Goal: Information Seeking & Learning: Compare options

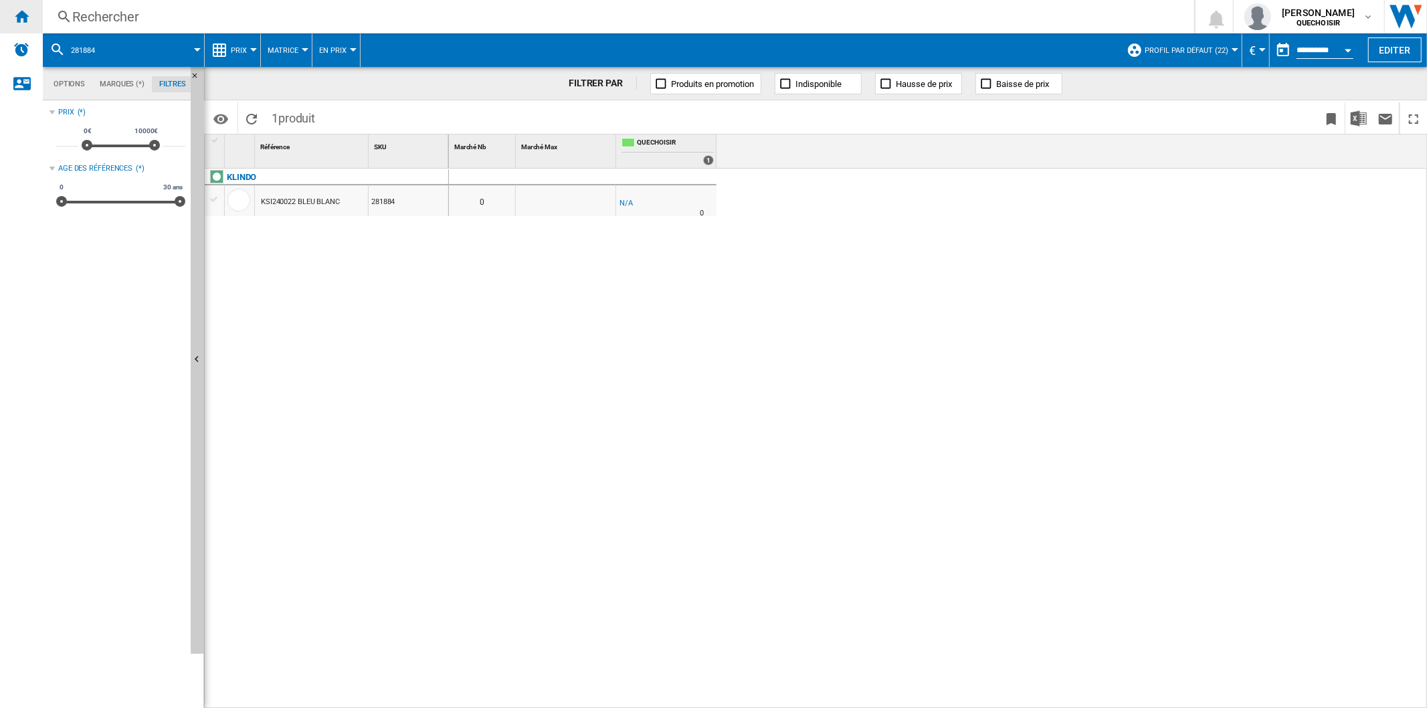
click at [10, 17] on div "Accueil" at bounding box center [21, 16] width 43 height 33
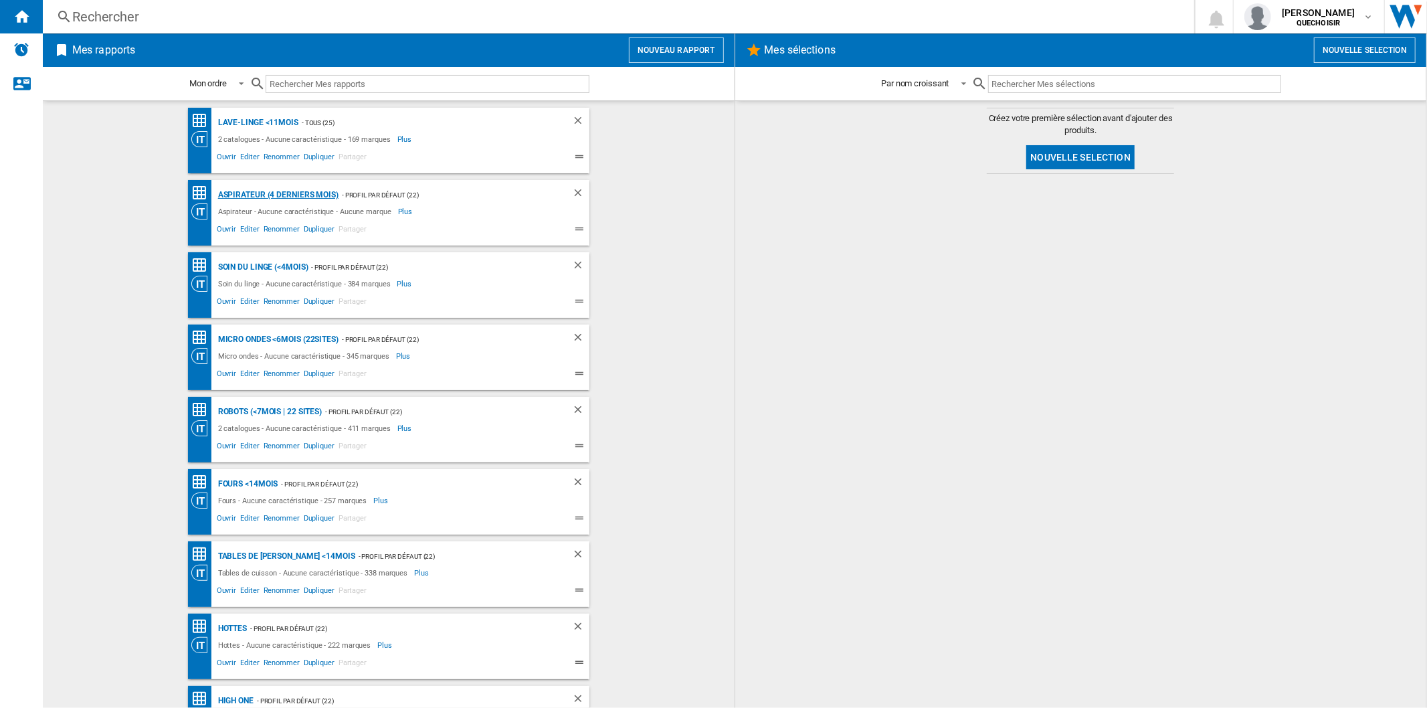
click at [251, 195] on div "Aspirateur (4 derniers mois)" at bounding box center [277, 195] width 124 height 17
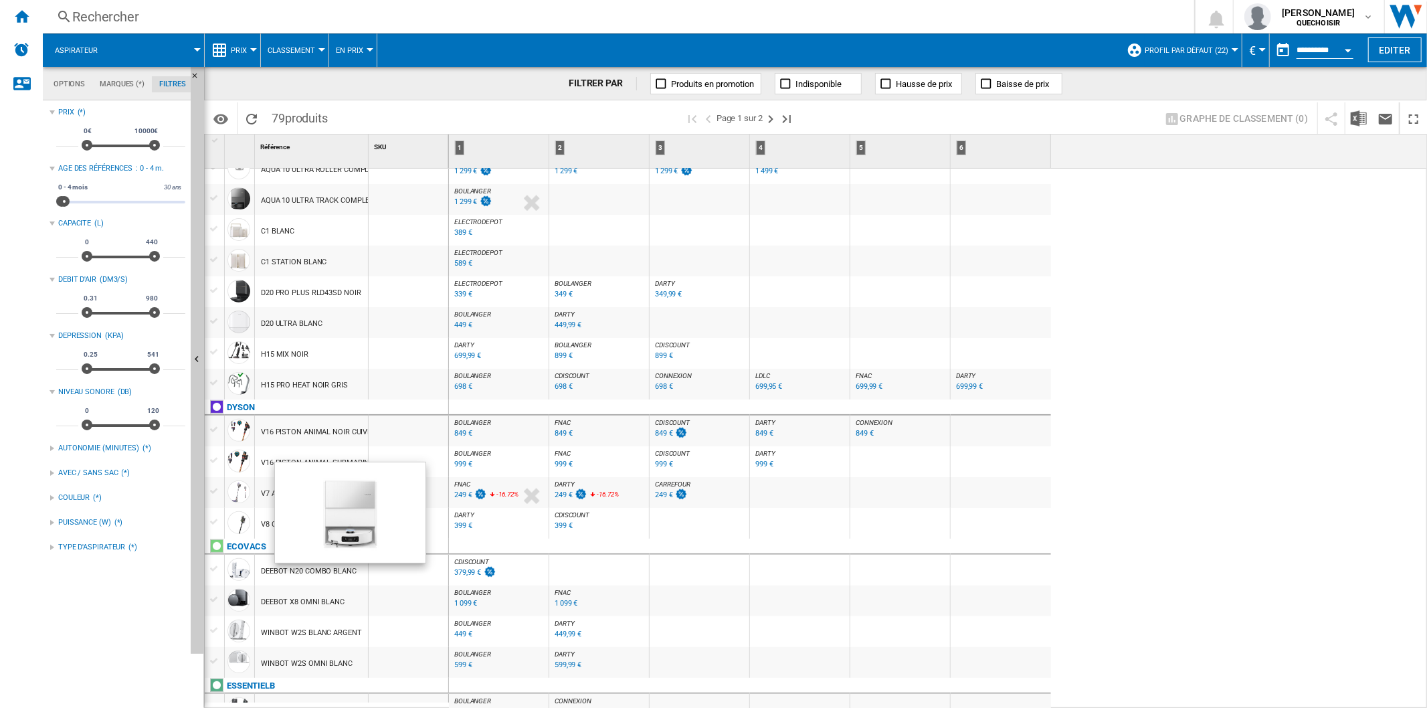
scroll to position [520, 0]
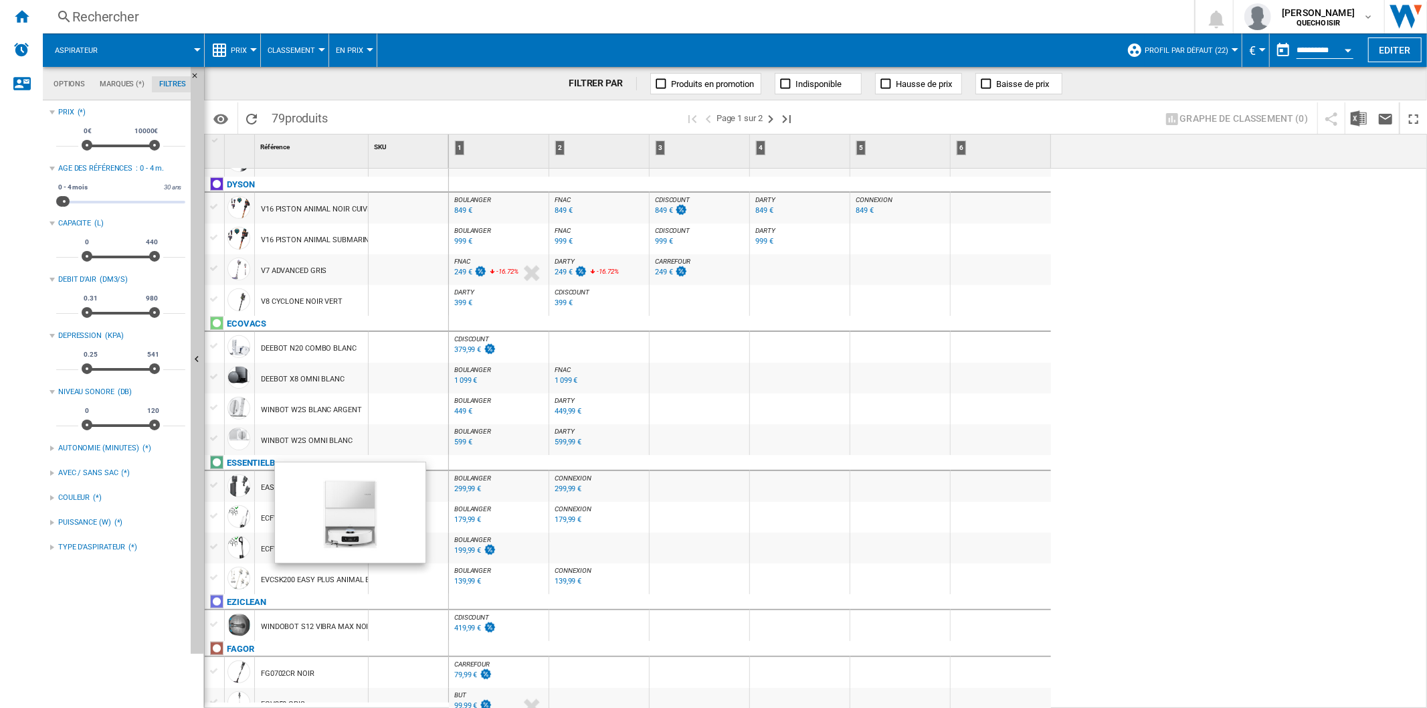
click at [470, 289] on span "DARTY" at bounding box center [464, 291] width 20 height 7
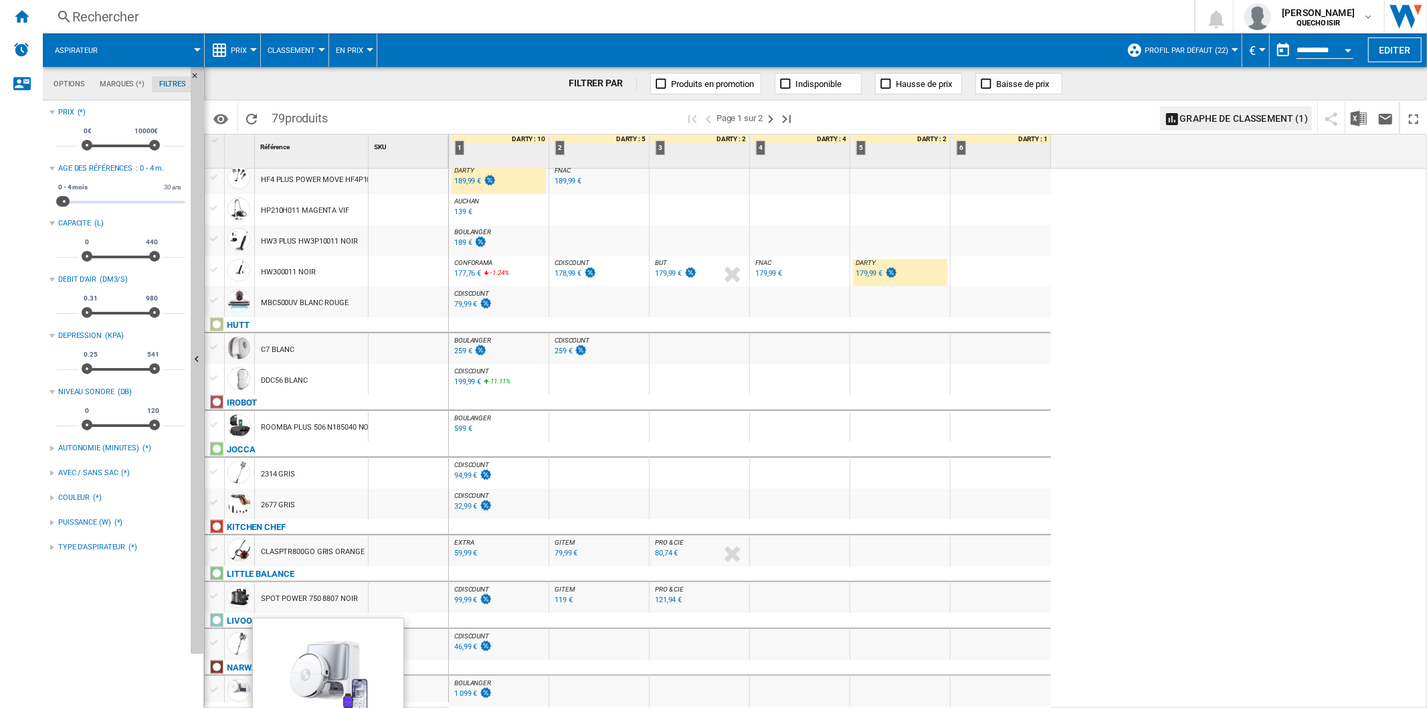
scroll to position [1367, 0]
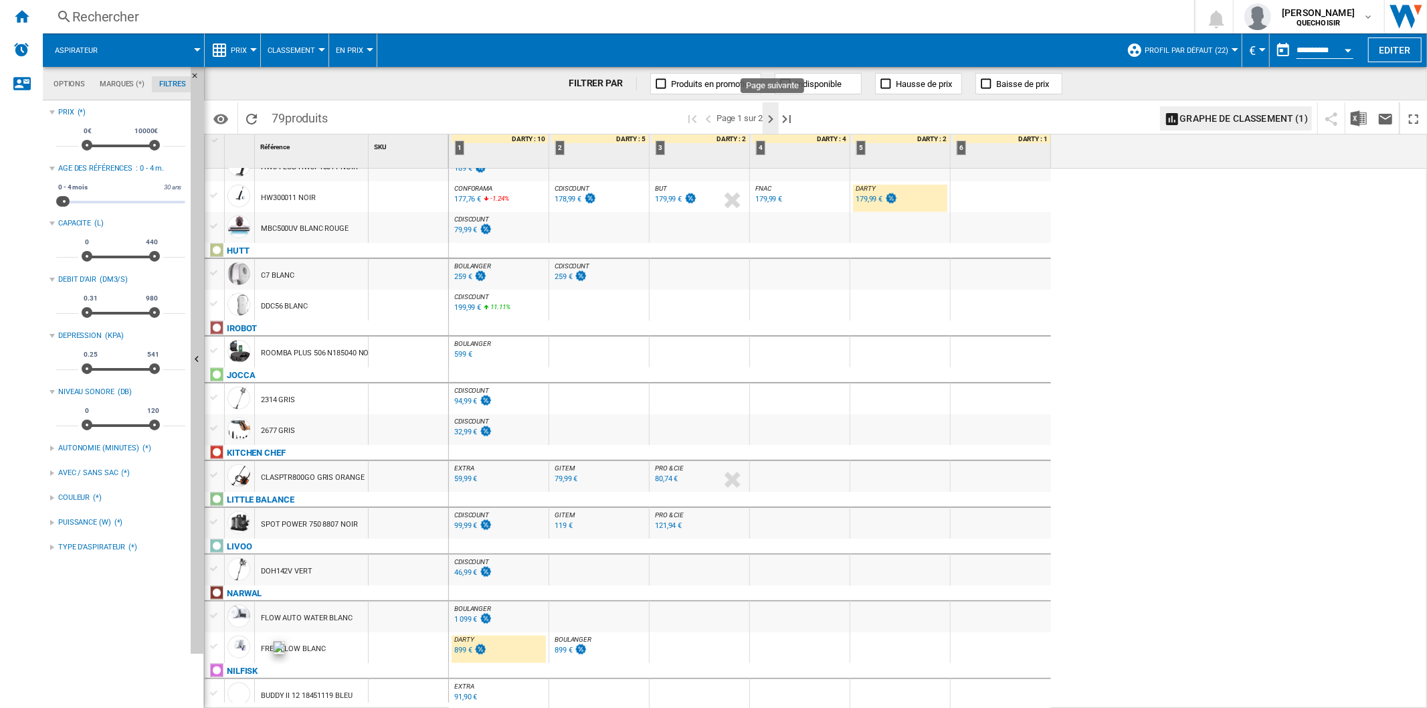
click at [771, 119] on ng-md-icon "Page suivante" at bounding box center [771, 119] width 16 height 16
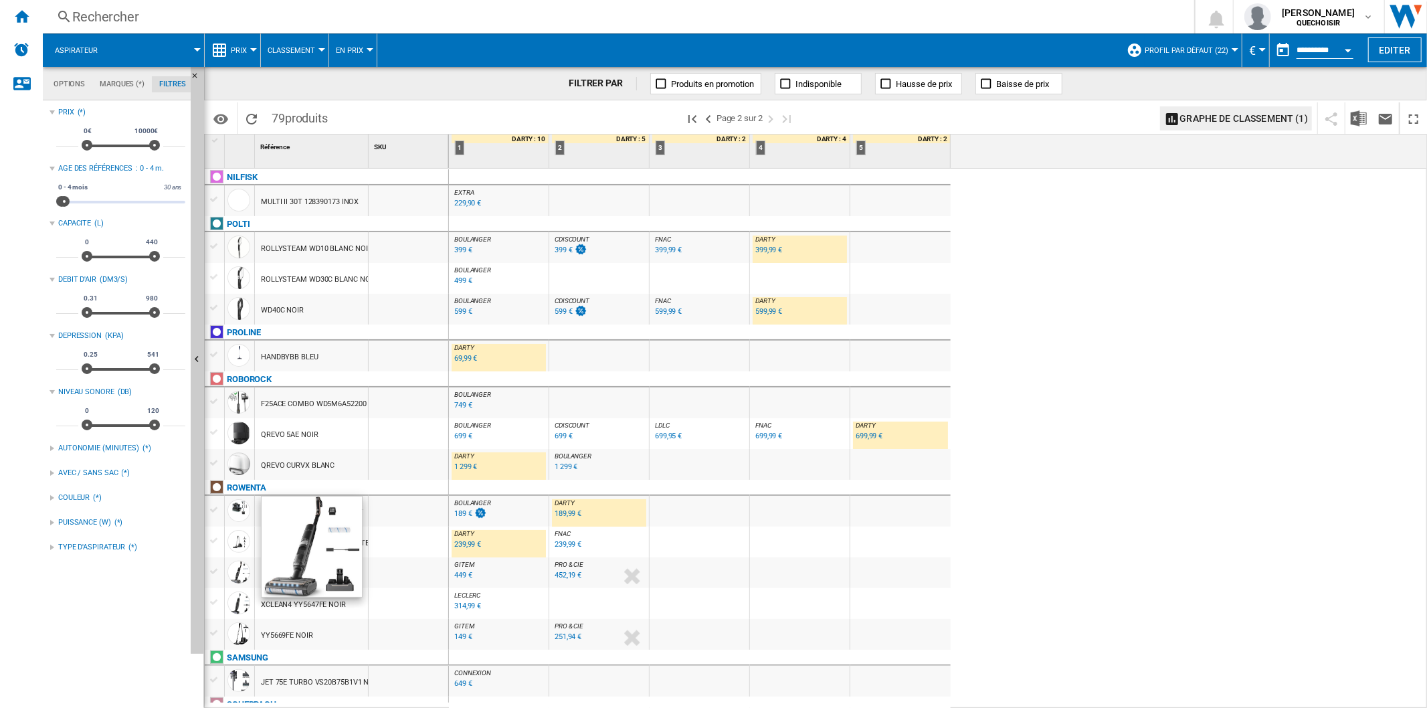
scroll to position [148, 0]
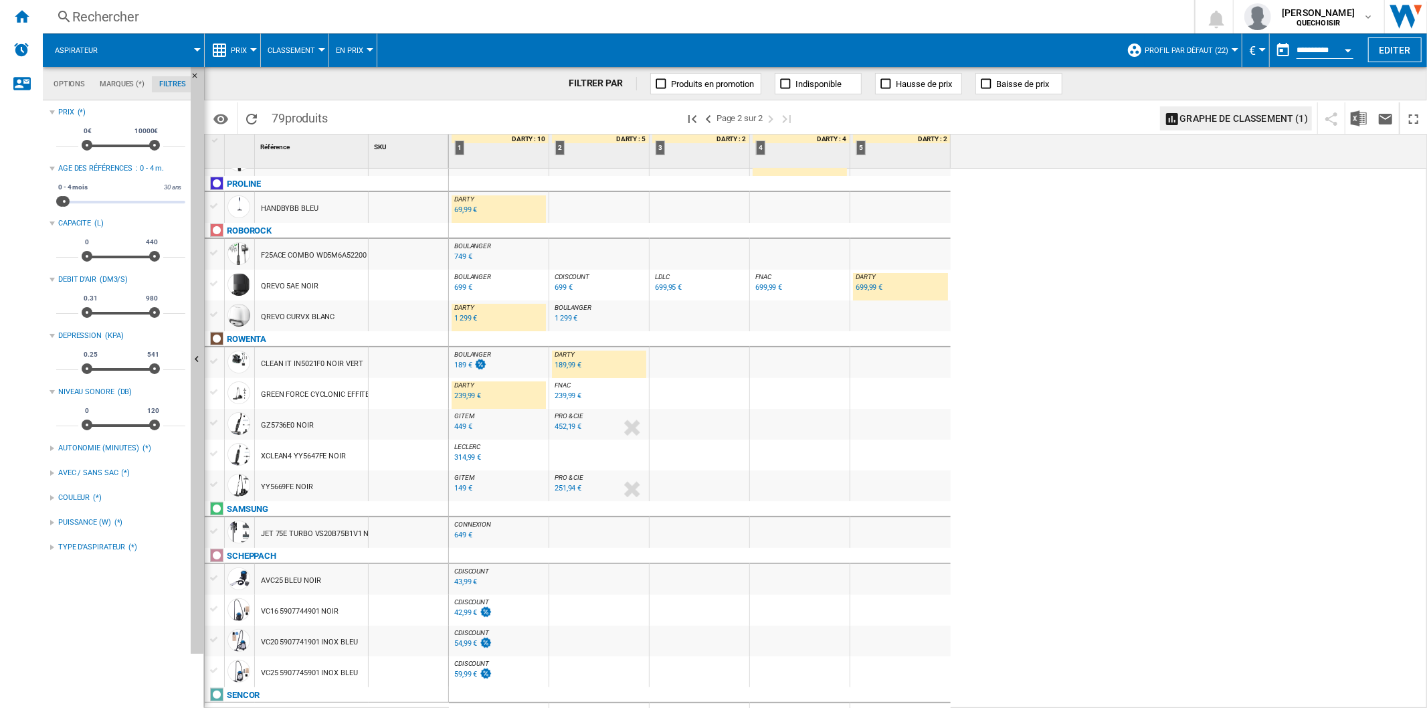
click at [466, 318] on div "1 299 €" at bounding box center [465, 318] width 23 height 9
click at [872, 285] on div "699,99 €" at bounding box center [868, 287] width 27 height 9
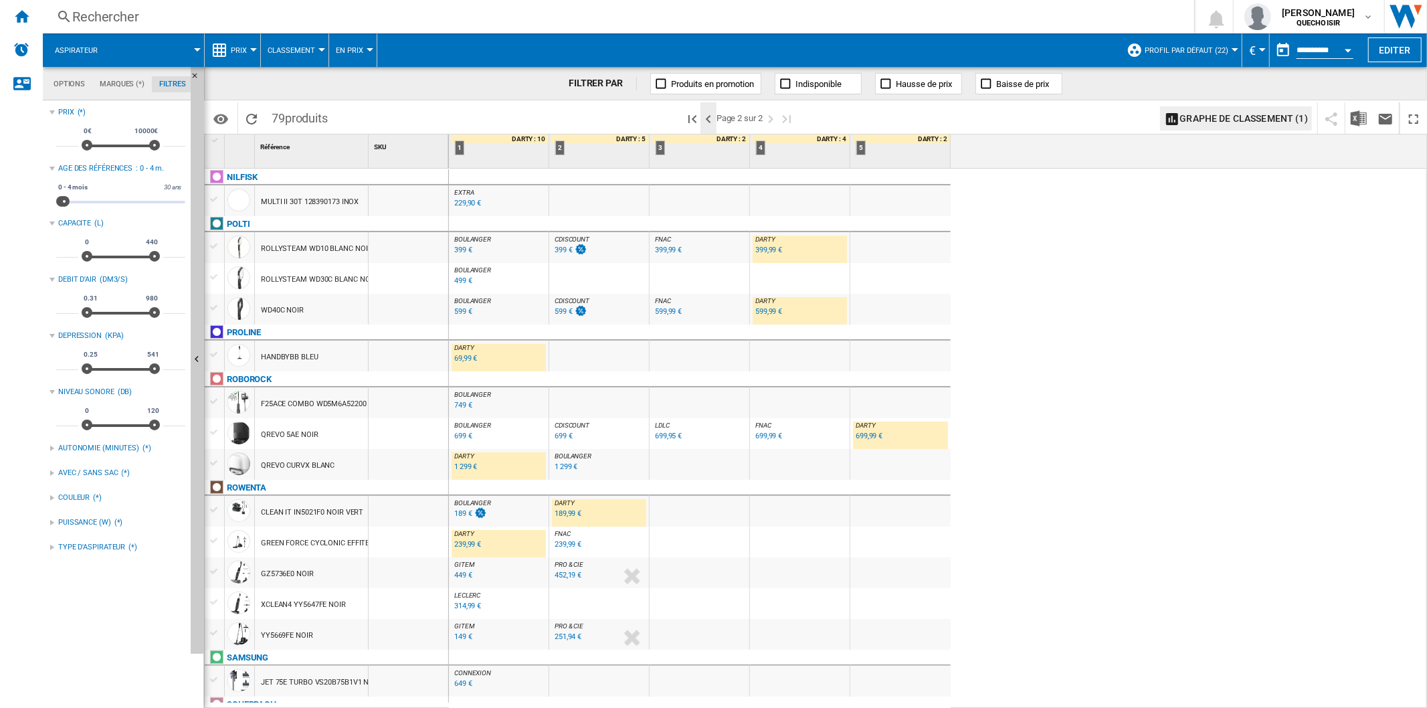
click at [714, 118] on ng-md-icon ">Page précédente" at bounding box center [708, 119] width 16 height 16
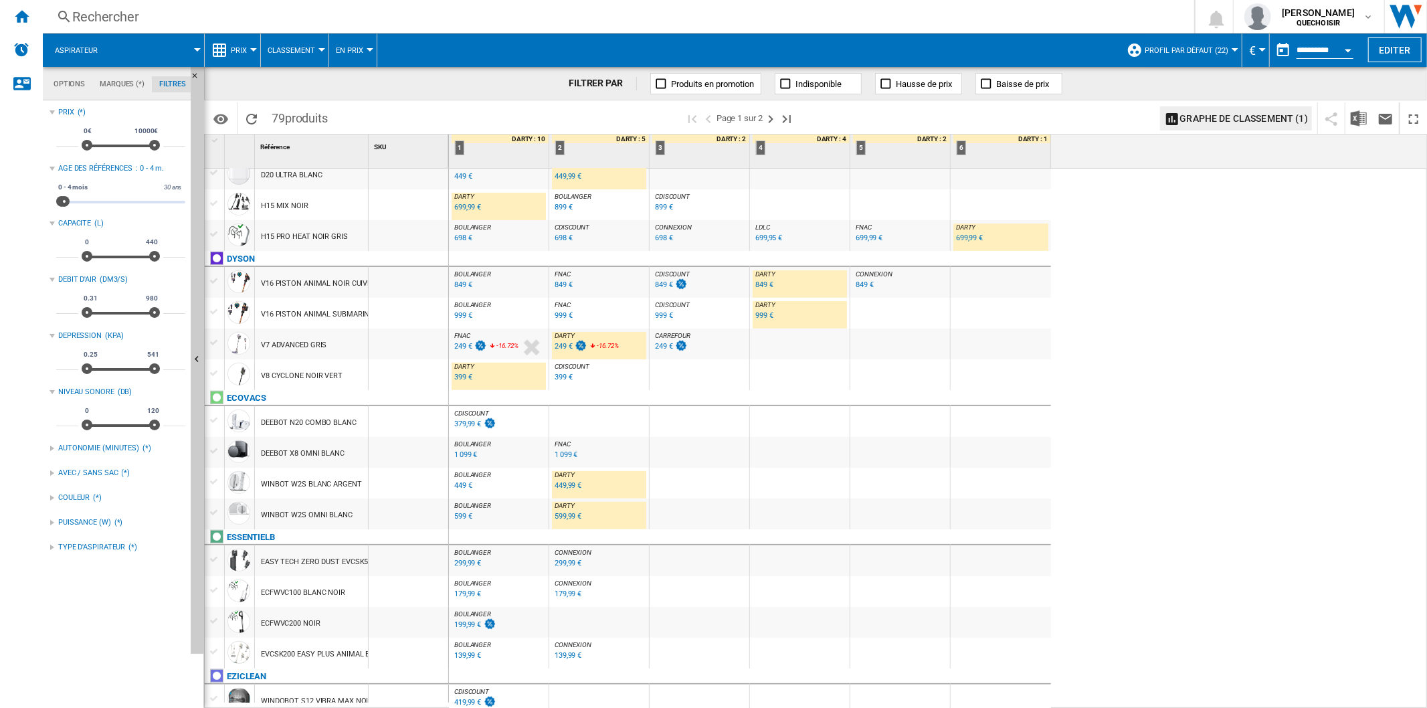
click at [193, 15] on div "Rechercher" at bounding box center [615, 16] width 1087 height 19
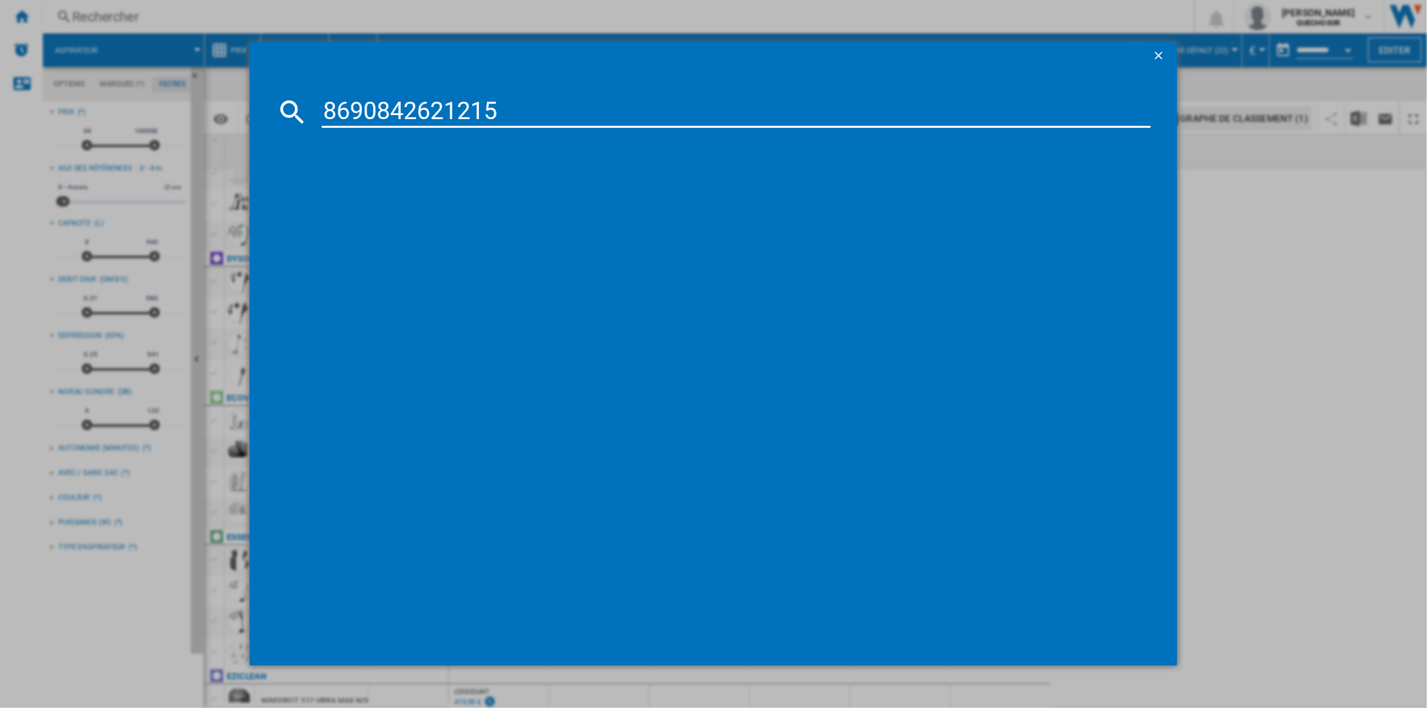
type input "8690842621215"
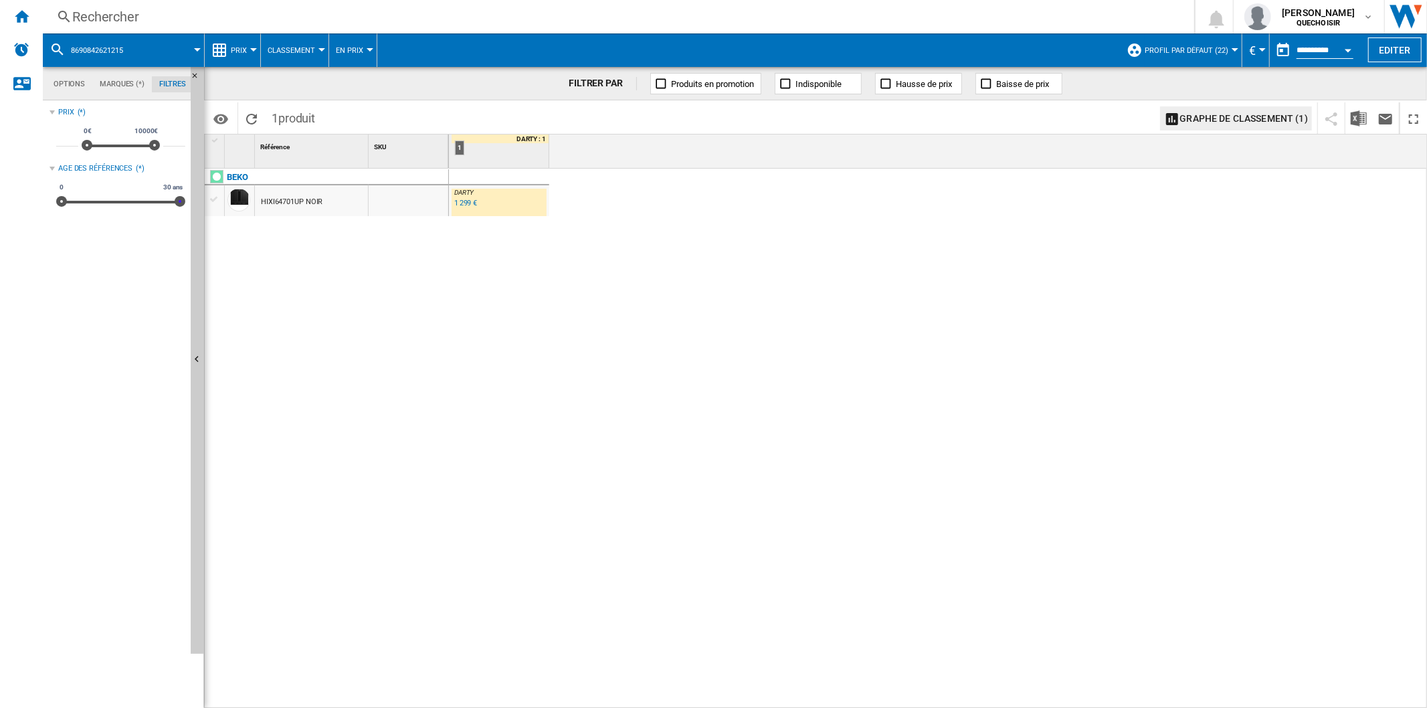
drag, startPoint x: 67, startPoint y: 201, endPoint x: 217, endPoint y: 203, distance: 150.5
click at [217, 203] on div "Options Marques (*) Filtres Options Marques (*) Filtres Sources Sites Marketpla…" at bounding box center [735, 387] width 1384 height 641
click at [460, 205] on div "1 299 €" at bounding box center [465, 203] width 23 height 9
click at [144, 14] on div "Rechercher" at bounding box center [615, 16] width 1087 height 19
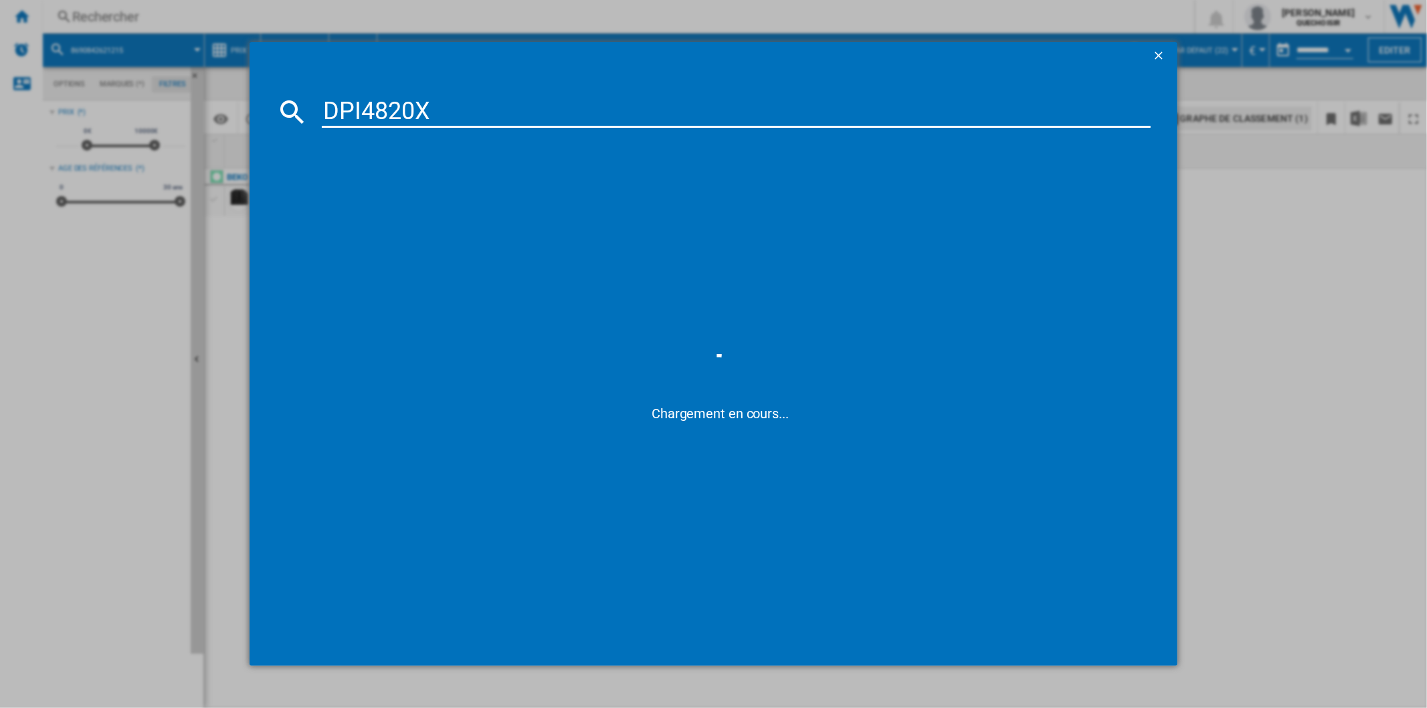
drag, startPoint x: 353, startPoint y: 112, endPoint x: 343, endPoint y: 112, distance: 10.0
click at [343, 112] on input "DPI4820X" at bounding box center [736, 112] width 828 height 32
drag, startPoint x: 393, startPoint y: 112, endPoint x: 591, endPoint y: 98, distance: 199.1
click at [566, 102] on input "D I4820X" at bounding box center [736, 112] width 828 height 32
type input "D I482"
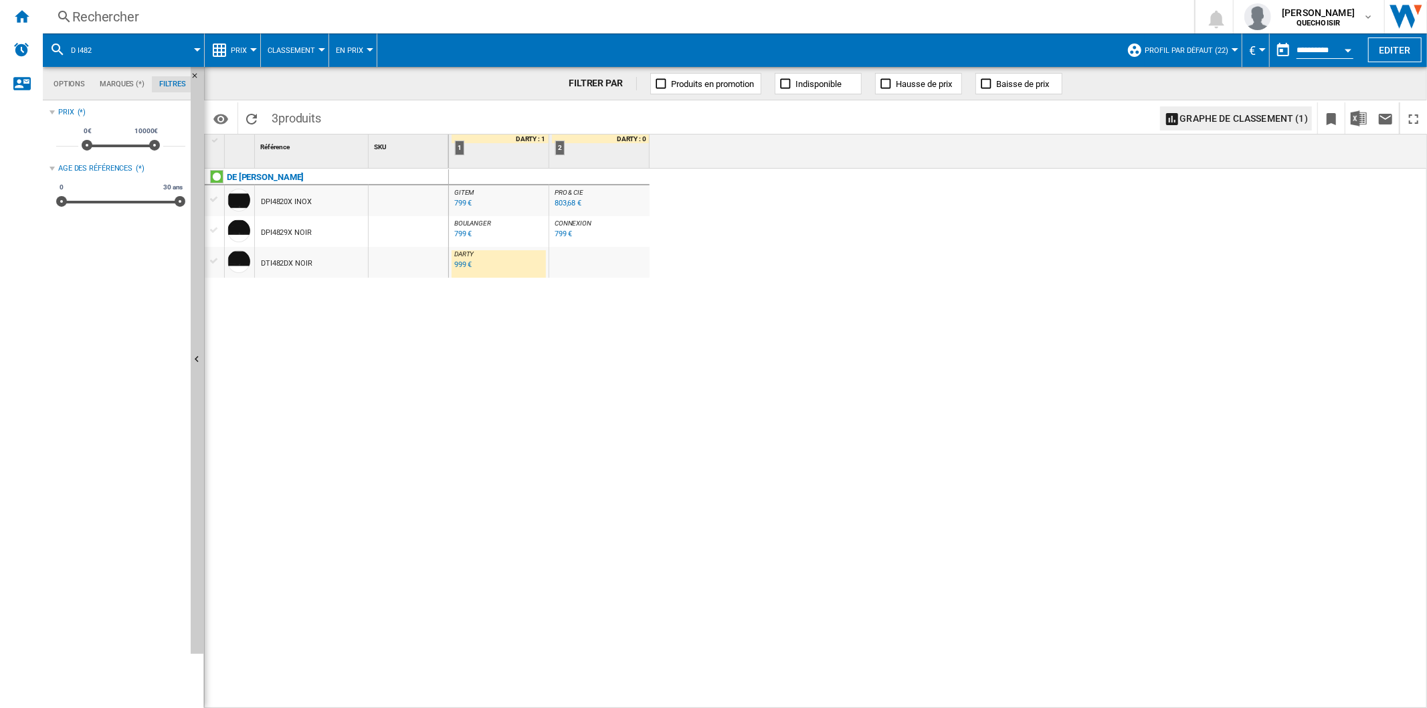
click at [469, 203] on div "799 €" at bounding box center [463, 203] width 18 height 9
click at [159, 10] on div "Rechercher" at bounding box center [615, 16] width 1087 height 19
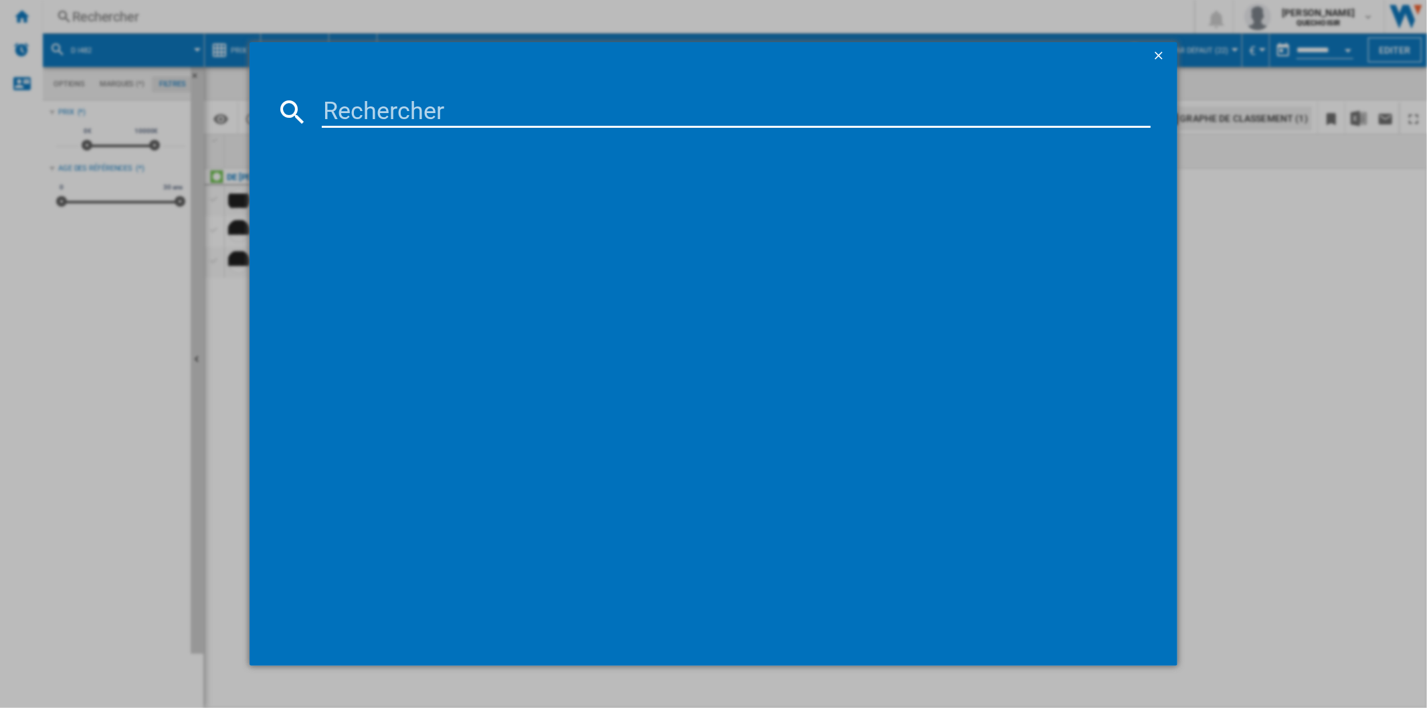
paste input "T68PTY4L0"
drag, startPoint x: 365, startPoint y: 103, endPoint x: 375, endPoint y: 108, distance: 11.1
click at [373, 105] on input "T68PTY4L0" at bounding box center [736, 112] width 828 height 32
type input "T68 TY4L0"
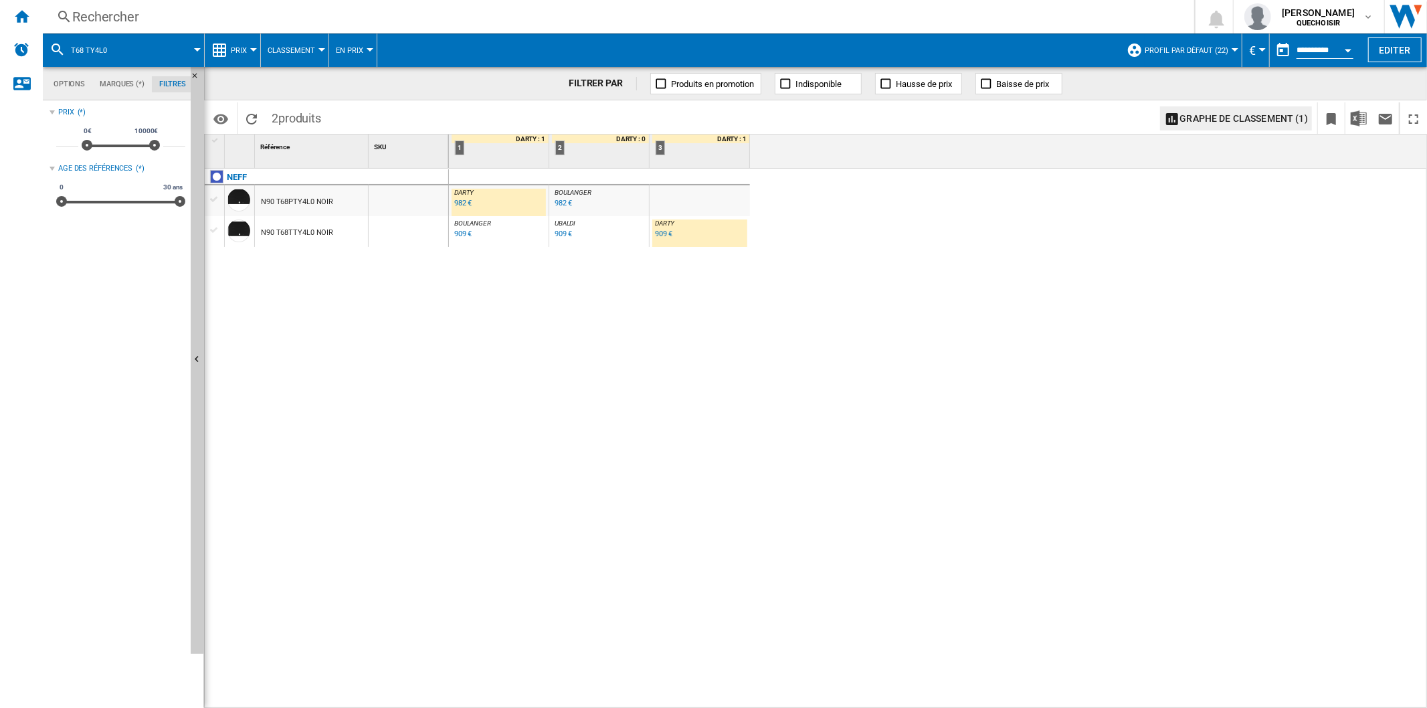
click at [292, 43] on button "Classement" at bounding box center [295, 49] width 54 height 33
click at [256, 54] on md-backdrop at bounding box center [713, 354] width 1427 height 708
click at [251, 48] on div at bounding box center [253, 49] width 7 height 3
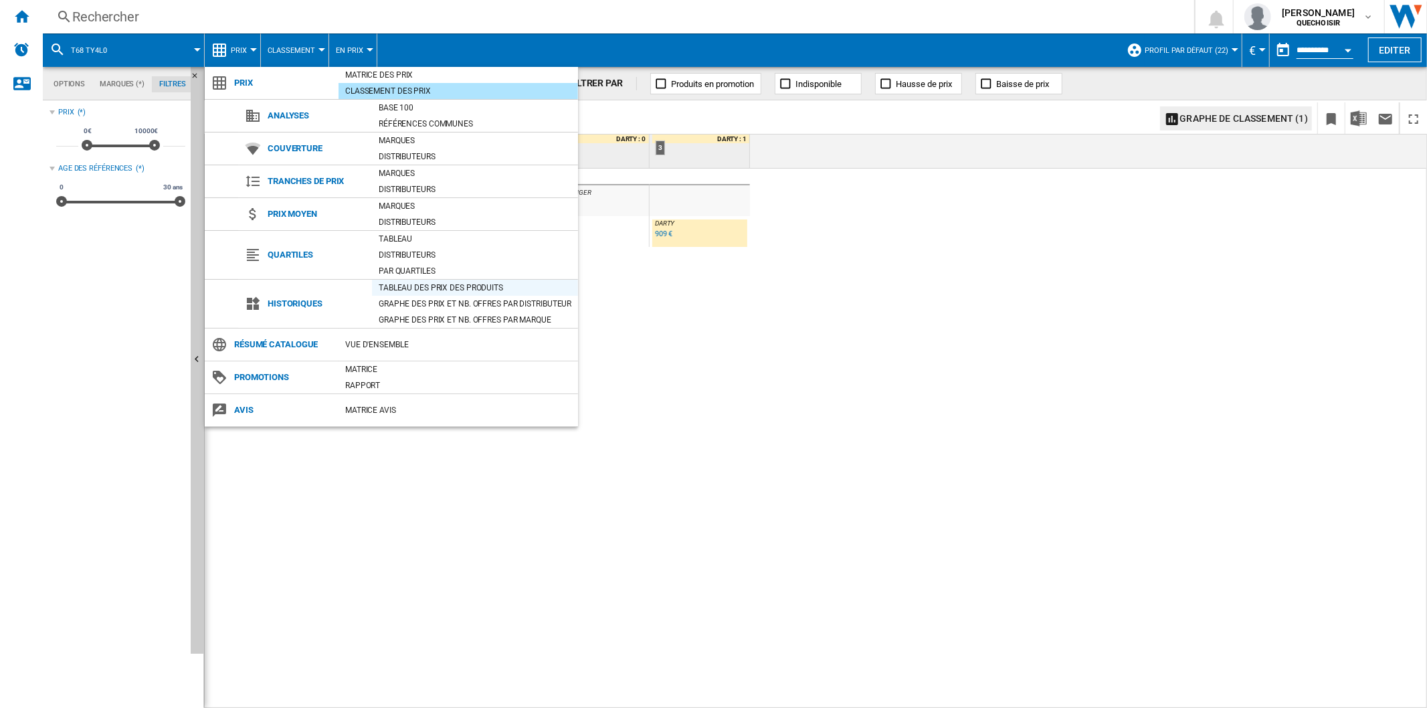
click at [450, 290] on div "Tableau des prix des produits" at bounding box center [475, 287] width 206 height 13
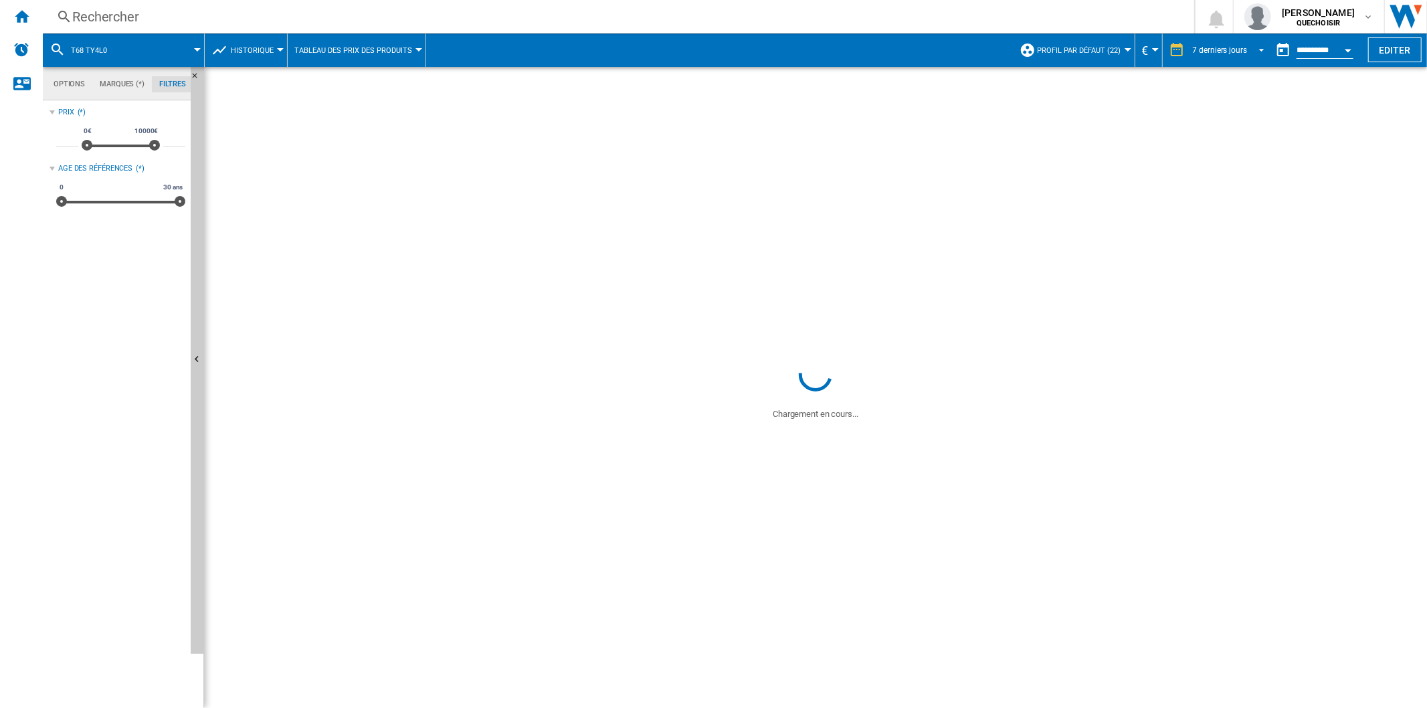
click at [1205, 47] on div "7 derniers jours" at bounding box center [1220, 49] width 54 height 9
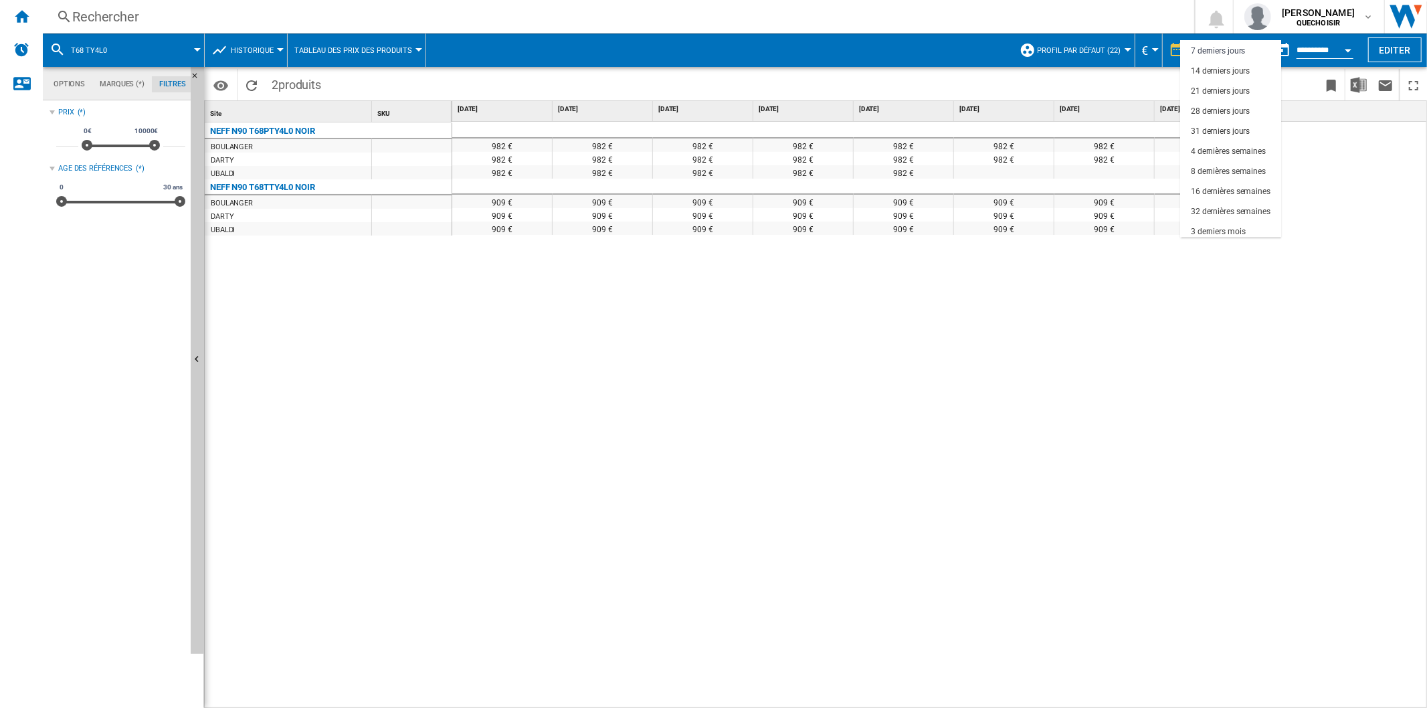
scroll to position [84, 0]
click at [1208, 227] on div "18 derniers mois" at bounding box center [1220, 228] width 59 height 11
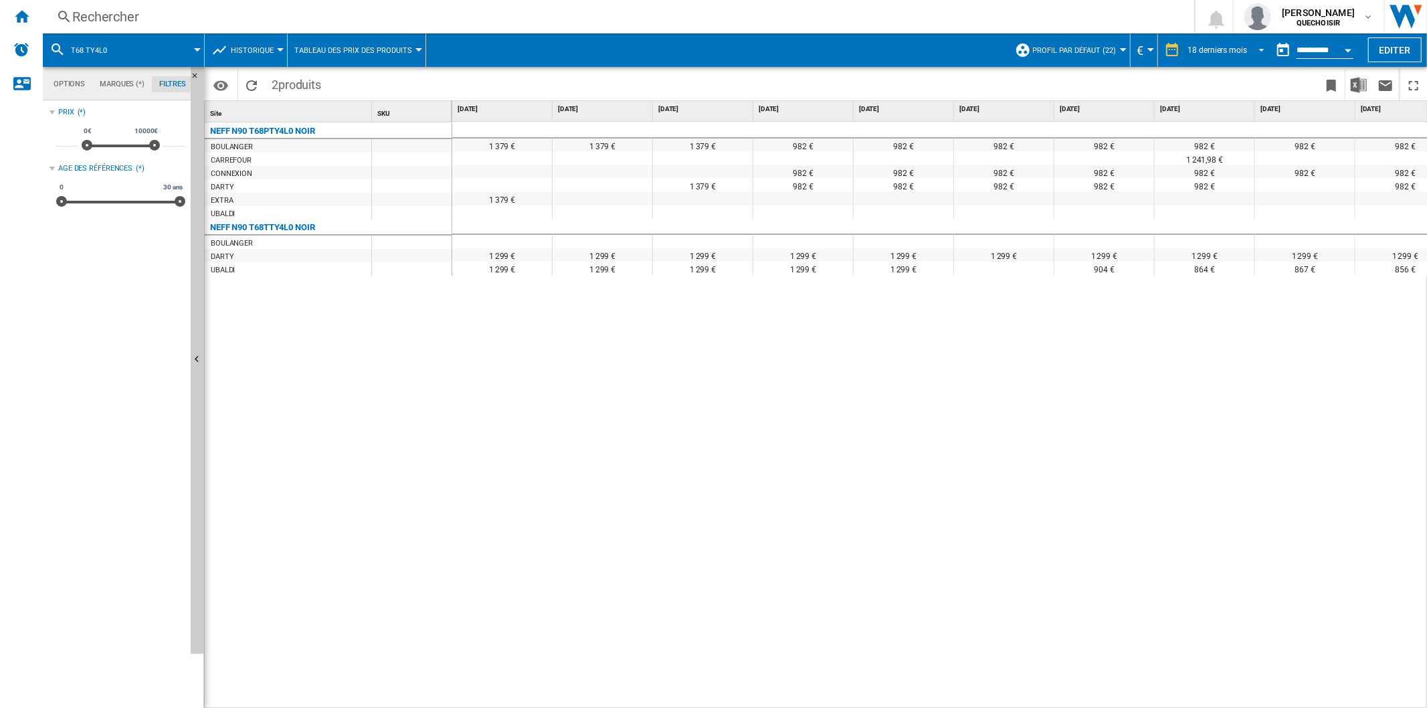
click at [1213, 43] on md-select-value "18 derniers mois" at bounding box center [1228, 50] width 83 height 20
click at [1314, 43] on md-backdrop at bounding box center [713, 354] width 1427 height 708
click at [1320, 48] on input "**********" at bounding box center [1324, 52] width 57 height 12
click at [1345, 49] on div "Open calendar" at bounding box center [1347, 50] width 7 height 3
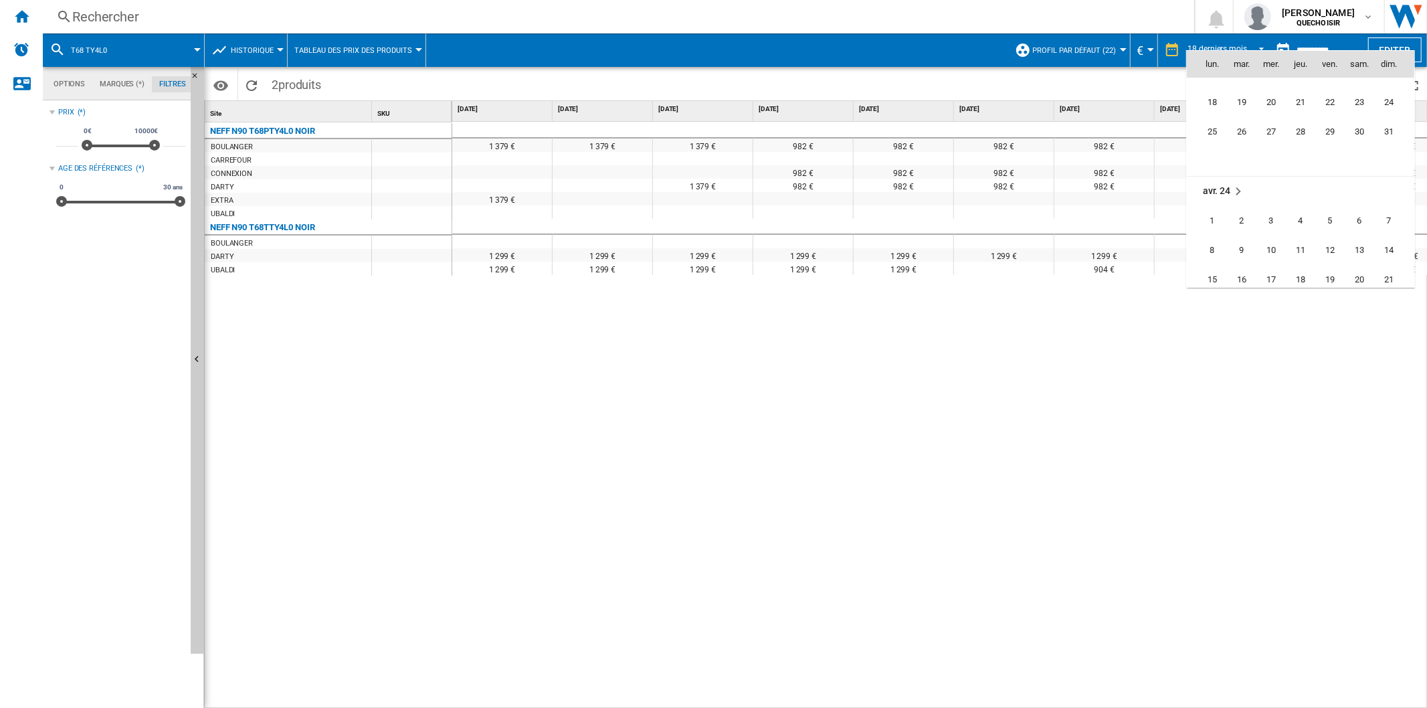
scroll to position [3185, 0]
click at [1242, 183] on span "19" at bounding box center [1241, 186] width 27 height 27
type input "**********"
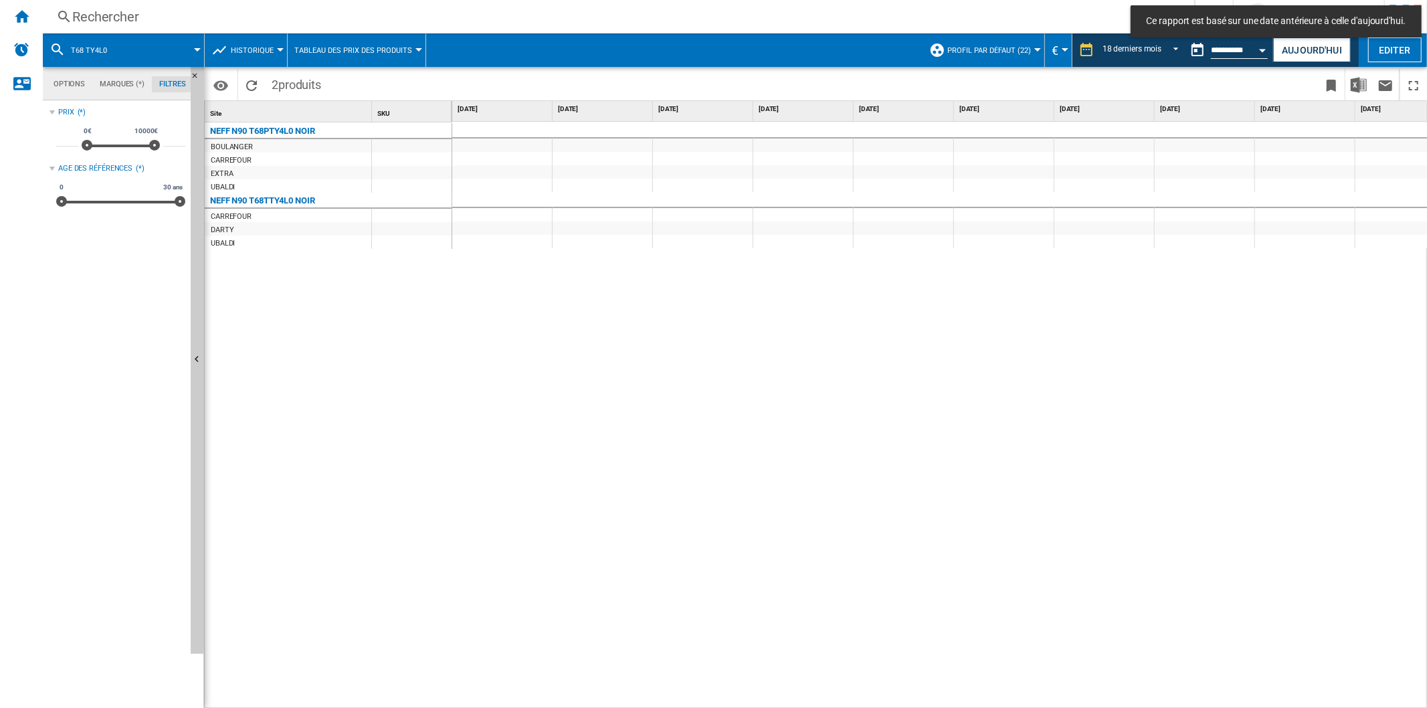
click at [984, 696] on div "1 379 € 1 379 € 1 379 € 1 379 € 1 379 € 1 306,39 € 0 € 1 379 € 1 379 € 1 379 € …" at bounding box center [939, 415] width 975 height 587
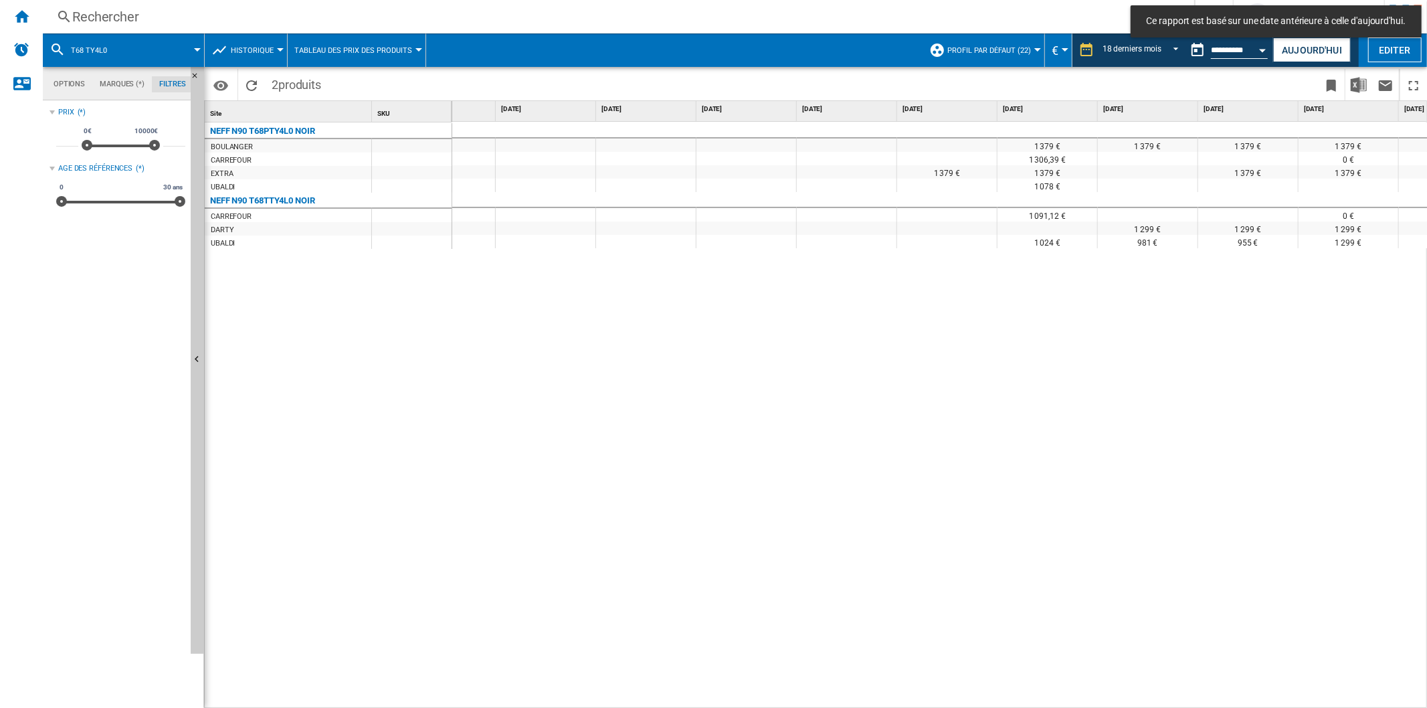
scroll to position [0, 931]
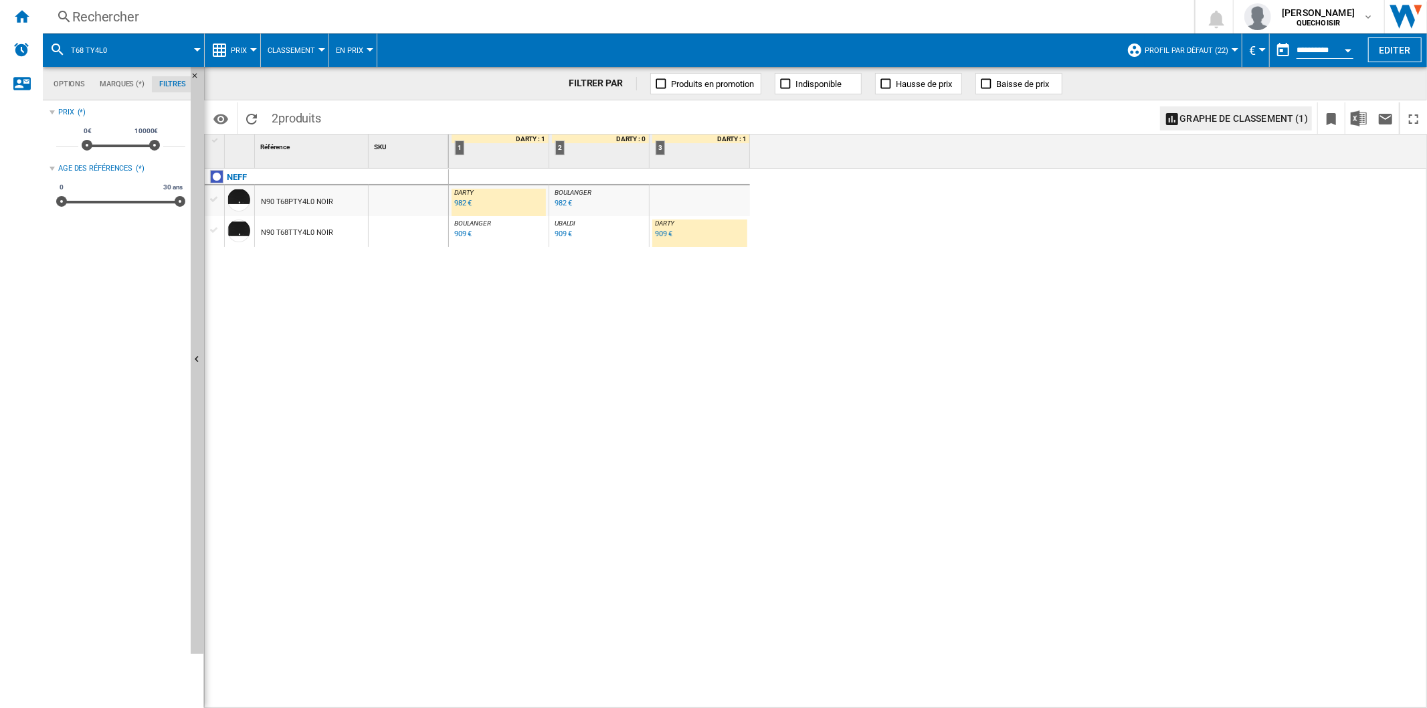
click at [575, 189] on span "BOULANGER" at bounding box center [572, 192] width 37 height 7
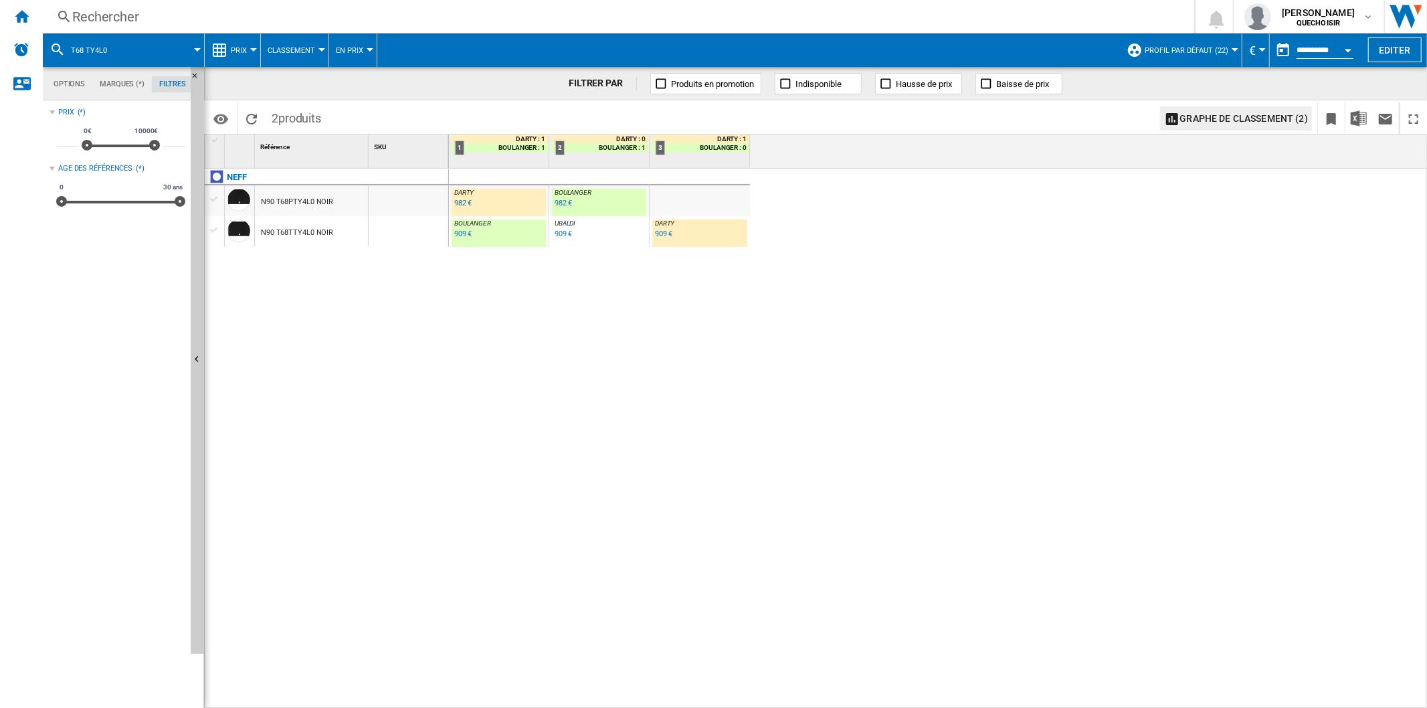
click at [569, 203] on div "982 €" at bounding box center [563, 203] width 18 height 9
click at [458, 235] on div "909 €" at bounding box center [463, 233] width 18 height 9
click at [655, 237] on div "909 €" at bounding box center [664, 233] width 18 height 9
click at [560, 234] on div "909 €" at bounding box center [563, 233] width 18 height 9
click at [460, 206] on div "982 €" at bounding box center [463, 203] width 18 height 9
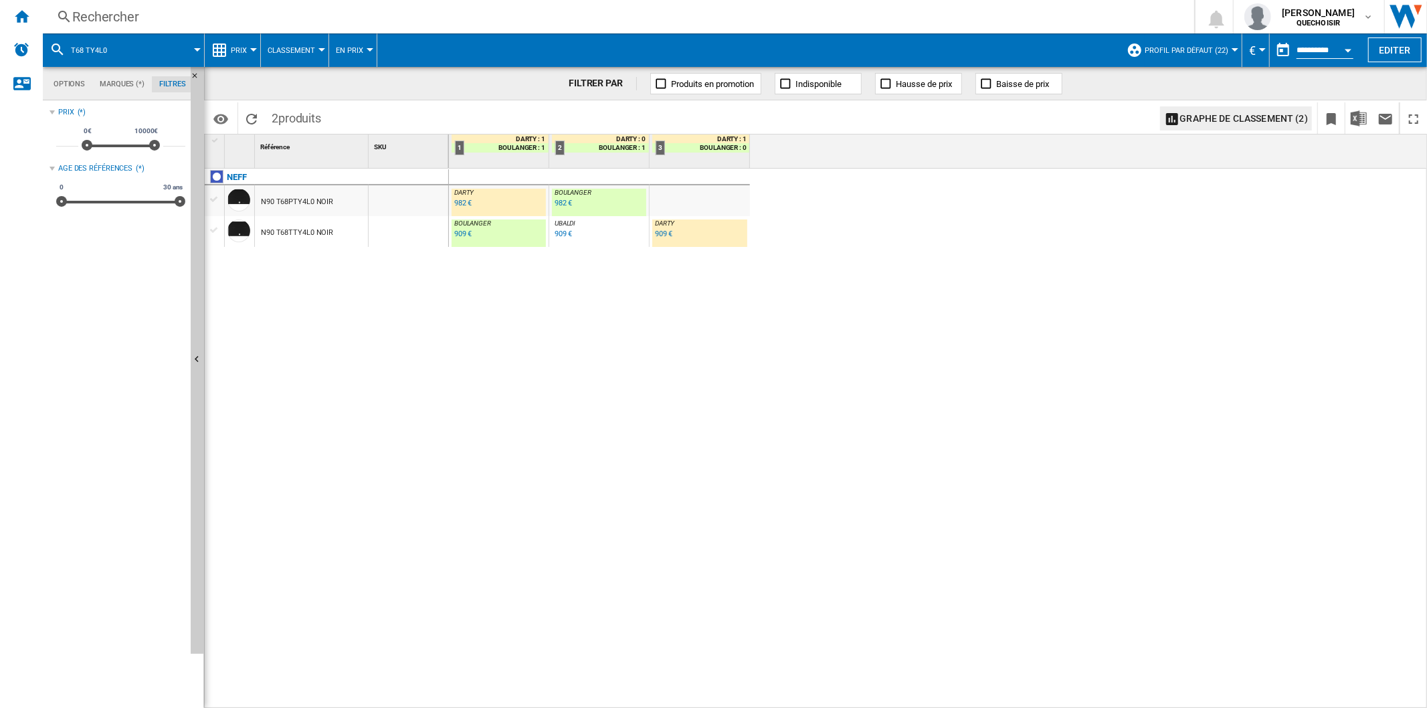
click at [559, 205] on div "982 €" at bounding box center [563, 203] width 18 height 9
click at [201, 20] on div "Rechercher" at bounding box center [615, 16] width 1087 height 19
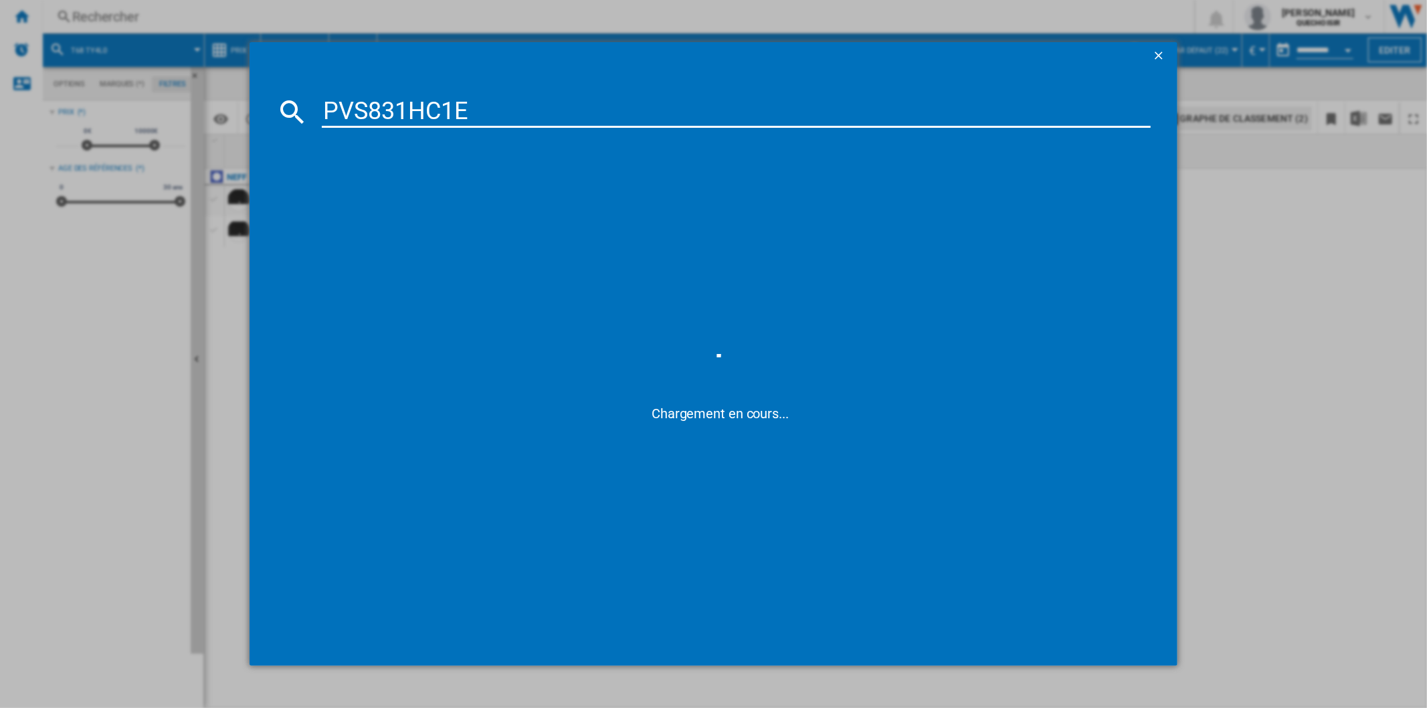
type input "PVS831HC1"
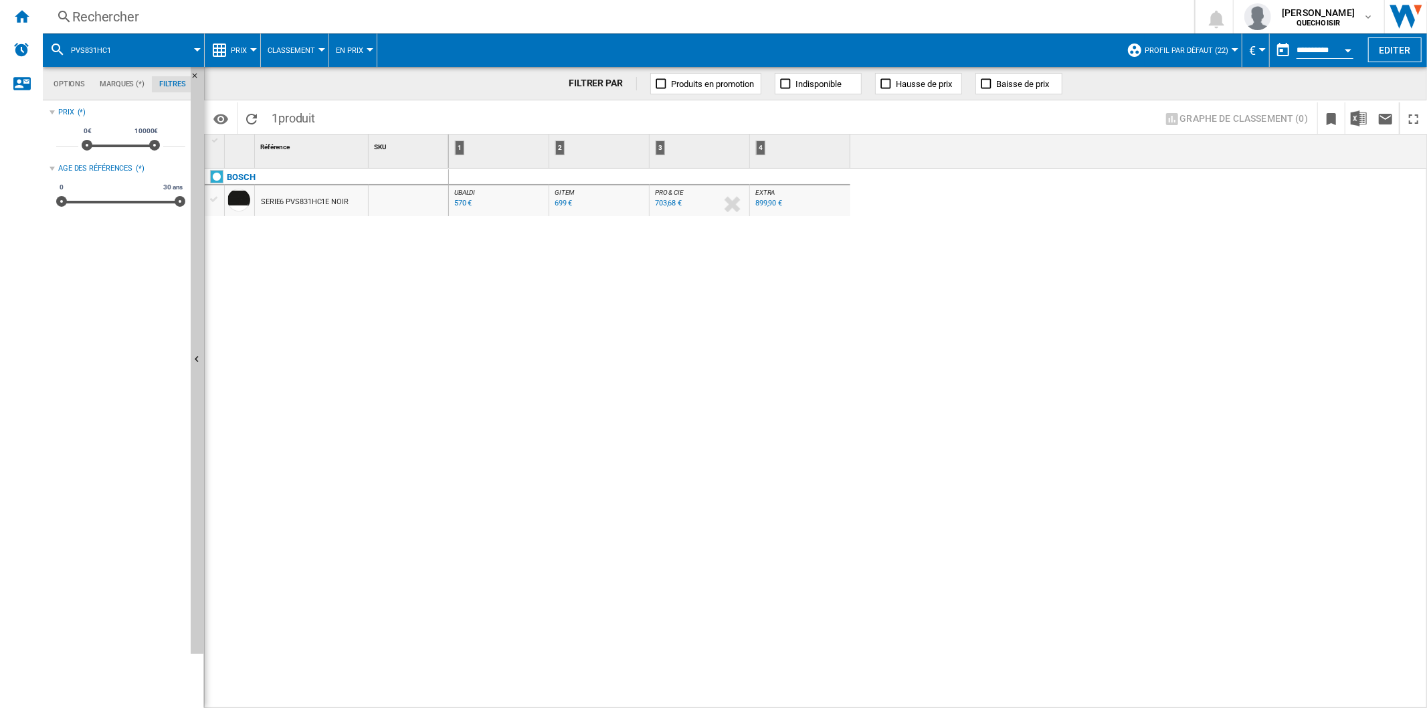
click at [457, 205] on div "570 €" at bounding box center [463, 203] width 18 height 9
click at [163, 16] on div "Rechercher" at bounding box center [615, 16] width 1087 height 19
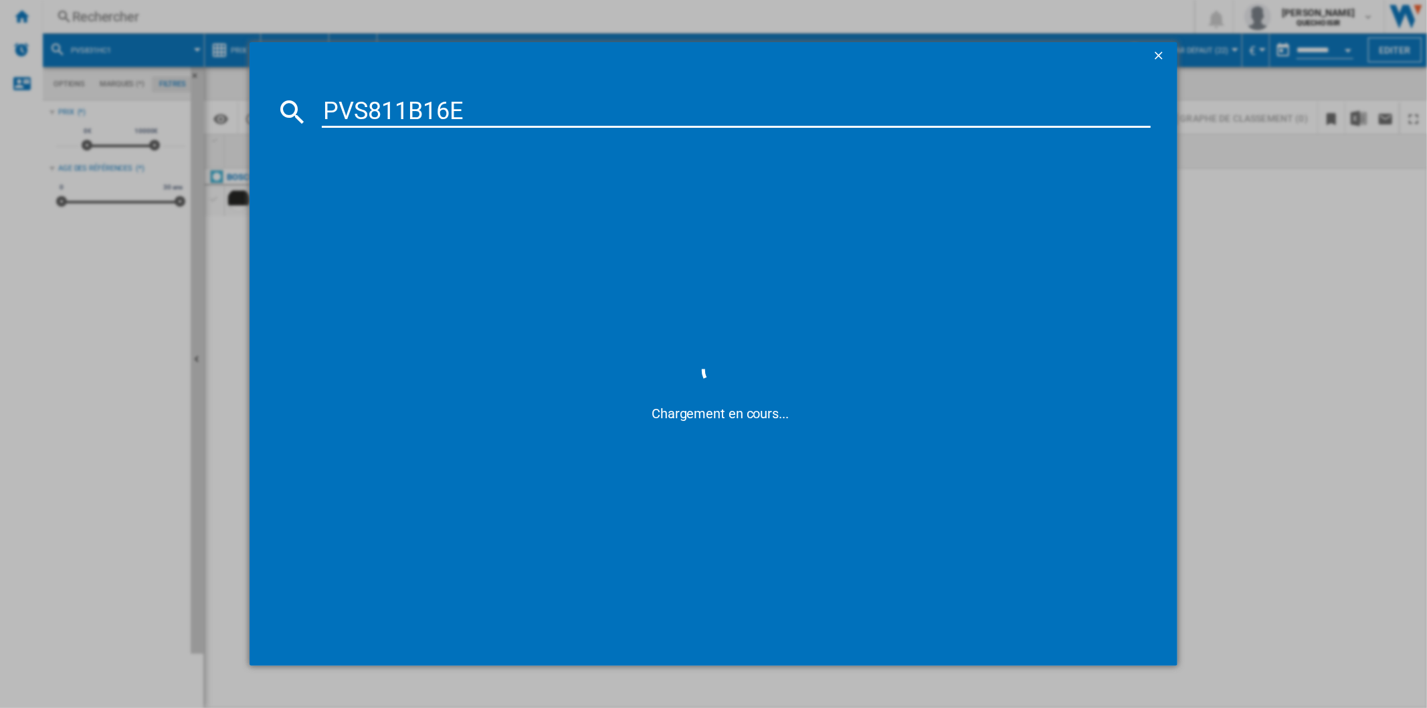
drag, startPoint x: 383, startPoint y: 112, endPoint x: 704, endPoint y: 106, distance: 320.5
click at [696, 108] on input "PVS811B16E" at bounding box center [736, 112] width 828 height 32
type input "PVS8"
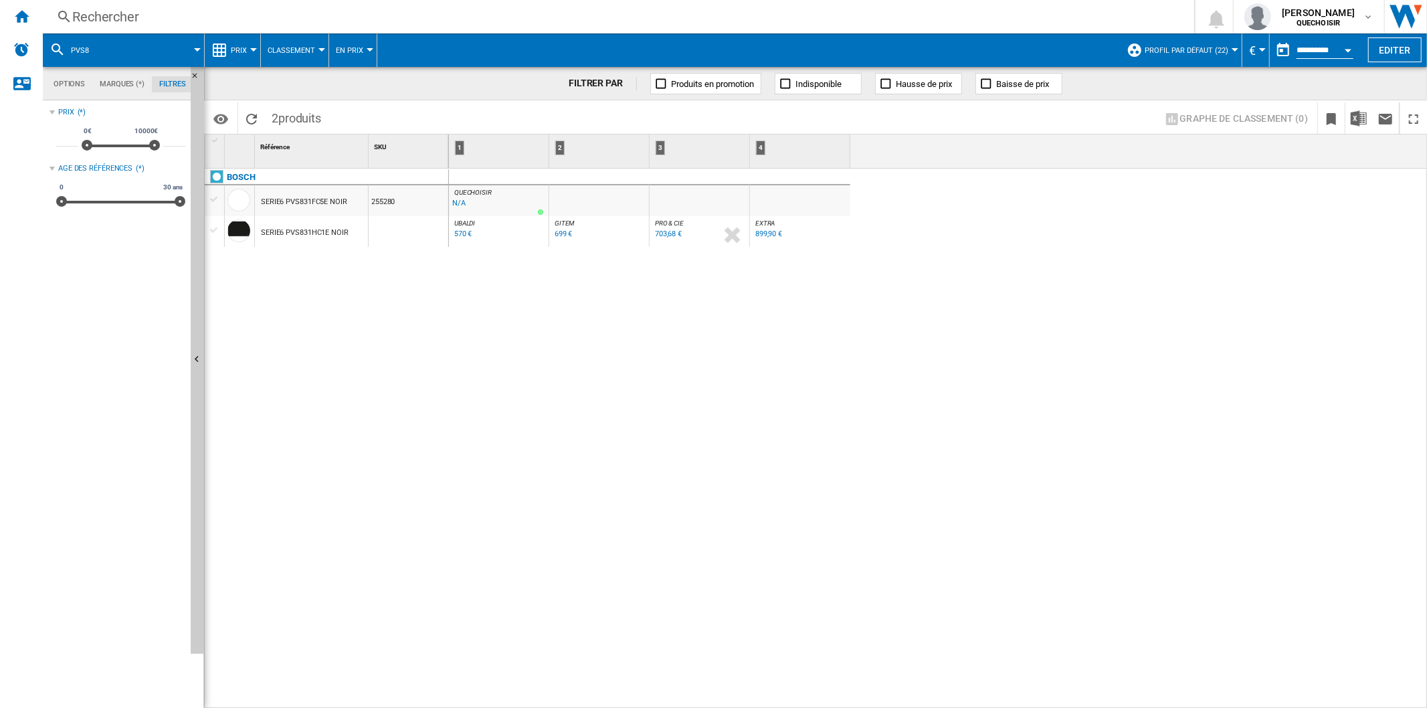
click at [161, 15] on div "Rechercher" at bounding box center [615, 16] width 1087 height 19
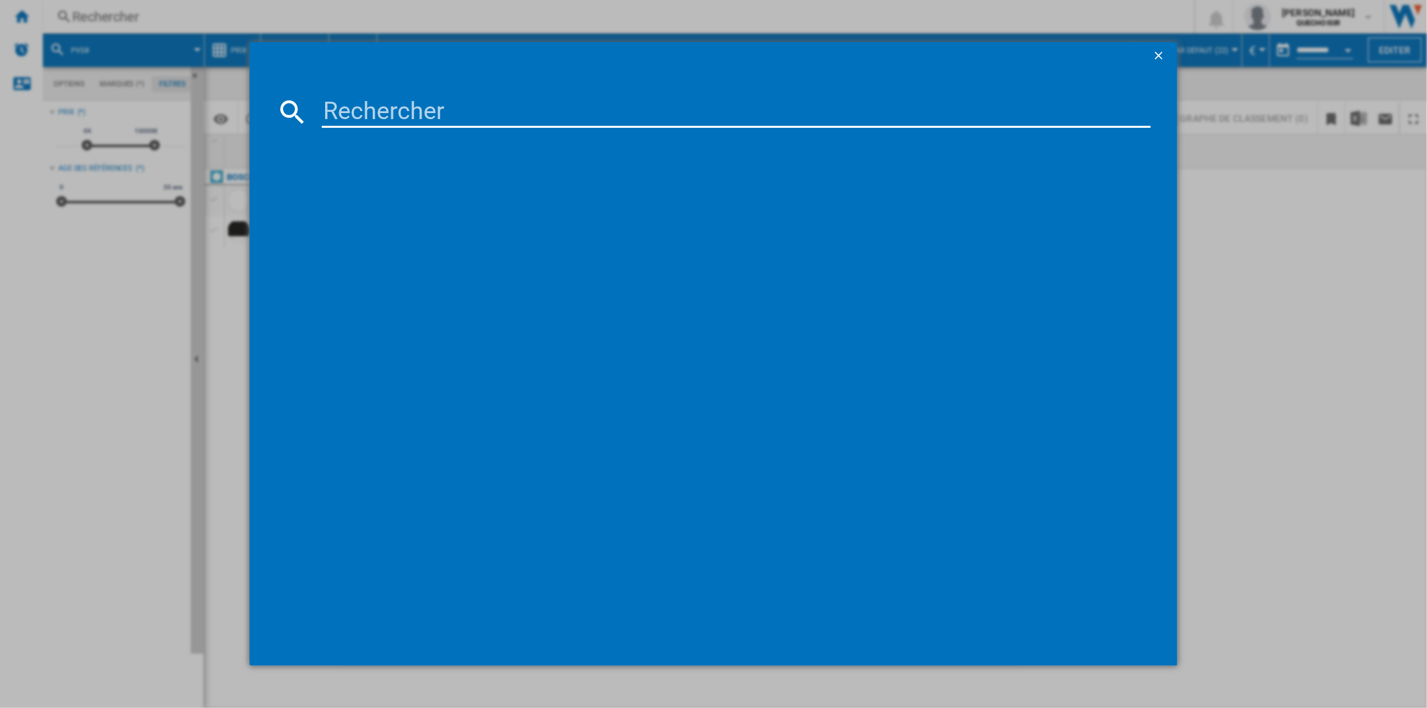
type input "CIH6I4C"
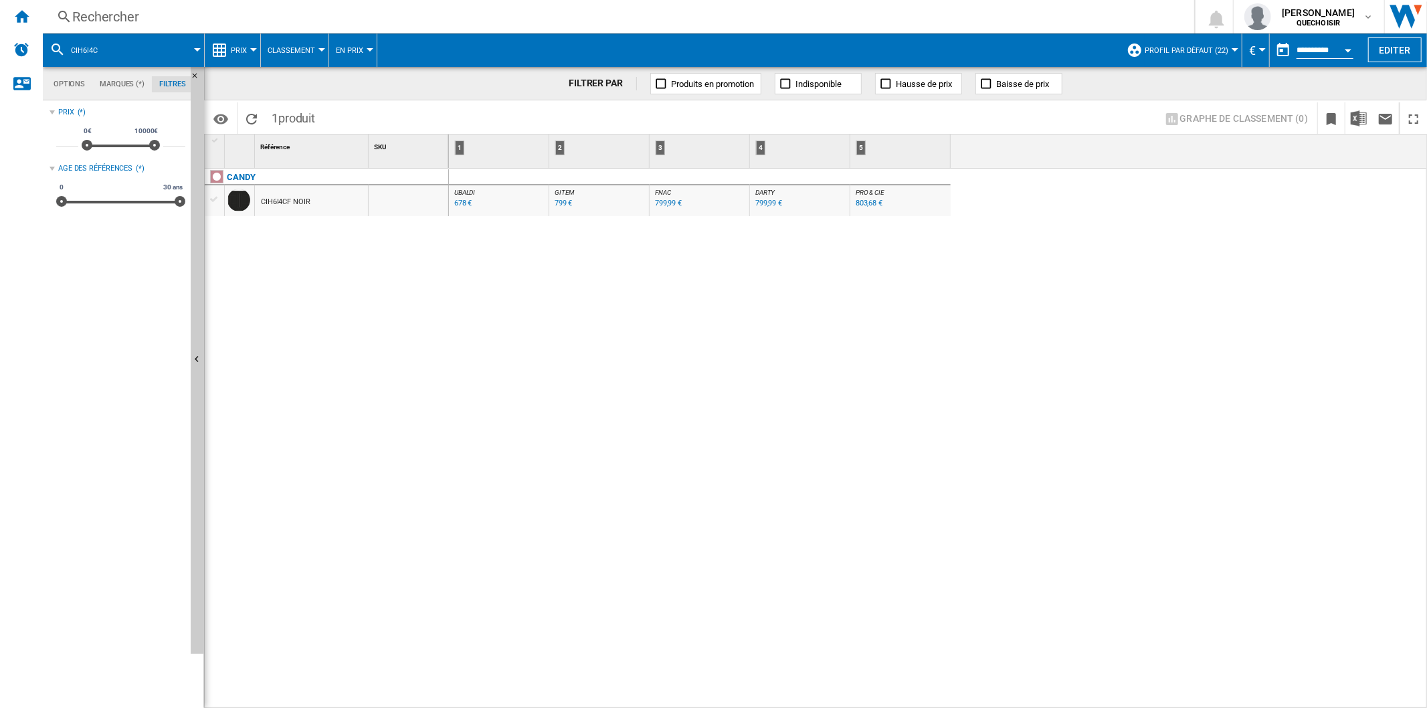
click at [284, 199] on div "CIH6I4CF NOIR" at bounding box center [285, 202] width 49 height 31
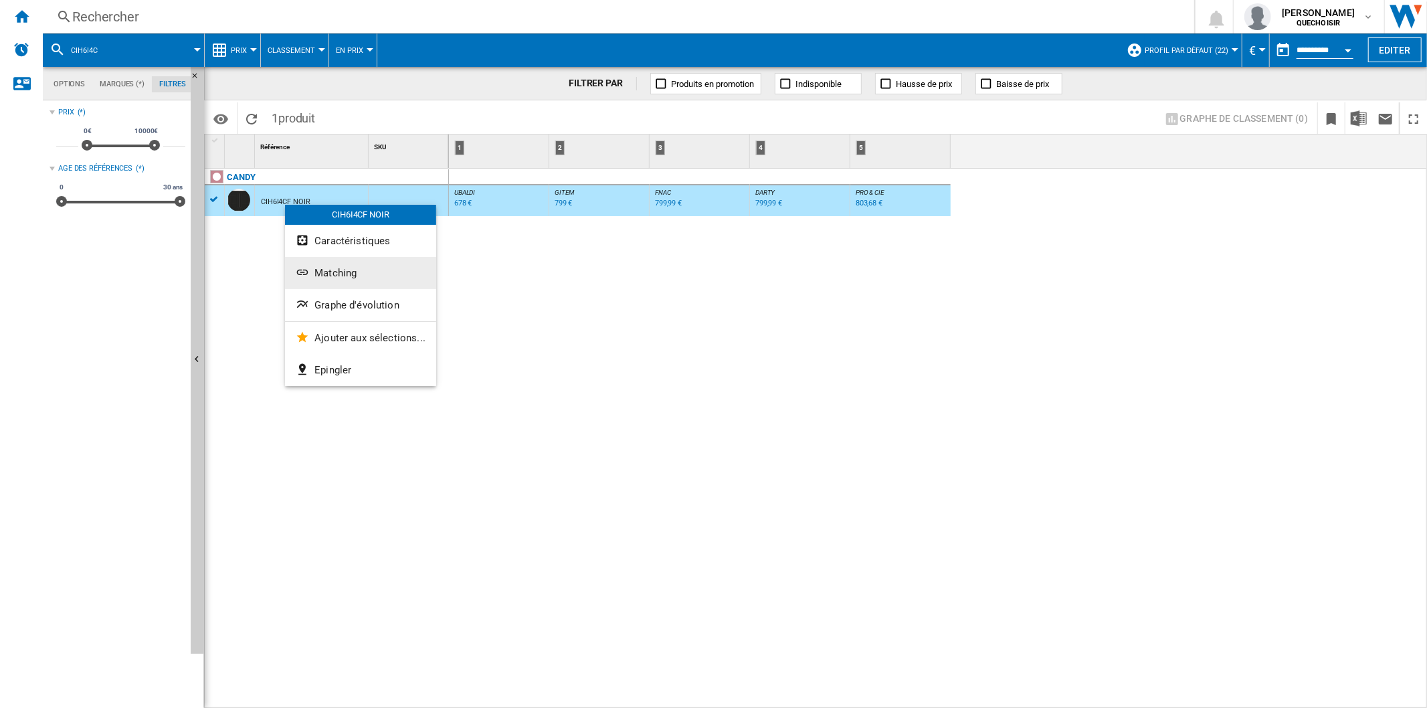
click at [316, 267] on span "Matching" at bounding box center [335, 273] width 42 height 12
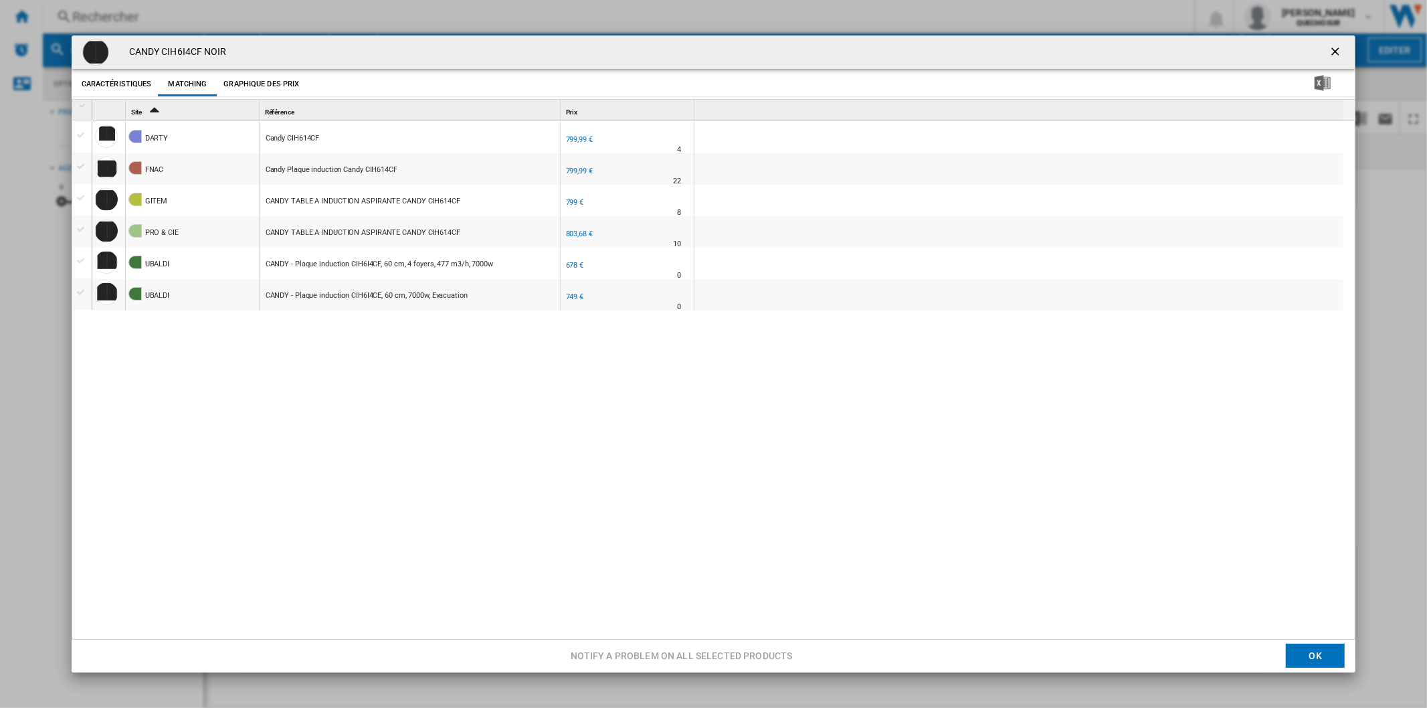
click at [1329, 47] on ng-md-icon "getI18NText('BUTTONS.CLOSE_DIALOG')" at bounding box center [1336, 53] width 16 height 16
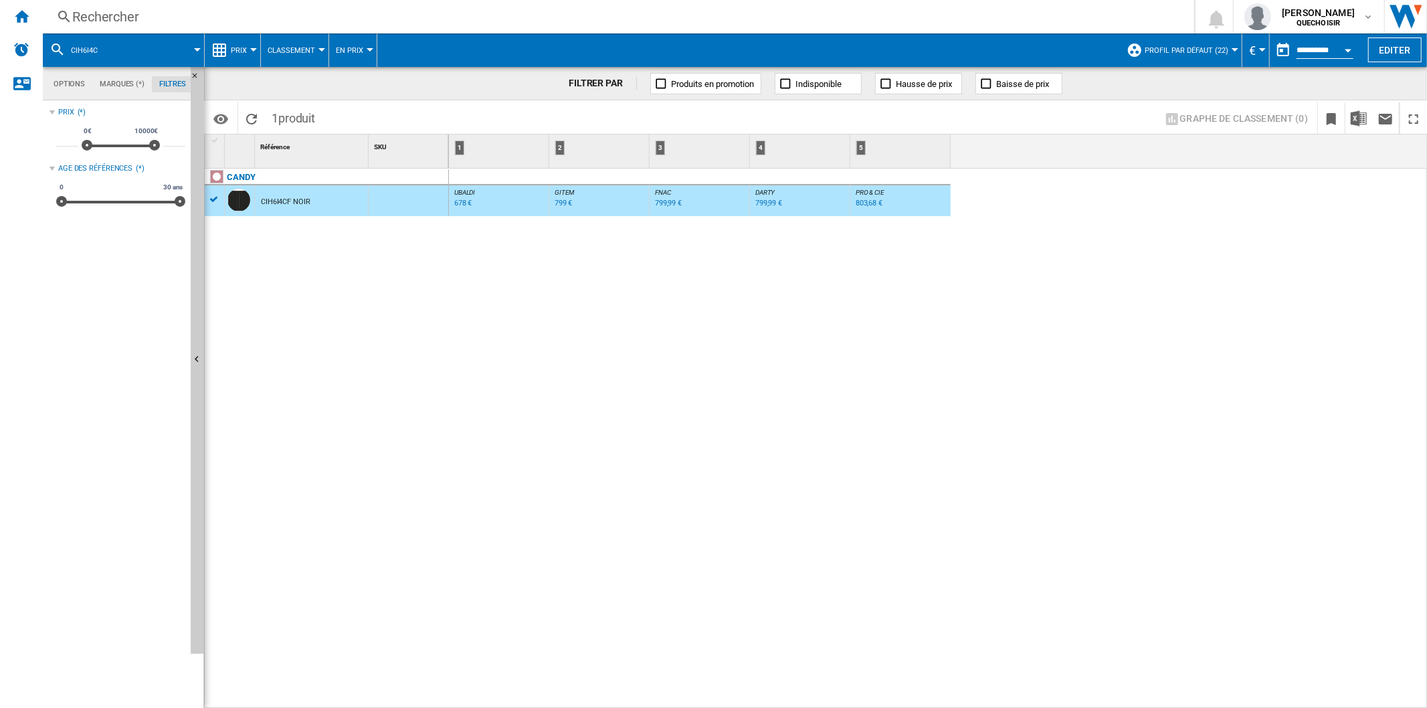
click at [170, 17] on div "Rechercher" at bounding box center [615, 16] width 1087 height 19
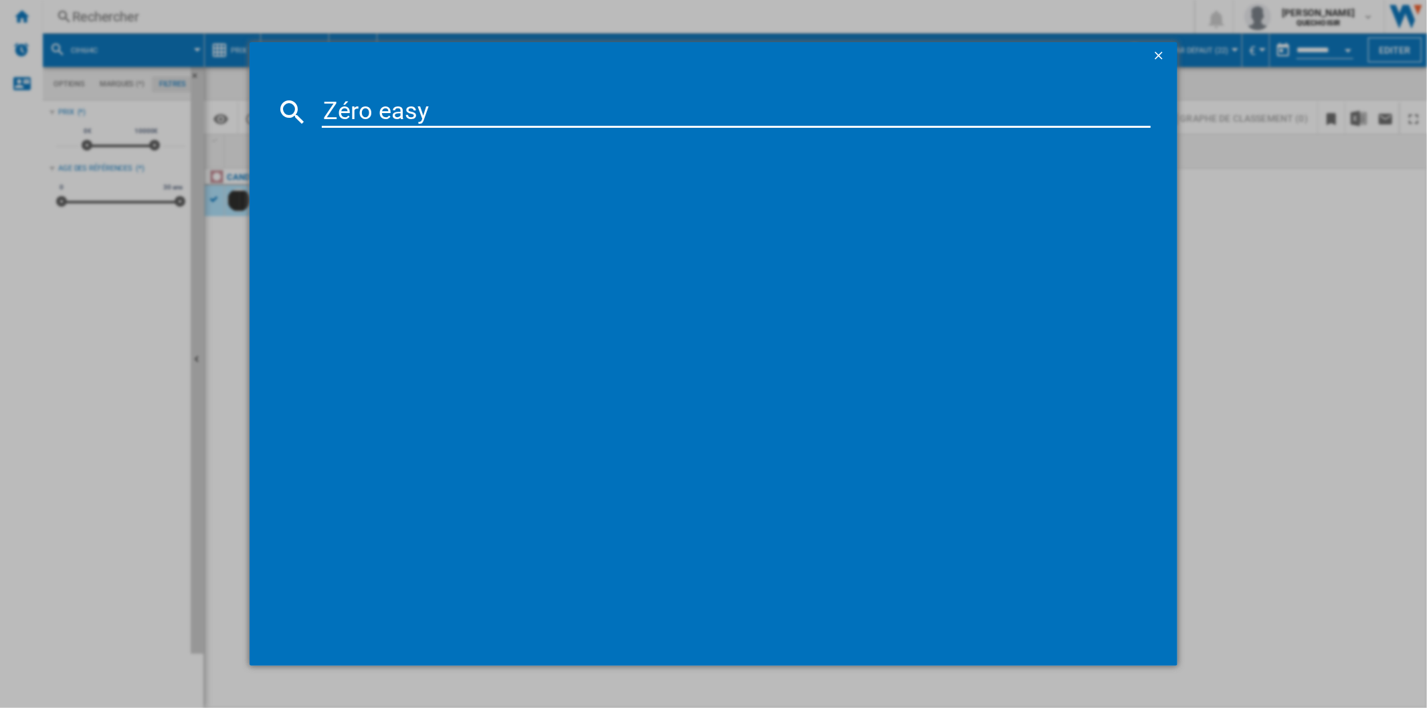
click at [340, 108] on input "Zéro easy" at bounding box center [736, 112] width 828 height 32
type input "Zero easy"
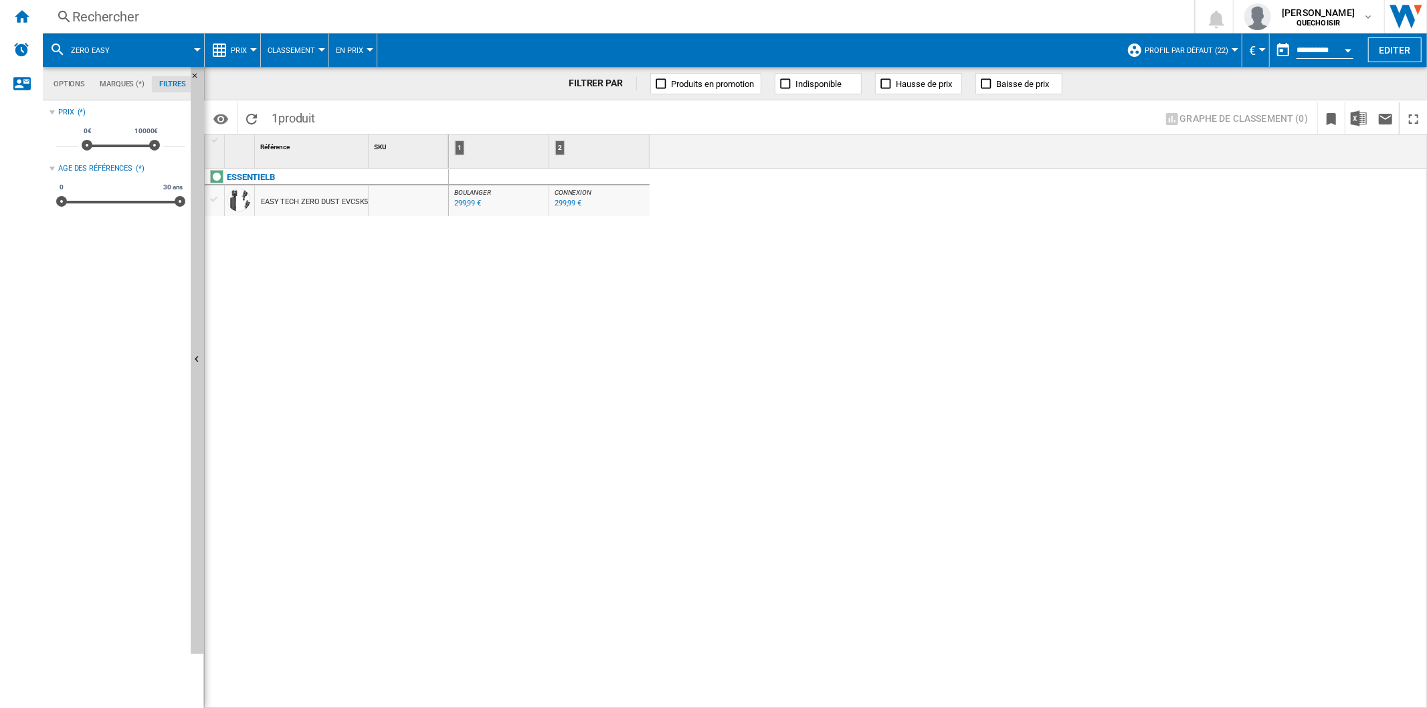
click at [243, 49] on span "Prix" at bounding box center [239, 50] width 16 height 9
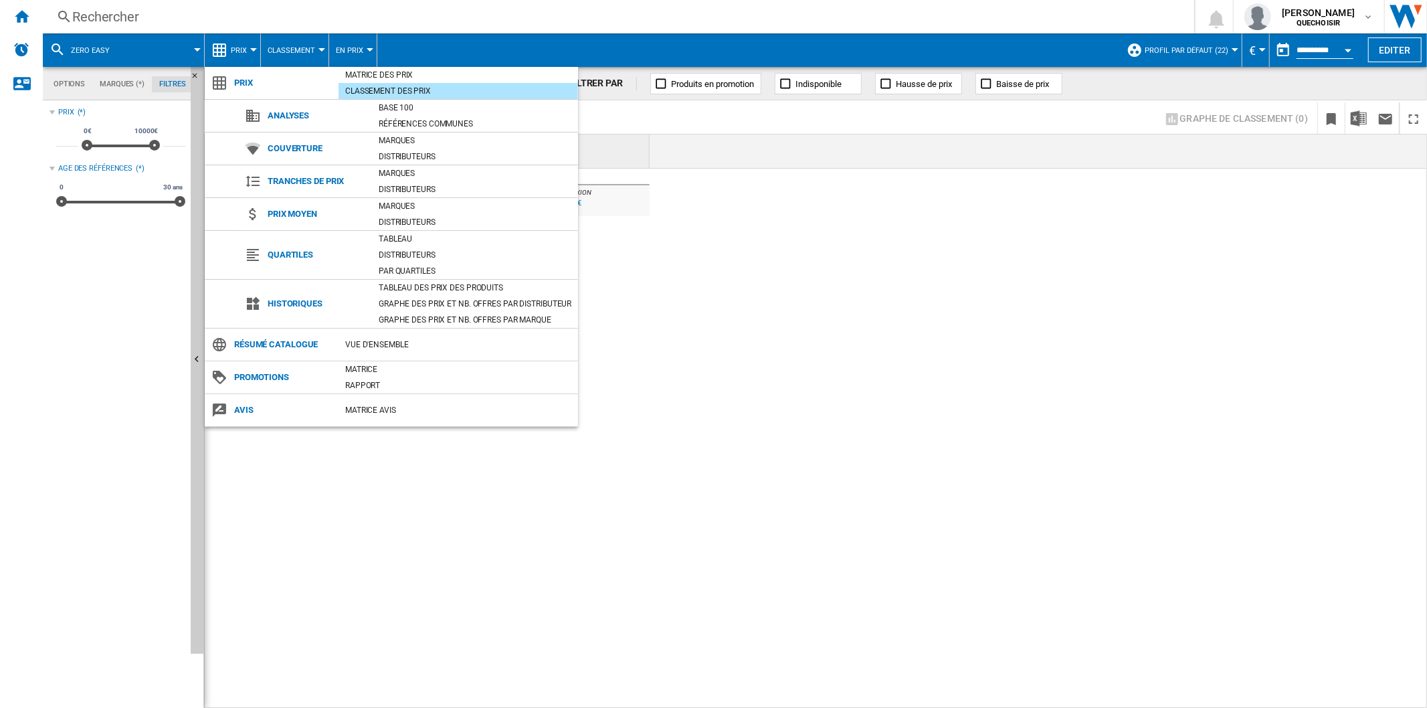
click at [161, 17] on md-backdrop at bounding box center [713, 354] width 1427 height 708
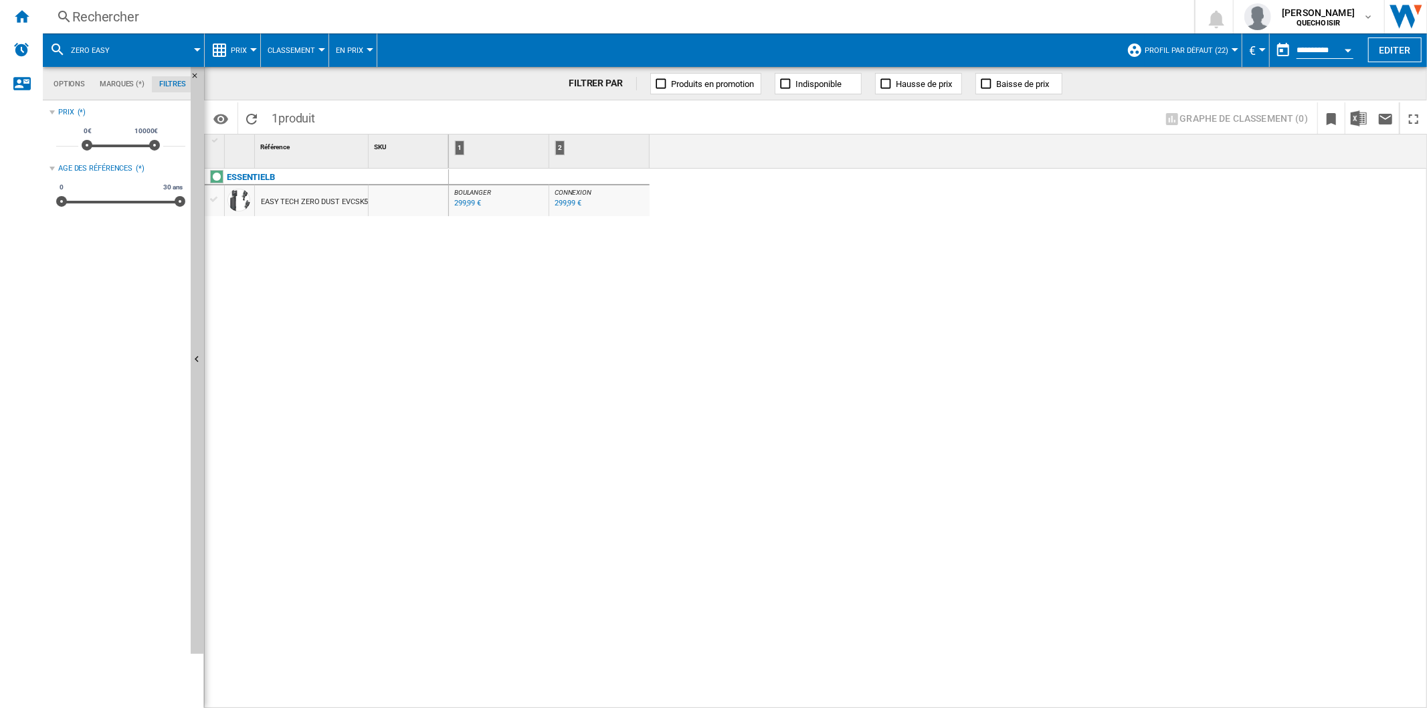
click at [255, 25] on div "Rechercher" at bounding box center [615, 16] width 1087 height 19
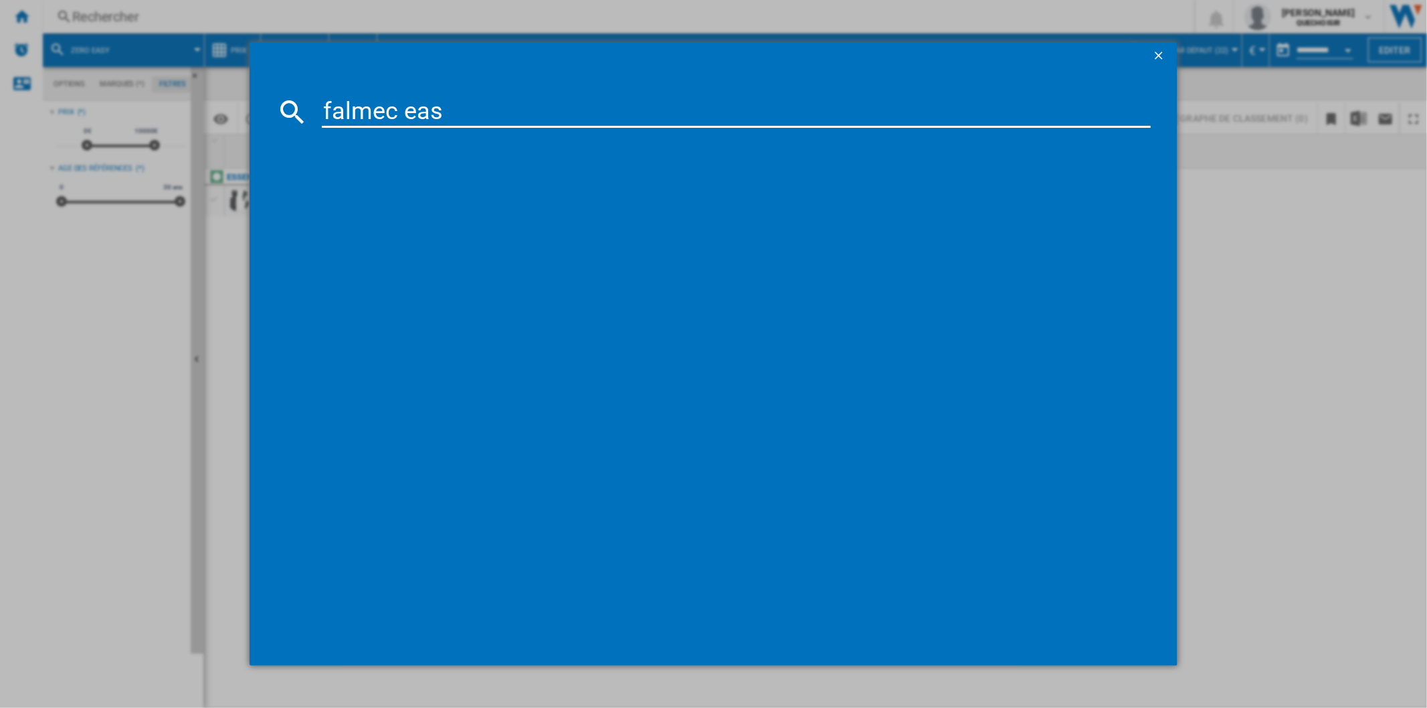
type input "falmec easy"
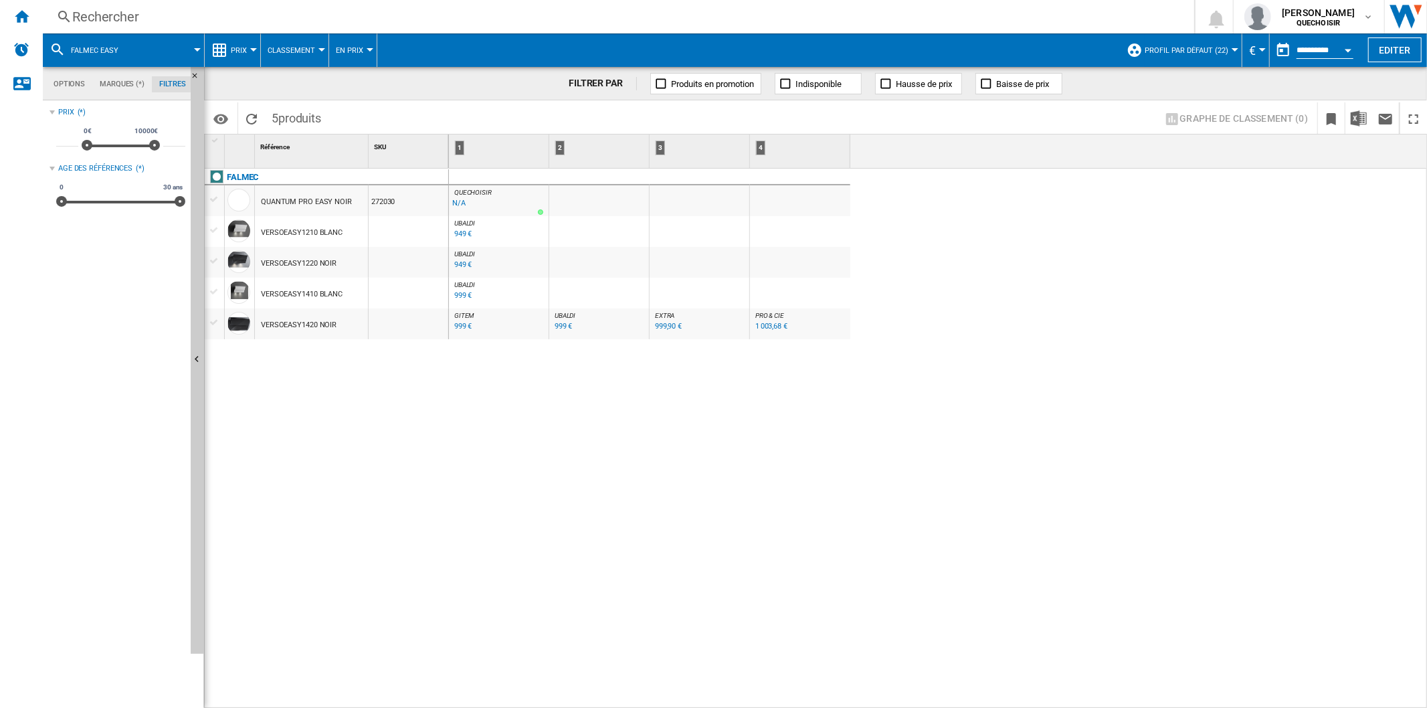
click at [194, 17] on div "Rechercher" at bounding box center [615, 16] width 1087 height 19
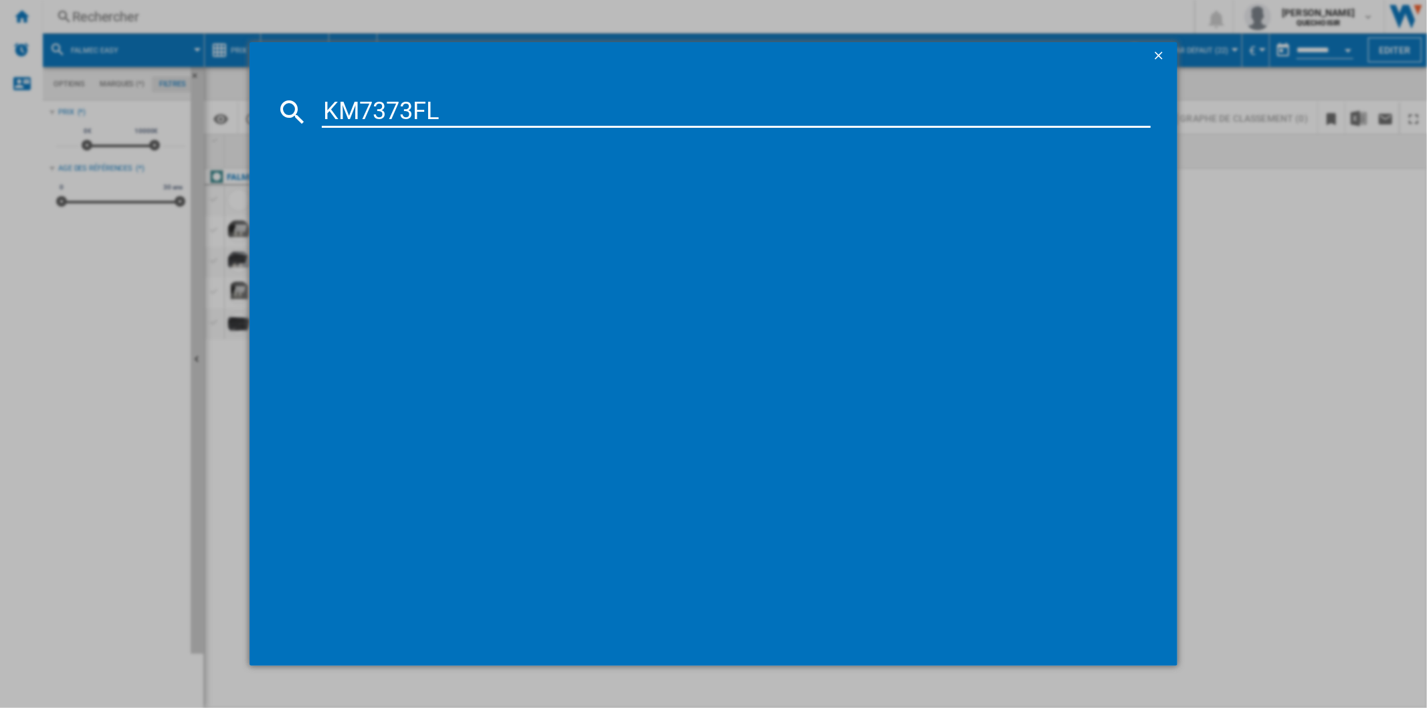
type input "KM7373F"
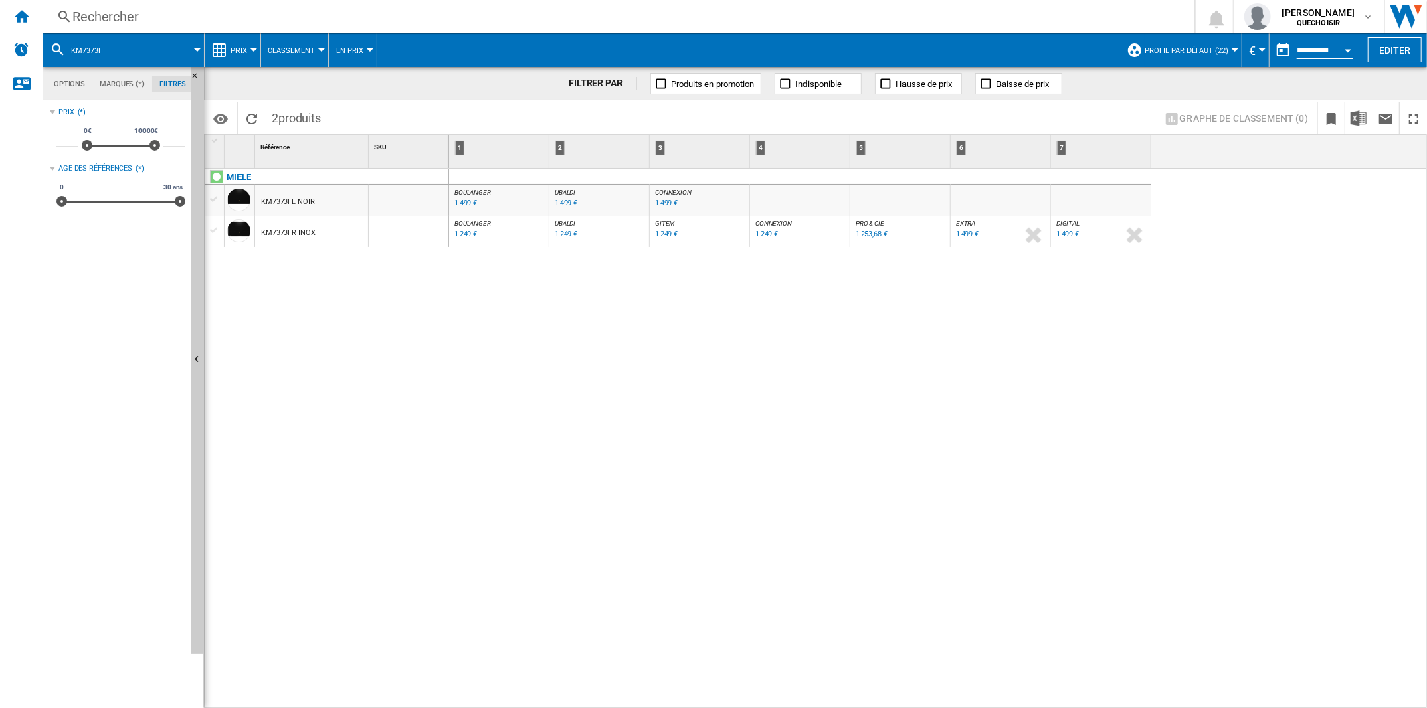
click at [458, 231] on div "1 249 €" at bounding box center [465, 233] width 23 height 9
click at [464, 203] on div "1 499 €" at bounding box center [465, 203] width 23 height 9
click at [577, 201] on div at bounding box center [580, 213] width 7 height 32
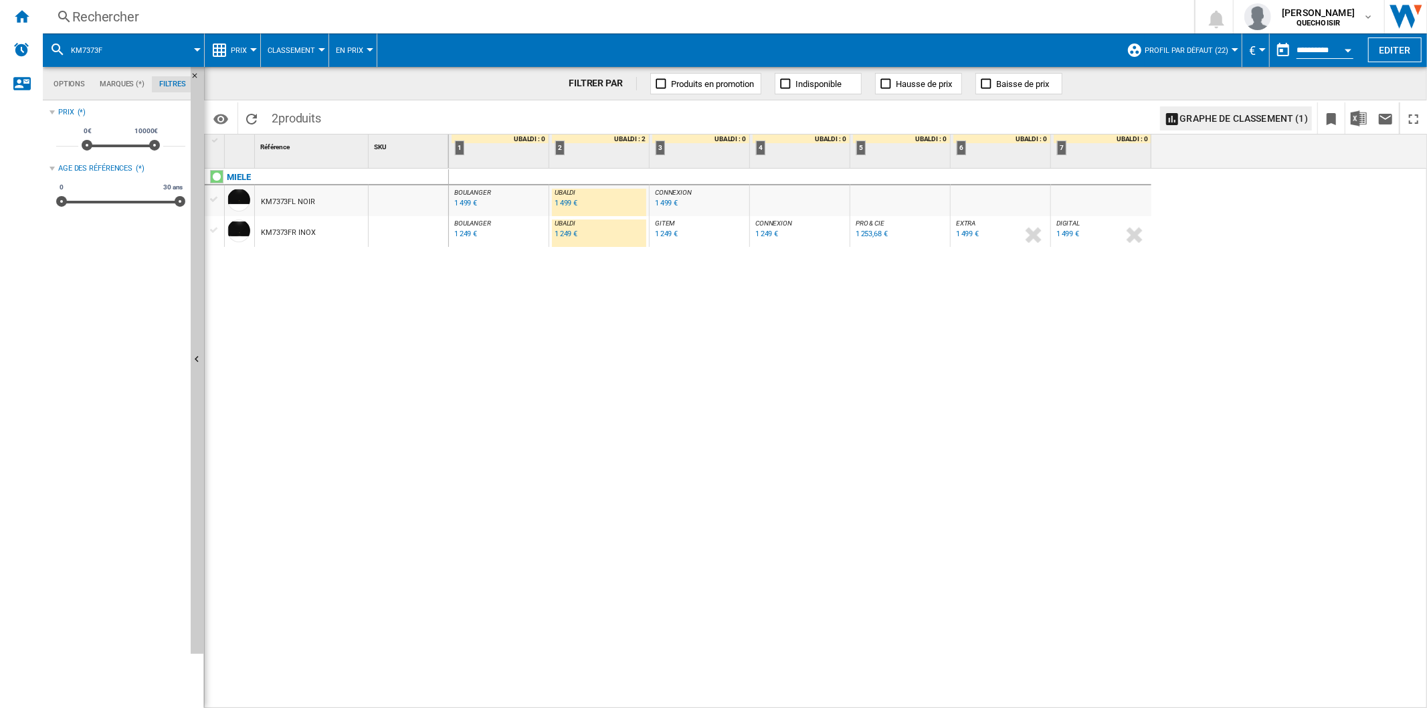
click at [569, 201] on div "1 499 €" at bounding box center [565, 203] width 23 height 9
click at [149, 21] on div "Rechercher" at bounding box center [615, 16] width 1087 height 19
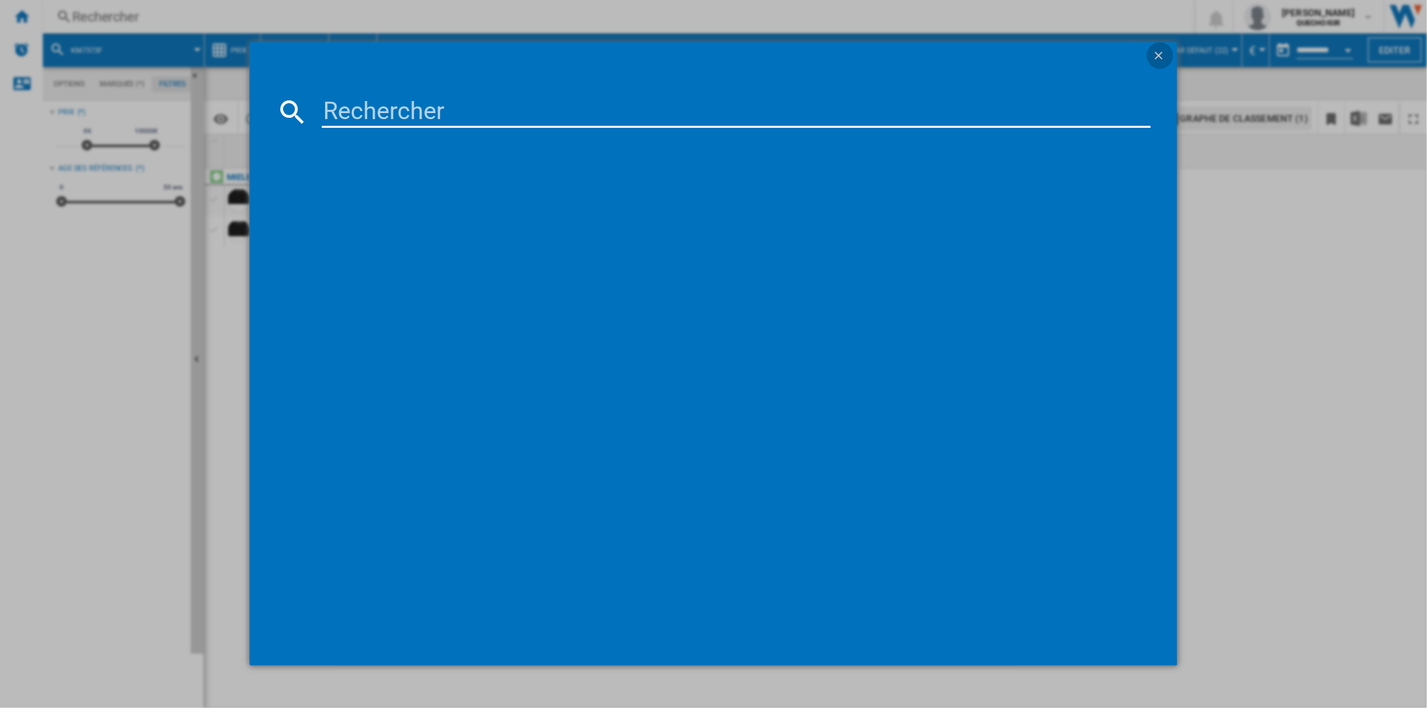
click at [1157, 54] on ng-md-icon "getI18NText('BUTTONS.CLOSE_DIALOG')" at bounding box center [1160, 57] width 16 height 16
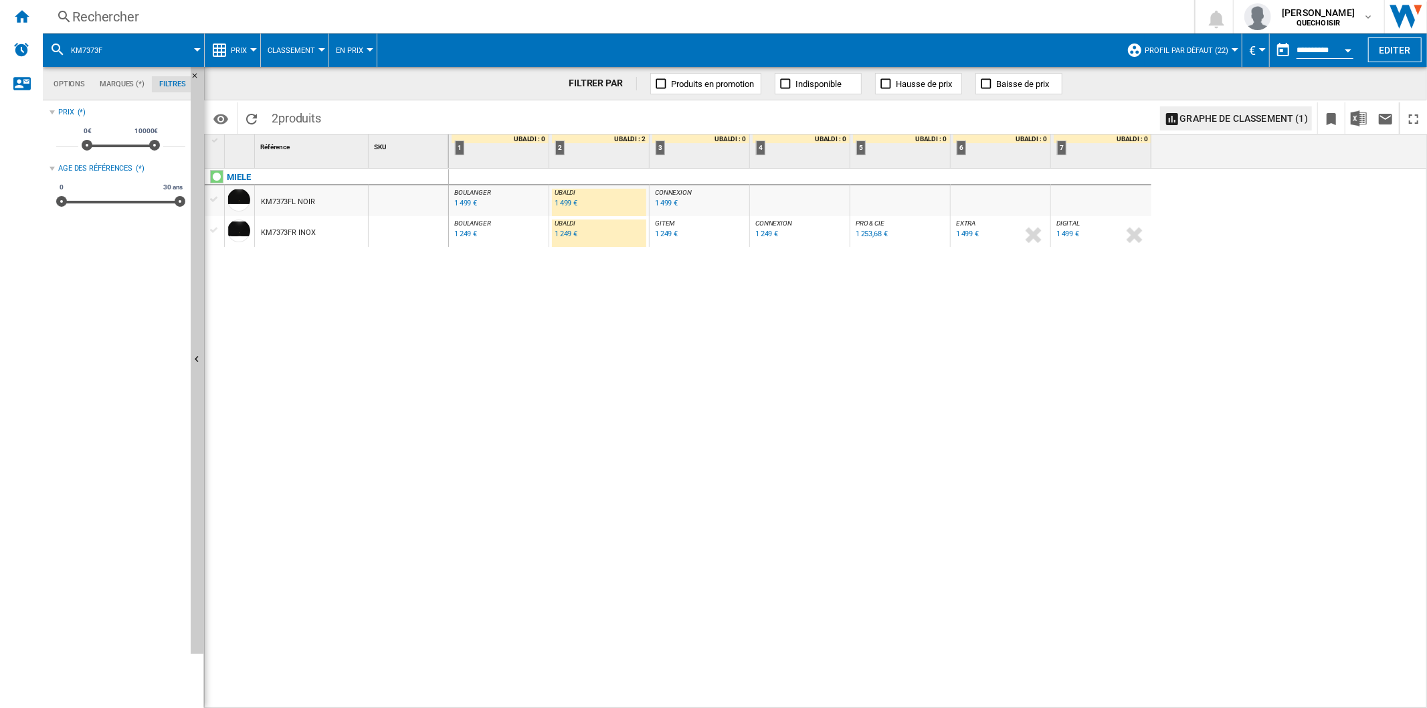
click at [226, 45] on ng-md-icon at bounding box center [219, 50] width 16 height 16
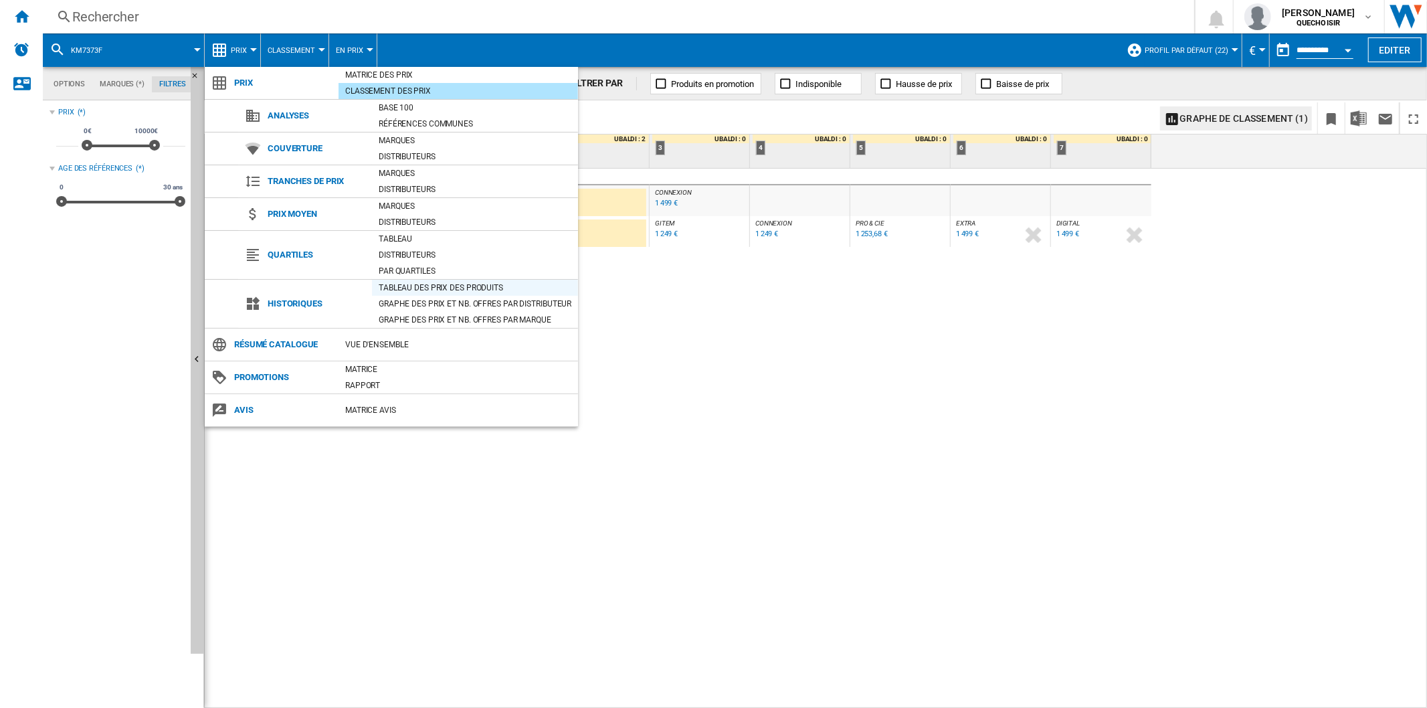
click at [404, 284] on div "Tableau des prix des produits" at bounding box center [475, 287] width 206 height 13
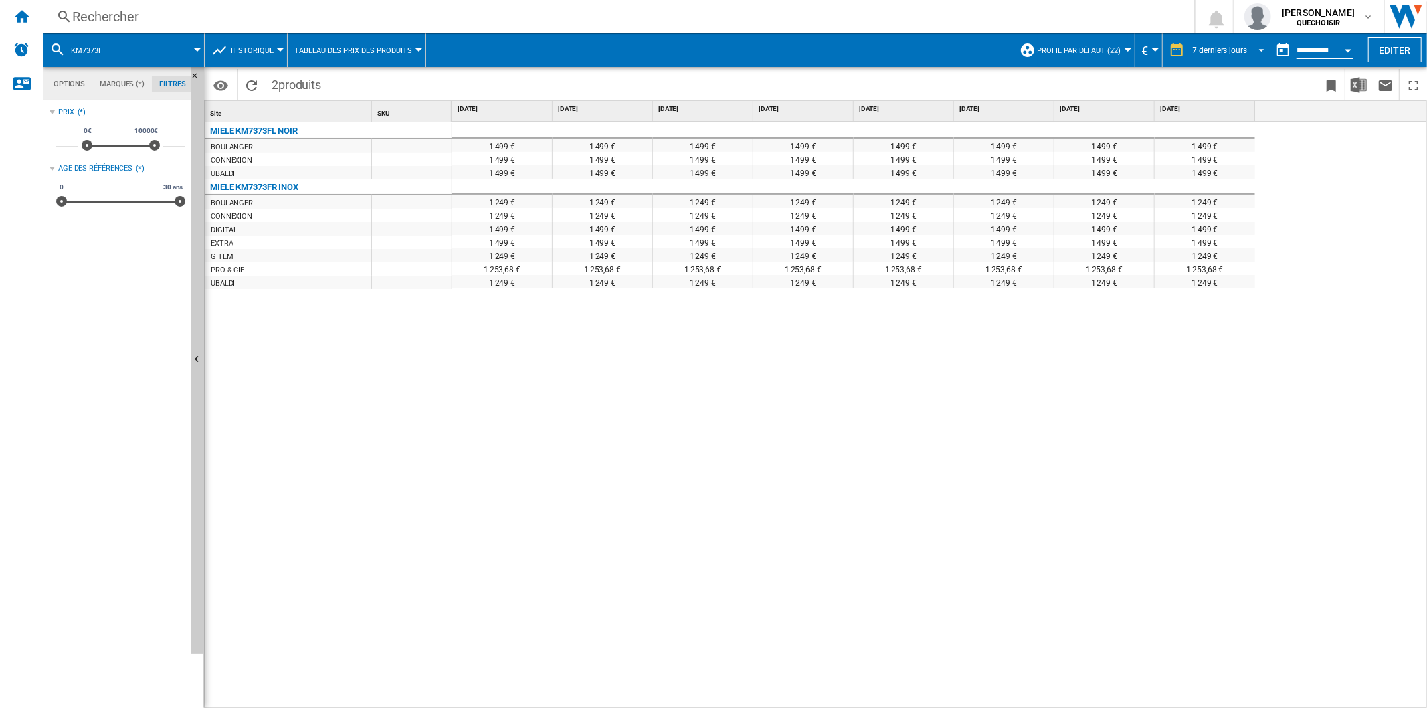
click at [1249, 47] on span "REPORTS.WIZARD.STEPS.REPORT.STEPS.REPORT_OPTIONS.PERIOD: 7 derniers jours" at bounding box center [1257, 49] width 16 height 12
click at [1209, 230] on div "18 derniers mois" at bounding box center [1220, 228] width 59 height 11
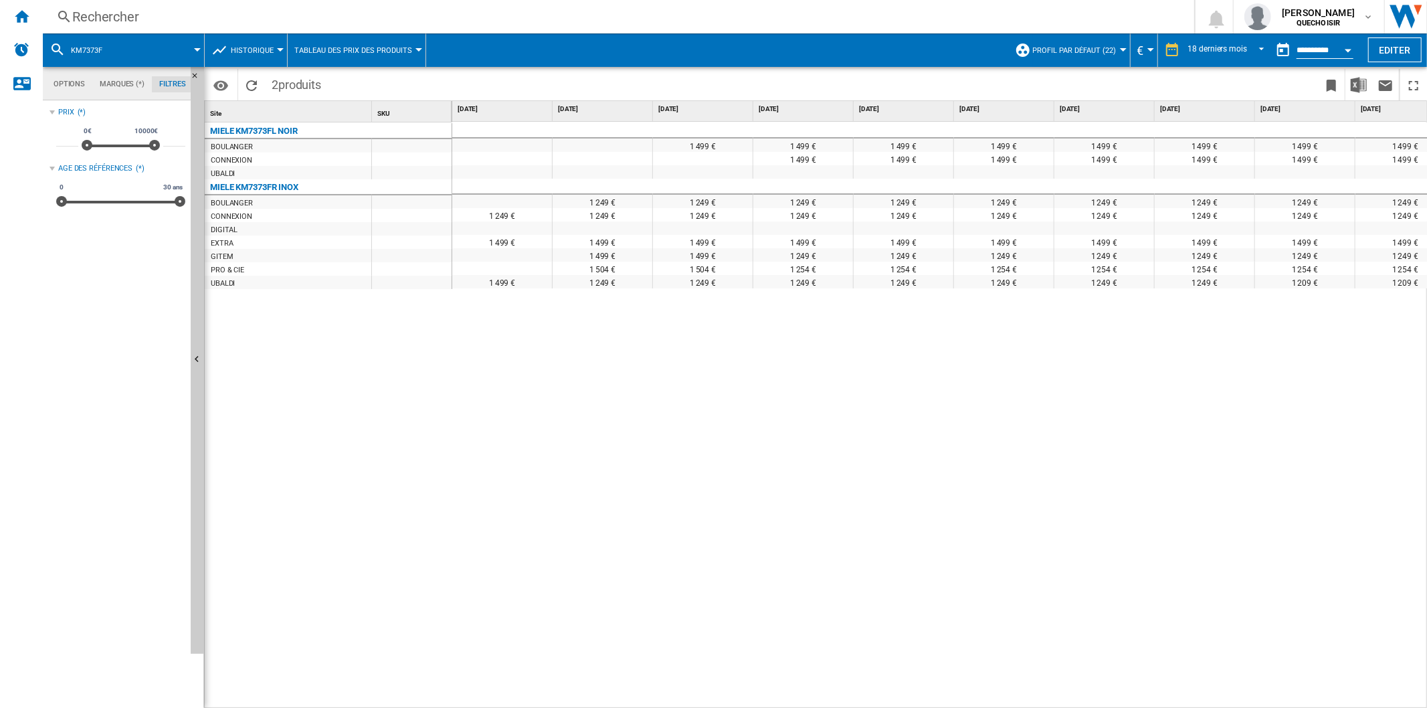
click at [1328, 48] on input "**********" at bounding box center [1324, 52] width 57 height 12
click at [1350, 49] on div "Open calendar" at bounding box center [1347, 50] width 7 height 3
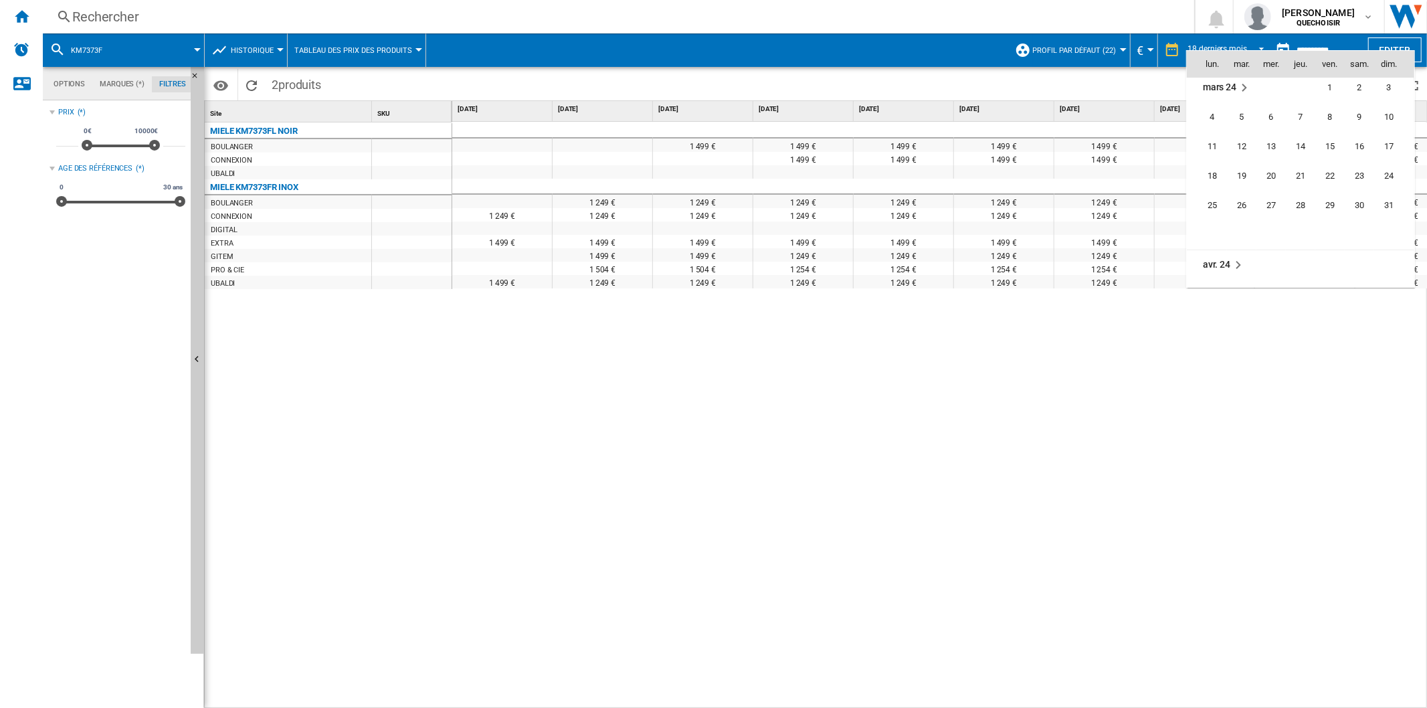
scroll to position [3185, 0]
click at [1239, 179] on span "19" at bounding box center [1241, 186] width 27 height 27
type input "**********"
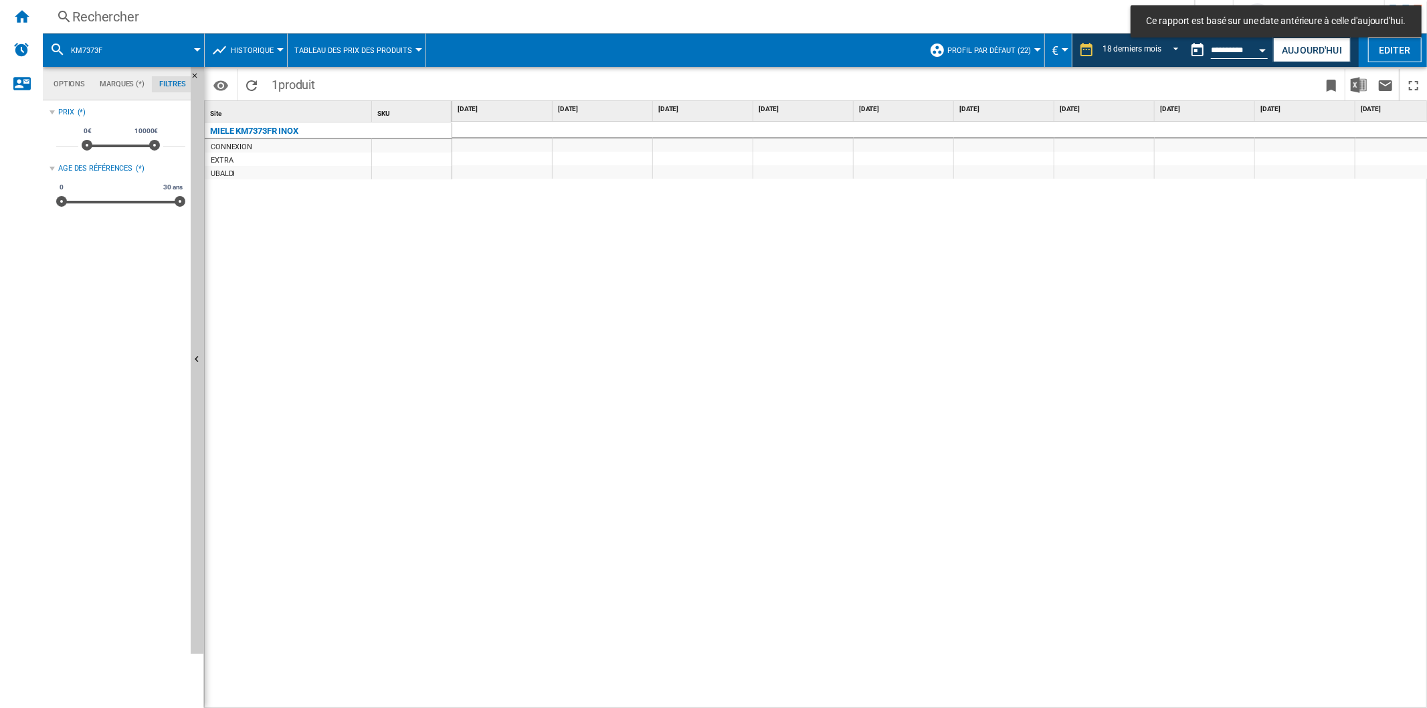
click at [1001, 699] on div "1 249 € 1 249 € 1 499 € 1 499 € 1 499 € 1 499 € 1 499 €" at bounding box center [939, 415] width 975 height 587
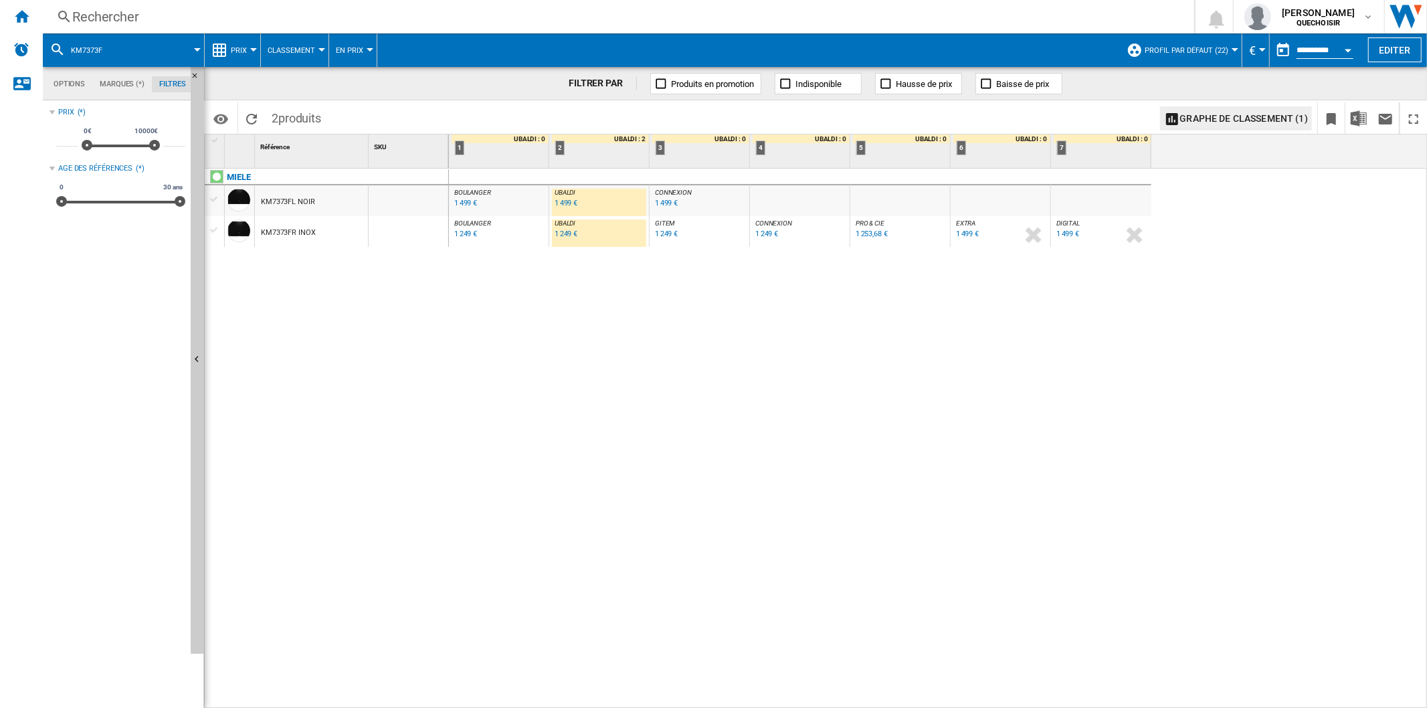
click at [148, 16] on div "Rechercher" at bounding box center [615, 16] width 1087 height 19
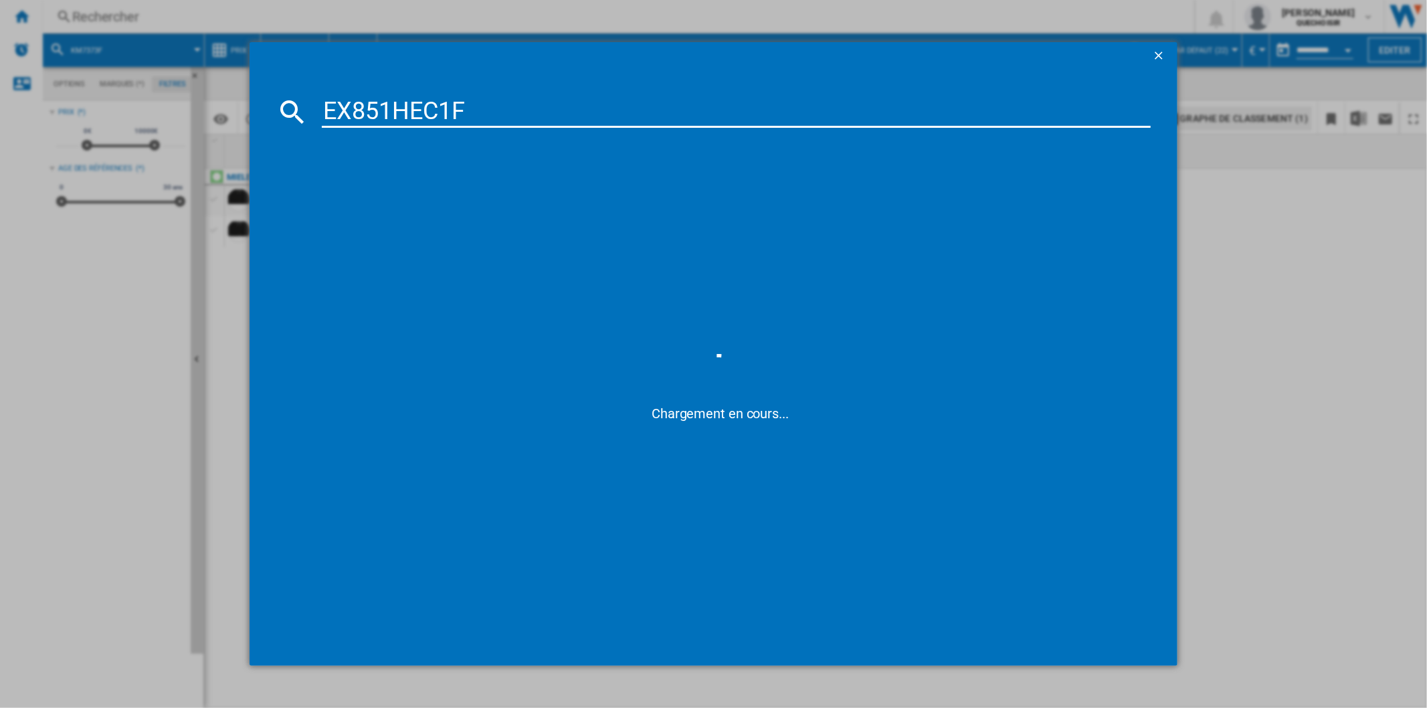
drag, startPoint x: 365, startPoint y: 104, endPoint x: 388, endPoint y: 106, distance: 23.4
click at [388, 106] on input "EX851HEC1F" at bounding box center [736, 112] width 828 height 32
drag, startPoint x: 451, startPoint y: 110, endPoint x: 573, endPoint y: 114, distance: 121.8
click at [516, 110] on input "EX8 HEC1F" at bounding box center [736, 112] width 828 height 32
type input "EX8 HEC1"
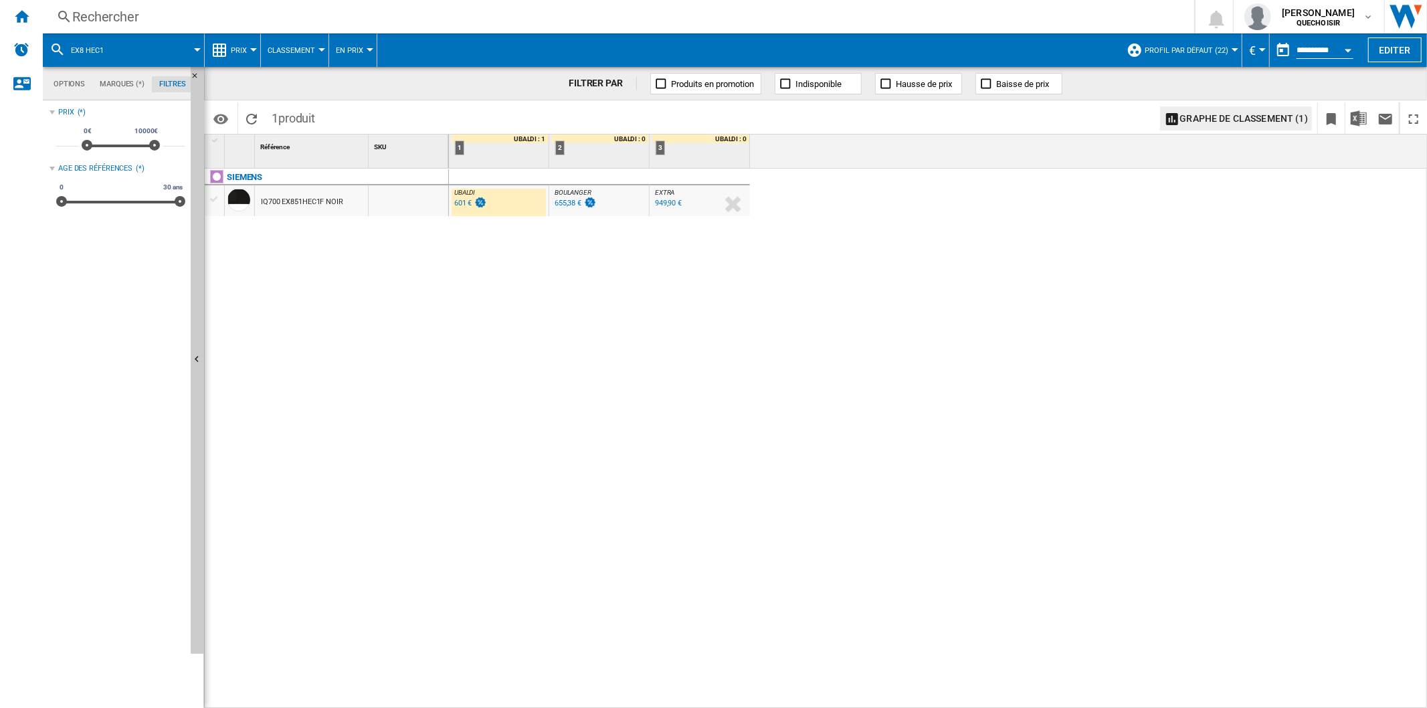
click at [567, 203] on div "655,38 €" at bounding box center [567, 203] width 27 height 9
click at [460, 205] on div "601 €" at bounding box center [463, 203] width 18 height 9
click at [299, 57] on button "Classement" at bounding box center [295, 49] width 54 height 33
click at [226, 44] on md-backdrop at bounding box center [713, 354] width 1427 height 708
click at [226, 44] on ng-md-icon at bounding box center [219, 50] width 16 height 16
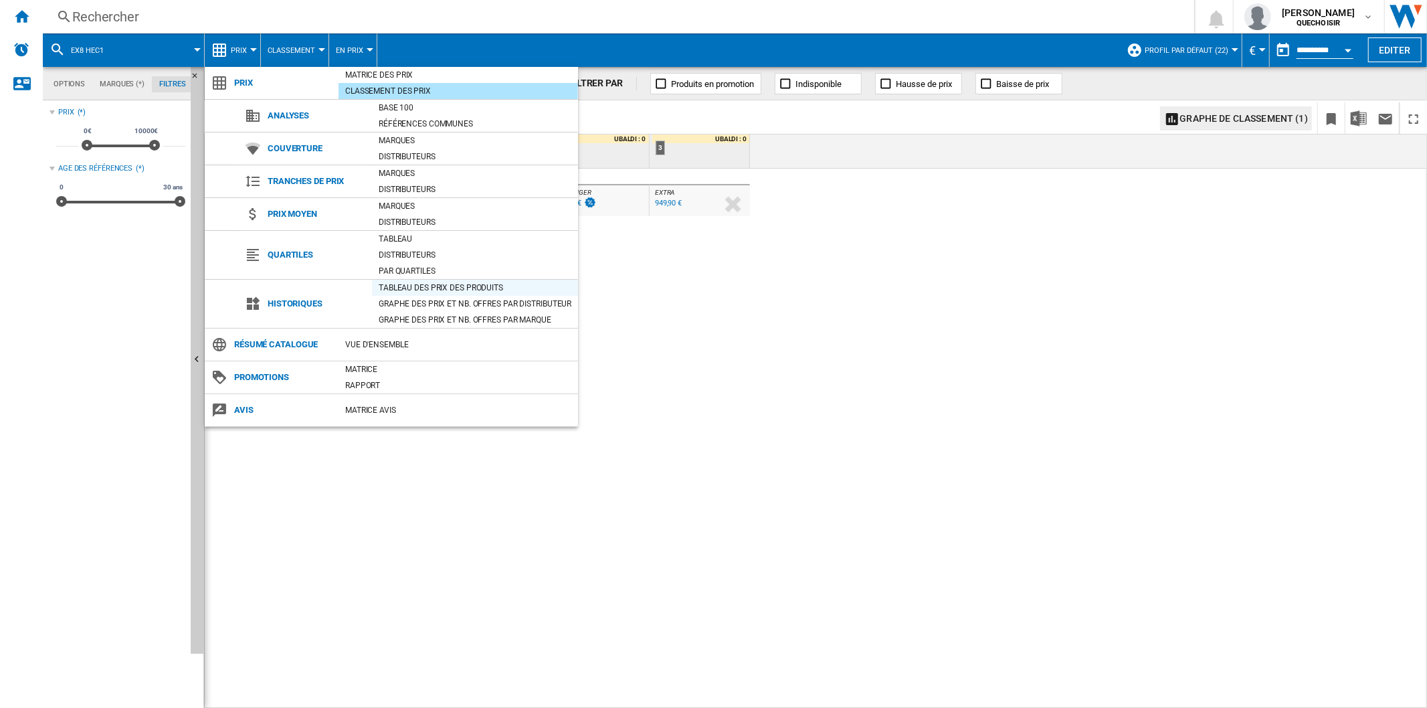
click at [405, 288] on div "Tableau des prix des produits" at bounding box center [475, 287] width 206 height 13
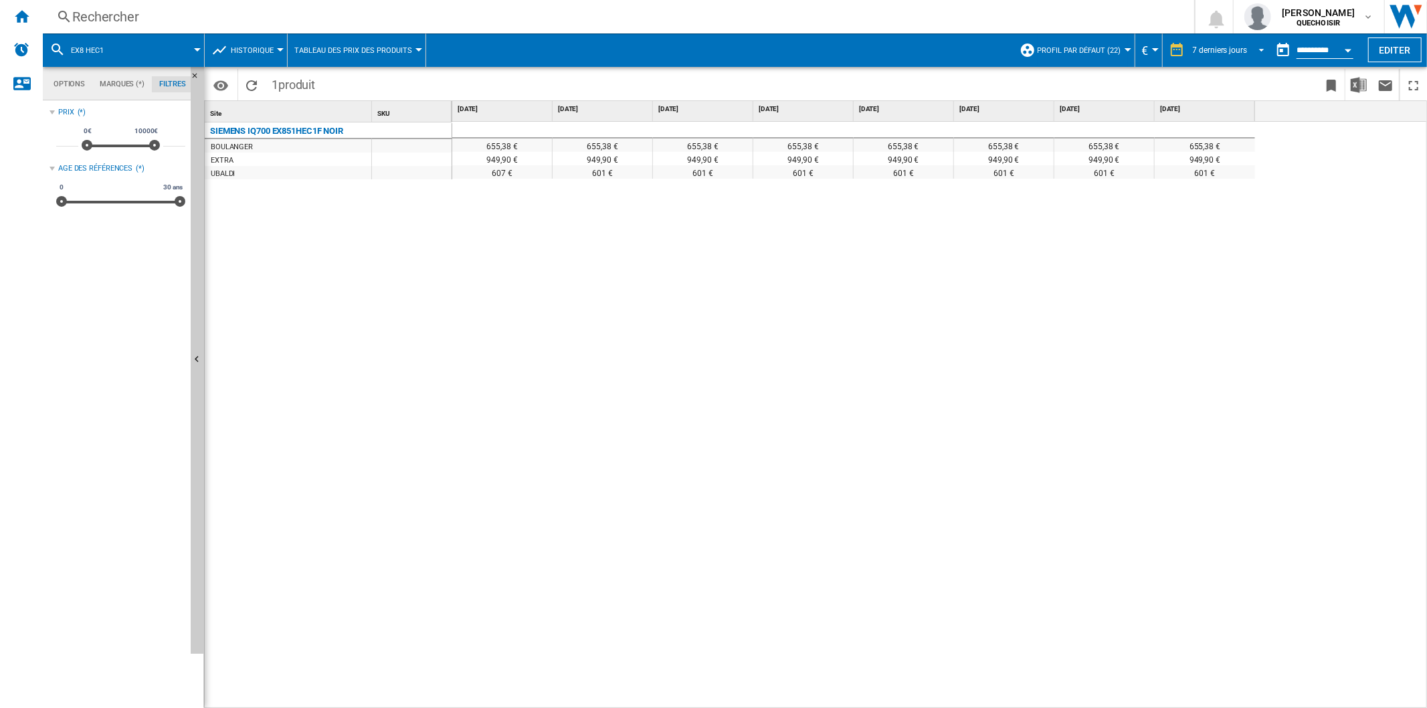
click at [1215, 48] on div "7 derniers jours" at bounding box center [1220, 49] width 54 height 9
click at [1223, 223] on div "18 derniers mois" at bounding box center [1220, 228] width 59 height 11
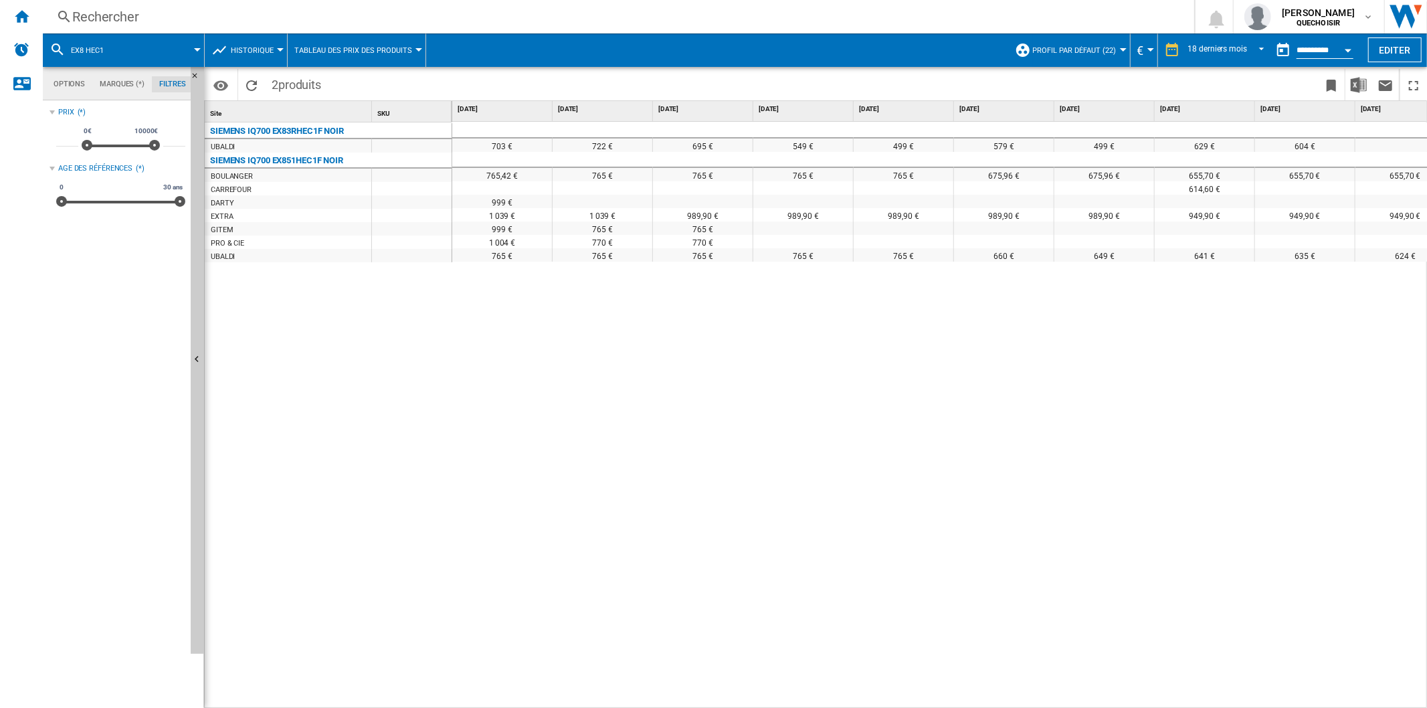
click at [1351, 49] on div "Open calendar" at bounding box center [1347, 50] width 7 height 3
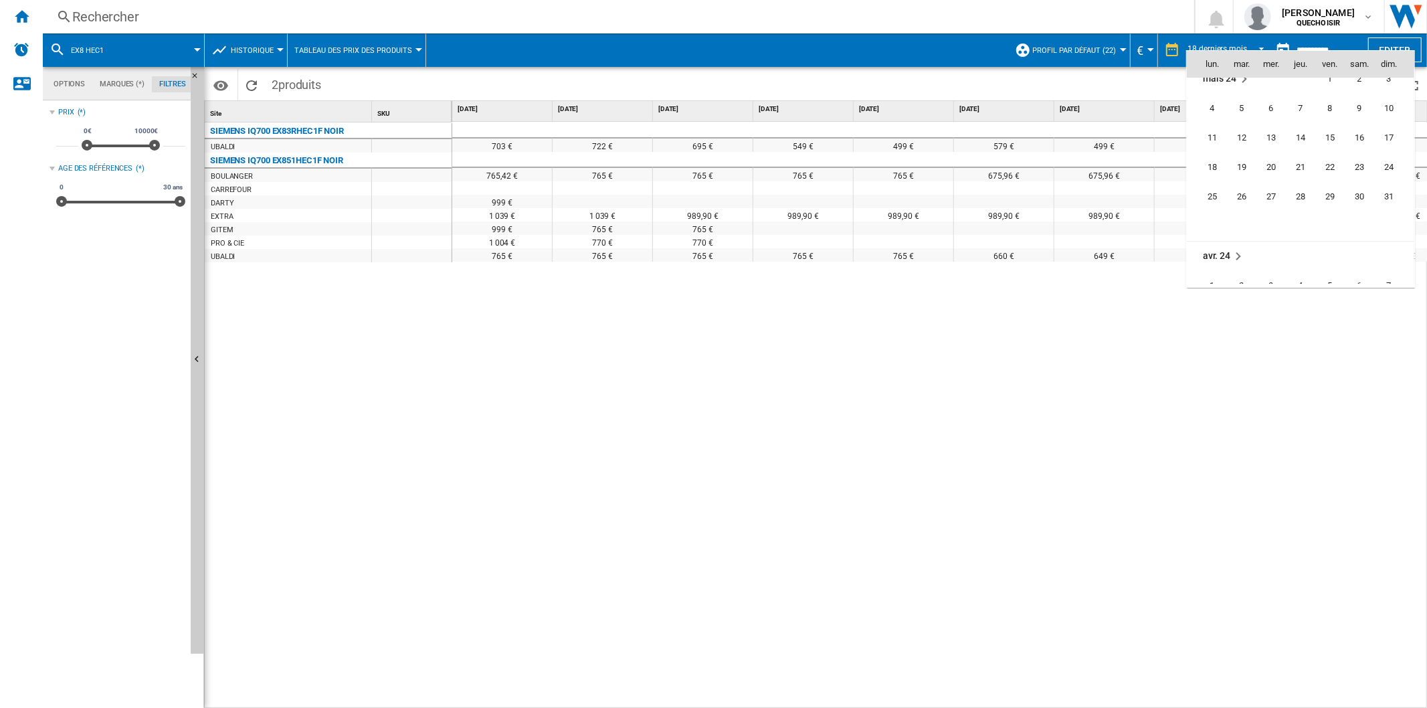
scroll to position [3185, 0]
click at [1241, 185] on span "19" at bounding box center [1241, 186] width 27 height 27
type input "**********"
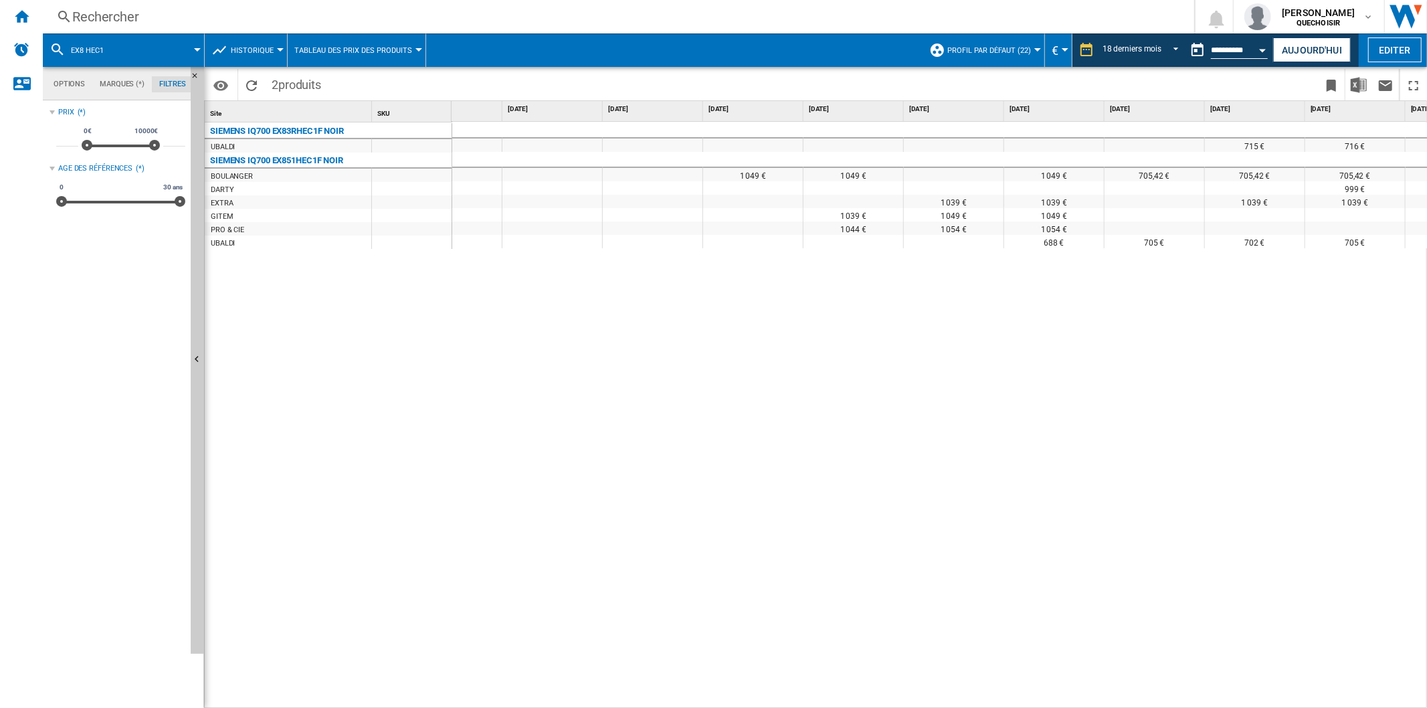
scroll to position [0, 931]
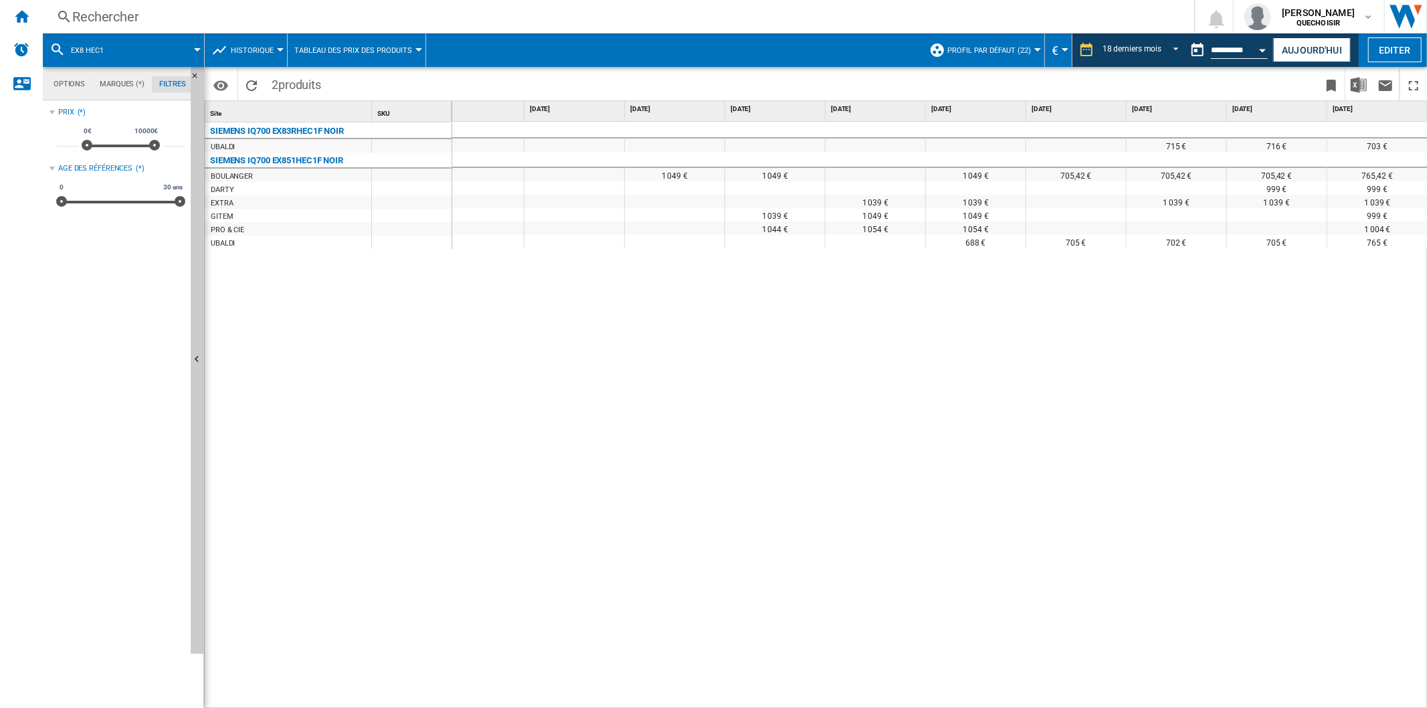
click at [335, 11] on div "Rechercher" at bounding box center [615, 16] width 1087 height 19
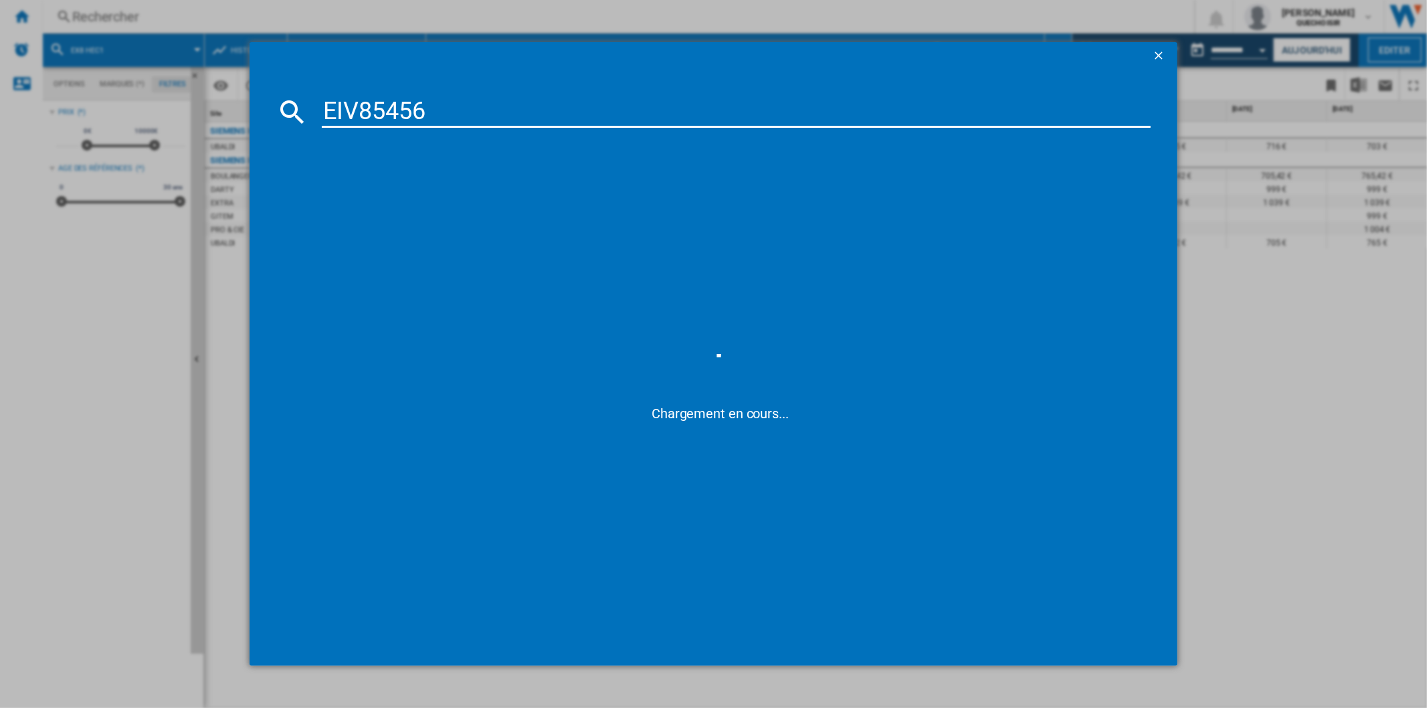
type input "EIV8545"
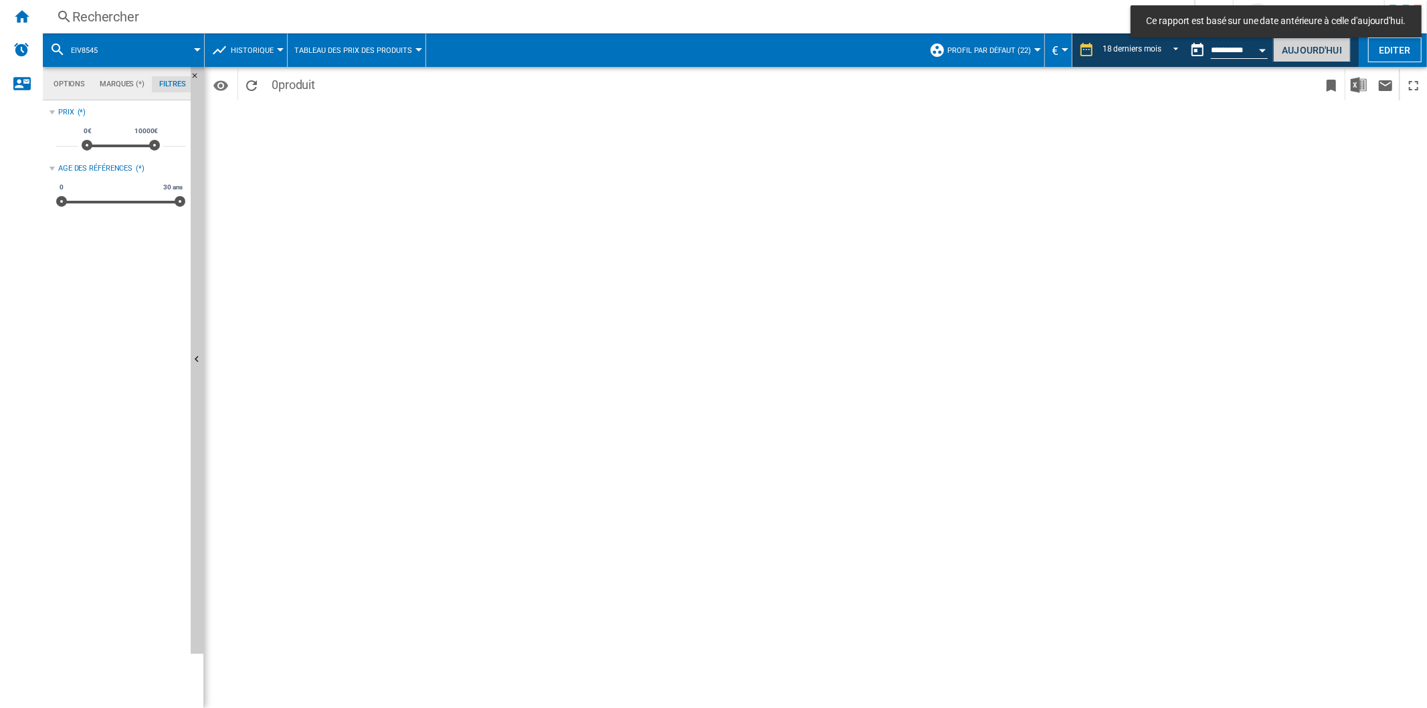
click at [1306, 43] on button "Aujourd'hui" at bounding box center [1312, 49] width 78 height 25
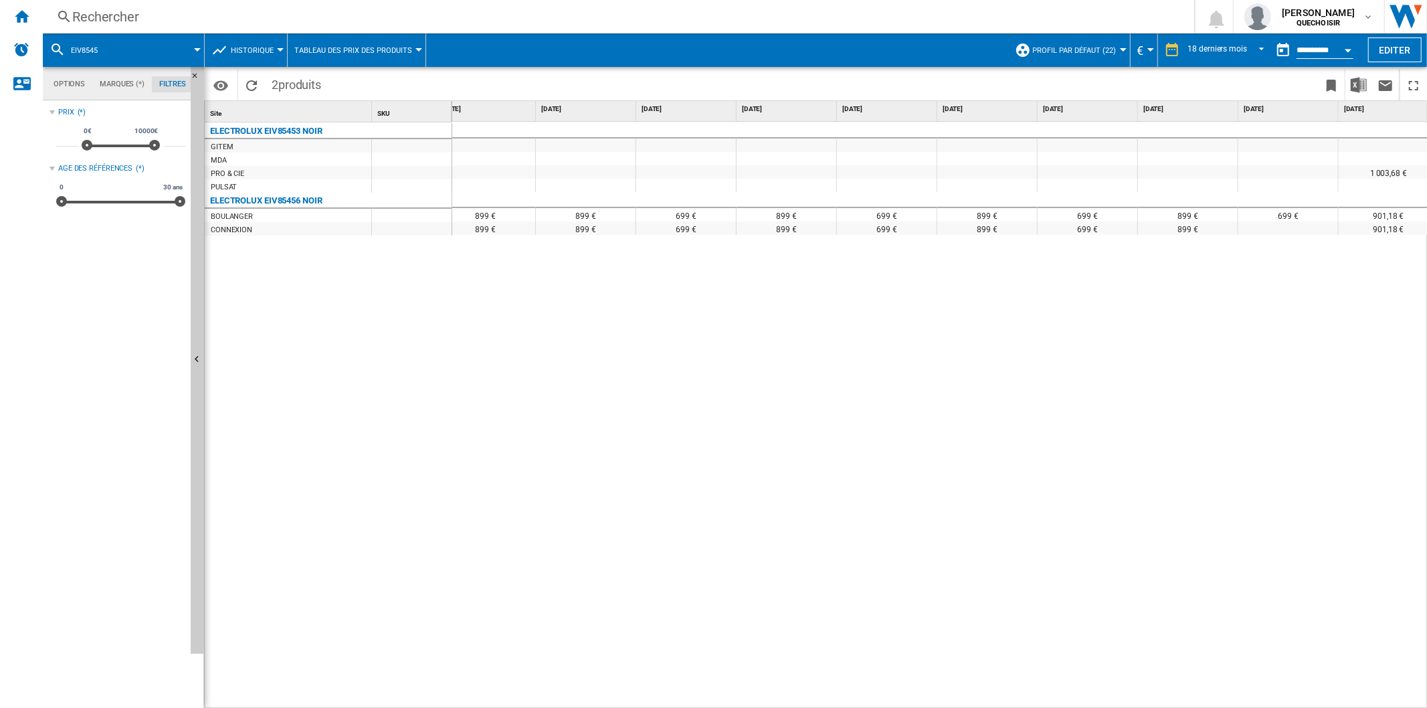
scroll to position [0, 141]
click at [251, 49] on span "Historique" at bounding box center [252, 50] width 43 height 9
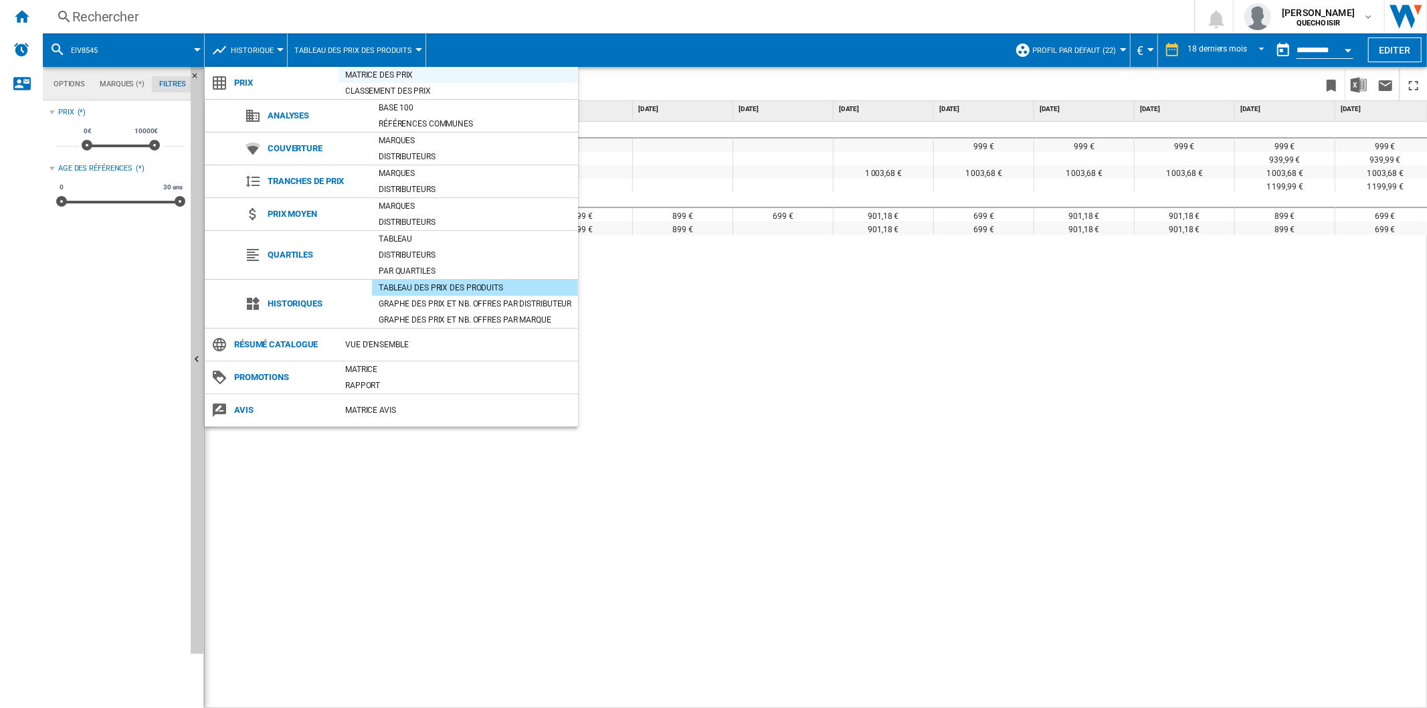
click at [369, 72] on div "Matrice des prix" at bounding box center [457, 74] width 239 height 13
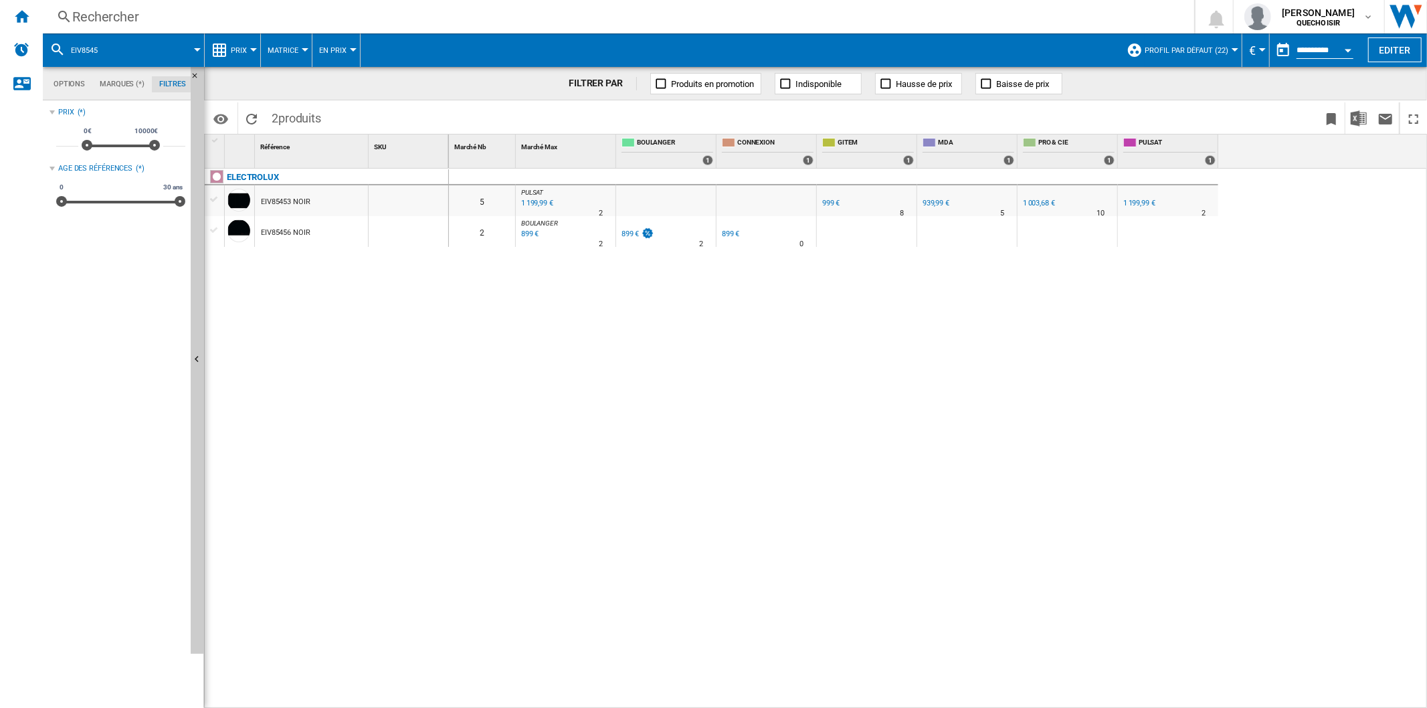
click at [633, 232] on div "899 €" at bounding box center [630, 233] width 18 height 9
click at [181, 14] on div "Rechercher" at bounding box center [615, 16] width 1087 height 19
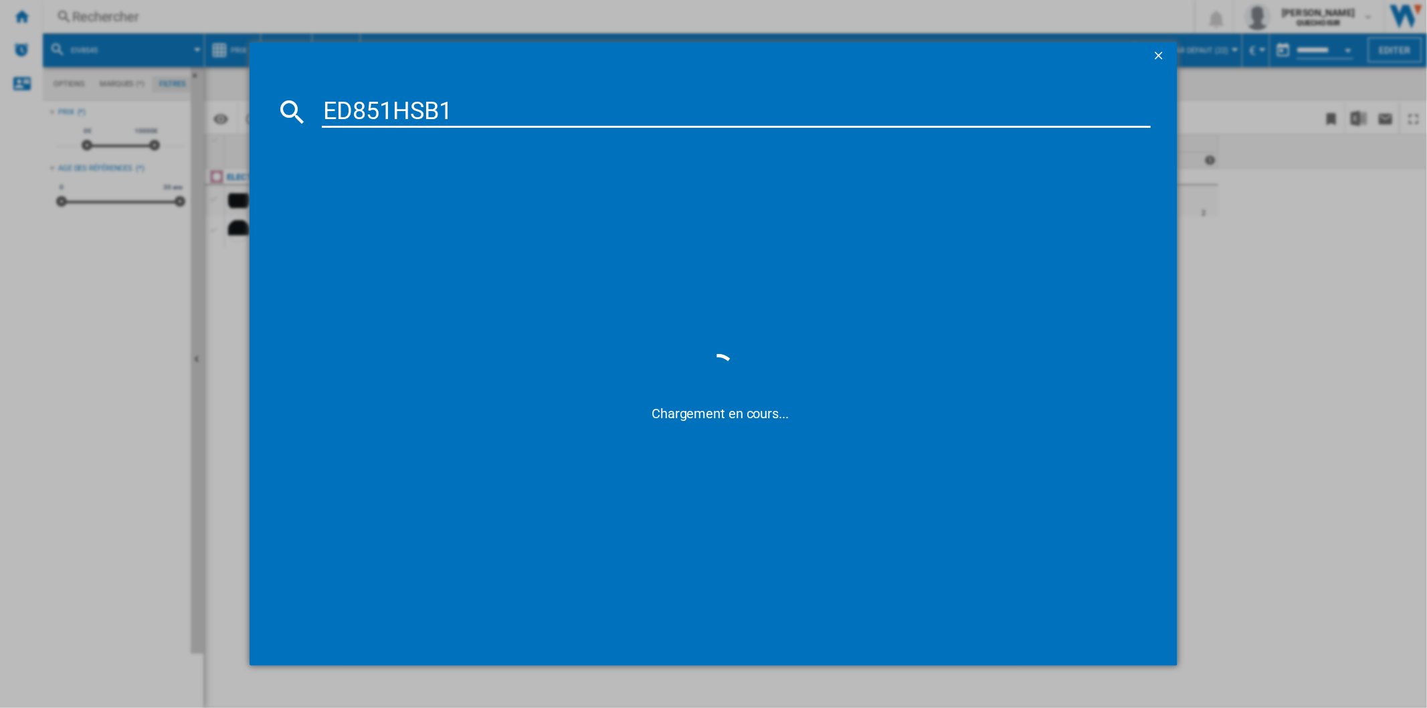
click at [372, 101] on input "ED851HSB1" at bounding box center [736, 112] width 828 height 32
type input "ED8 HSB1"
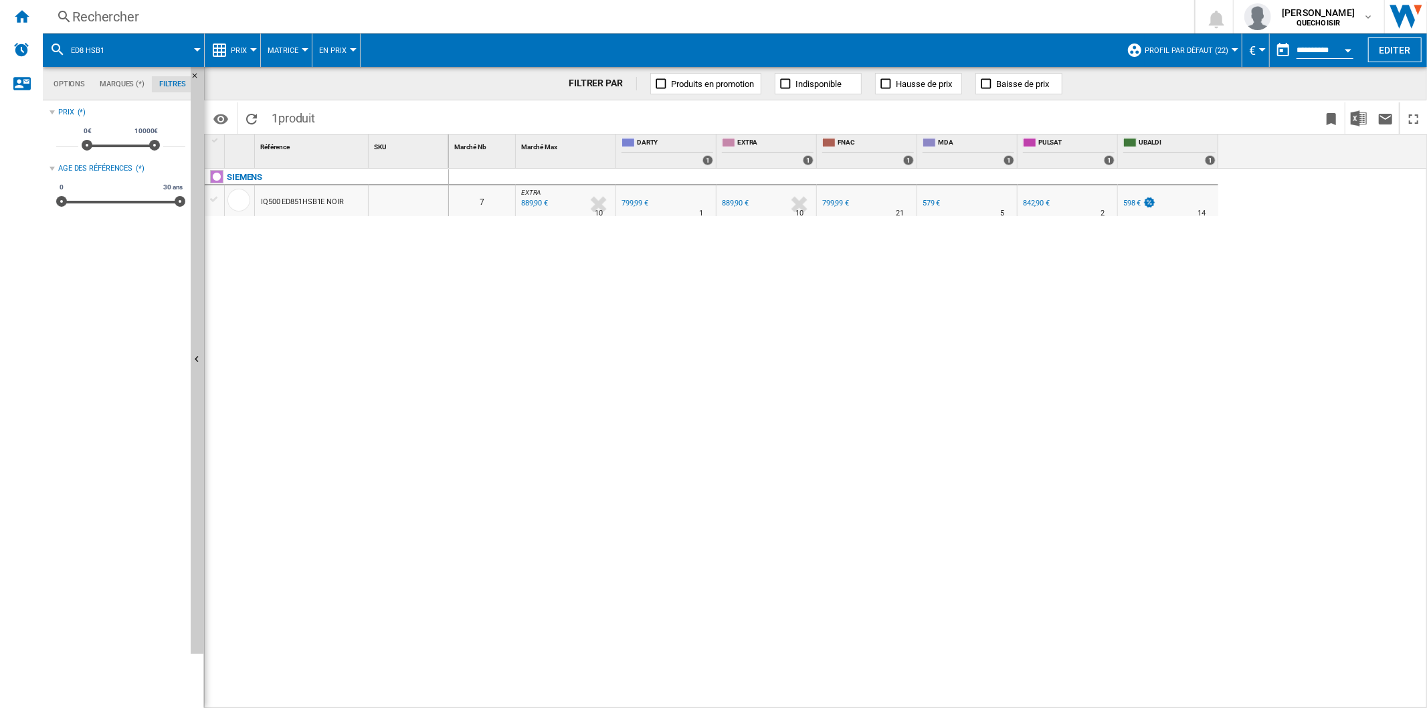
click at [284, 50] on span "Matrice" at bounding box center [283, 50] width 31 height 9
click at [237, 52] on md-backdrop at bounding box center [713, 354] width 1427 height 708
click at [237, 52] on span "Prix" at bounding box center [239, 50] width 16 height 9
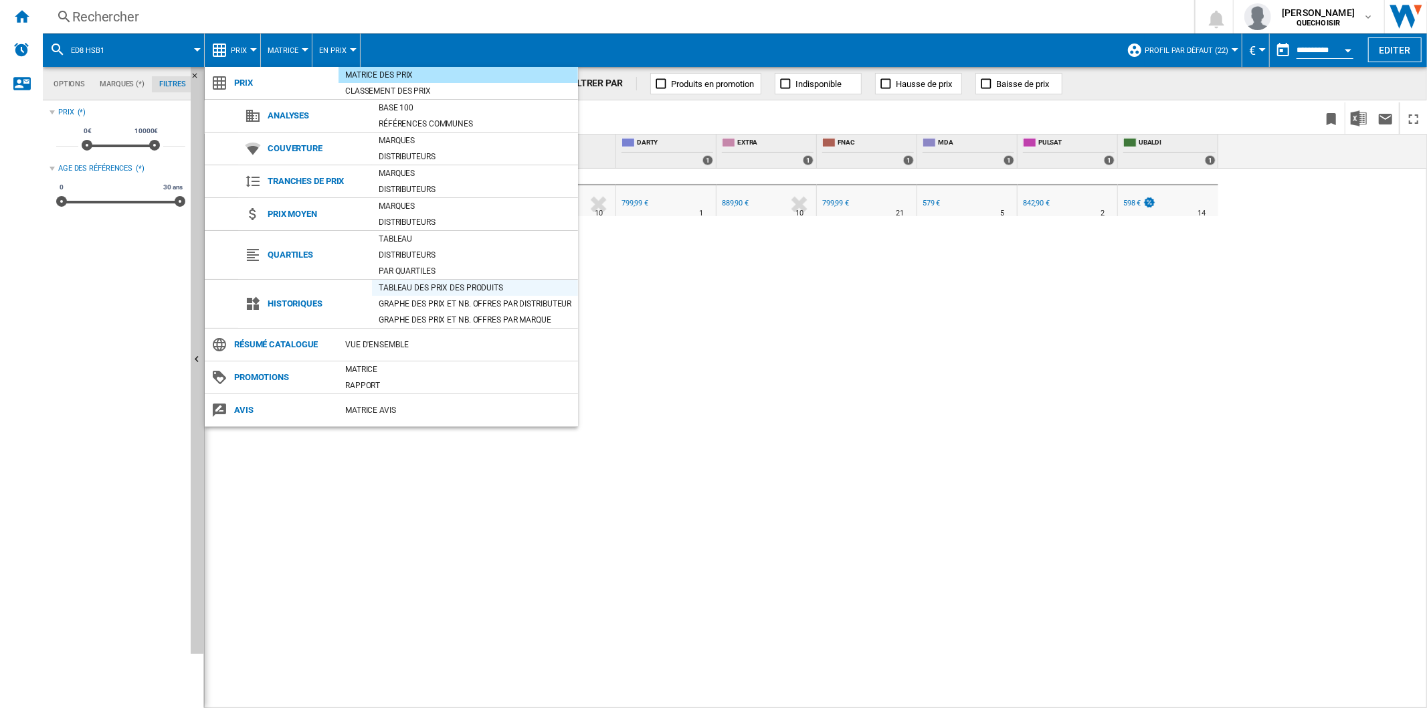
click at [404, 286] on div "Tableau des prix des produits" at bounding box center [475, 287] width 206 height 13
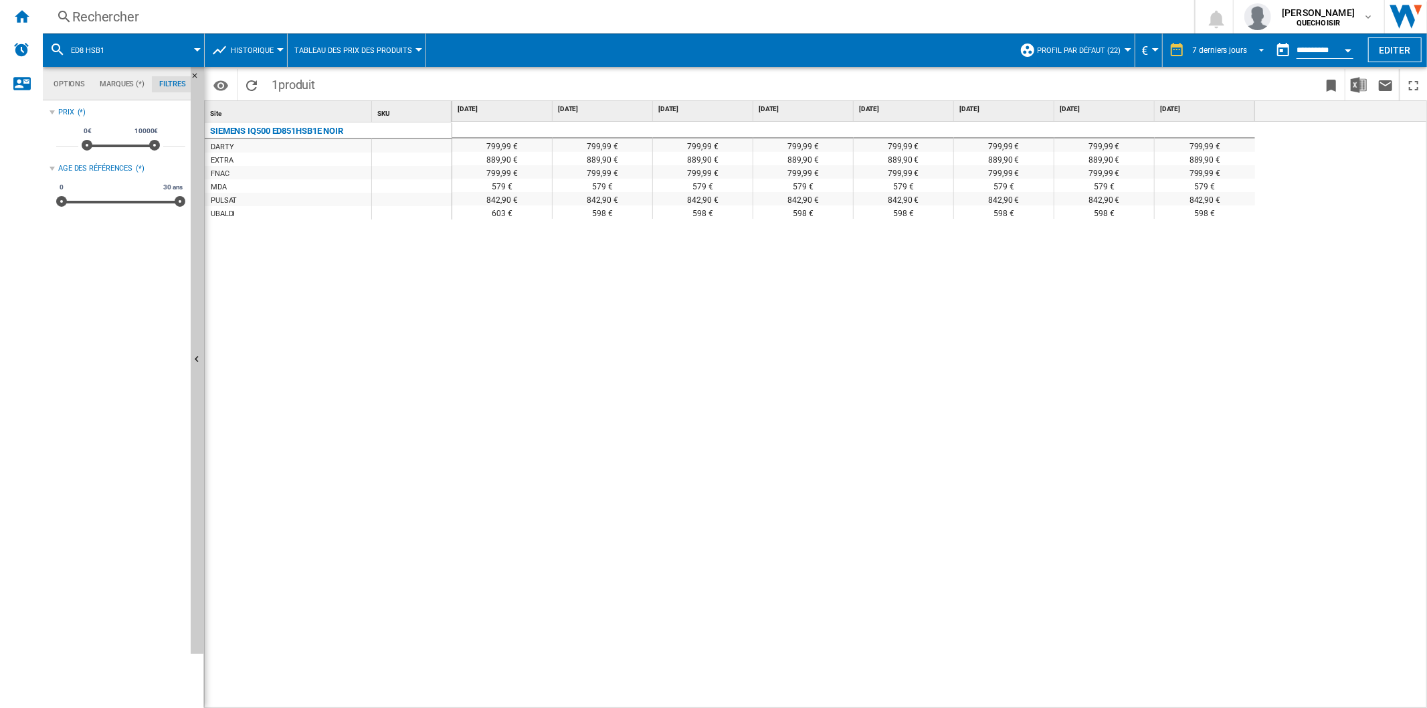
click at [1235, 43] on md-select-value "7 derniers jours" at bounding box center [1230, 50] width 78 height 20
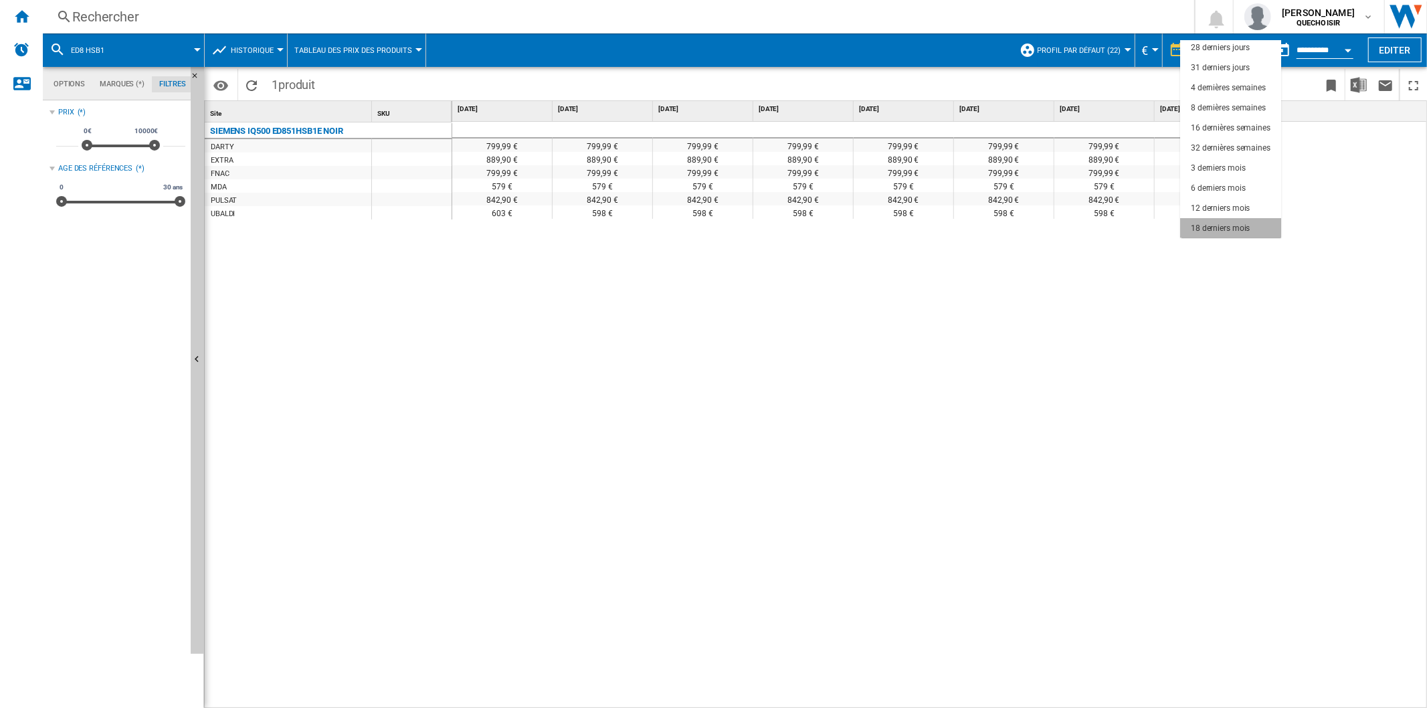
click at [1239, 231] on div "18 derniers mois" at bounding box center [1220, 228] width 59 height 11
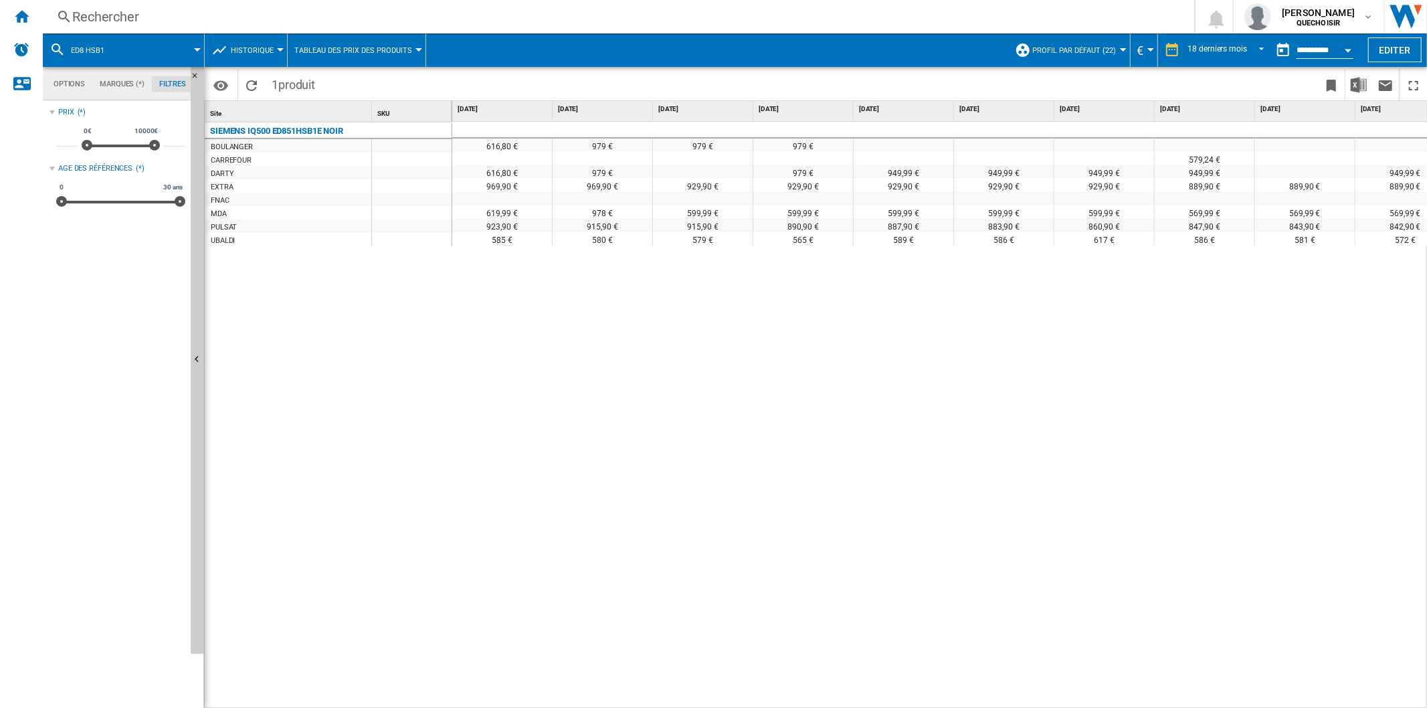
click at [1315, 44] on div "**********" at bounding box center [1324, 51] width 57 height 15
click at [1343, 52] on button "Open calendar" at bounding box center [1348, 48] width 24 height 24
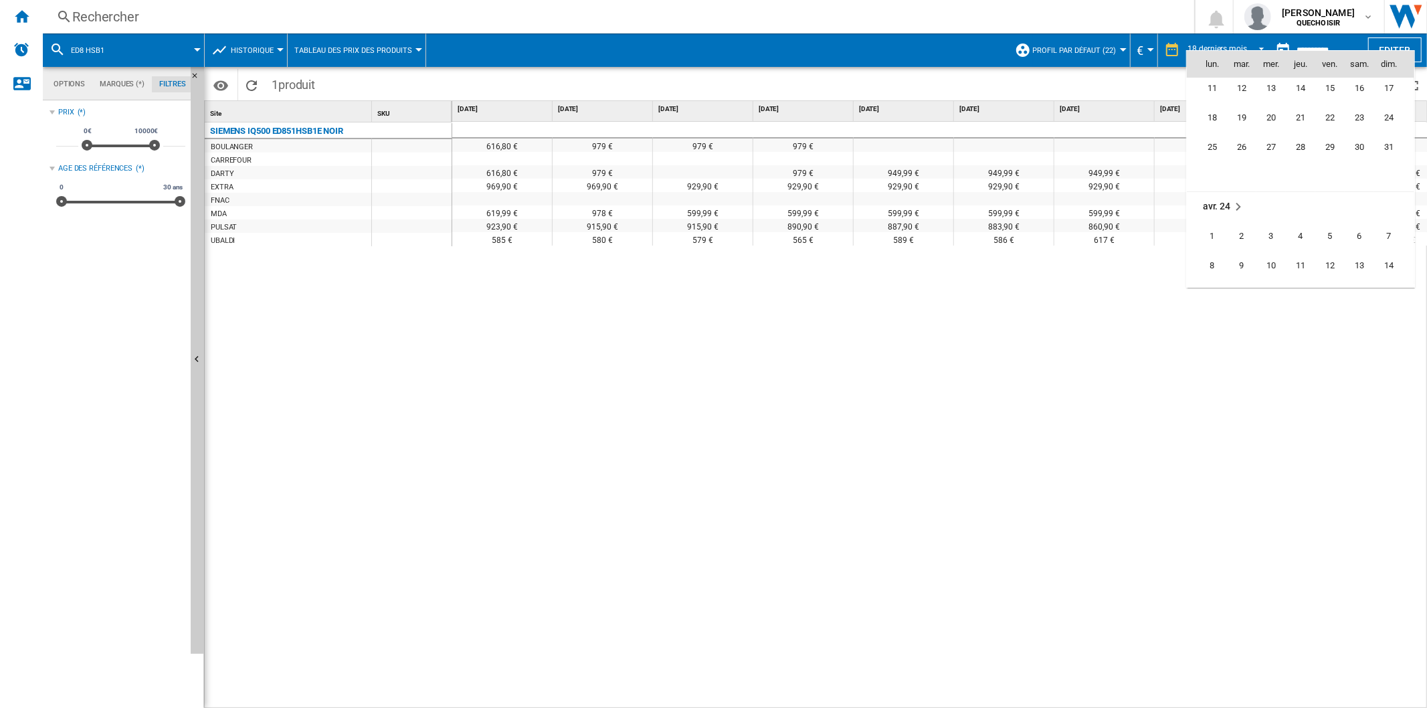
scroll to position [3259, 0]
click at [1245, 112] on span "19" at bounding box center [1241, 112] width 27 height 27
type input "**********"
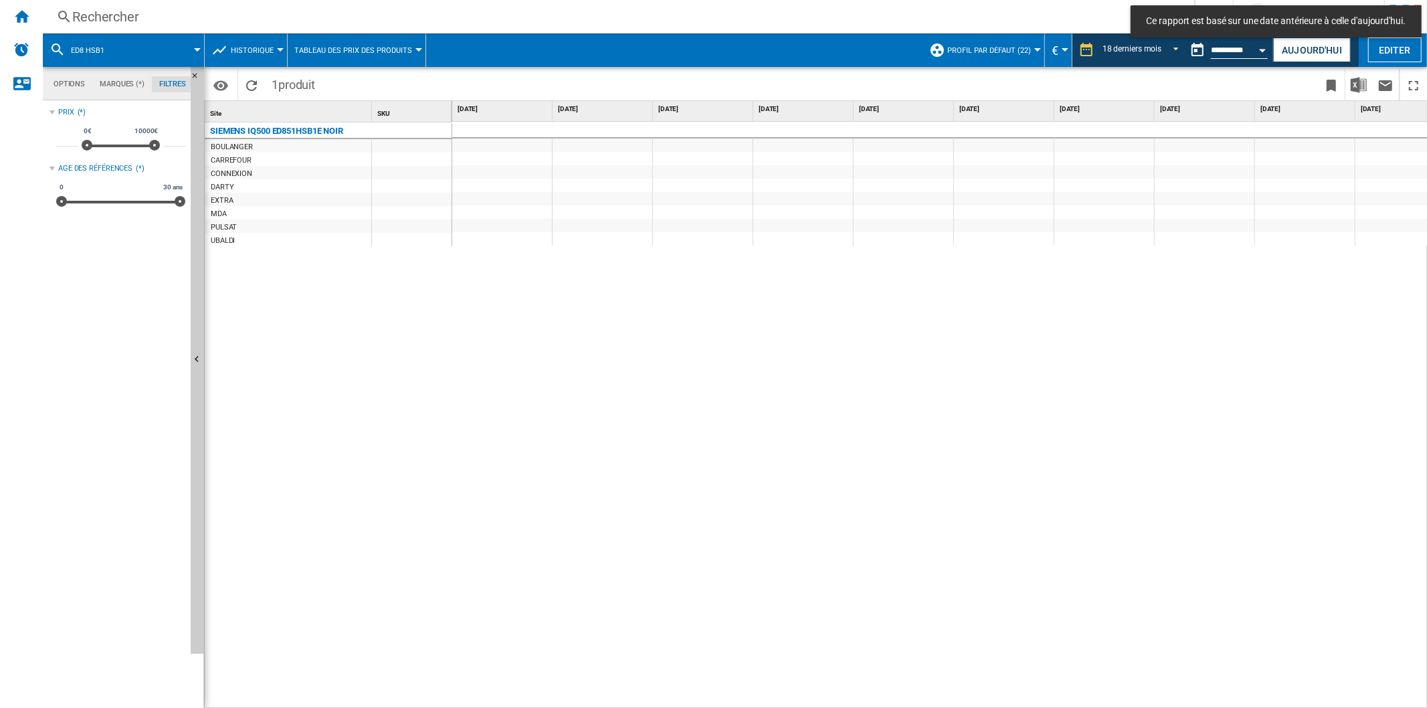
click at [966, 701] on div "979 € 616,09 € 616,81 € 616,81 € 616,80 € 616,80 € 575,33 € 979 € 616,80 € 969,…" at bounding box center [939, 415] width 975 height 587
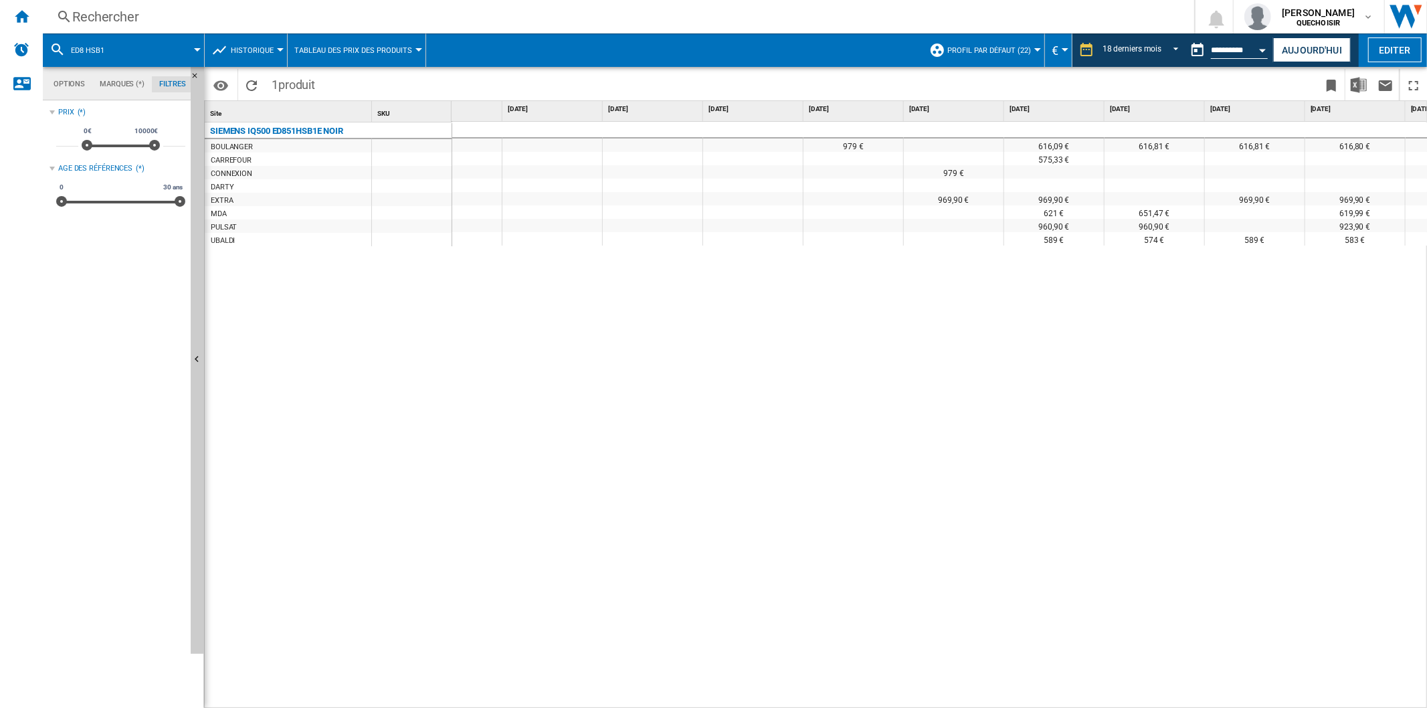
click at [109, 19] on div "Rechercher" at bounding box center [615, 16] width 1087 height 19
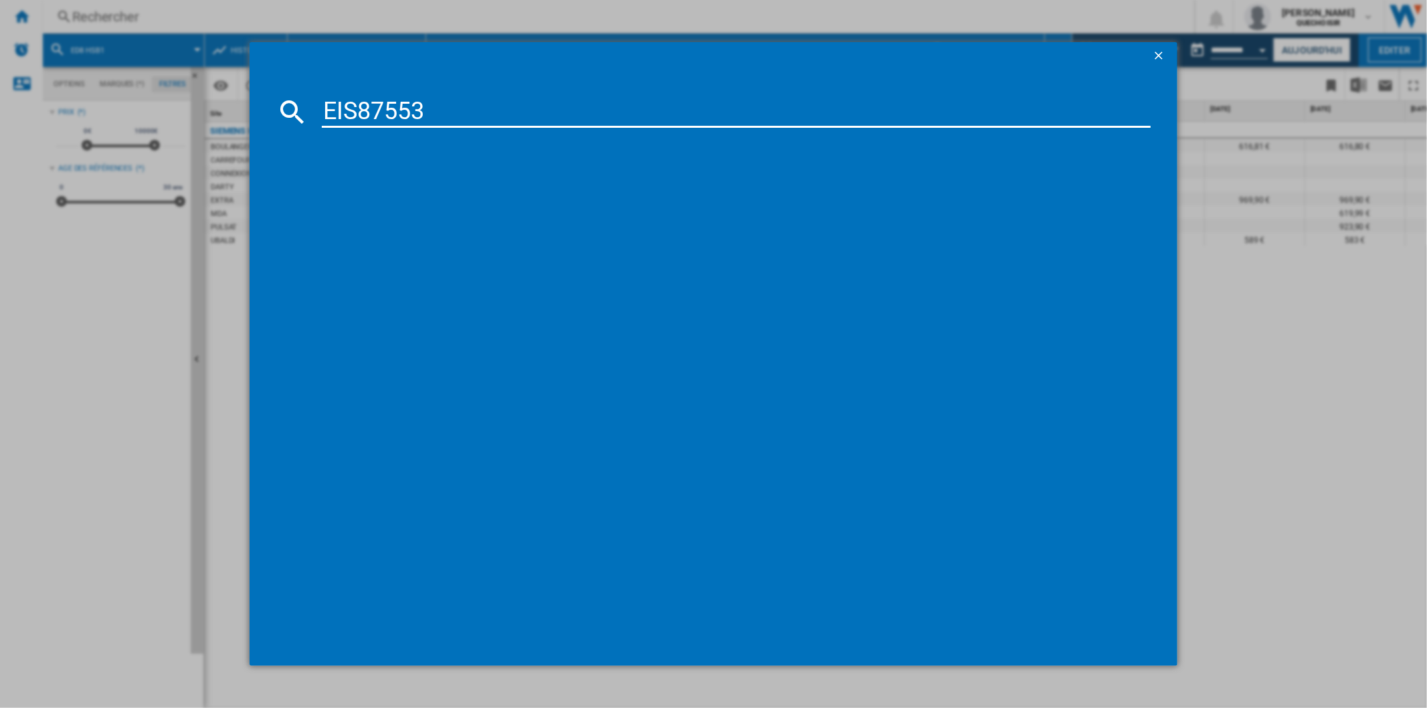
type input "EIS8755"
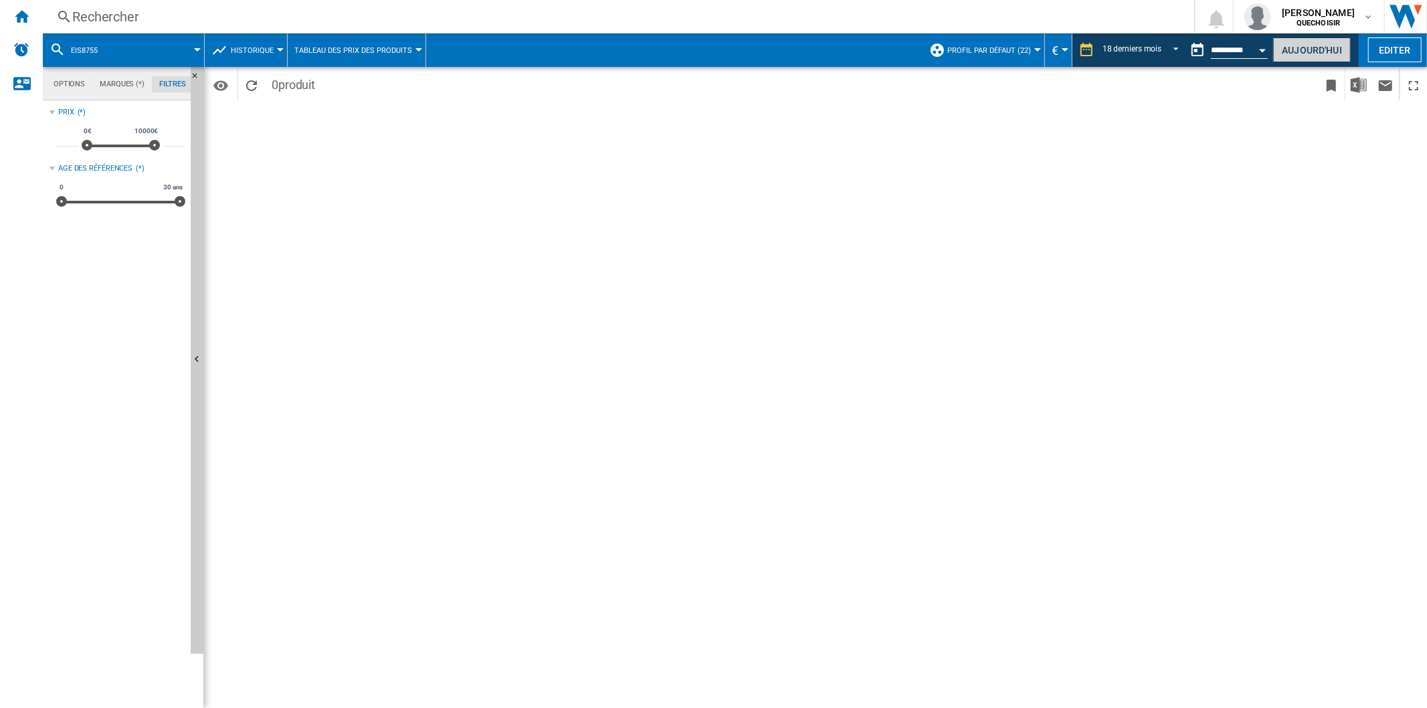
click at [1302, 50] on button "Aujourd'hui" at bounding box center [1312, 49] width 78 height 25
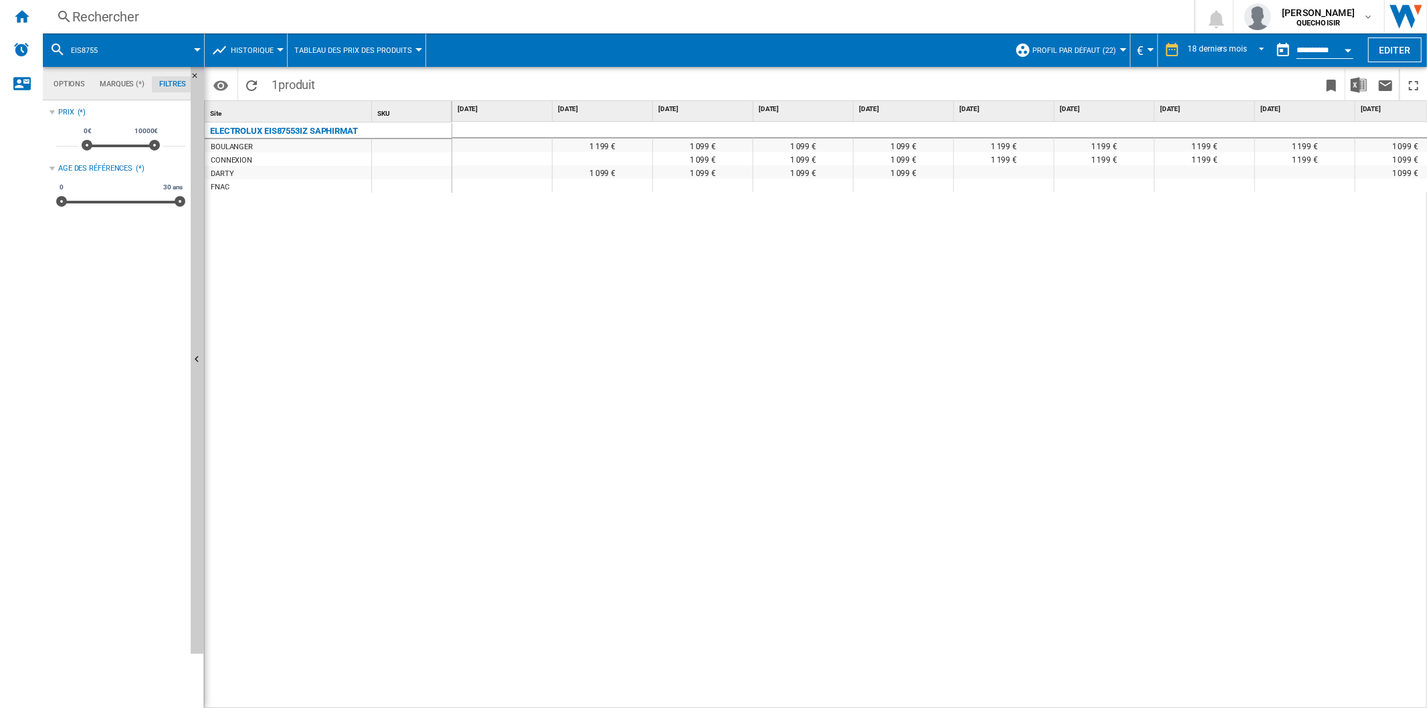
click at [257, 47] on span "Historique" at bounding box center [252, 50] width 43 height 9
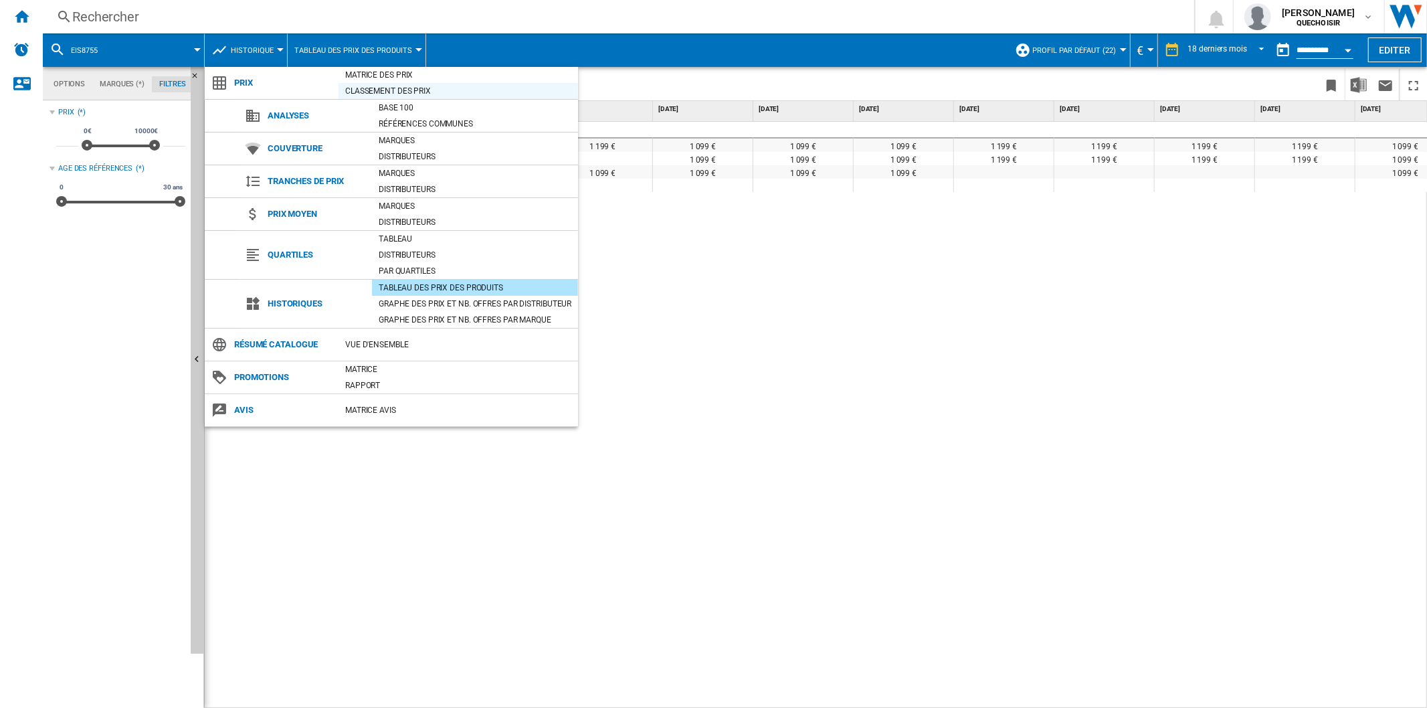
click at [397, 87] on div "Classement des prix" at bounding box center [457, 90] width 239 height 13
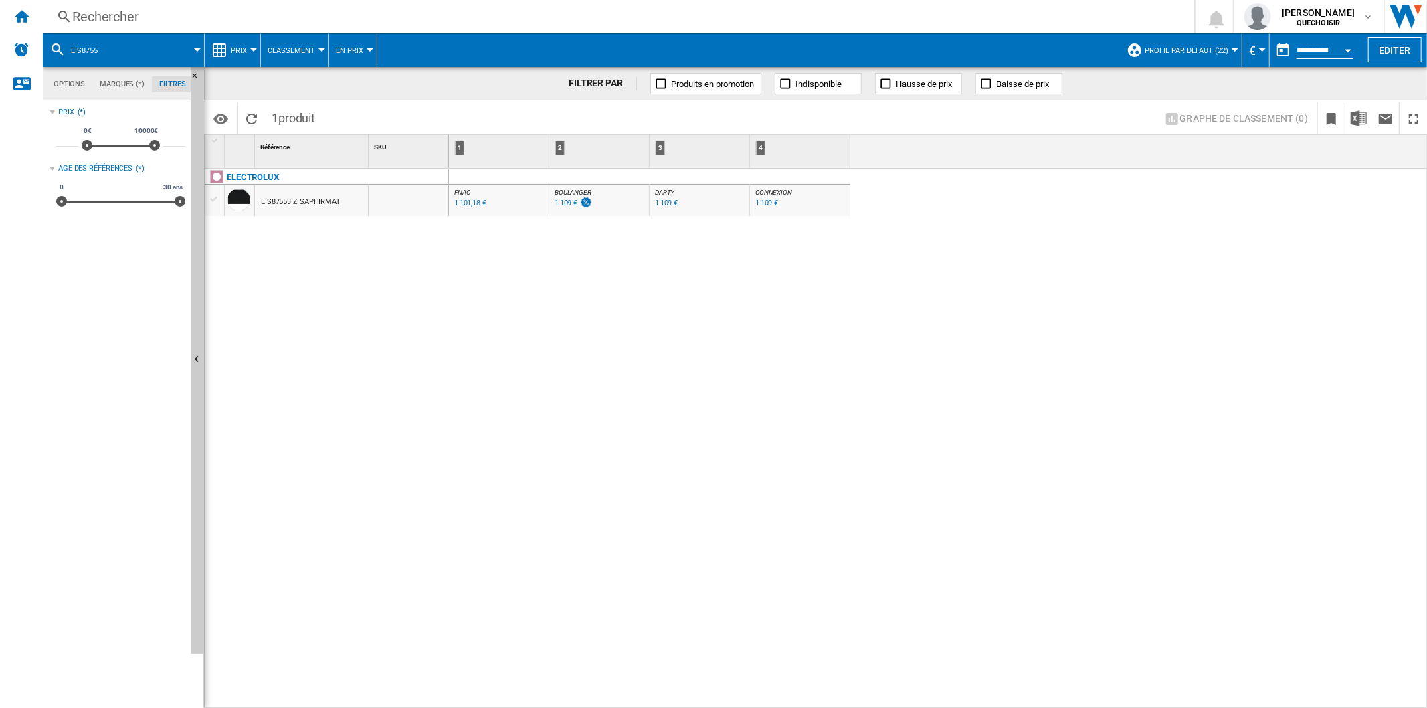
click at [563, 202] on div "1 109 €" at bounding box center [565, 203] width 23 height 9
click at [210, 16] on div "Rechercher" at bounding box center [615, 16] width 1087 height 19
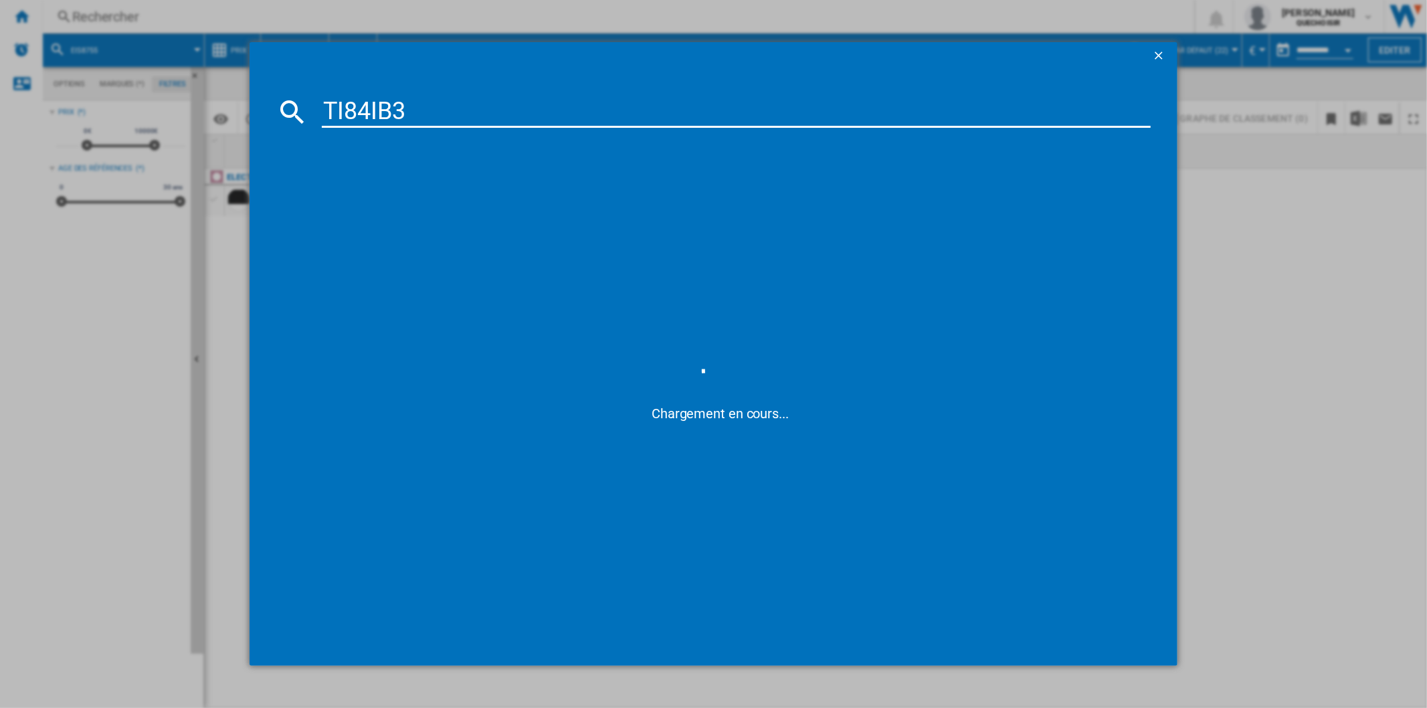
click at [361, 104] on input "TI84IB3" at bounding box center [736, 112] width 828 height 32
type input "TI8 IB3"
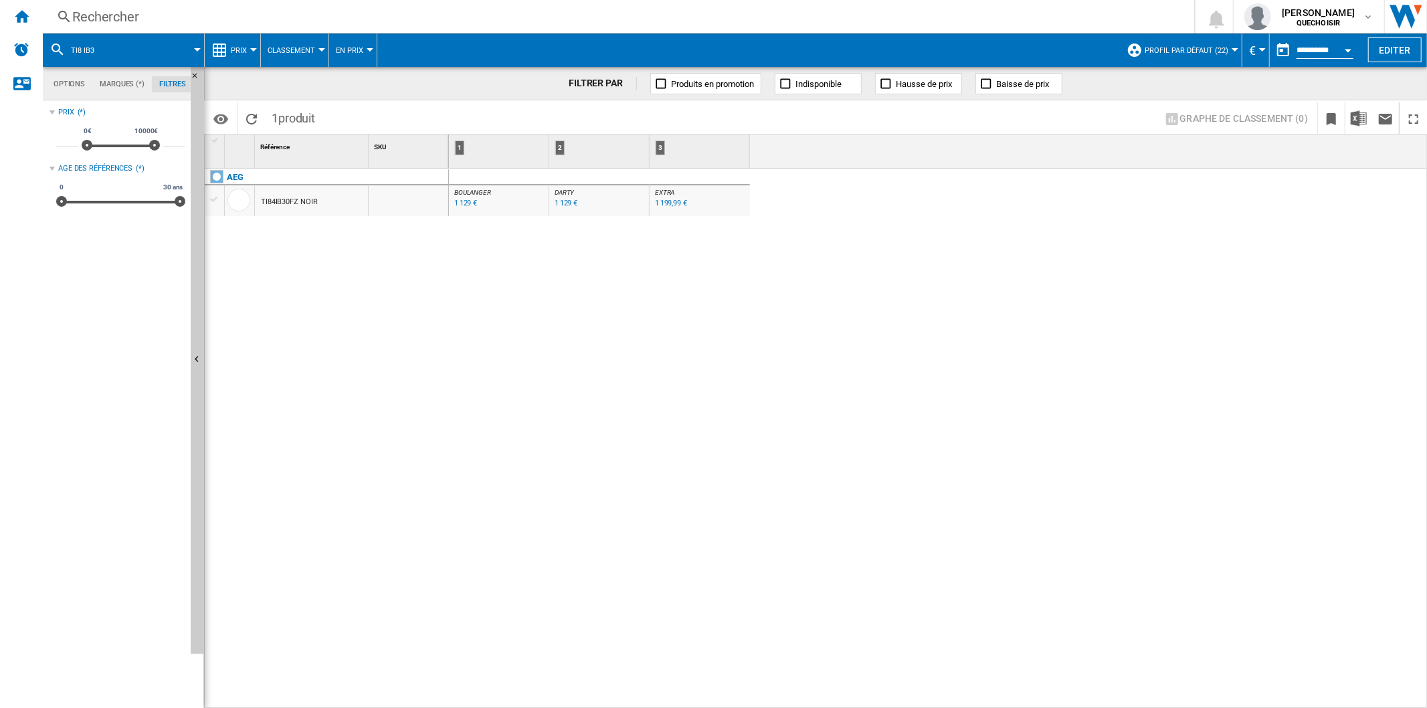
click at [464, 205] on div "1 129 €" at bounding box center [465, 203] width 23 height 9
click at [239, 57] on button "Prix" at bounding box center [242, 49] width 23 height 33
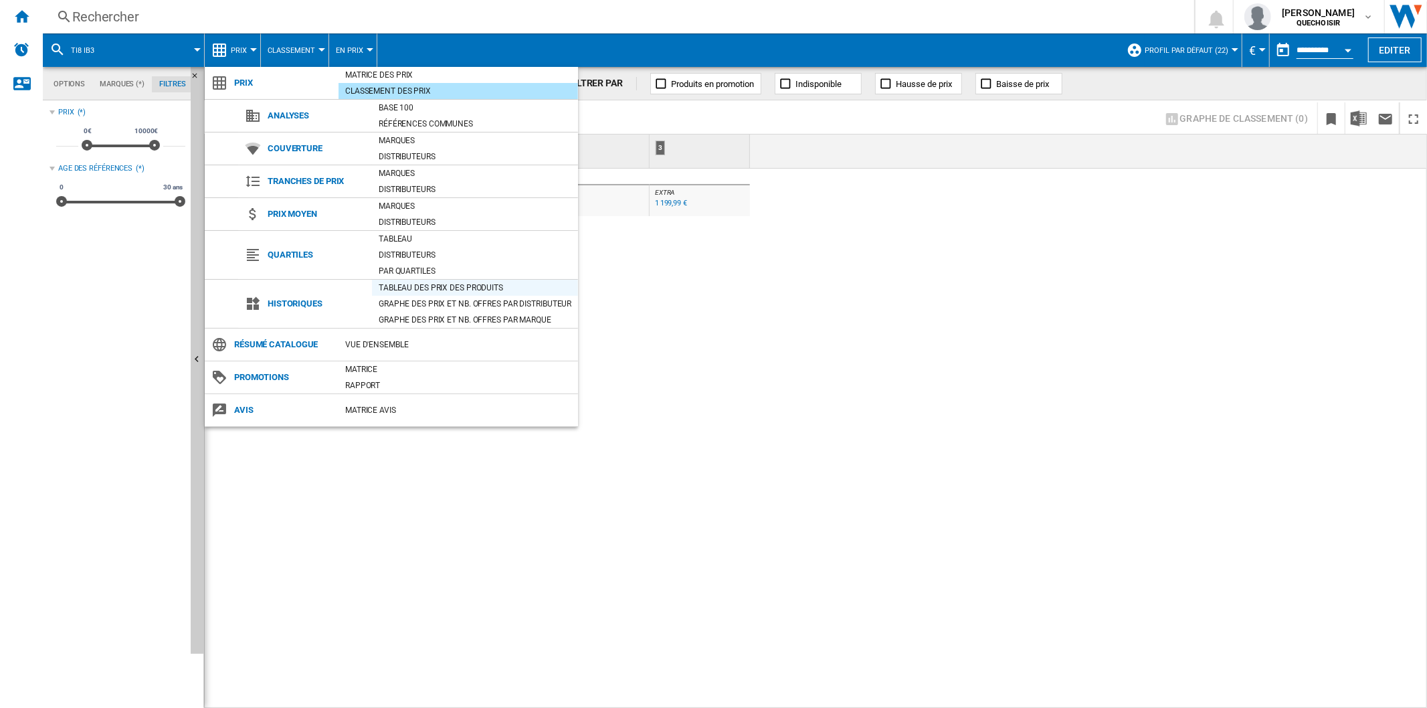
click at [403, 286] on div "Tableau des prix des produits" at bounding box center [475, 287] width 206 height 13
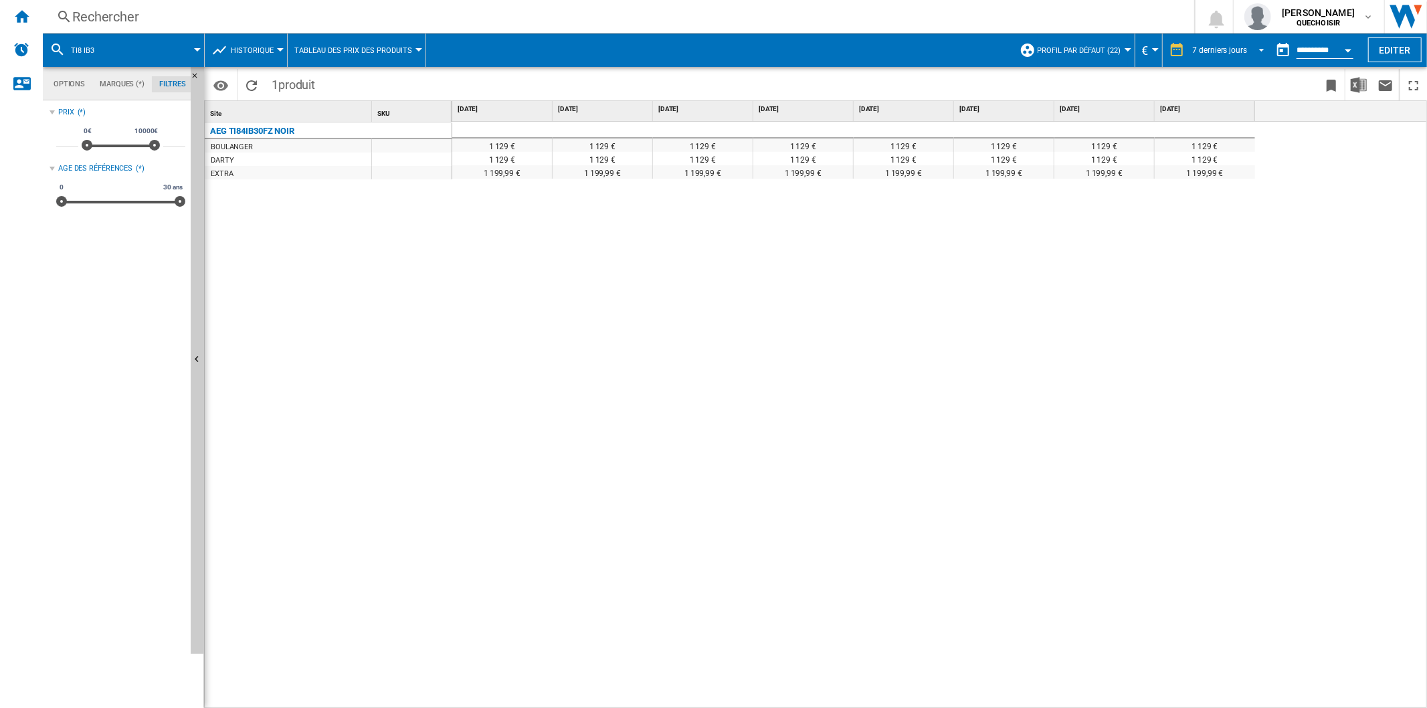
click at [1207, 43] on md-select-value "7 derniers jours" at bounding box center [1230, 50] width 78 height 20
click at [1217, 224] on div "18 derniers mois" at bounding box center [1220, 228] width 59 height 11
click at [278, 15] on div "Rechercher" at bounding box center [615, 16] width 1087 height 19
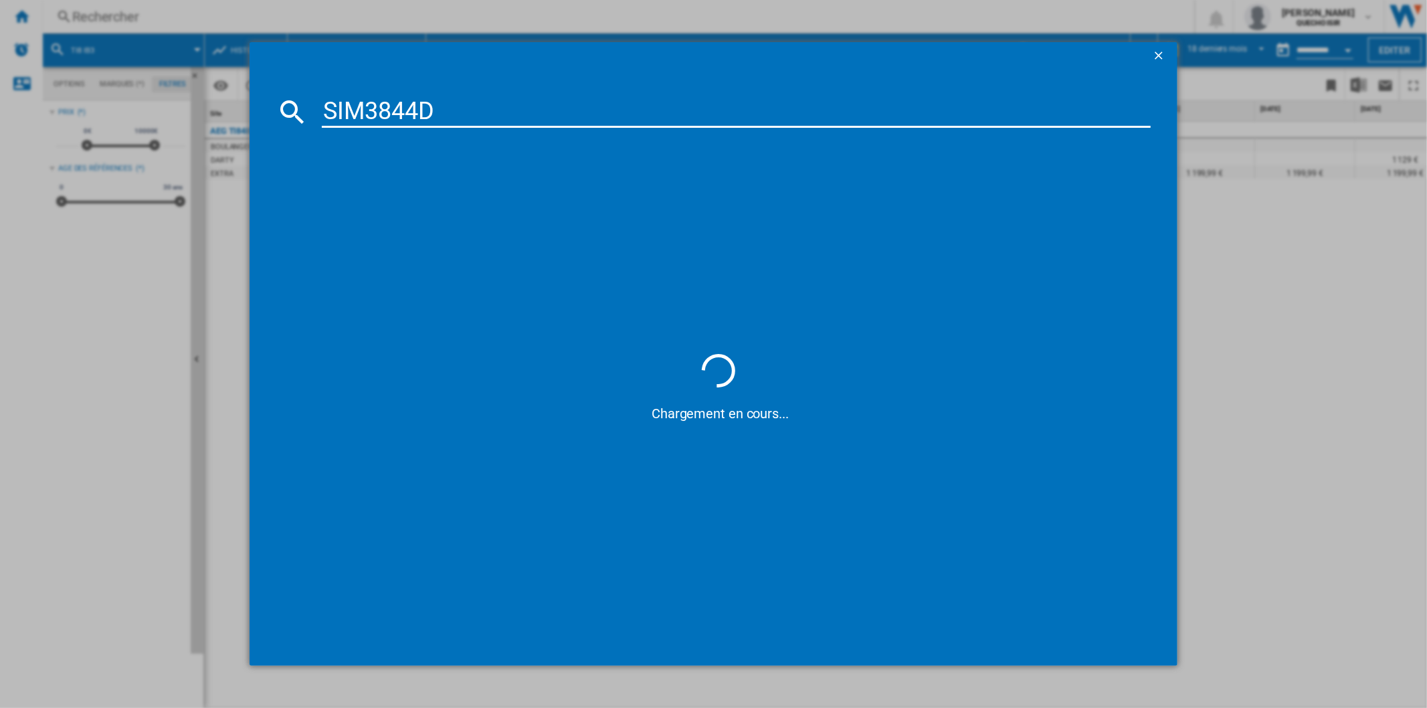
click at [389, 114] on input "SIM3844D" at bounding box center [736, 112] width 828 height 32
drag, startPoint x: 378, startPoint y: 112, endPoint x: 370, endPoint y: 110, distance: 8.3
click at [370, 110] on input "SIM38 44D" at bounding box center [736, 112] width 828 height 32
click at [346, 112] on input "SIM 8 44D" at bounding box center [736, 112] width 828 height 32
type input "SI M 8 44D"
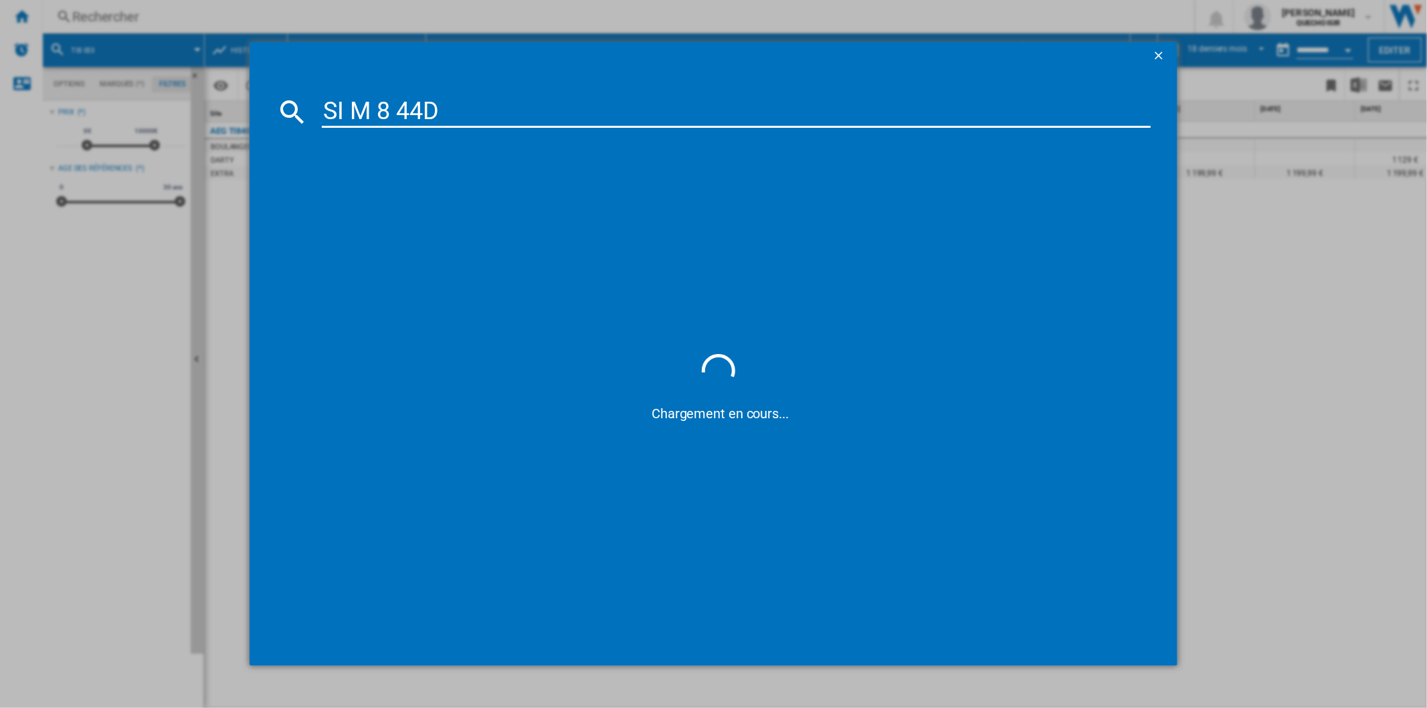
click at [498, 112] on input "SI M 8 44D" at bounding box center [736, 112] width 828 height 32
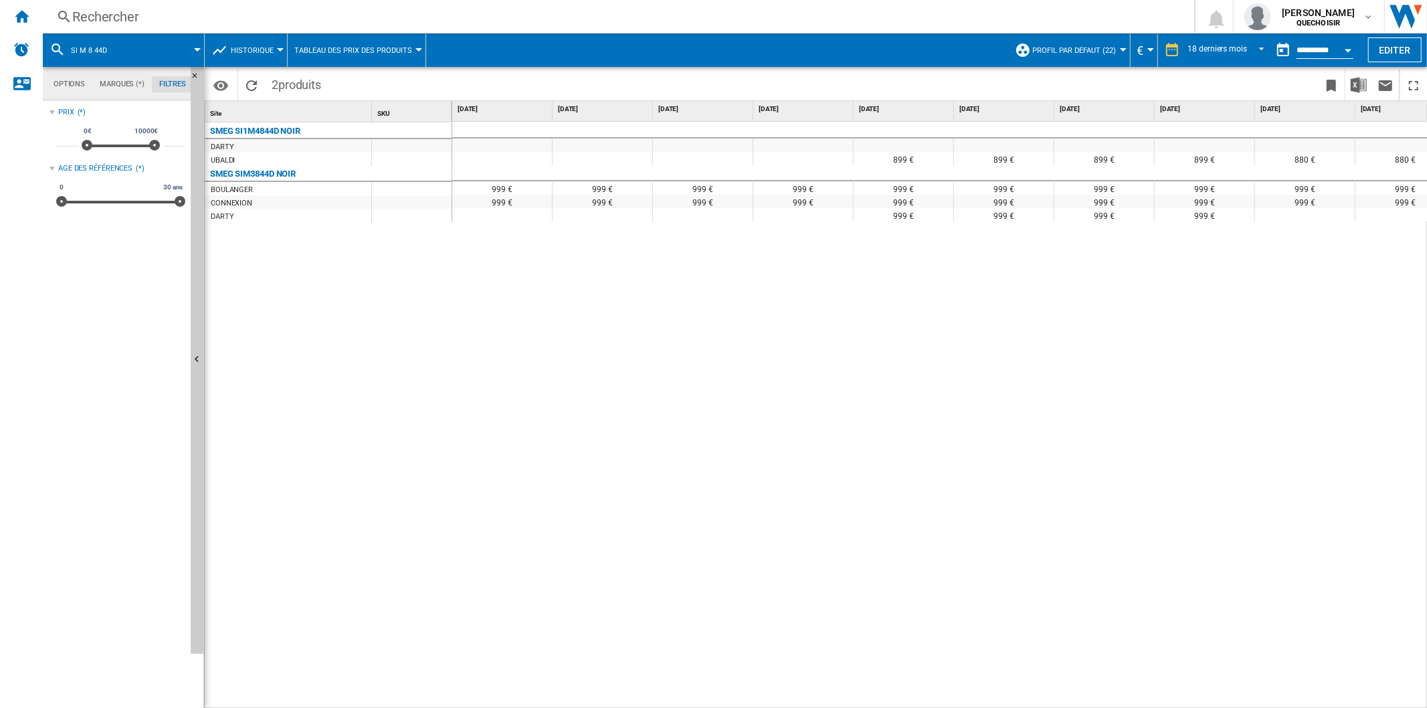
click at [637, 535] on div "899 € 899 € 899 € 899 € 899 € 899 € 880 € 880 € 880 € 880 € 880 € 880 € 880 € 8…" at bounding box center [939, 415] width 975 height 587
click at [1338, 44] on button "Open calendar" at bounding box center [1348, 48] width 24 height 24
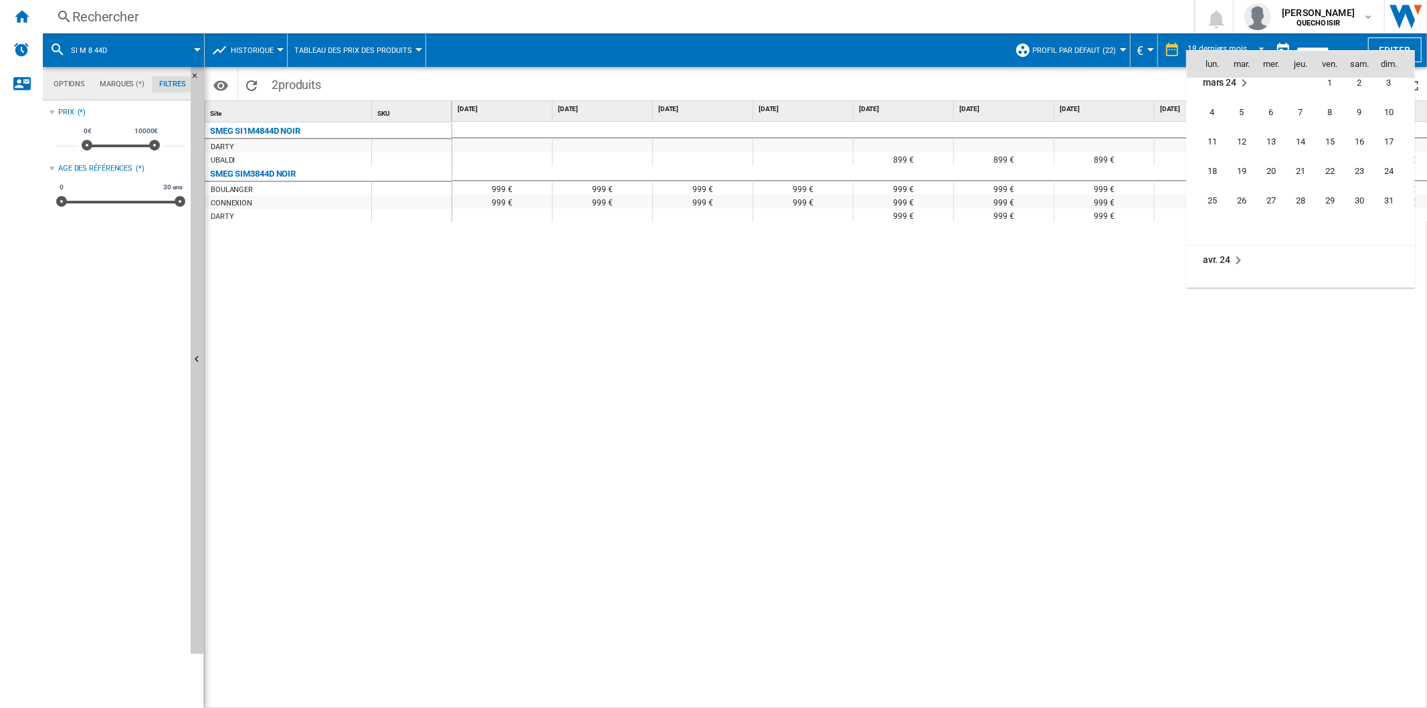
scroll to position [3185, 0]
click at [1237, 181] on span "19" at bounding box center [1241, 186] width 27 height 27
type input "**********"
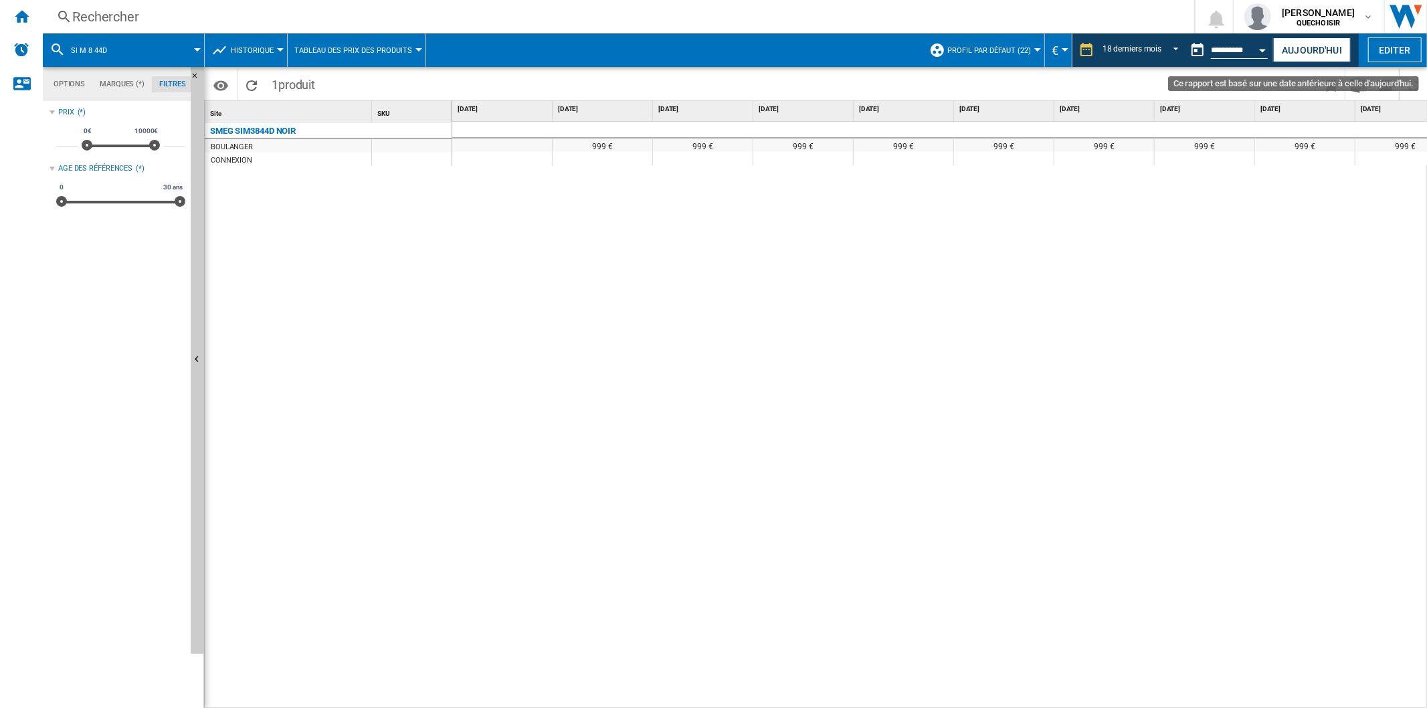
click at [1252, 54] on button "Open calendar" at bounding box center [1263, 48] width 24 height 24
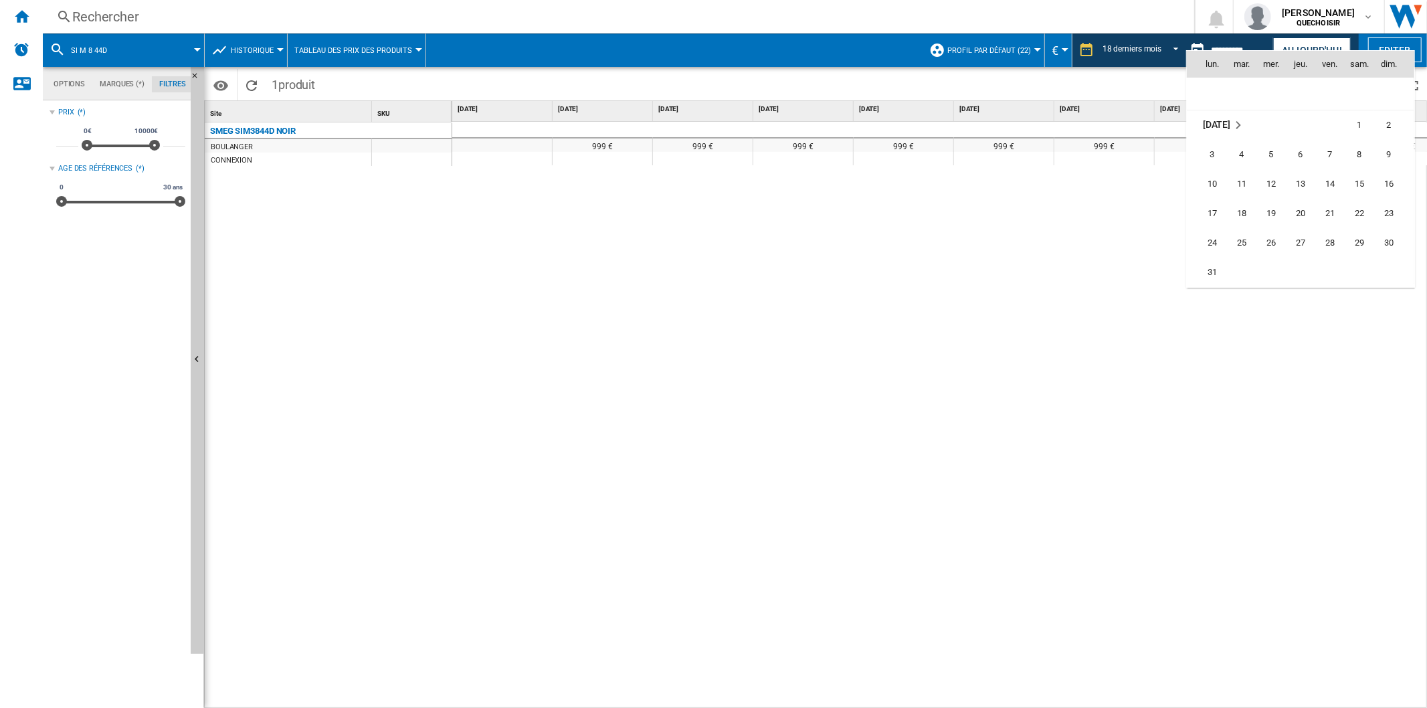
scroll to position [217, 0]
click at [1290, 144] on span "20" at bounding box center [1300, 141] width 27 height 27
type input "**********"
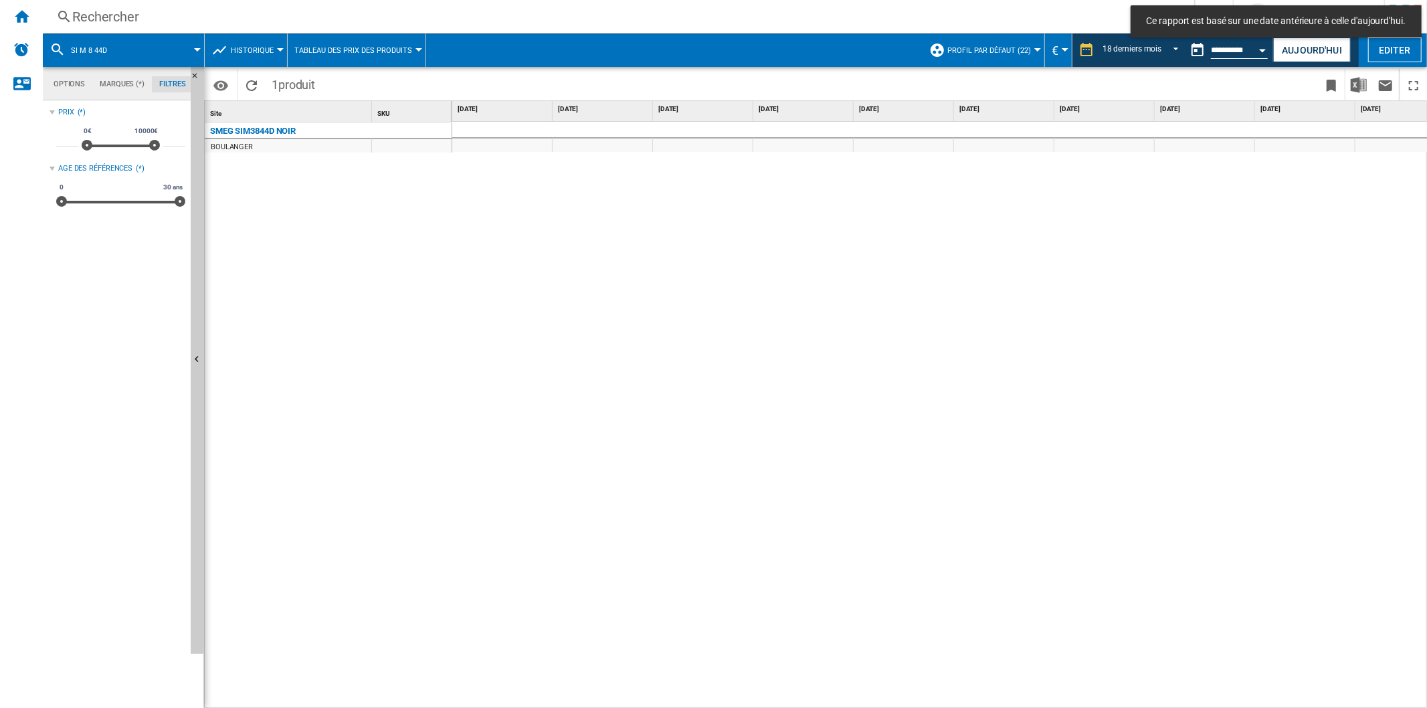
click at [1313, 691] on div "999 €" at bounding box center [939, 415] width 975 height 587
click at [1320, 700] on div "999 €" at bounding box center [939, 415] width 975 height 587
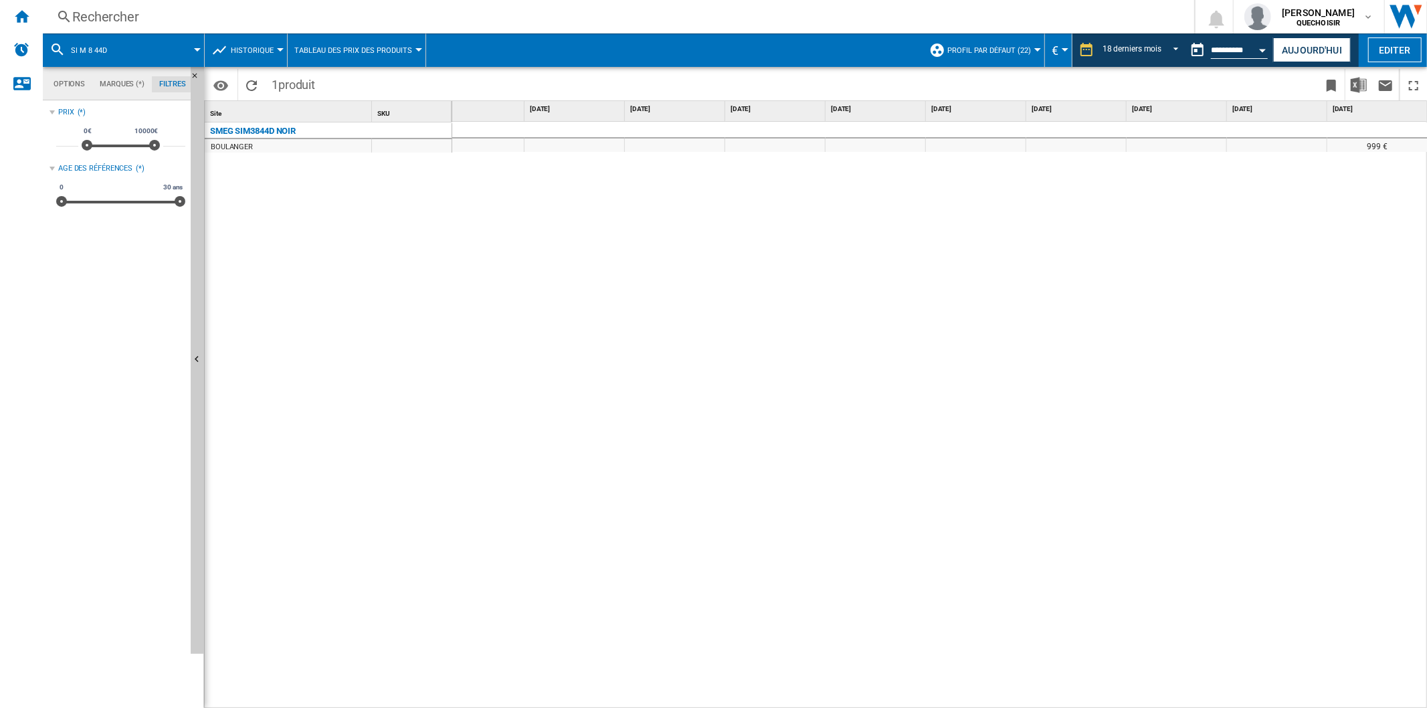
click at [437, 15] on div "Rechercher" at bounding box center [615, 16] width 1087 height 19
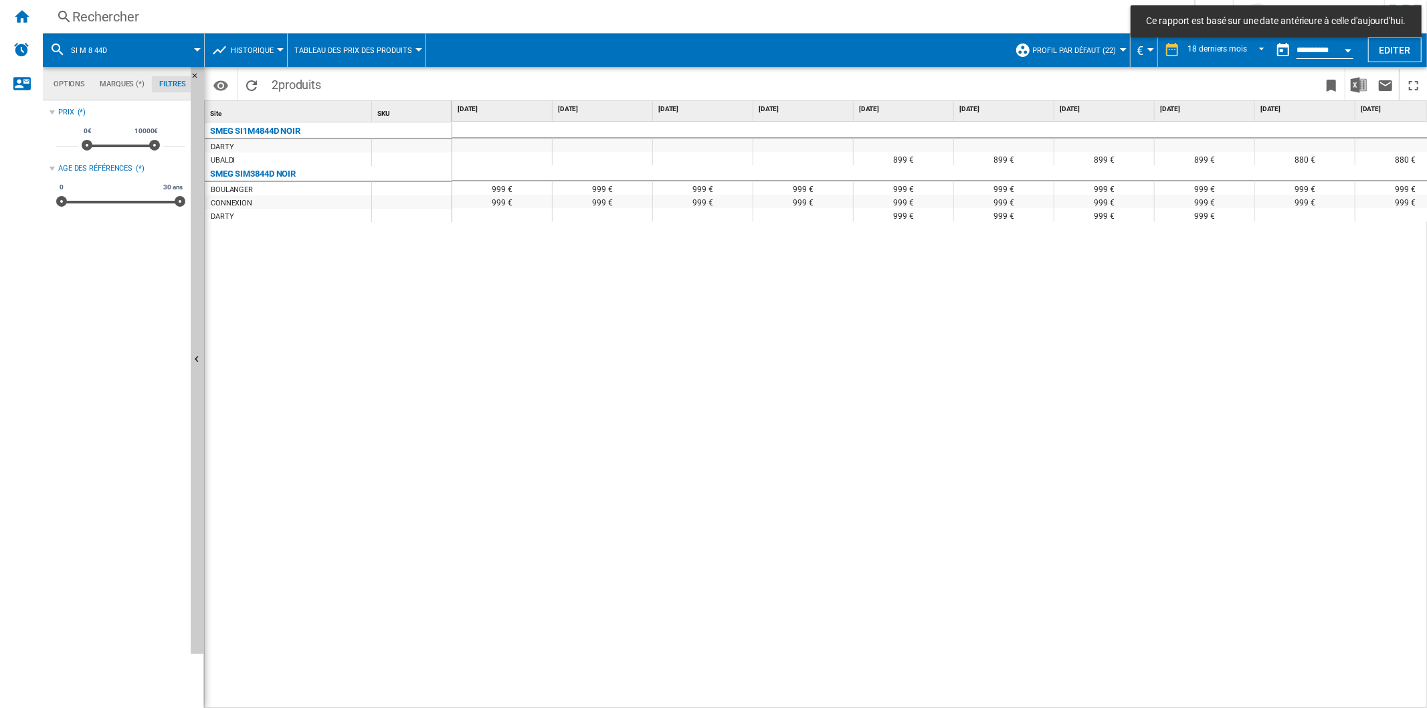
click at [268, 21] on div "Rechercher" at bounding box center [615, 16] width 1087 height 19
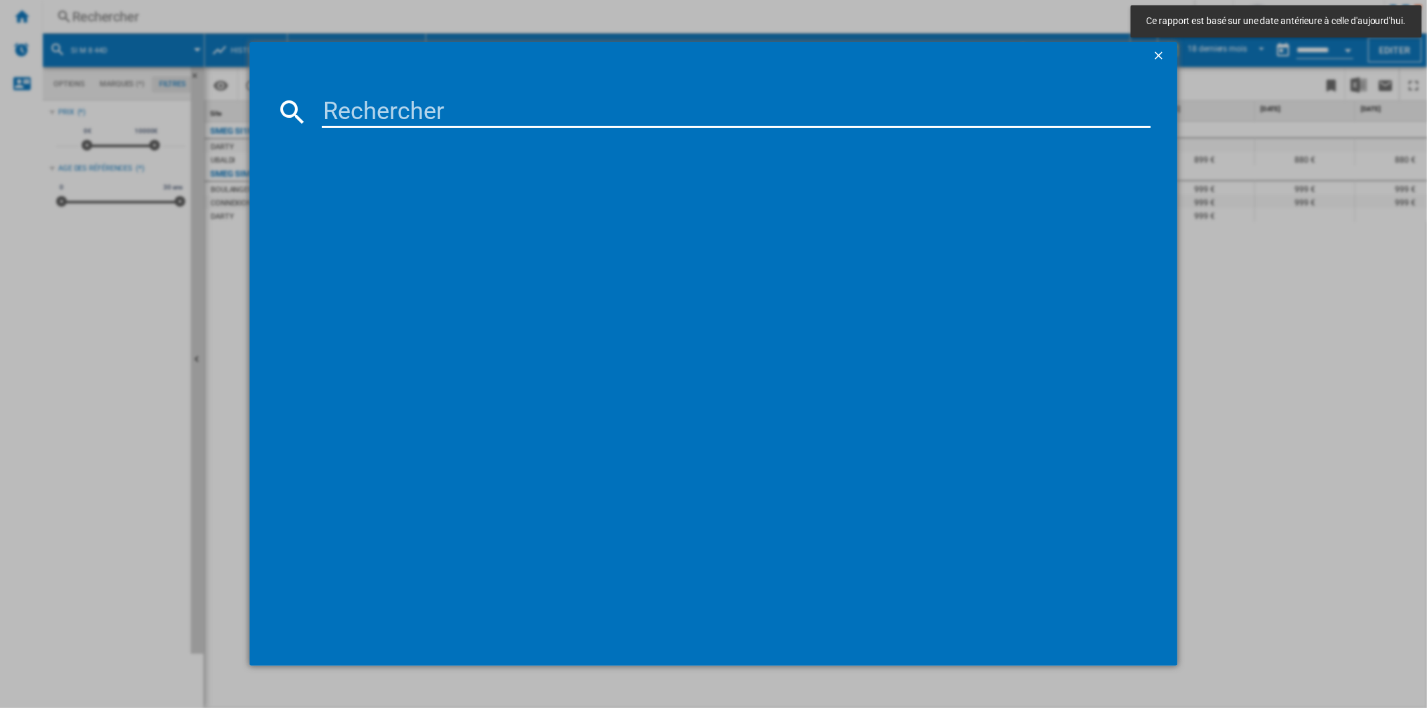
click at [340, 17] on div at bounding box center [713, 354] width 1427 height 708
click at [382, 108] on input at bounding box center [736, 112] width 828 height 32
paste input "SI1M4744D"
type input "SI1M4744D"
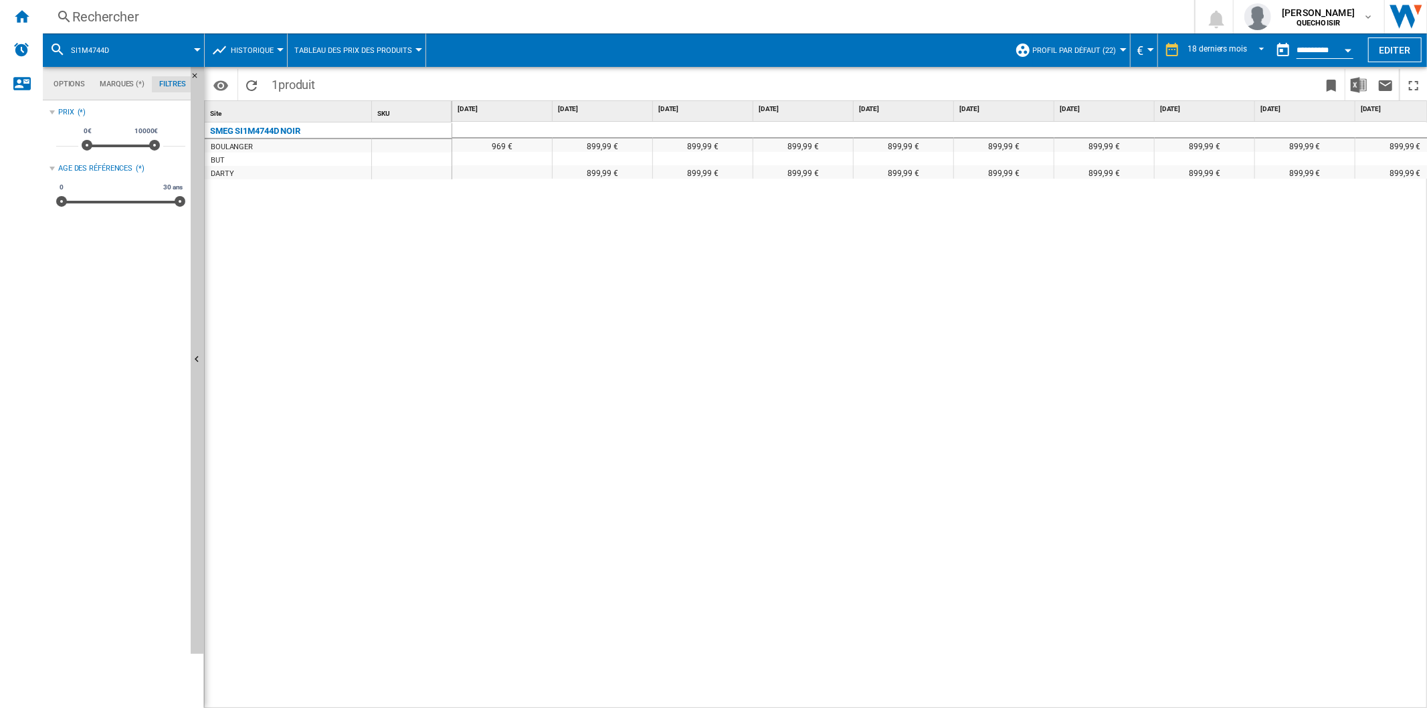
click at [1349, 47] on button "Open calendar" at bounding box center [1348, 48] width 24 height 24
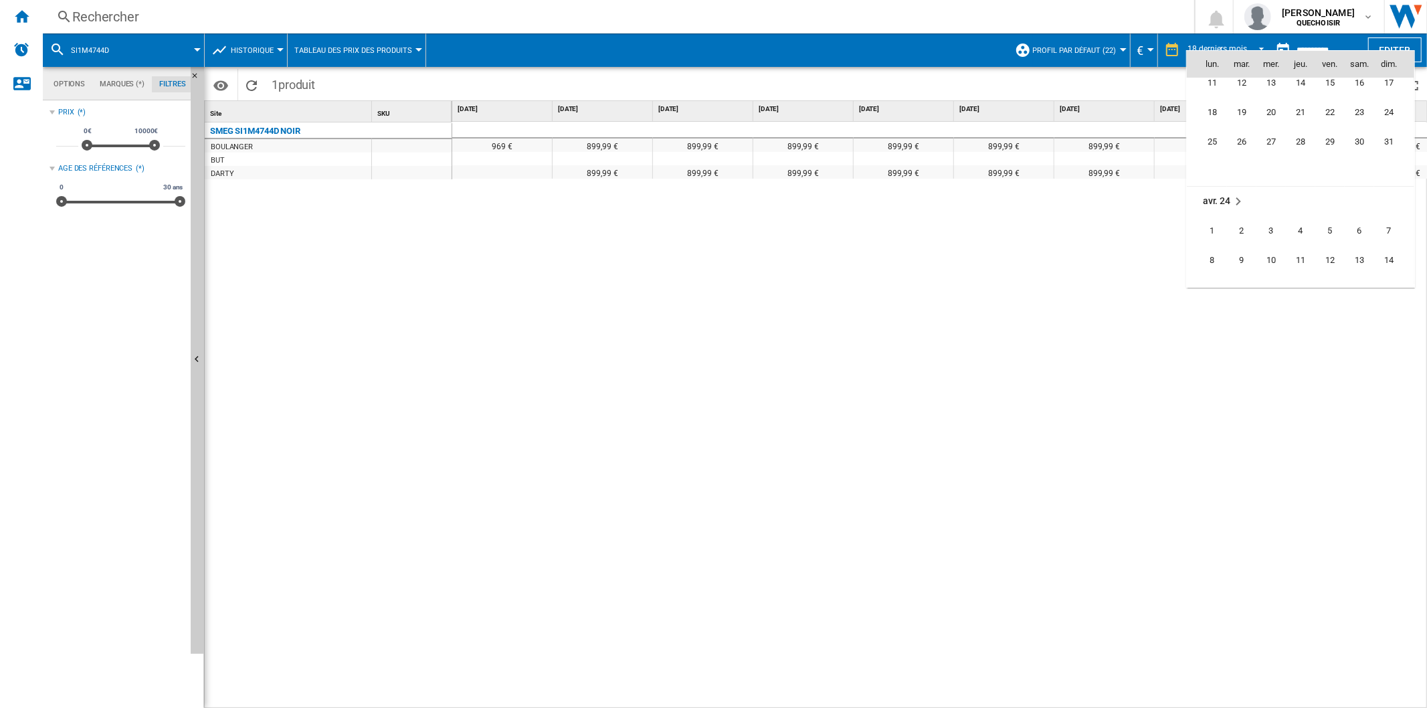
scroll to position [3185, 0]
click at [1241, 186] on span "19" at bounding box center [1241, 186] width 27 height 27
type input "**********"
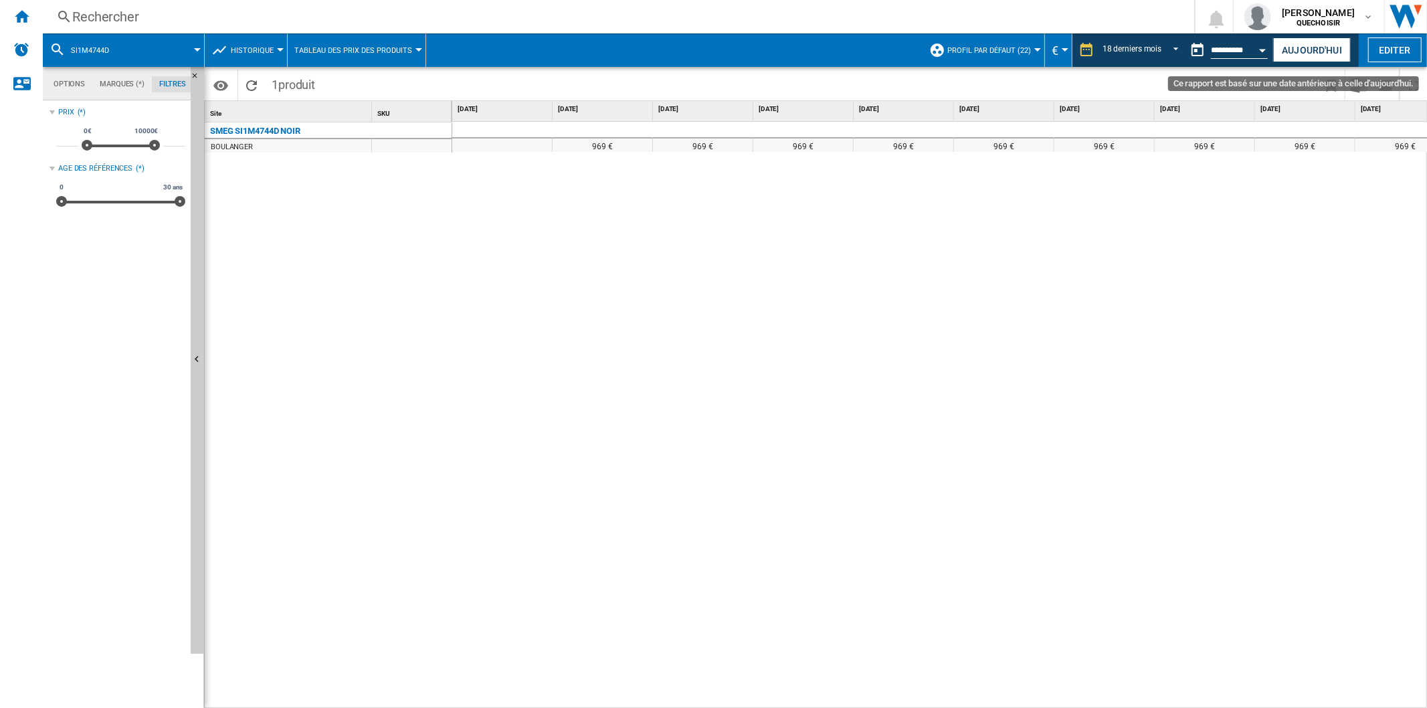
click at [1255, 43] on button "Open calendar" at bounding box center [1263, 48] width 24 height 24
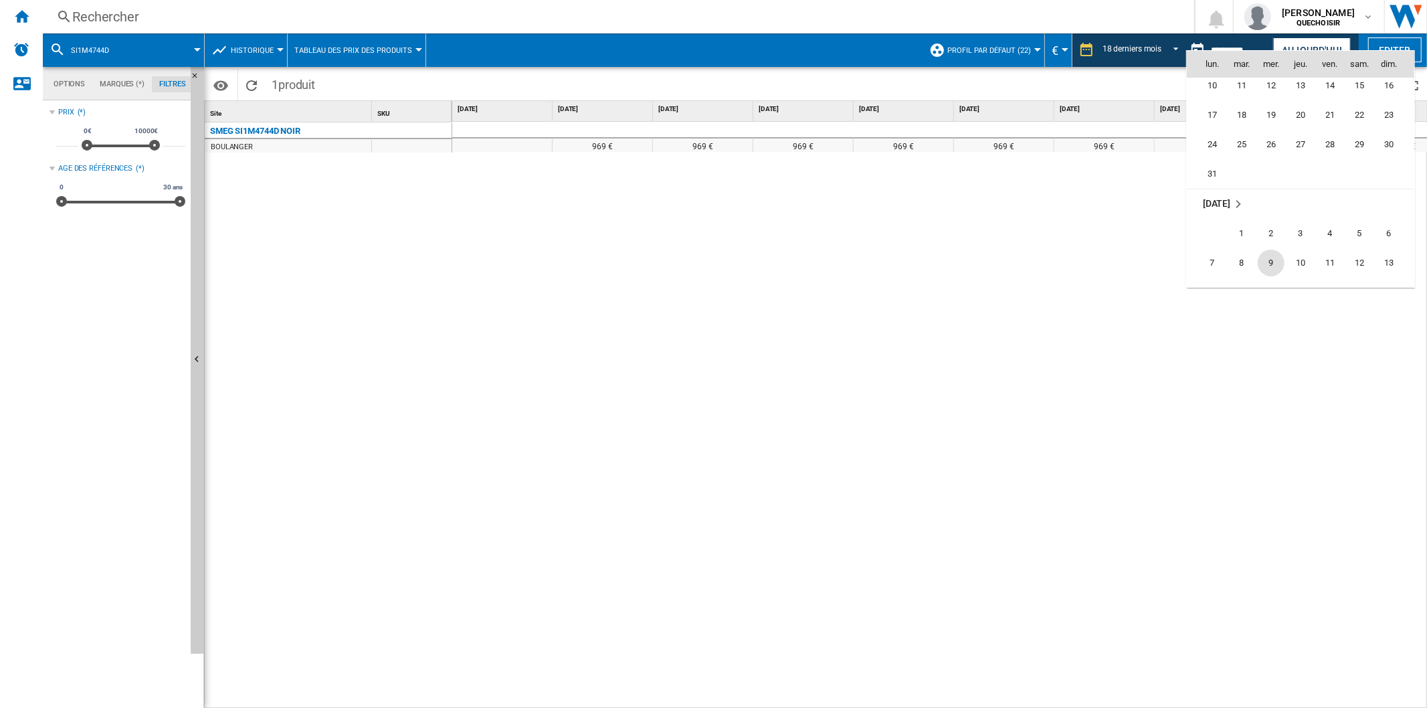
scroll to position [217, 0]
click at [1259, 138] on span "19" at bounding box center [1270, 141] width 27 height 27
type input "**********"
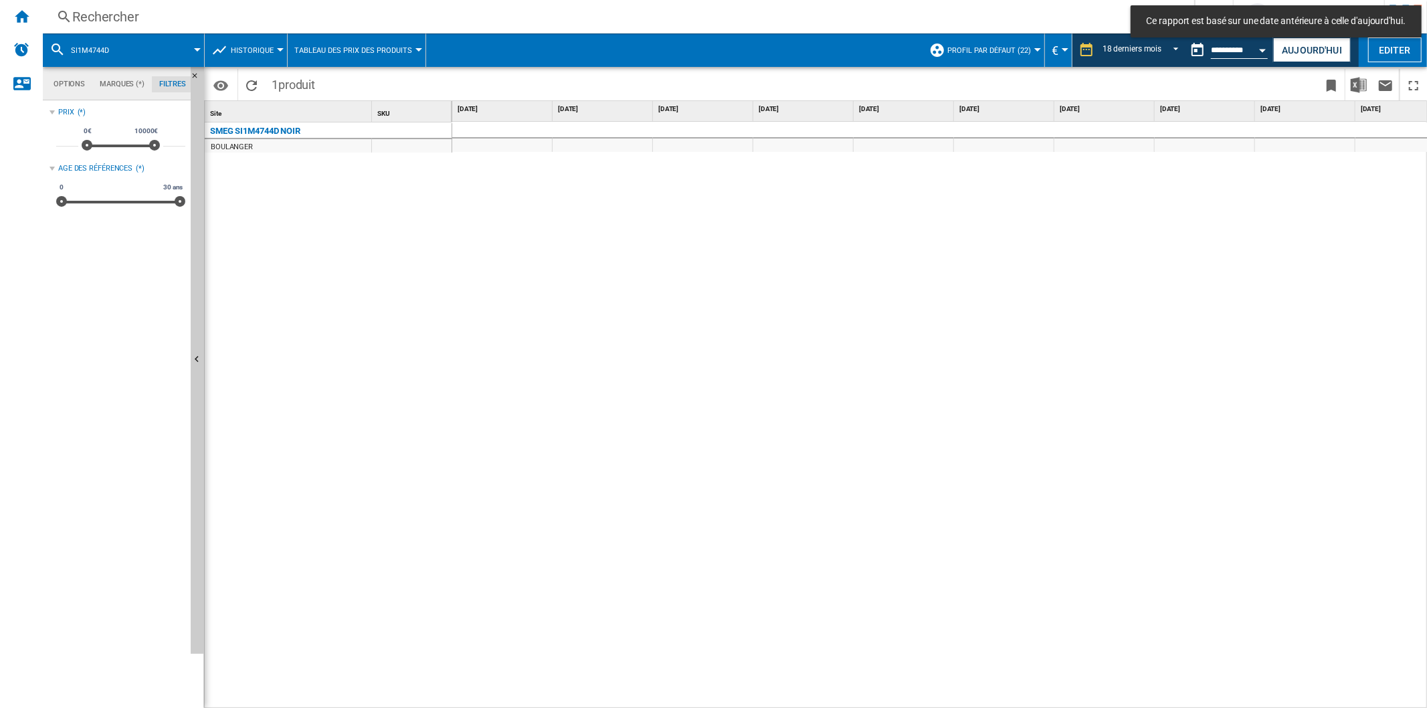
click at [1172, 700] on div "969 €" at bounding box center [939, 415] width 975 height 587
click at [1191, 701] on div "969 €" at bounding box center [939, 415] width 975 height 587
click at [1270, 698] on div "969 €" at bounding box center [939, 415] width 975 height 587
drag, startPoint x: 1301, startPoint y: 701, endPoint x: 1407, endPoint y: 698, distance: 106.4
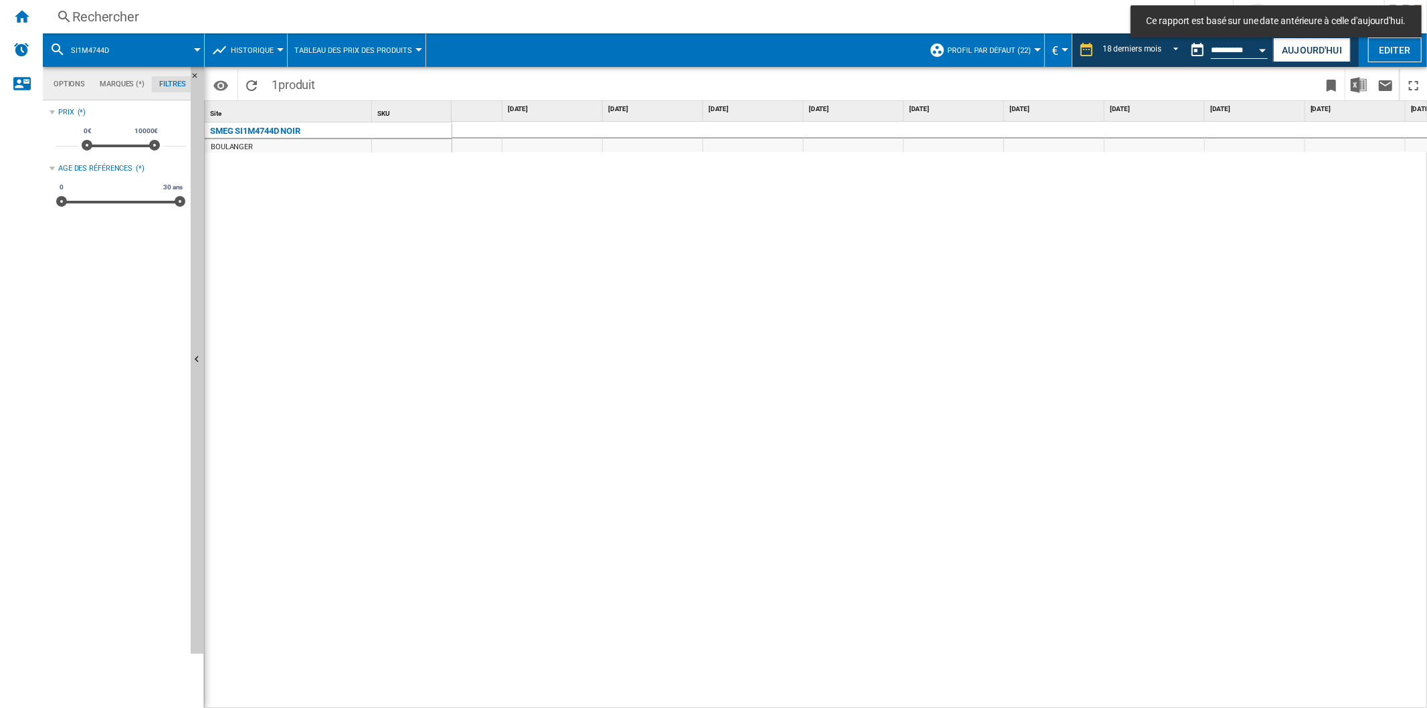
click at [1407, 698] on div "969 €" at bounding box center [939, 415] width 975 height 587
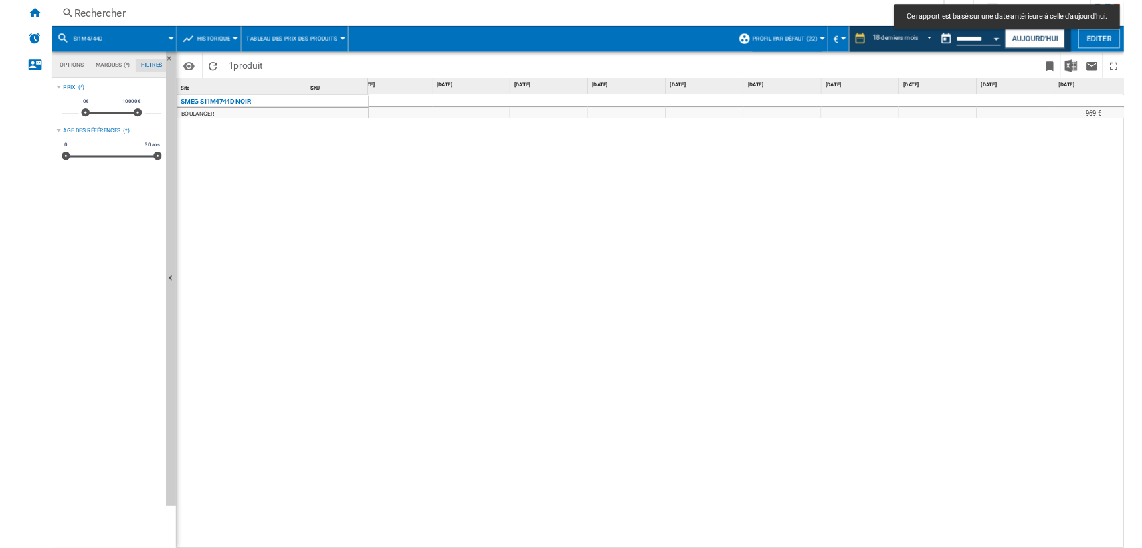
scroll to position [0, 931]
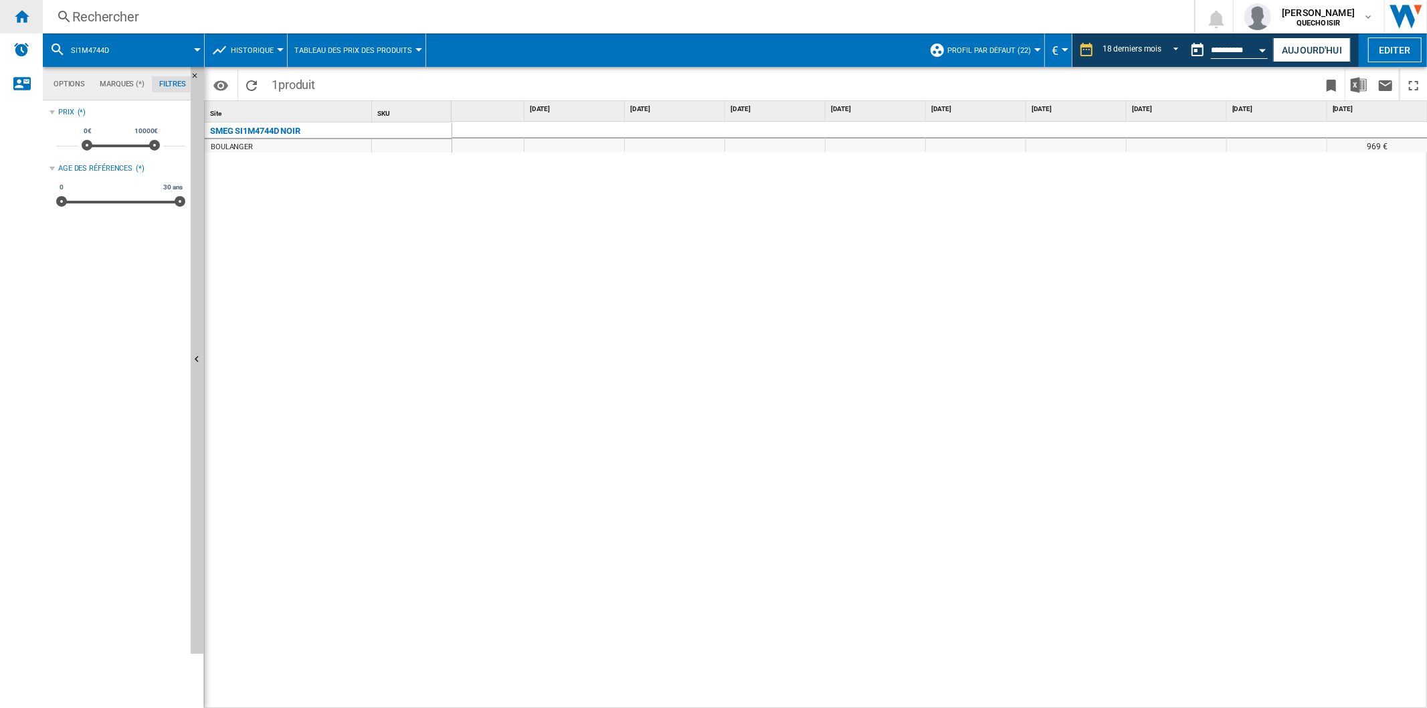
click at [24, 11] on ng-md-icon "Accueil" at bounding box center [21, 16] width 16 height 16
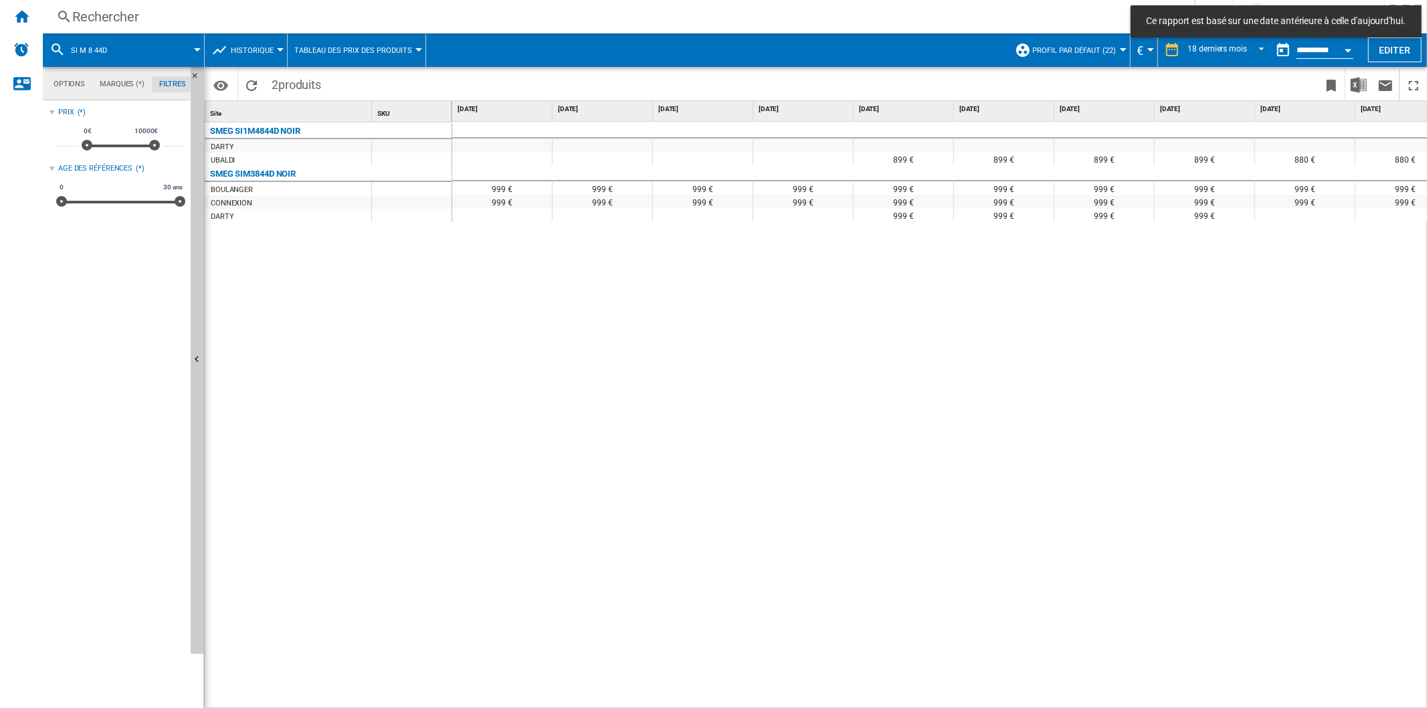
click at [245, 43] on button "Historique" at bounding box center [255, 49] width 49 height 33
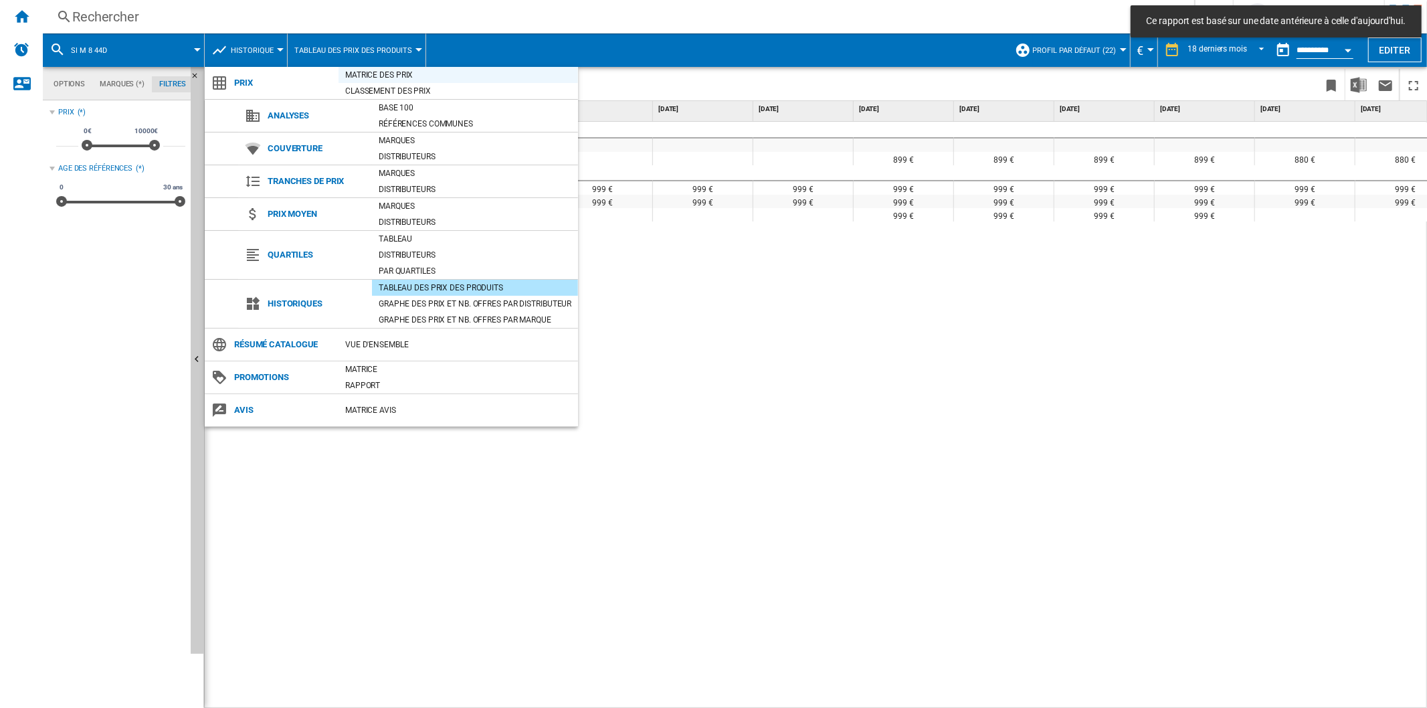
click at [395, 74] on div "Matrice des prix" at bounding box center [457, 74] width 239 height 13
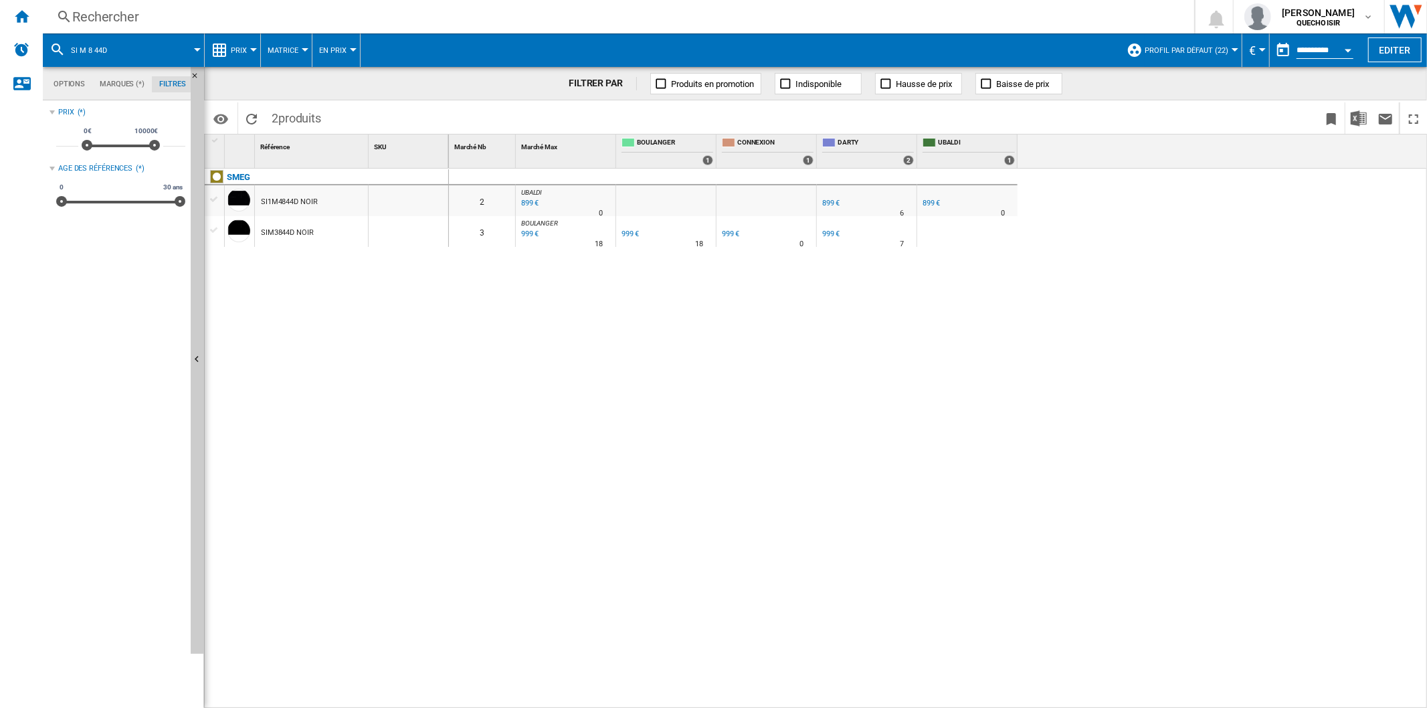
click at [743, 376] on div "0 2 [PERSON_NAME] : [PERSON_NAME] -1.0 % 899 € % N/A 0 [PERSON_NAME] : [PERSON_…" at bounding box center [938, 439] width 979 height 540
click at [614, 524] on div "0 2 [PERSON_NAME] : [PERSON_NAME] -1.0 % 899 € % N/A 0 [PERSON_NAME] : [PERSON_…" at bounding box center [938, 439] width 979 height 540
click at [824, 202] on div "899 €" at bounding box center [831, 203] width 18 height 9
click at [324, 317] on div "SMEG SI1M4844D NOIR SIM3844D NOIR" at bounding box center [327, 436] width 244 height 534
click at [829, 232] on div "999 €" at bounding box center [831, 233] width 18 height 9
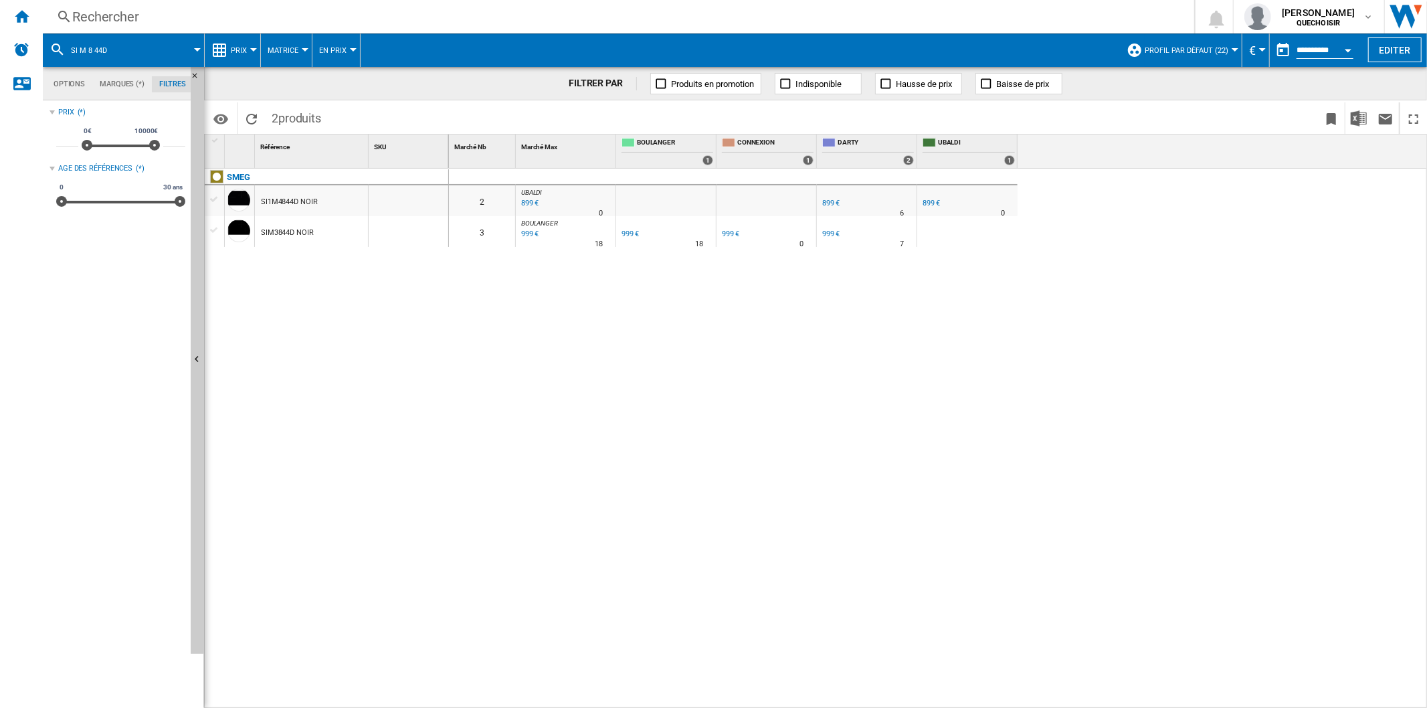
click at [167, 16] on div "Rechercher" at bounding box center [615, 16] width 1087 height 19
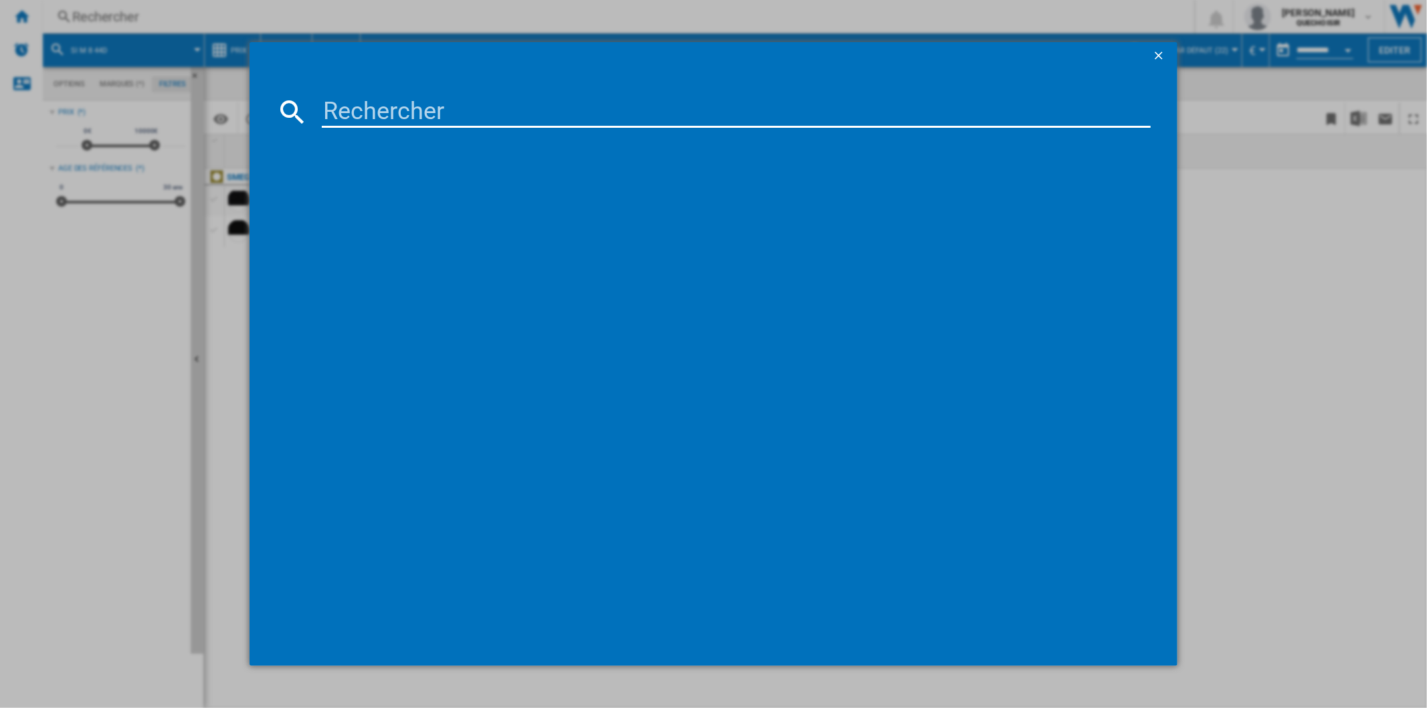
type input "EIV8545"
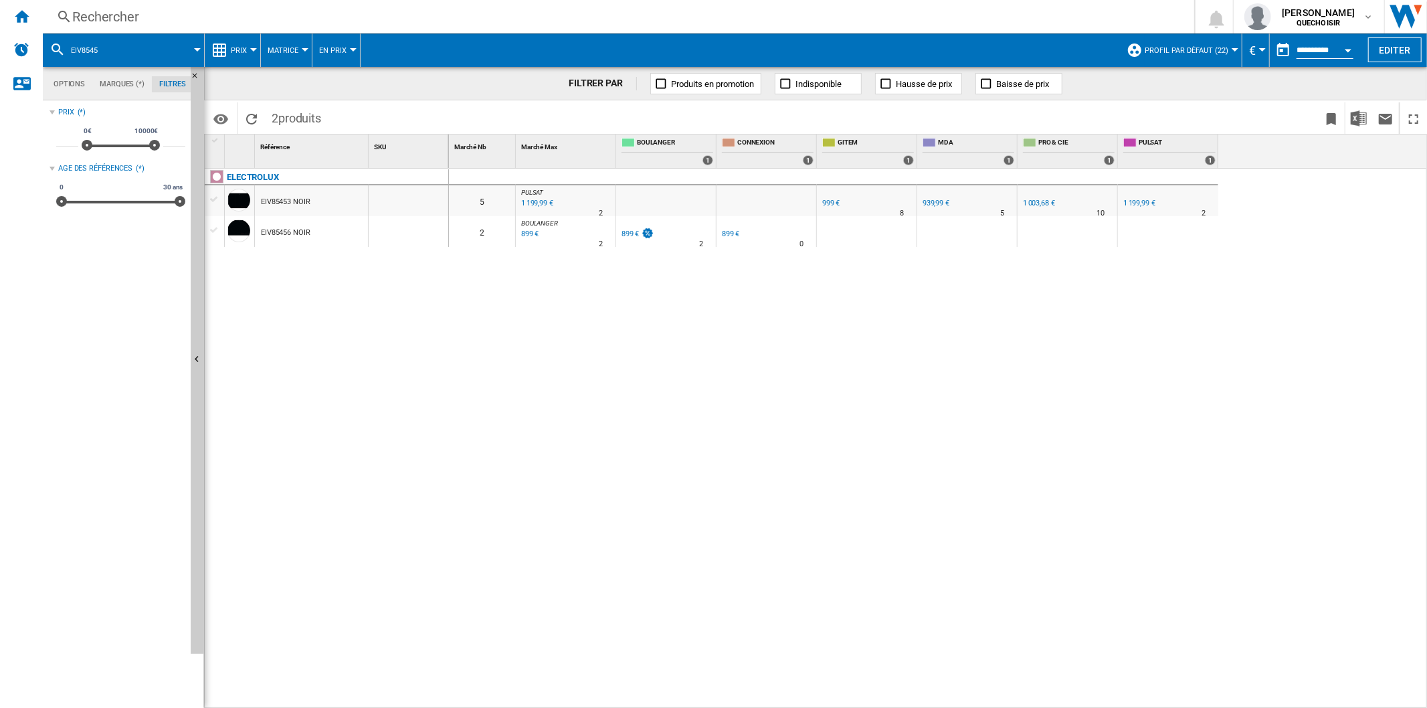
click at [627, 235] on div "899 €" at bounding box center [630, 233] width 18 height 9
click at [831, 203] on div "999 €" at bounding box center [831, 203] width 18 height 9
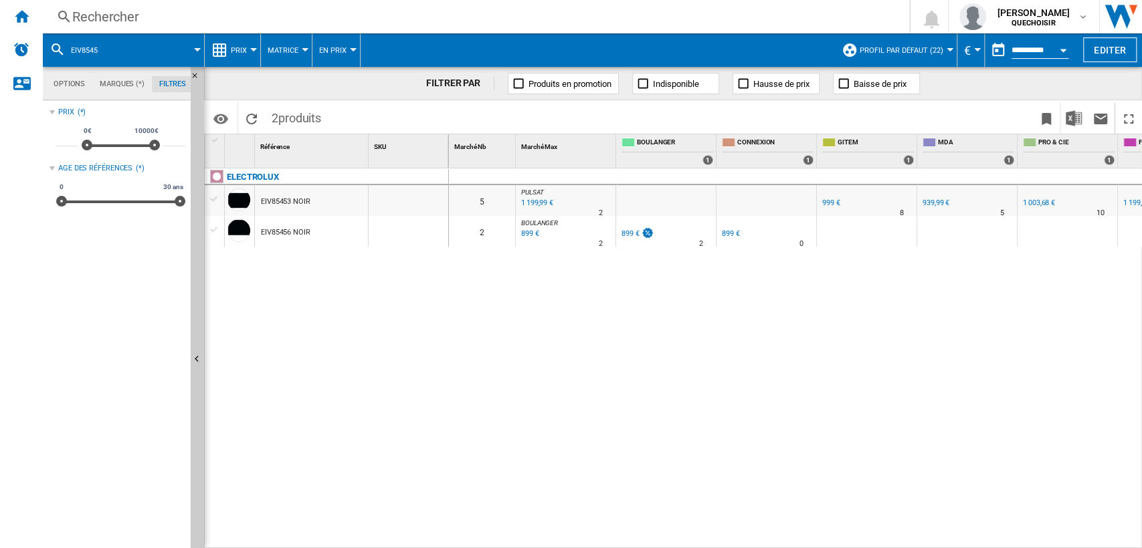
click at [159, 14] on div "Rechercher" at bounding box center [473, 16] width 802 height 19
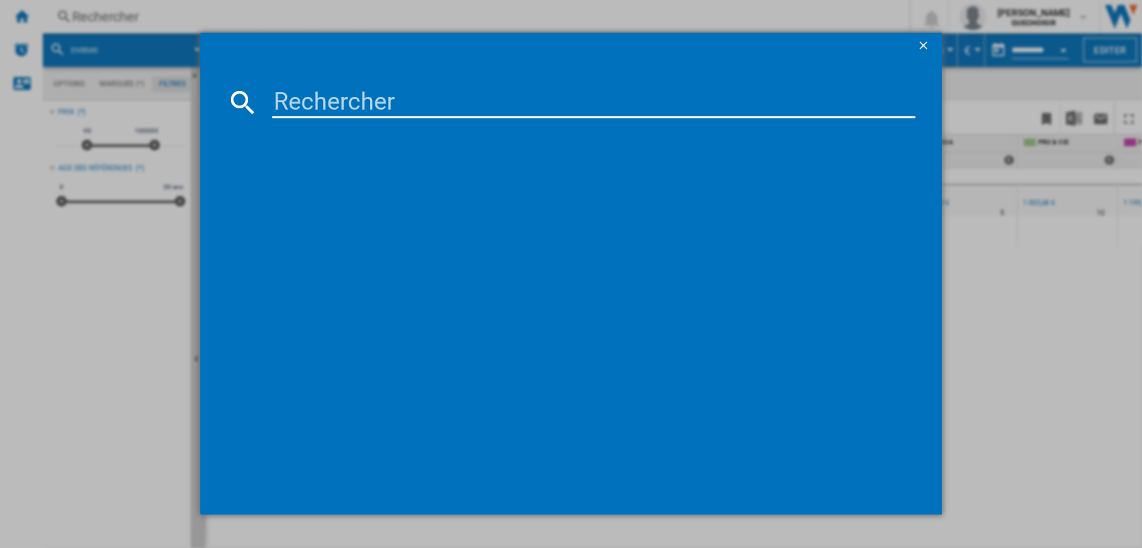
type input "DPI4431"
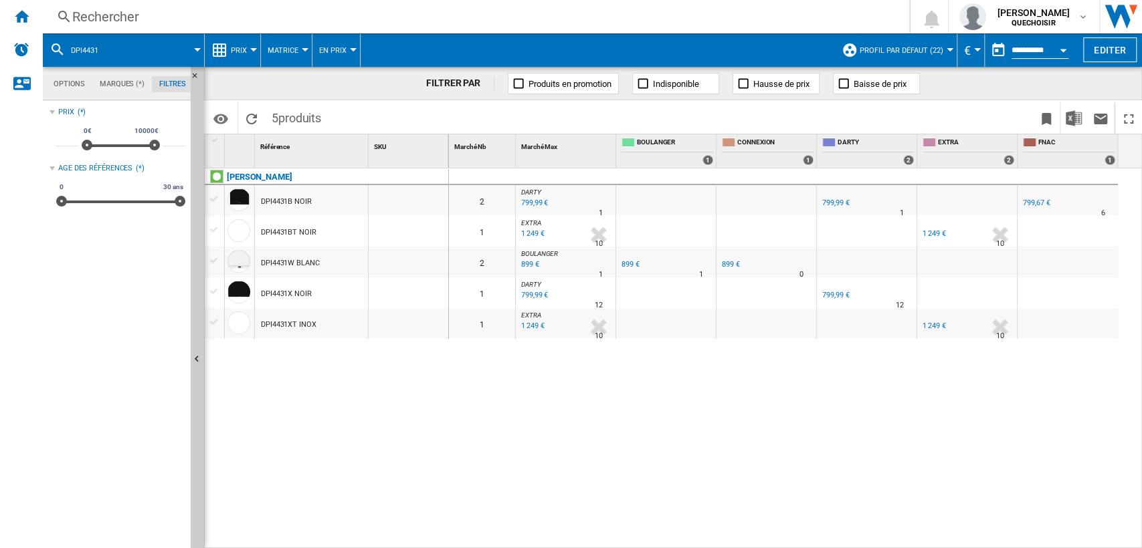
click at [284, 52] on span "Matrice" at bounding box center [283, 50] width 31 height 9
click at [324, 116] on button "Classement" at bounding box center [298, 115] width 76 height 32
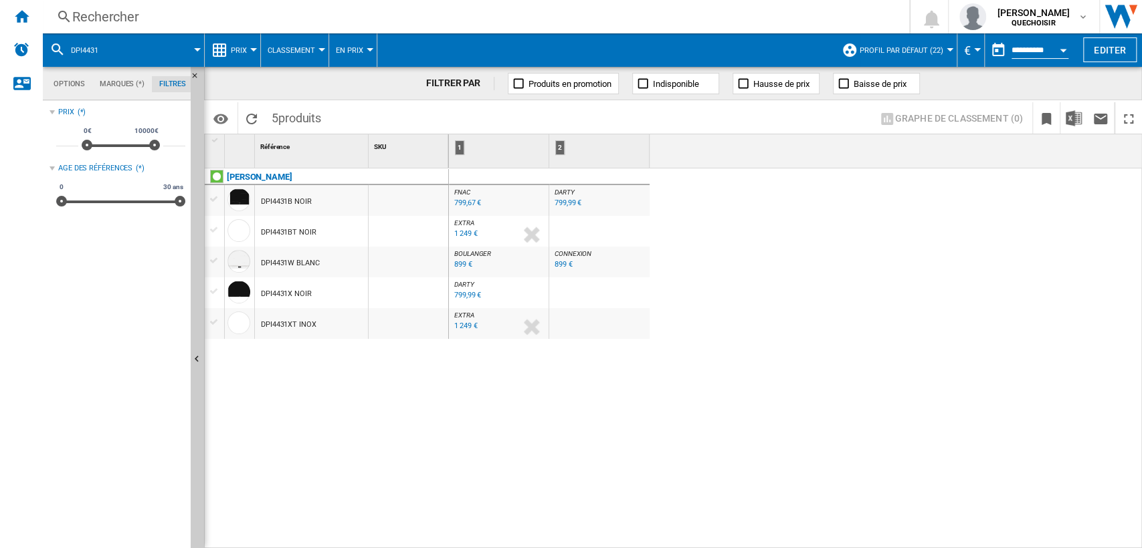
click at [575, 201] on div "799,99 €" at bounding box center [567, 203] width 27 height 9
click at [328, 413] on div "[PERSON_NAME] DPI4431B NOIR DPI4431BT NOIR DPI4431W BLANC DPI4431X NOIR DPI4431…" at bounding box center [327, 356] width 244 height 374
click at [195, 18] on div "Rechercher" at bounding box center [473, 16] width 802 height 19
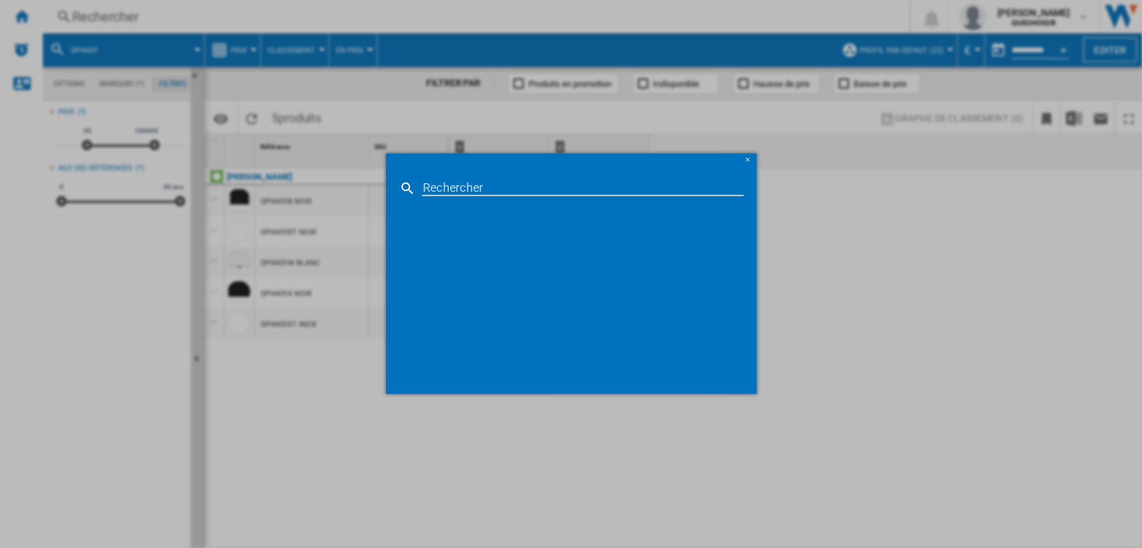
click at [312, 12] on div at bounding box center [571, 274] width 1142 height 548
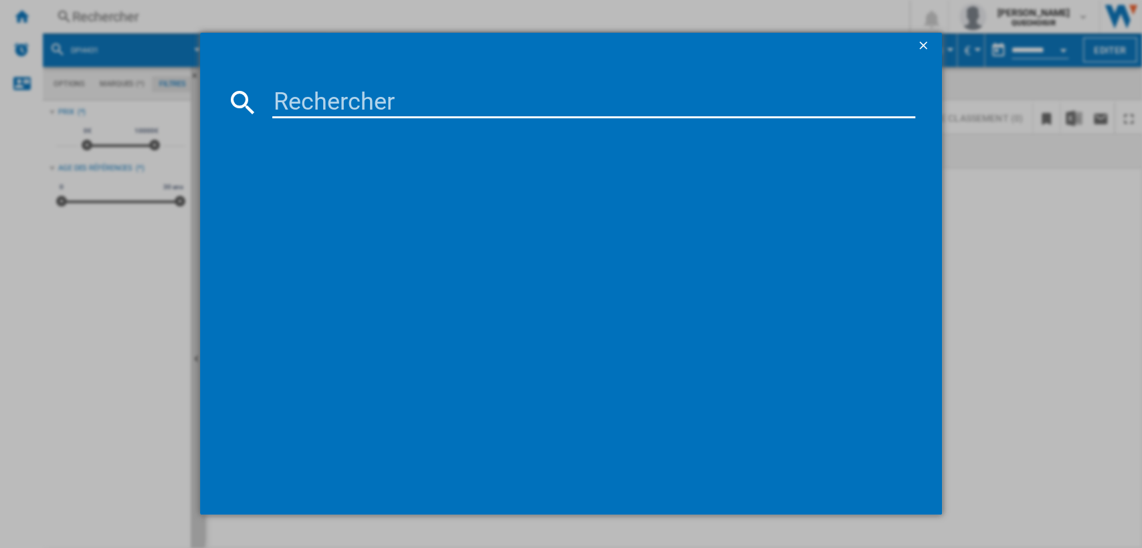
click at [296, 91] on input at bounding box center [593, 102] width 643 height 32
paste input "PRF0196869"
type input "PRF0196869"
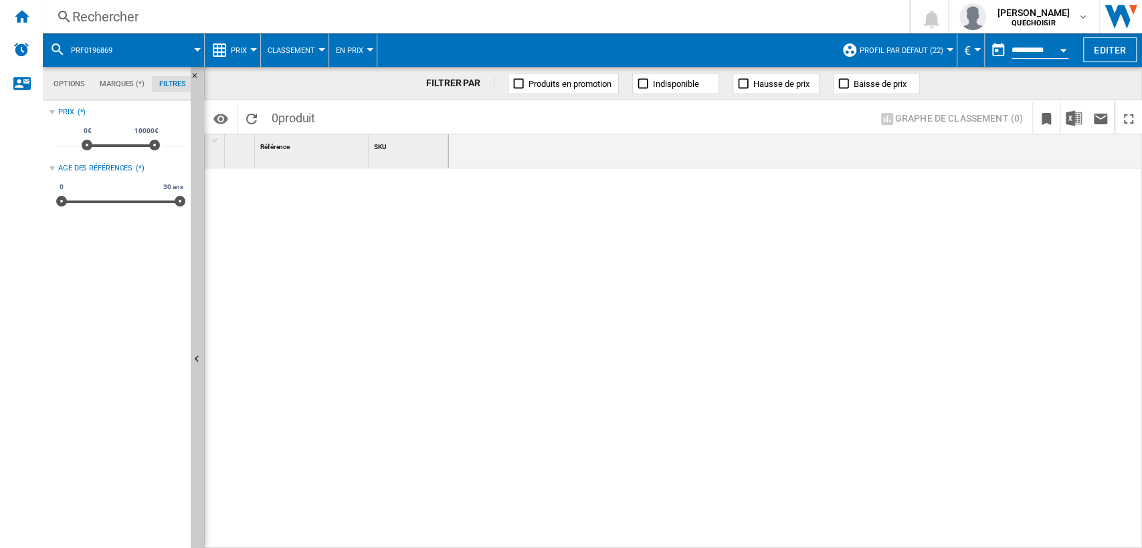
click at [153, 23] on div "Rechercher" at bounding box center [473, 16] width 802 height 19
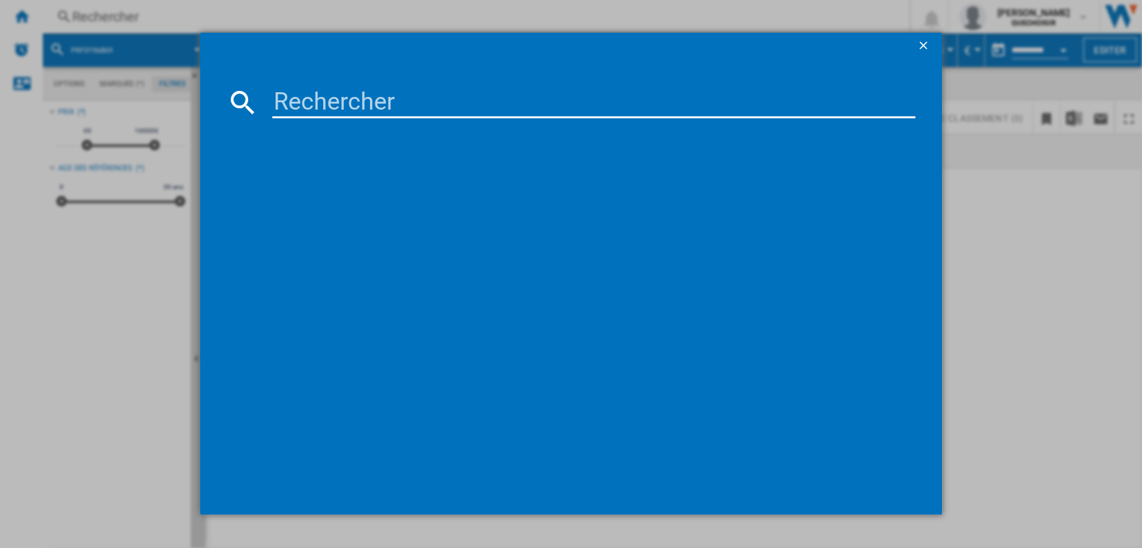
type input "PRF0201846"
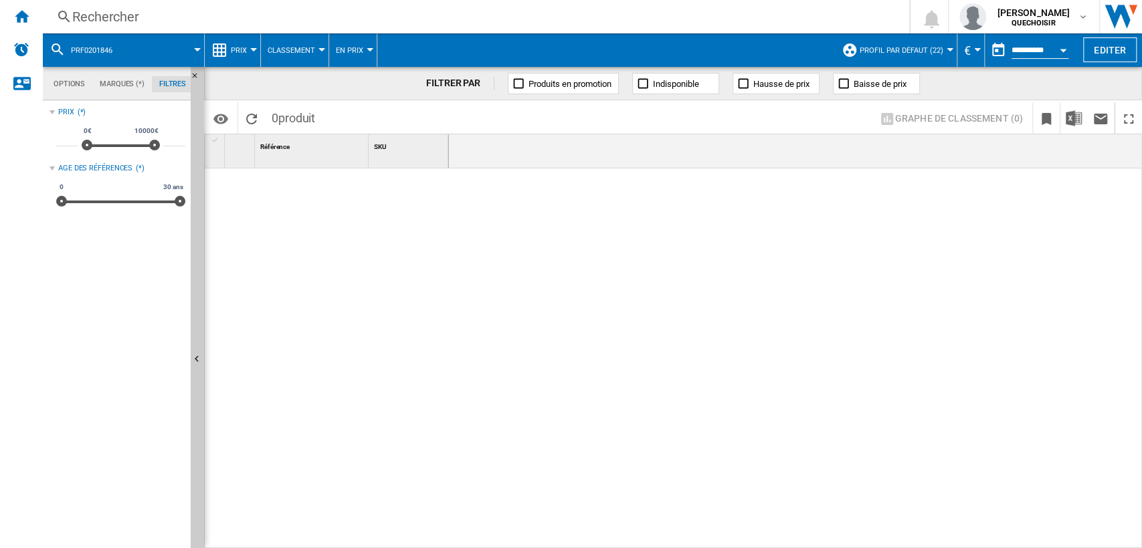
click at [196, 13] on div "Rechercher" at bounding box center [473, 16] width 802 height 19
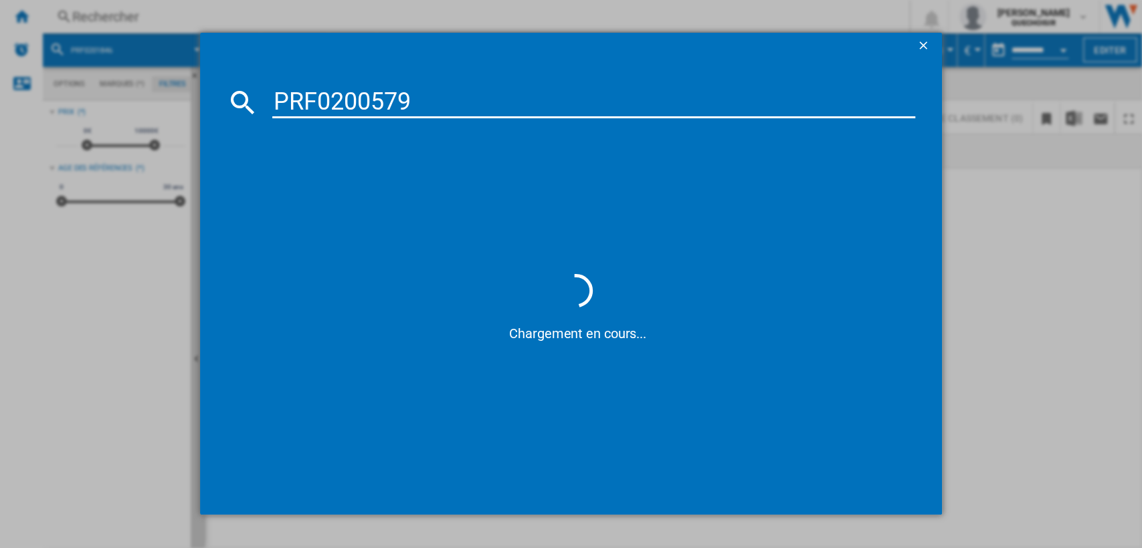
type input "PRF0200579"
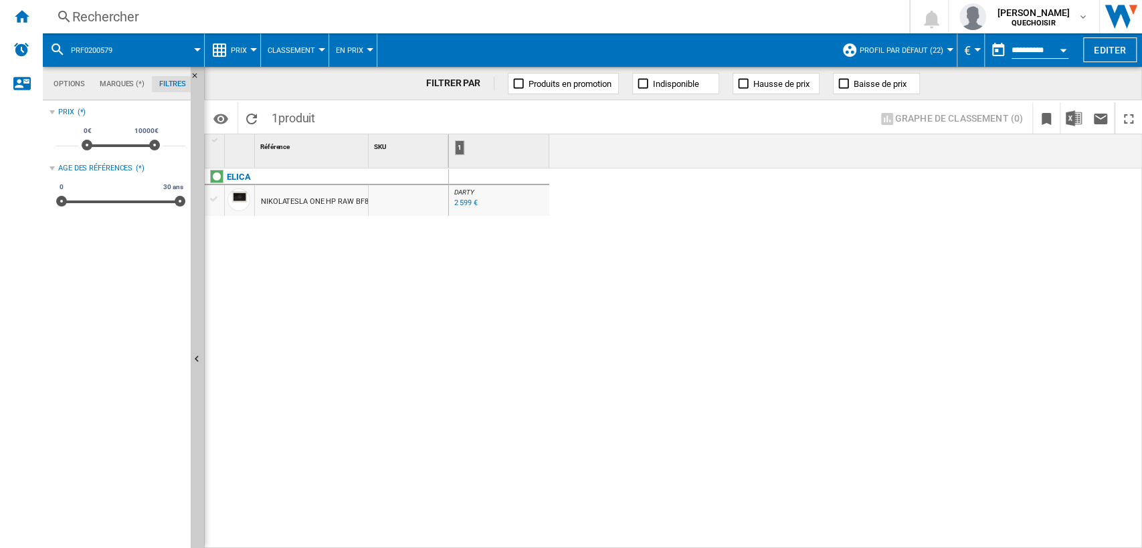
click at [463, 203] on div "2 599 €" at bounding box center [465, 203] width 23 height 9
click at [165, 13] on div "Rechercher" at bounding box center [473, 16] width 802 height 19
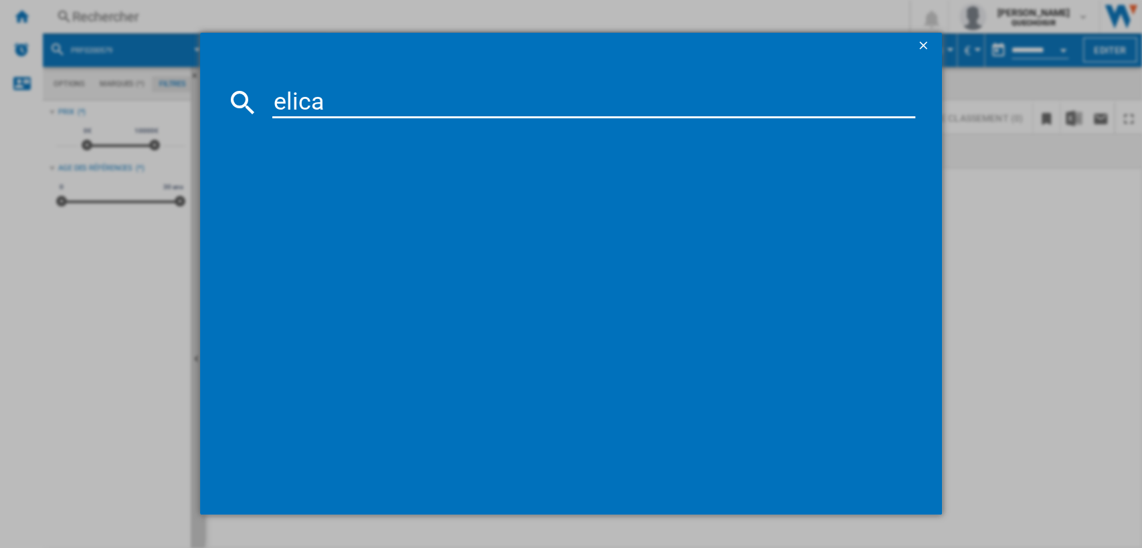
type input "elica VELVET"
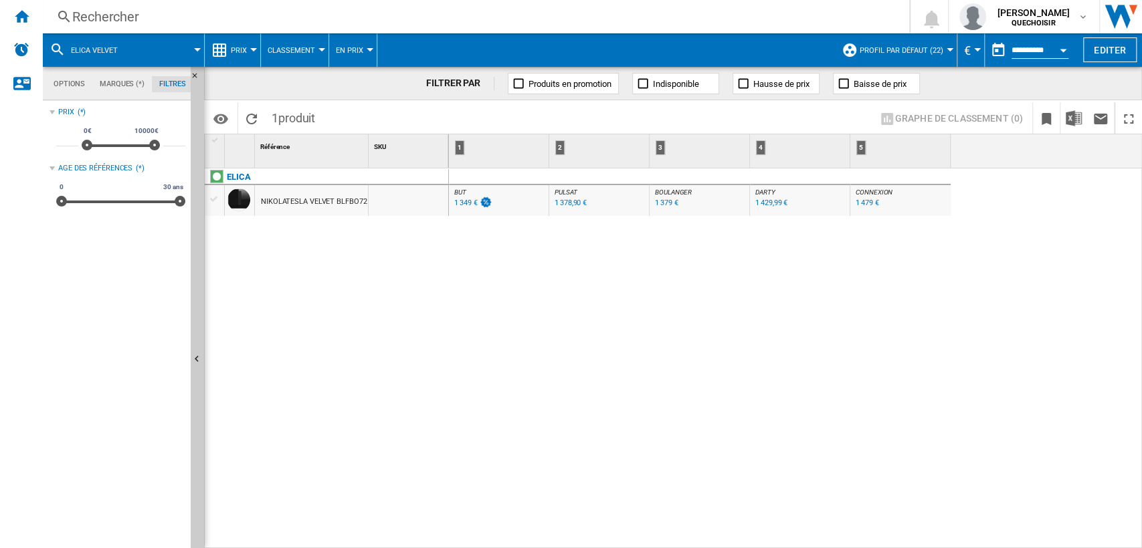
click at [774, 204] on div "1 429,99 €" at bounding box center [771, 203] width 32 height 9
click at [765, 207] on div "1 429,99 €" at bounding box center [771, 203] width 32 height 9
click at [465, 207] on div "1 349 €" at bounding box center [472, 203] width 40 height 13
click at [27, 21] on ng-md-icon "Accueil" at bounding box center [21, 16] width 16 height 16
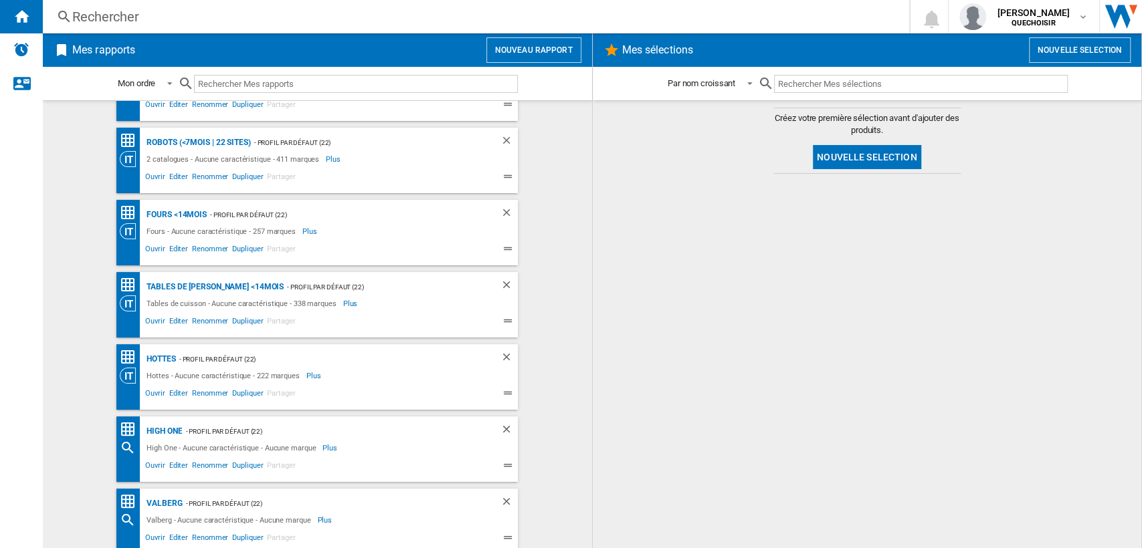
scroll to position [267, 0]
click at [176, 285] on div "Tables de [PERSON_NAME] <14mois" at bounding box center [213, 289] width 140 height 17
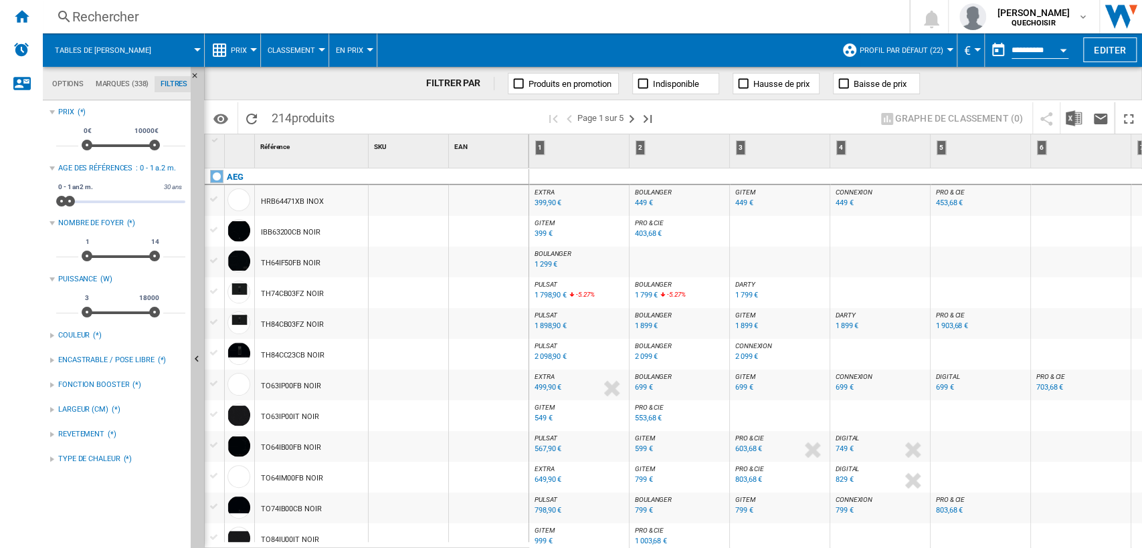
click at [641, 285] on span "BOULANGER" at bounding box center [653, 284] width 37 height 7
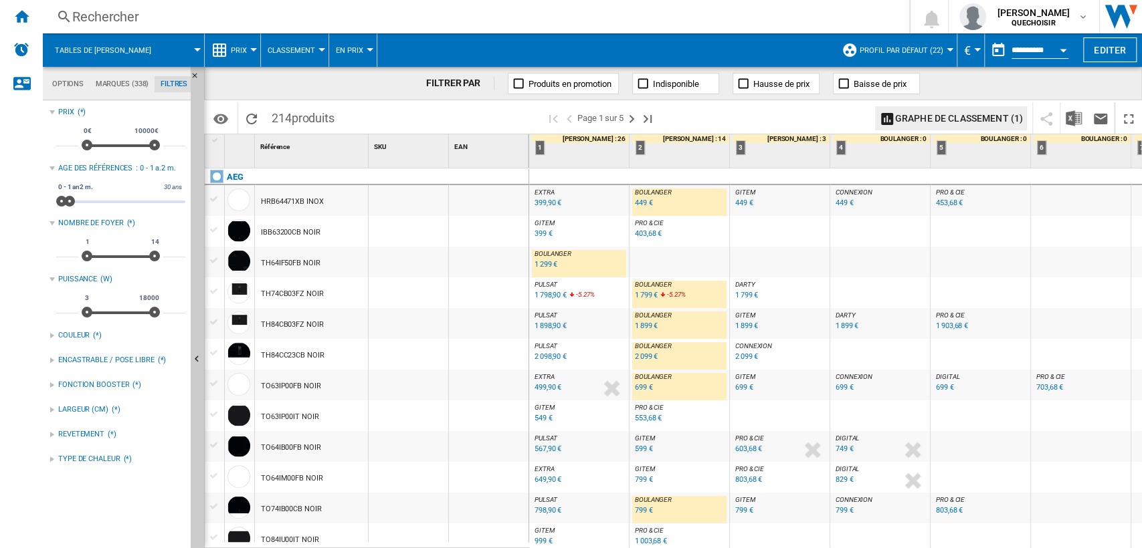
click at [738, 285] on span "DARTY" at bounding box center [745, 284] width 20 height 7
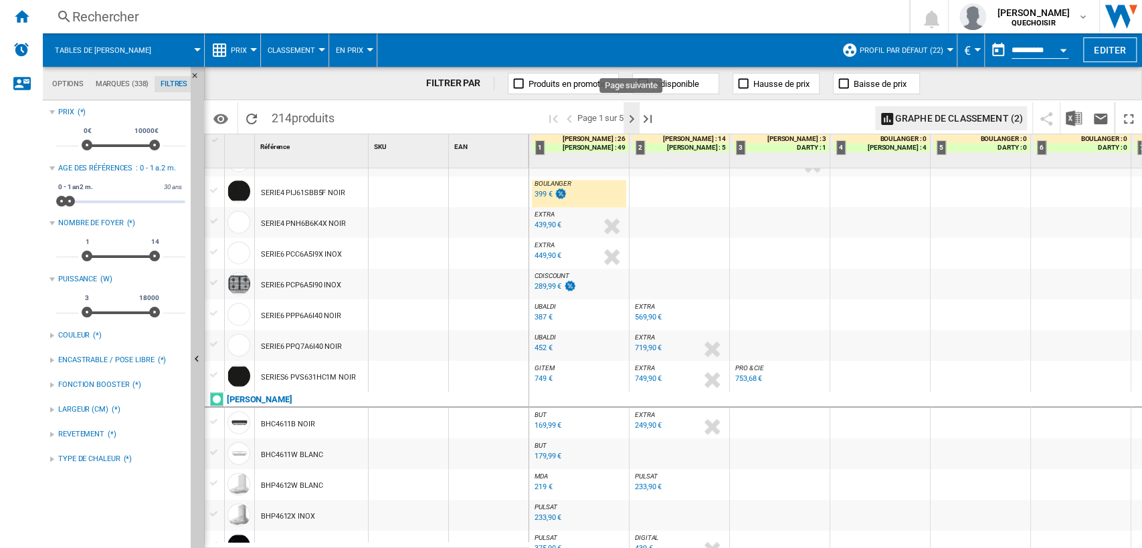
click at [633, 118] on ng-md-icon "Page suivante" at bounding box center [631, 119] width 16 height 16
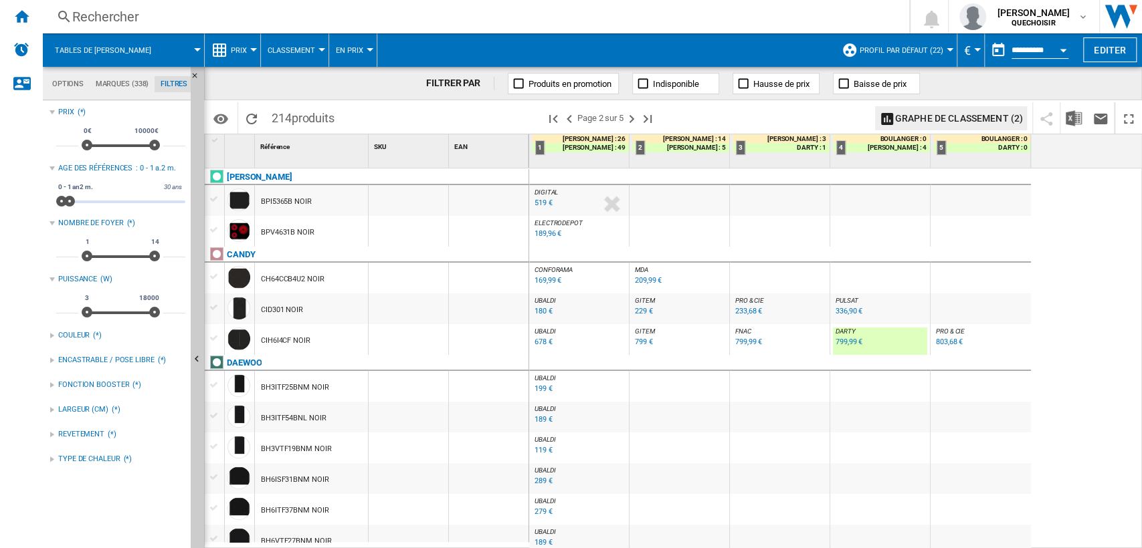
scroll to position [333, 0]
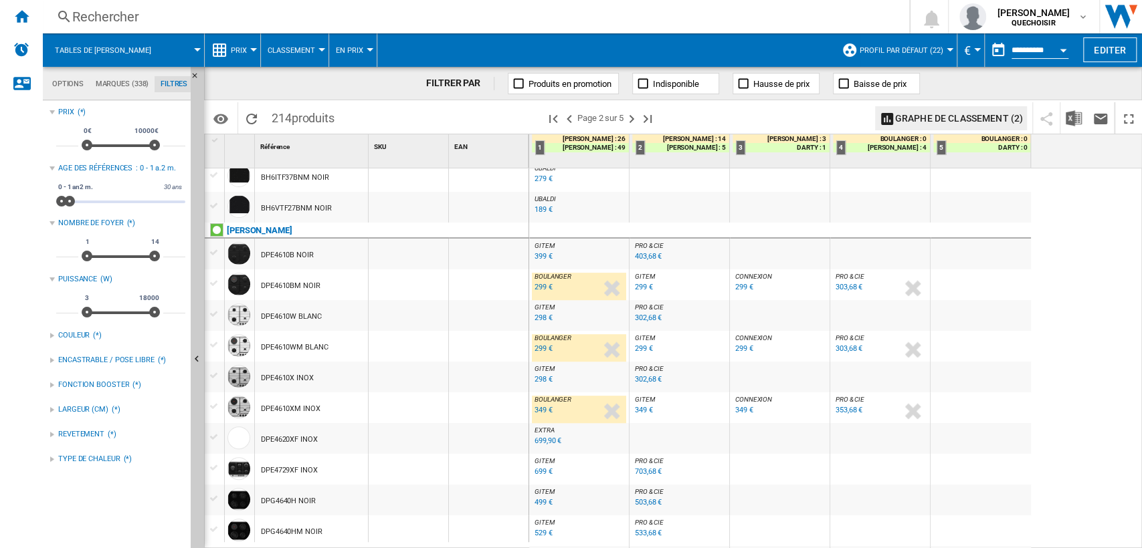
drag, startPoint x: 1132, startPoint y: 285, endPoint x: 1130, endPoint y: 229, distance: 56.2
click at [1130, 229] on div "DIGITAL : FR GROUP-DIGITAL -1.0 % 519 € % N/A DIGITAL : FR GROUP-DIGITAL ELECTR…" at bounding box center [835, 359] width 613 height 381
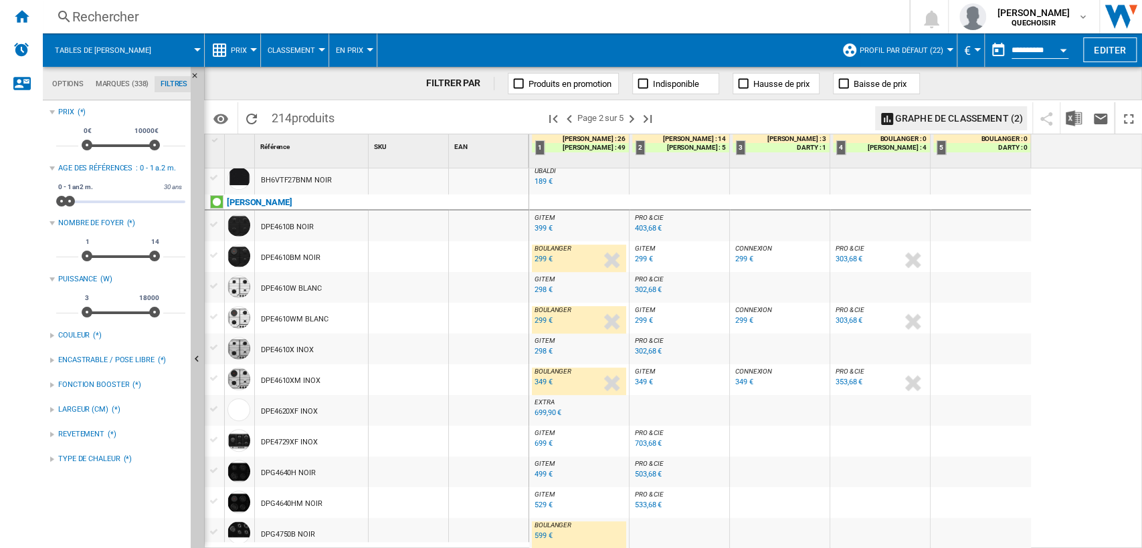
scroll to position [351, 0]
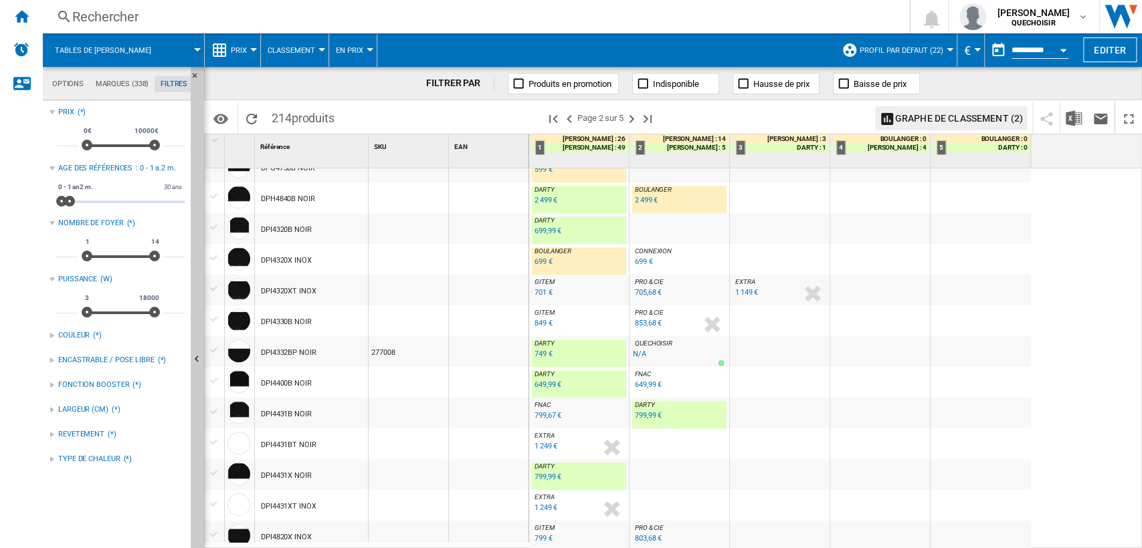
click at [643, 197] on div "2 499 €" at bounding box center [646, 200] width 23 height 9
click at [539, 387] on div "649,99 €" at bounding box center [547, 385] width 27 height 9
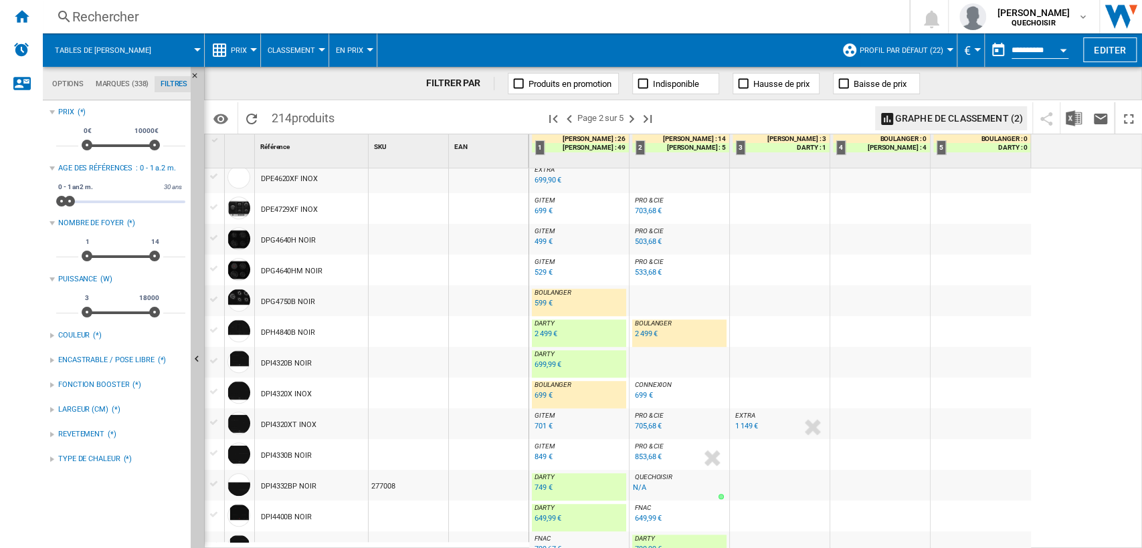
scroll to position [601, 0]
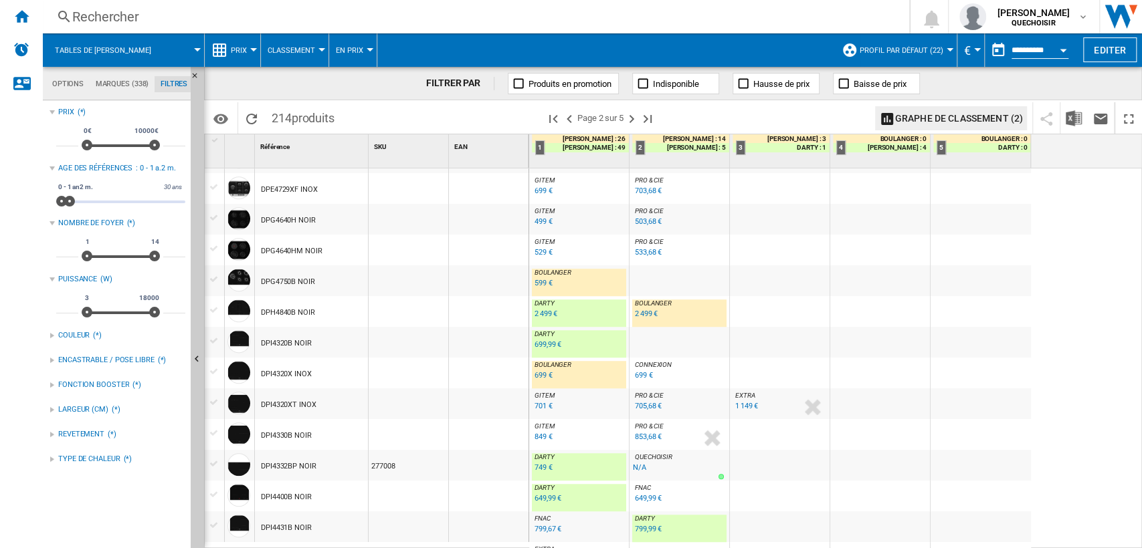
click at [539, 435] on div "849 €" at bounding box center [543, 437] width 18 height 9
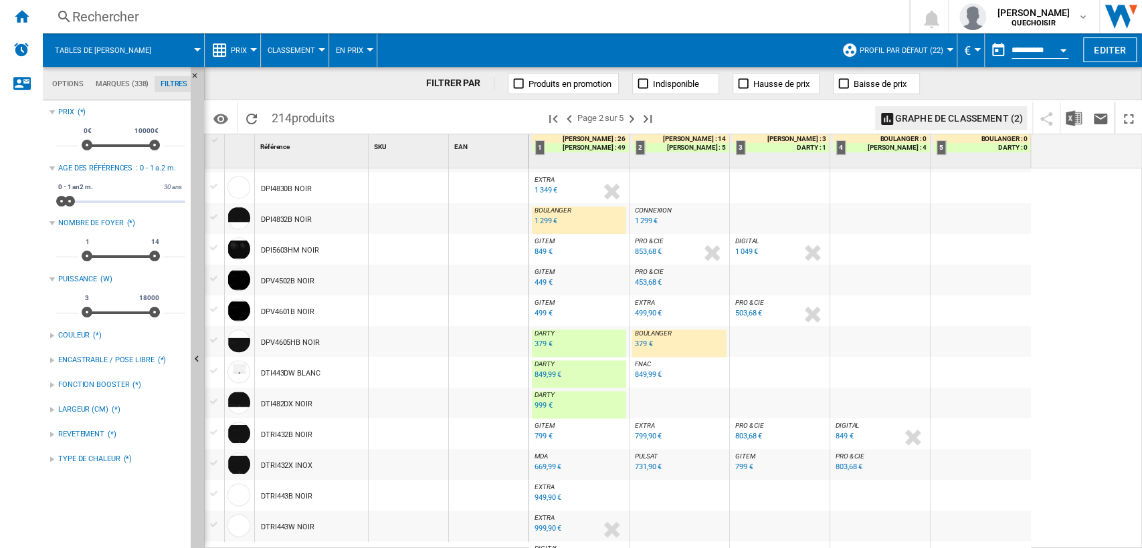
scroll to position [1117, 0]
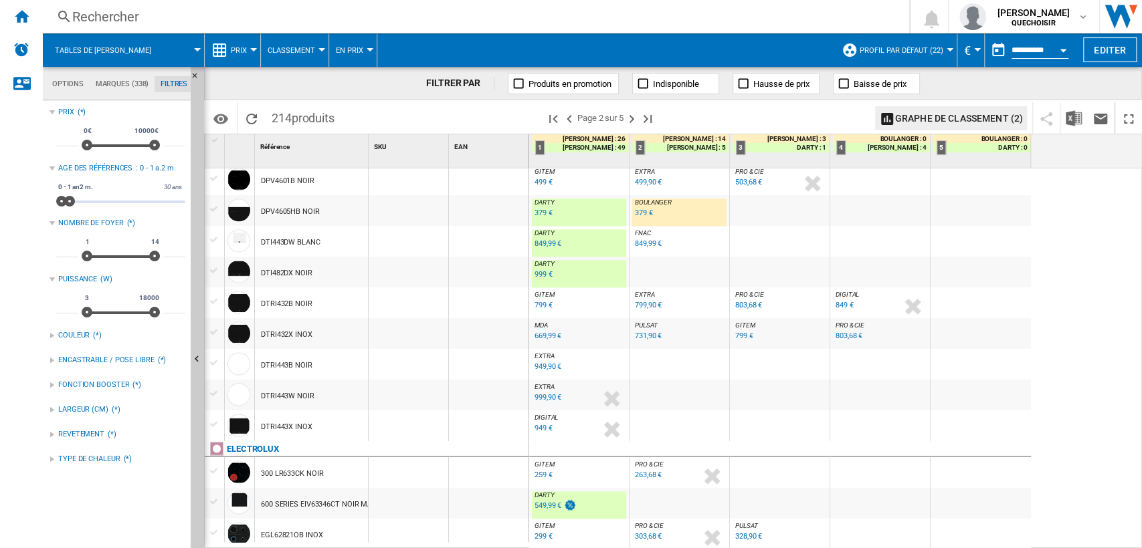
click at [551, 504] on div "549,99 €" at bounding box center [547, 506] width 27 height 9
click at [630, 116] on ng-md-icon "Page suivante" at bounding box center [631, 119] width 16 height 16
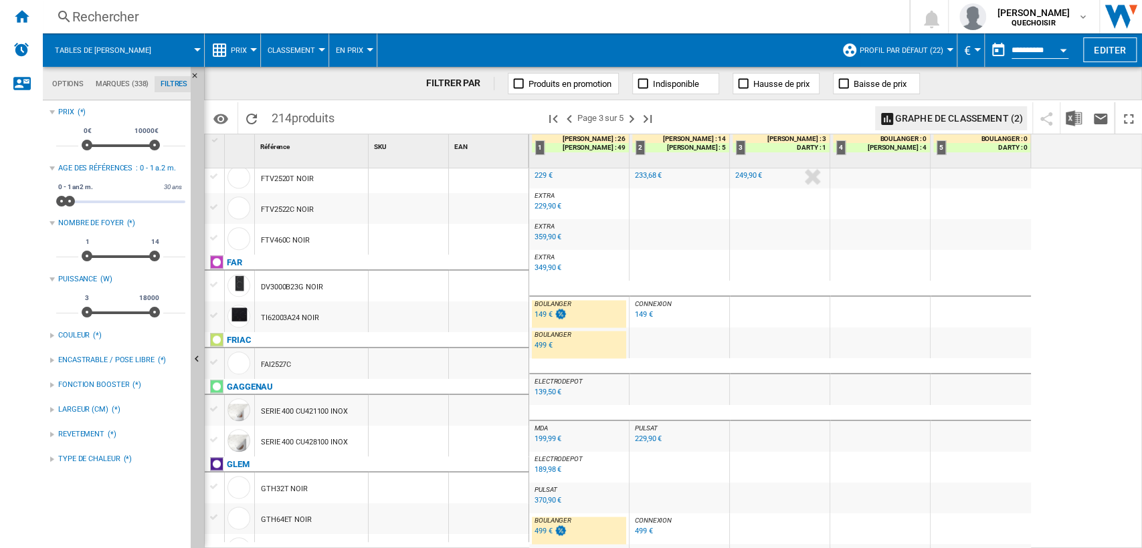
scroll to position [1325, 0]
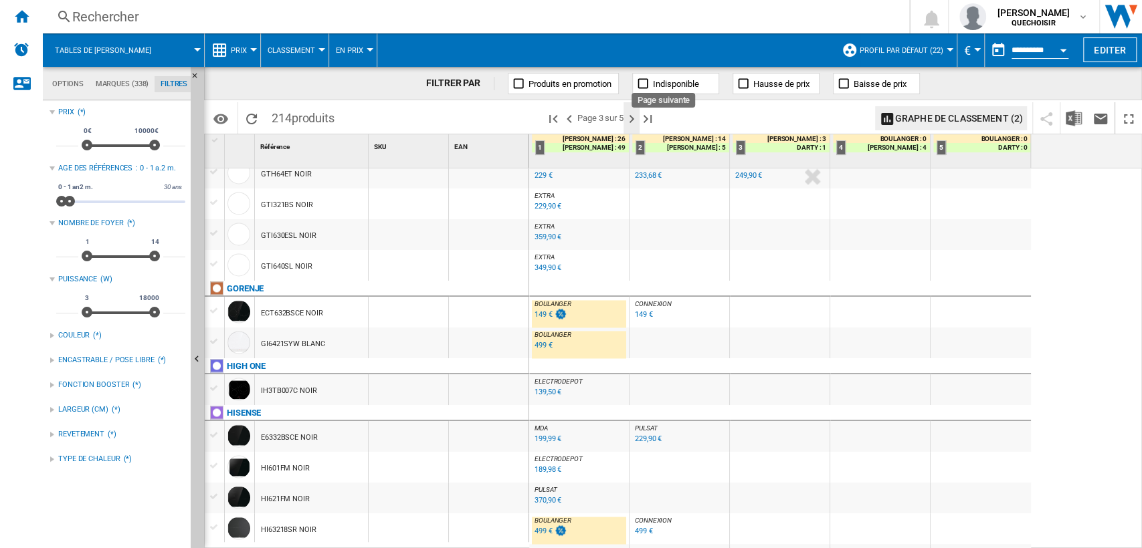
click at [631, 120] on ng-md-icon "Page suivante" at bounding box center [631, 119] width 16 height 16
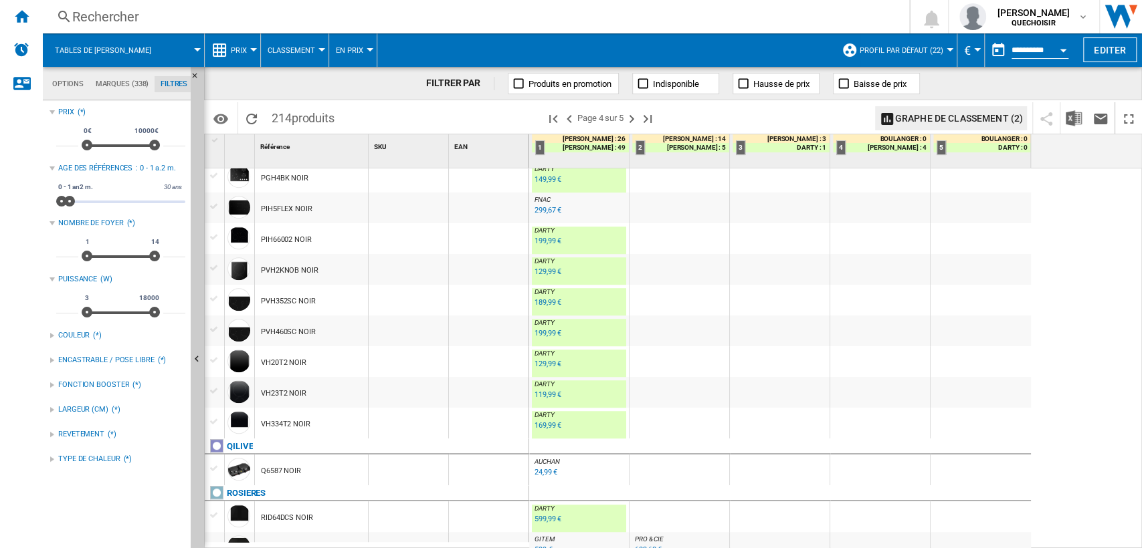
scroll to position [743, 0]
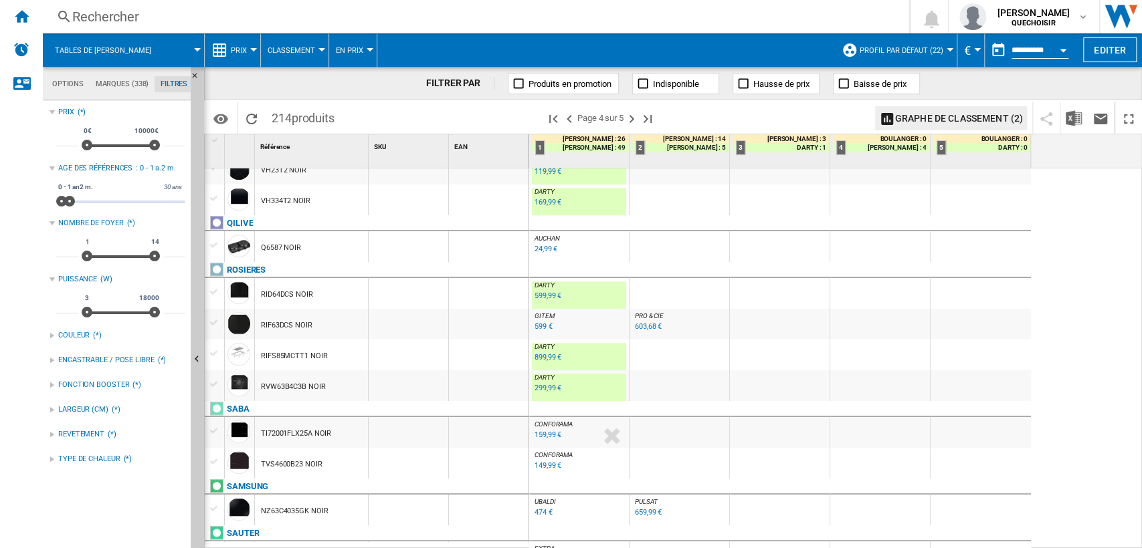
click at [551, 296] on div "599,99 €" at bounding box center [547, 296] width 27 height 9
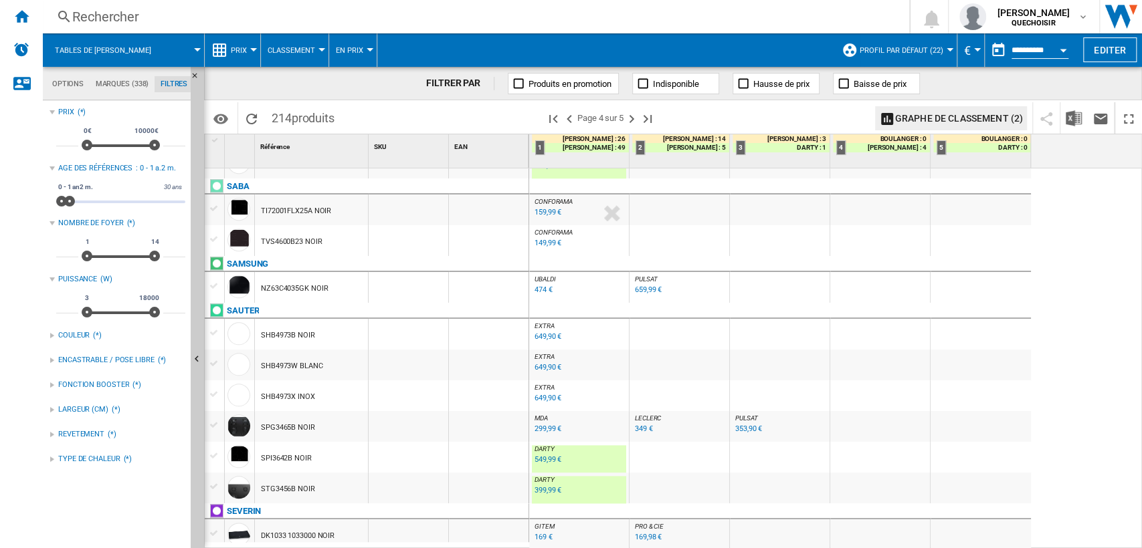
click at [543, 290] on div "474 €" at bounding box center [543, 290] width 18 height 9
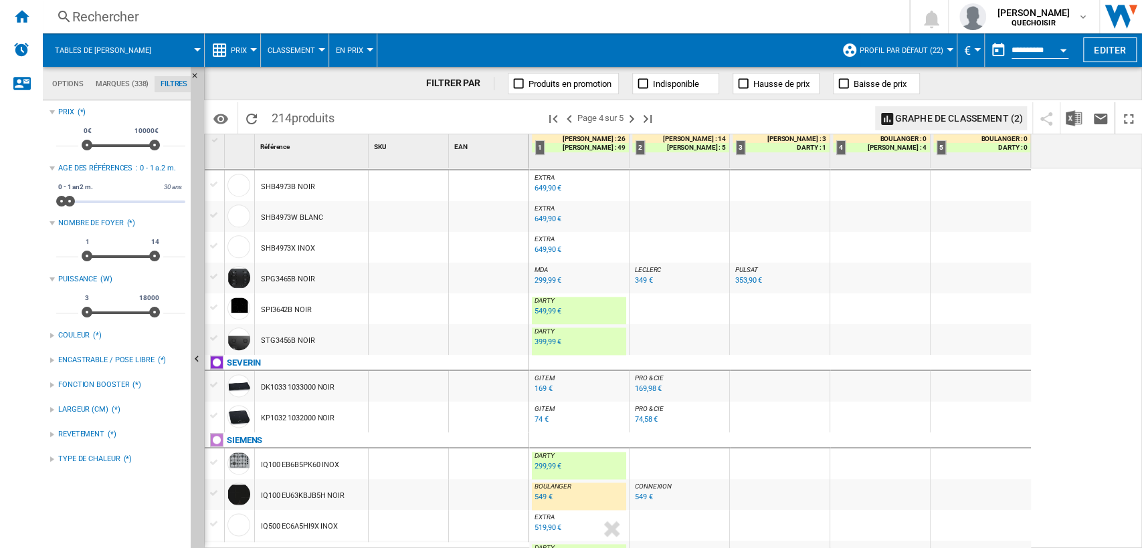
scroll to position [1040, 0]
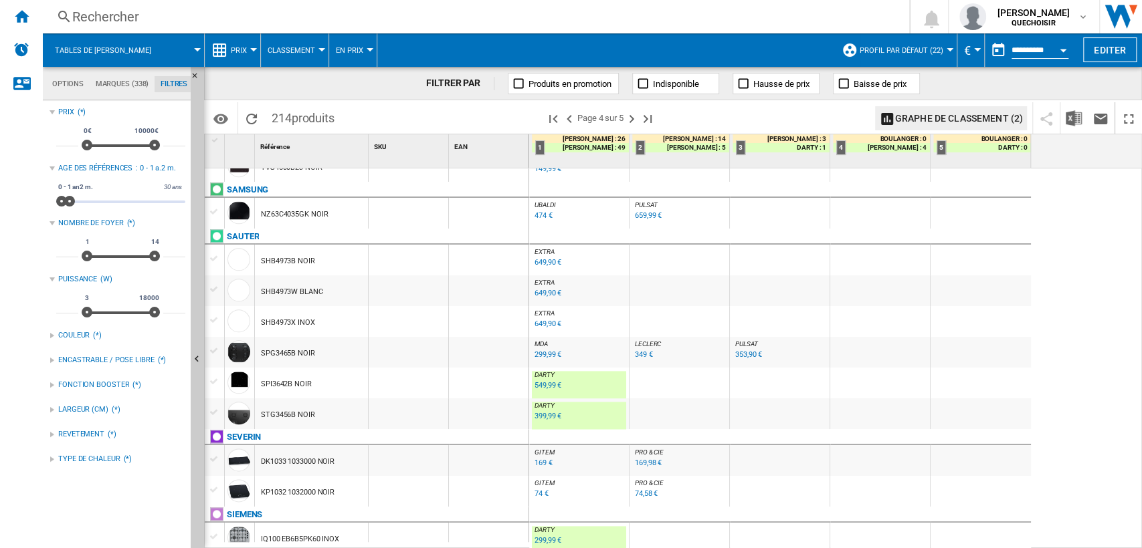
click at [542, 382] on div "549,99 €" at bounding box center [547, 385] width 27 height 9
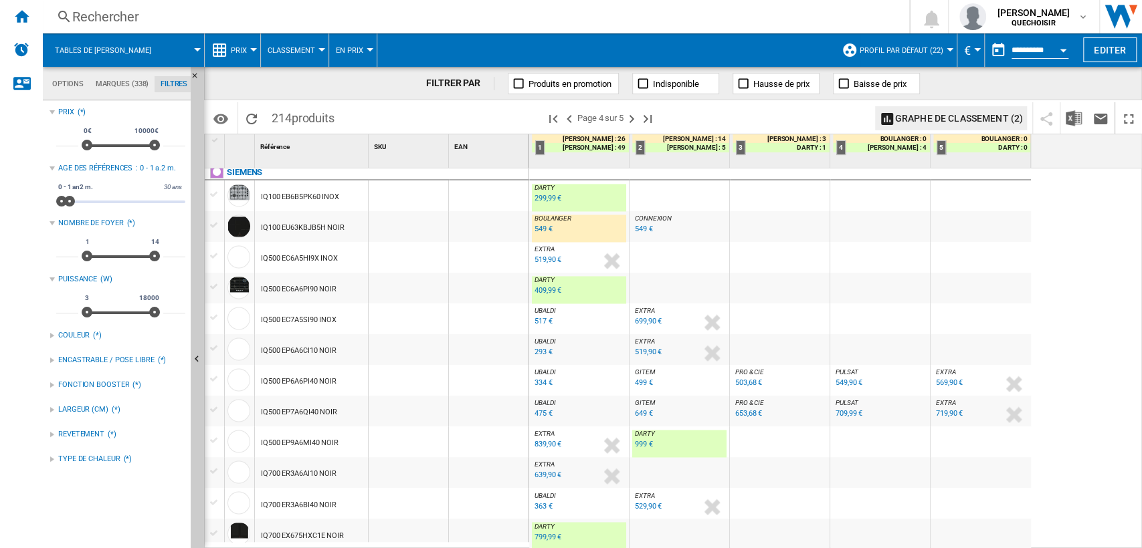
scroll to position [1011, 0]
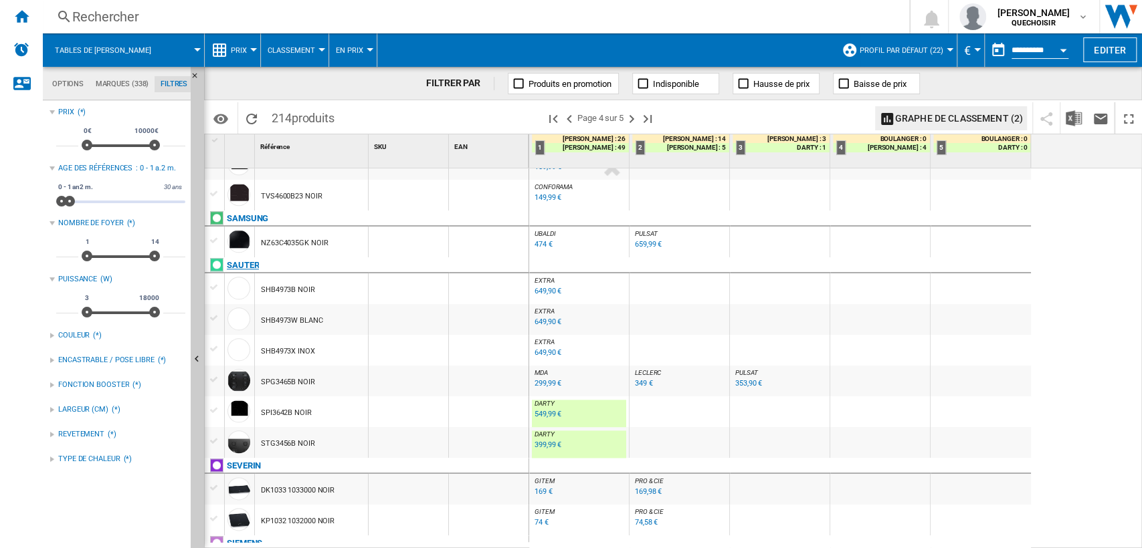
click at [249, 266] on div "SAUTER" at bounding box center [243, 266] width 32 height 16
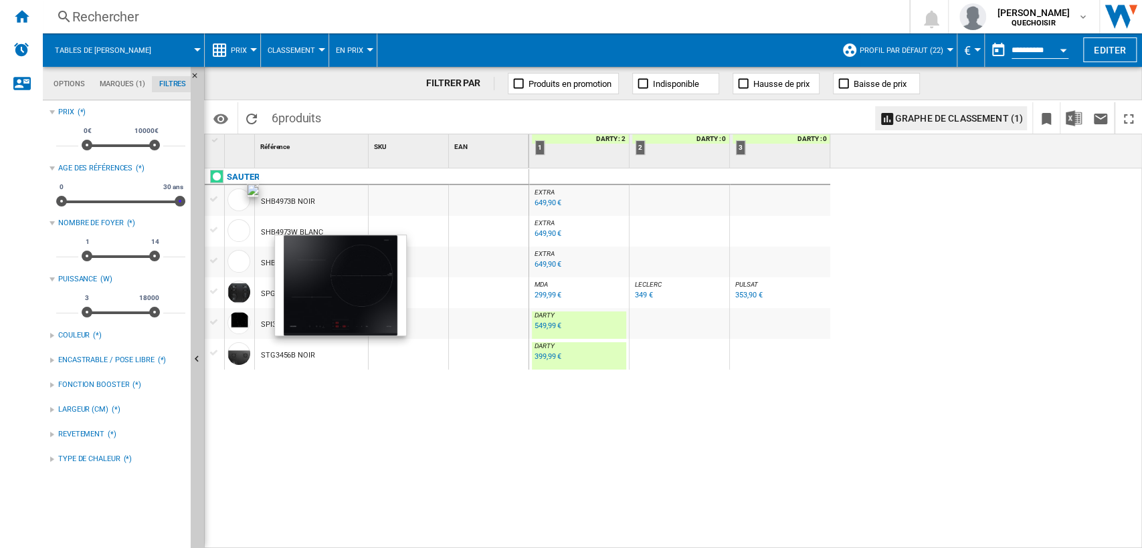
drag, startPoint x: 72, startPoint y: 202, endPoint x: 228, endPoint y: 201, distance: 155.9
click at [228, 201] on div "Options Marques (1) Filtres Options Marques (1) Filtres Sources Sites Marketpla…" at bounding box center [592, 308] width 1099 height 482
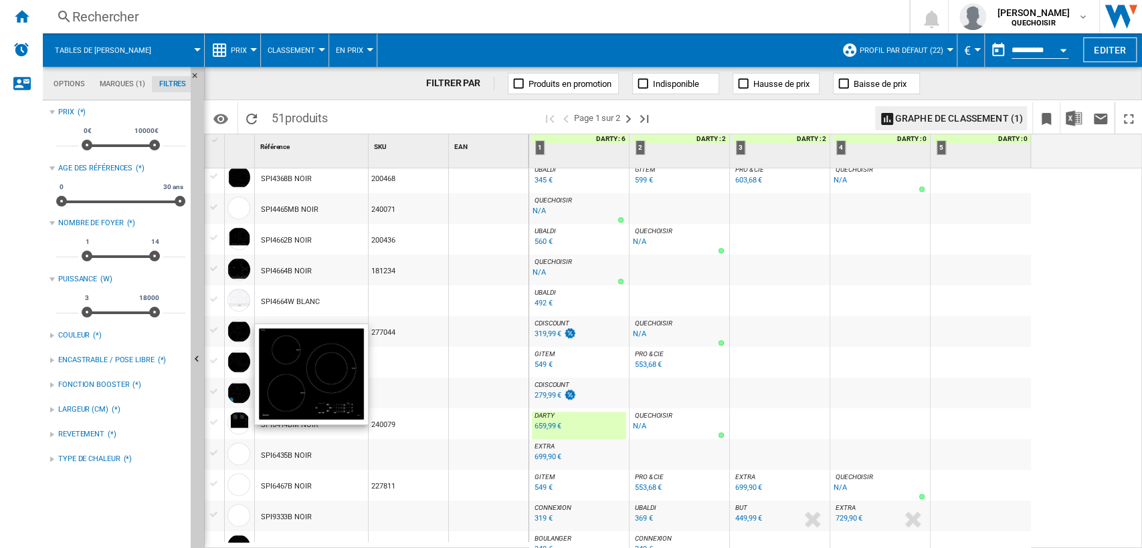
scroll to position [817, 0]
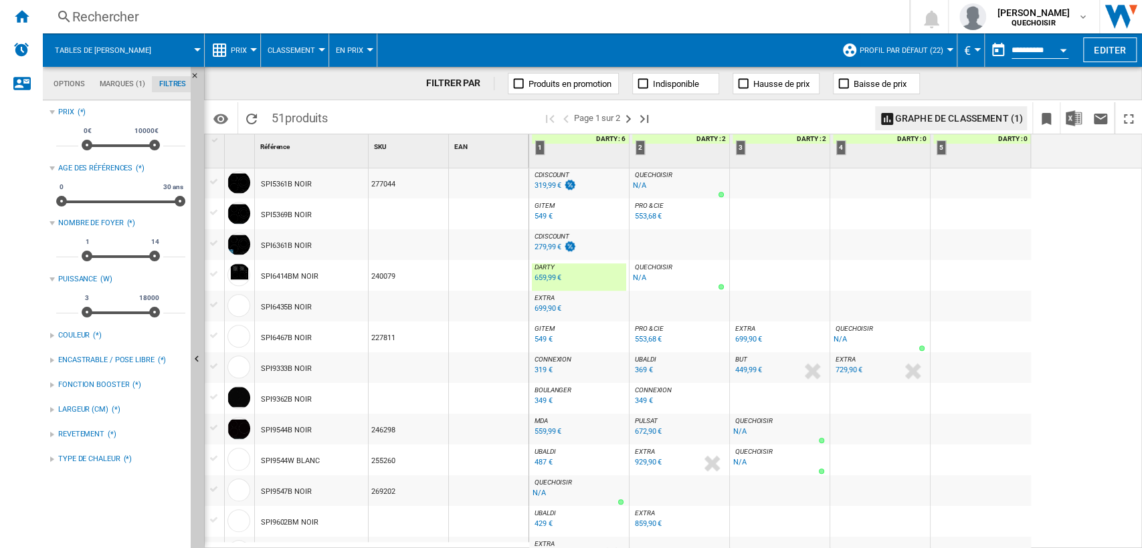
click at [642, 372] on div "369 €" at bounding box center [644, 370] width 18 height 9
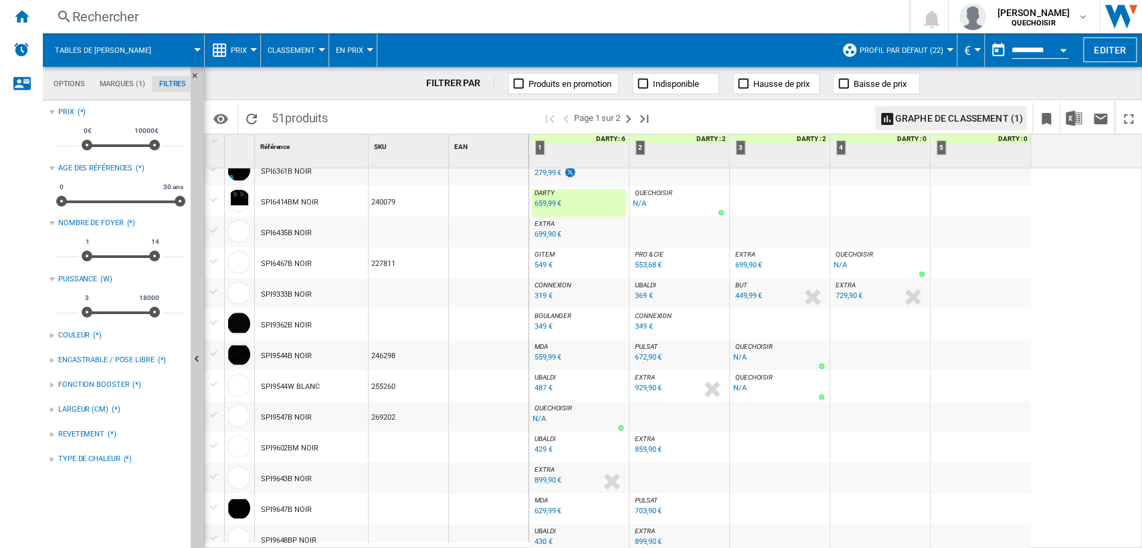
click at [545, 327] on div "349 €" at bounding box center [543, 326] width 18 height 9
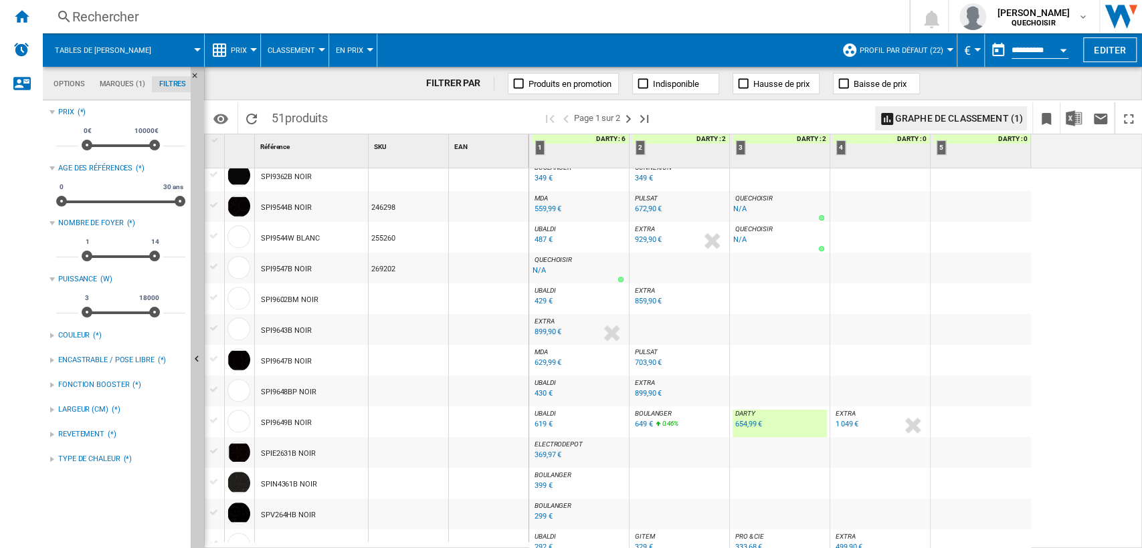
click at [749, 420] on div "654,99 €" at bounding box center [748, 424] width 27 height 9
click at [536, 332] on div "899,90 €" at bounding box center [547, 332] width 27 height 9
click at [640, 359] on div "703,90 €" at bounding box center [648, 363] width 27 height 9
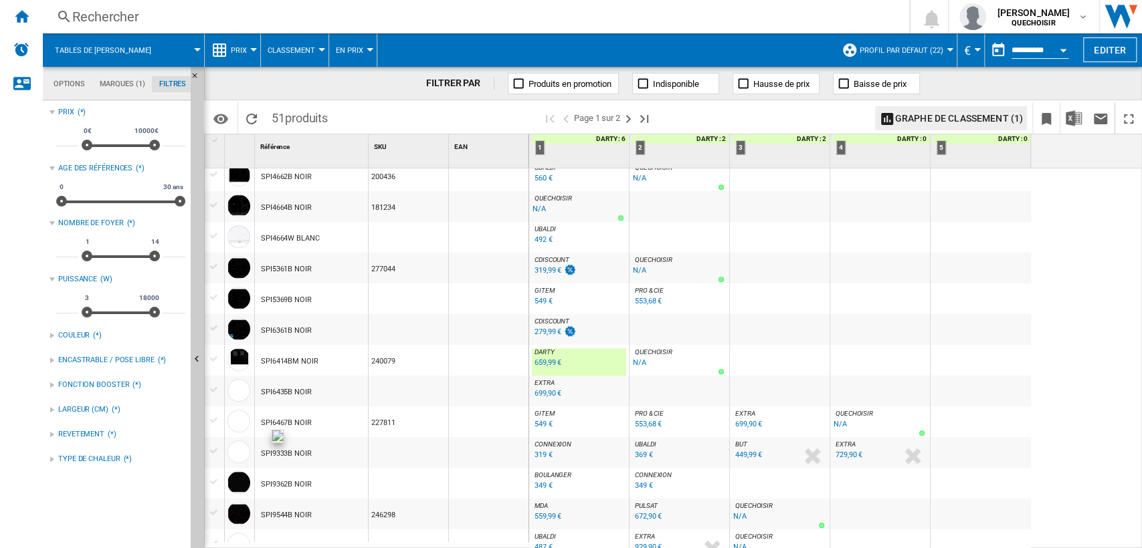
scroll to position [807, 0]
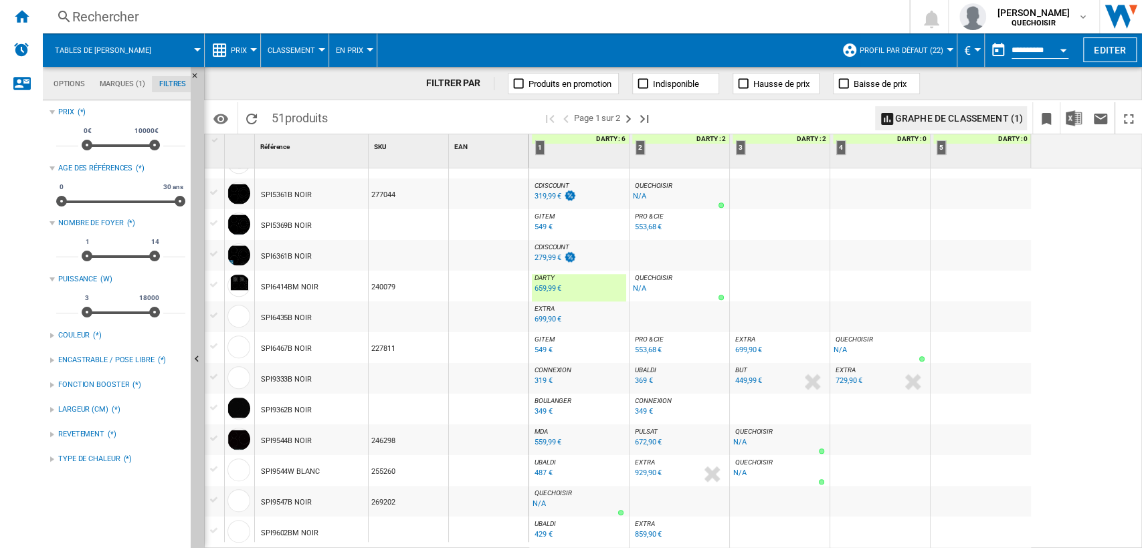
click at [645, 381] on div "369 €" at bounding box center [644, 381] width 18 height 9
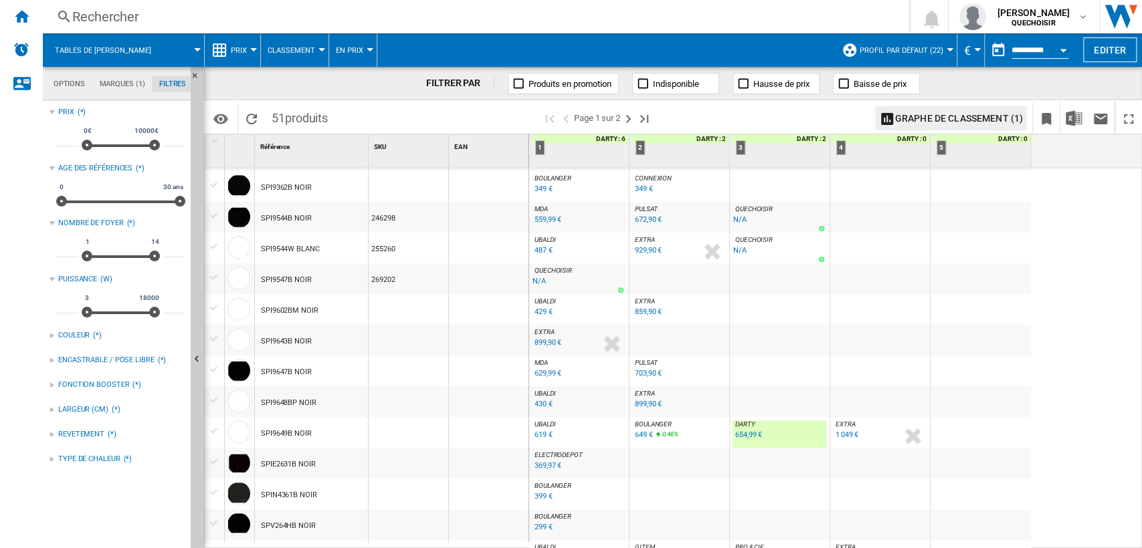
click at [546, 338] on div "899,90 €" at bounding box center [547, 342] width 27 height 9
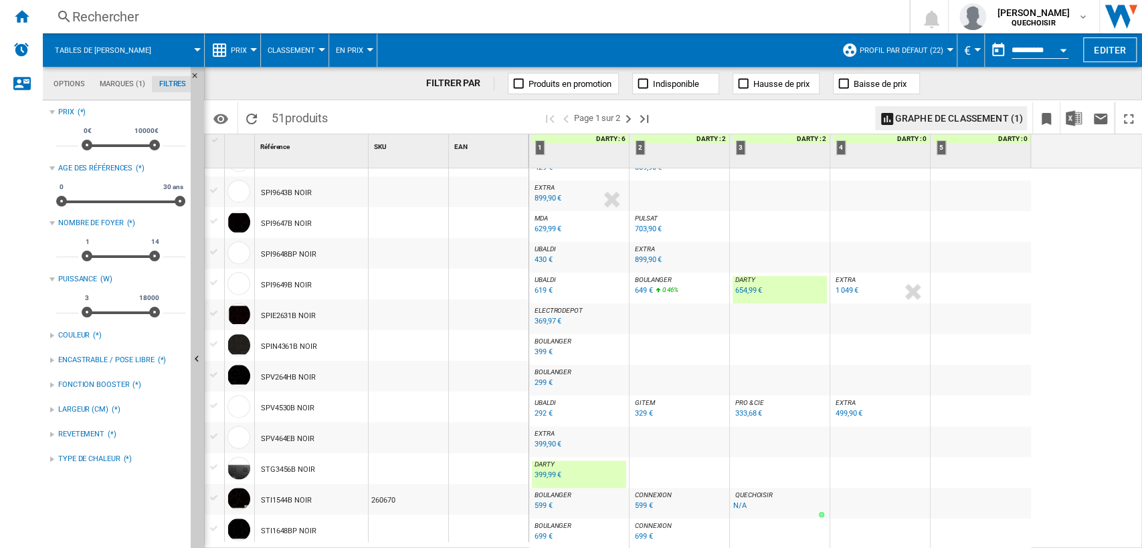
click at [544, 532] on div "699 €" at bounding box center [543, 536] width 18 height 9
click at [142, 21] on div "Rechercher" at bounding box center [473, 16] width 802 height 19
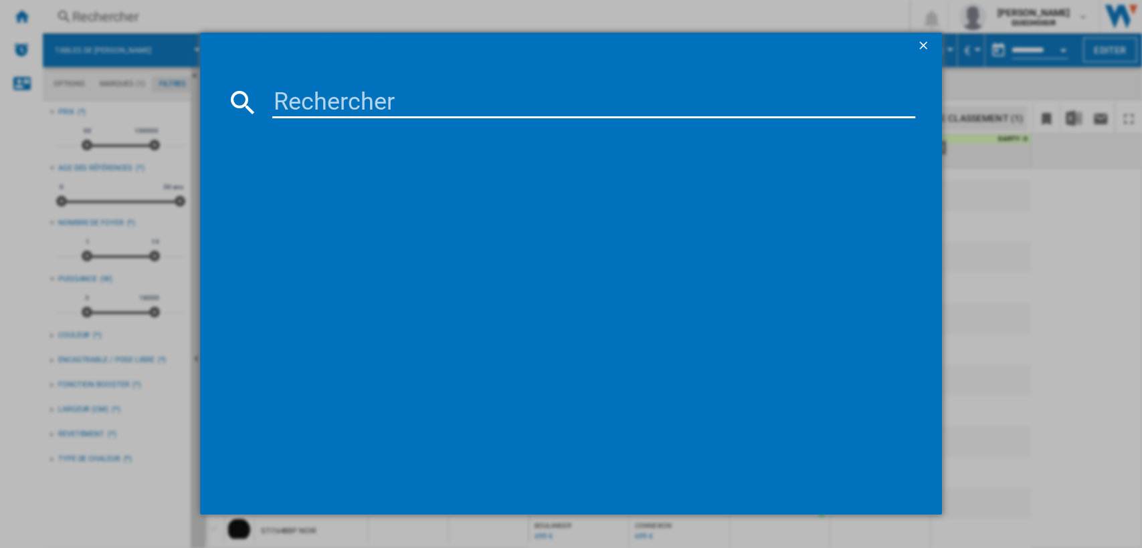
click at [926, 54] on ng-md-icon "getI18NText('BUTTONS.CLOSE_DIALOG')" at bounding box center [924, 47] width 16 height 16
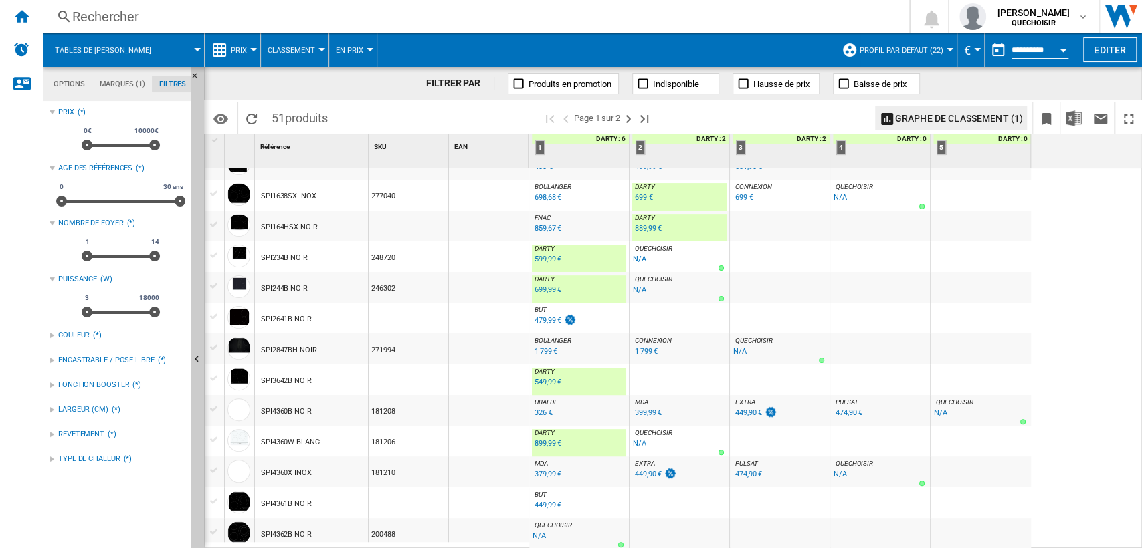
scroll to position [0, 0]
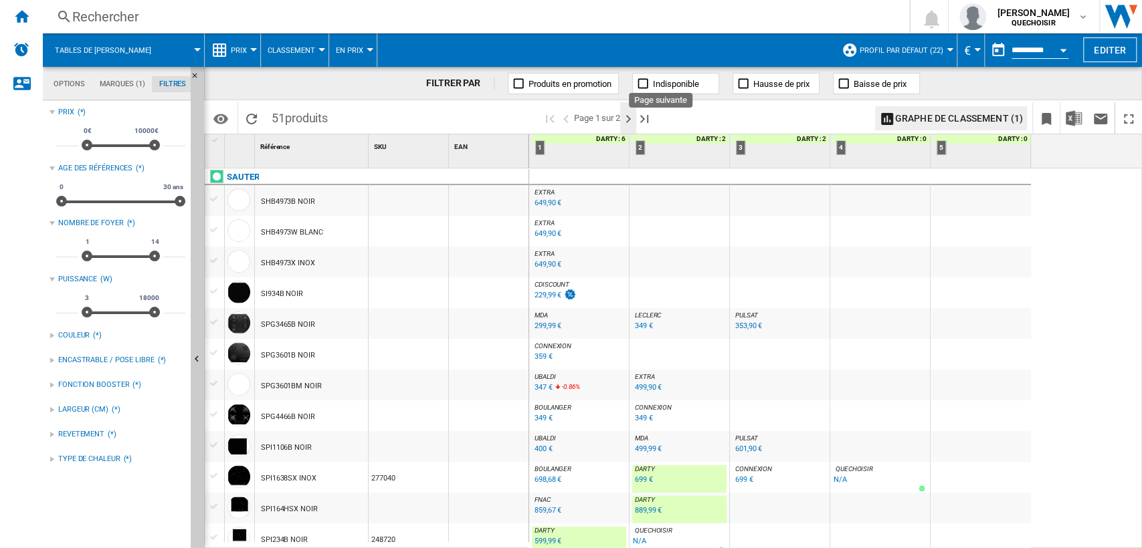
click at [633, 117] on ng-md-icon "Page suivante" at bounding box center [628, 119] width 16 height 16
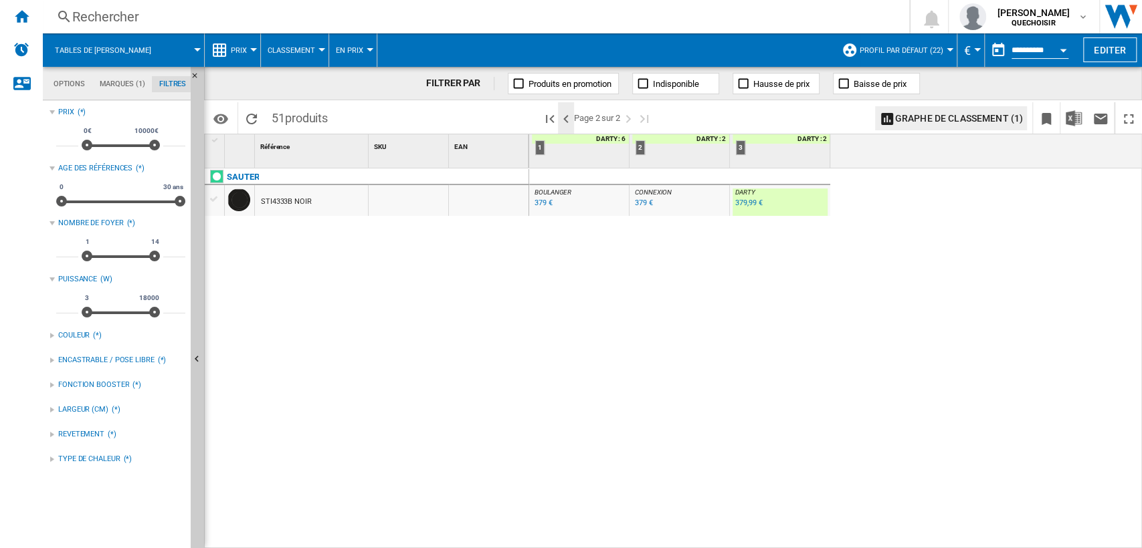
click at [564, 119] on ng-md-icon ">Page précédente" at bounding box center [566, 119] width 16 height 16
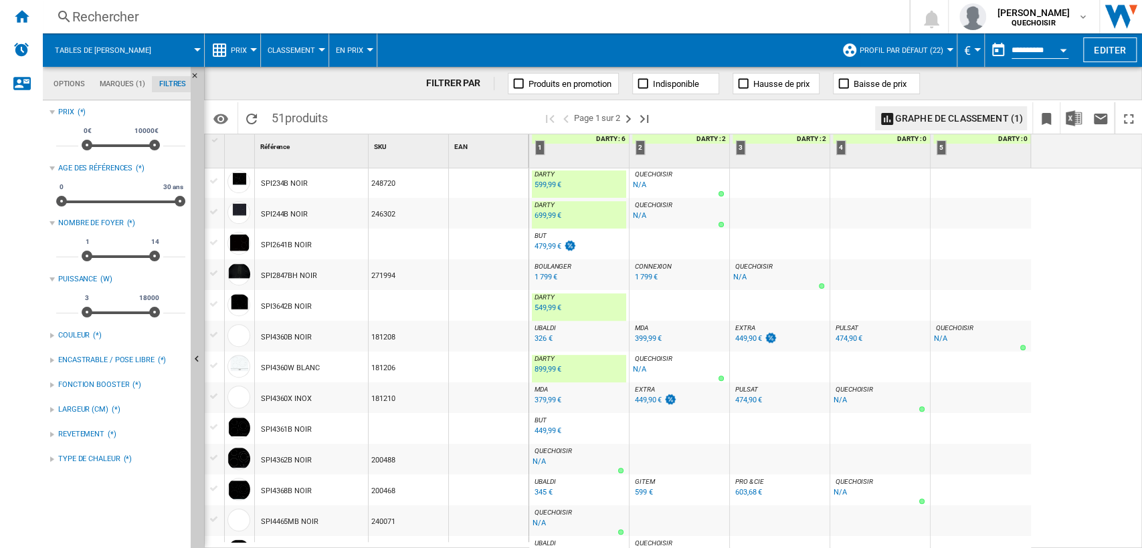
scroll to position [653, 0]
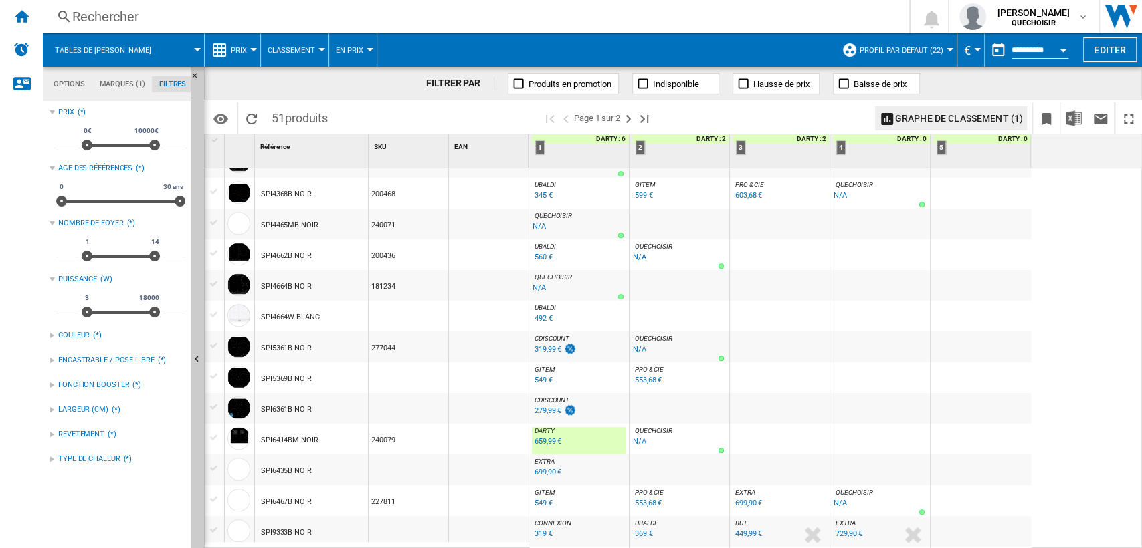
click at [538, 410] on div "279,99 €" at bounding box center [547, 411] width 27 height 9
click at [319, 16] on div "Rechercher" at bounding box center [473, 16] width 802 height 19
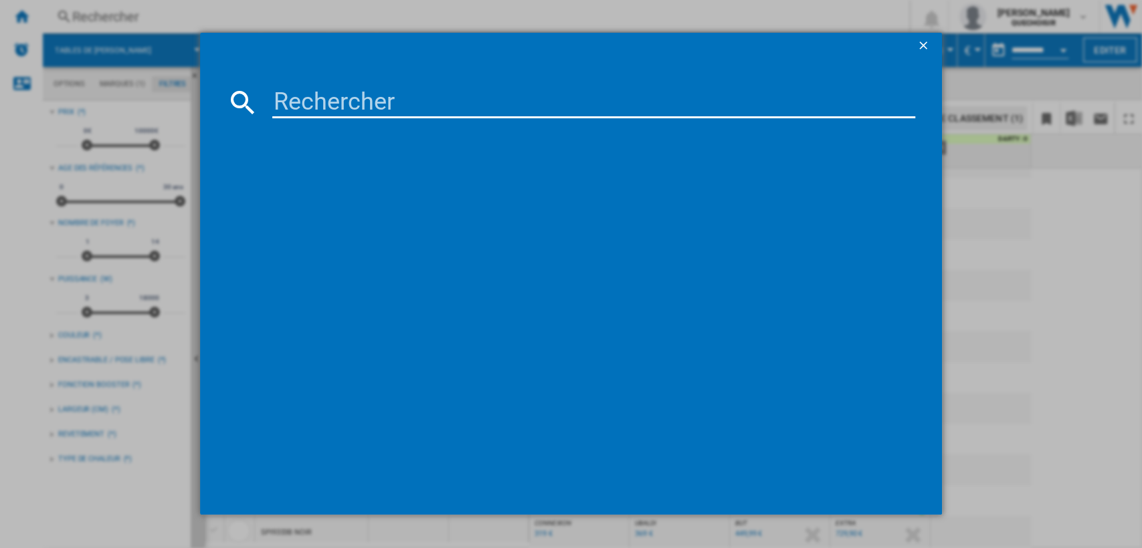
type input "SPIN4361B"
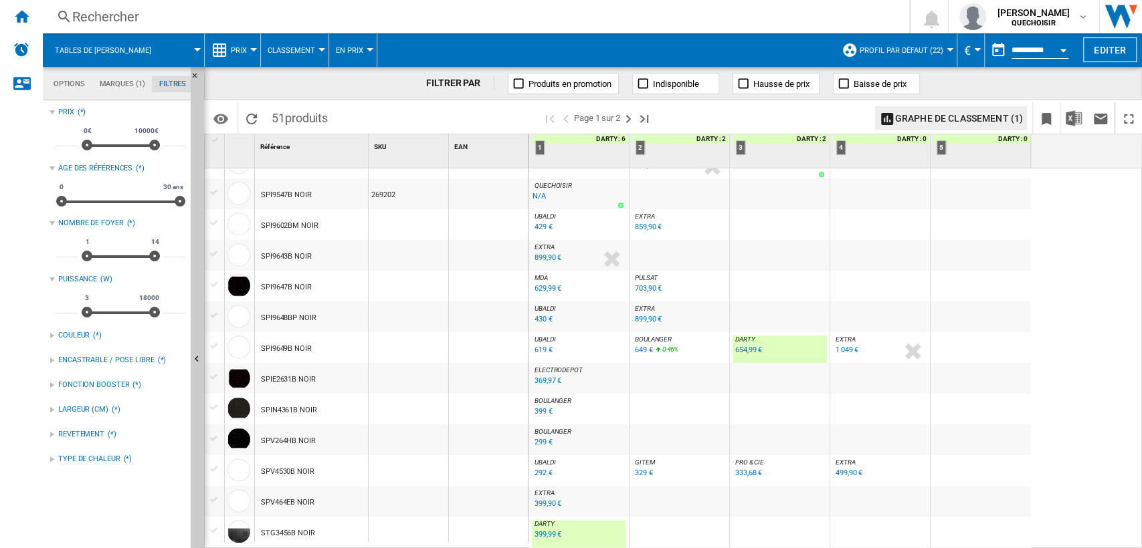
scroll to position [1174, 0]
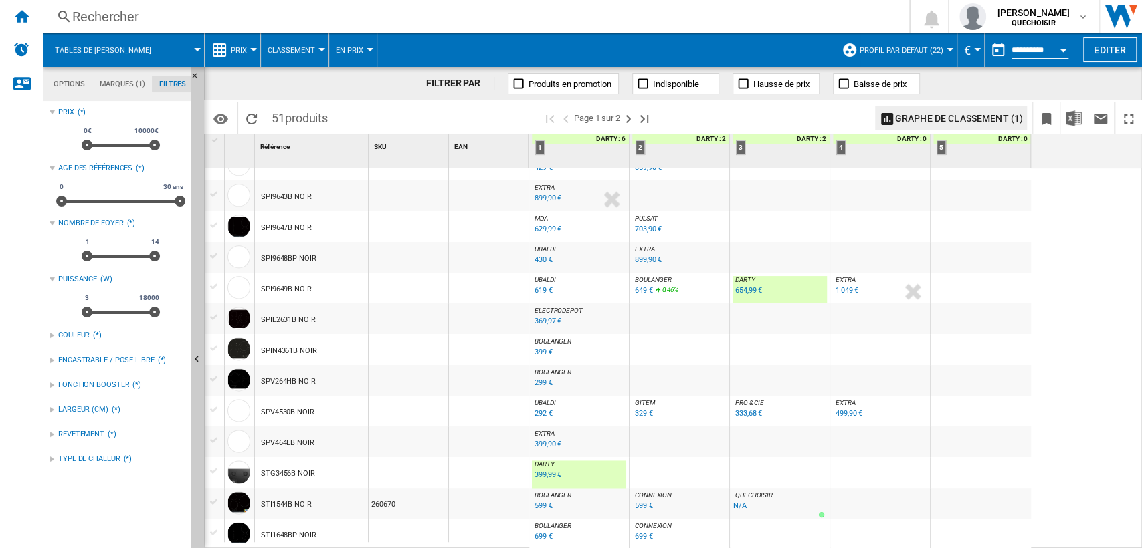
click at [543, 350] on div "399 €" at bounding box center [543, 352] width 18 height 9
click at [548, 318] on div "369,97 €" at bounding box center [547, 321] width 27 height 9
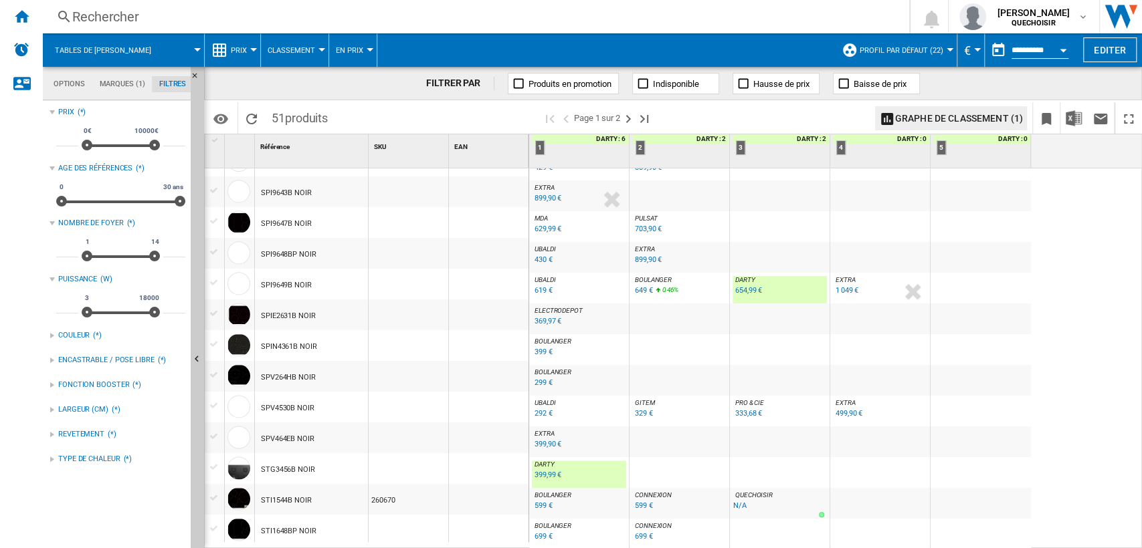
scroll to position [807, 0]
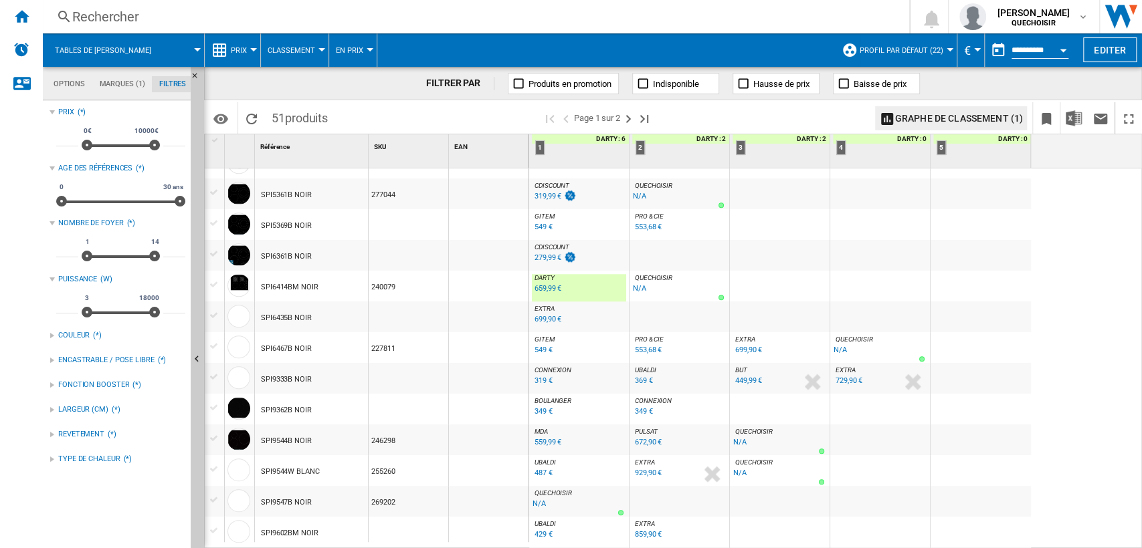
click at [542, 224] on div "549 €" at bounding box center [543, 227] width 18 height 9
click at [538, 408] on div "349 €" at bounding box center [543, 411] width 18 height 9
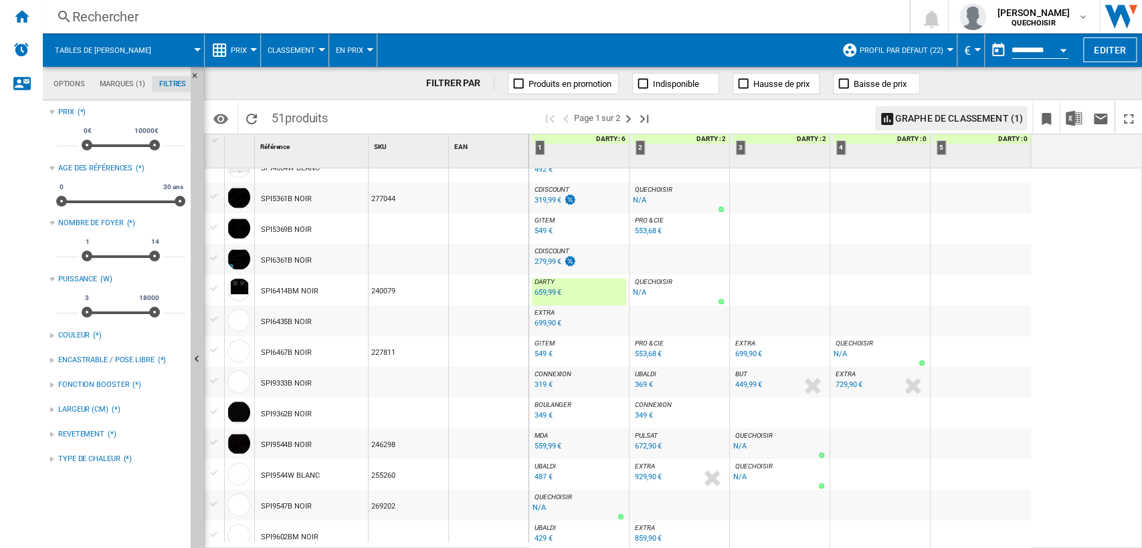
scroll to position [505, 0]
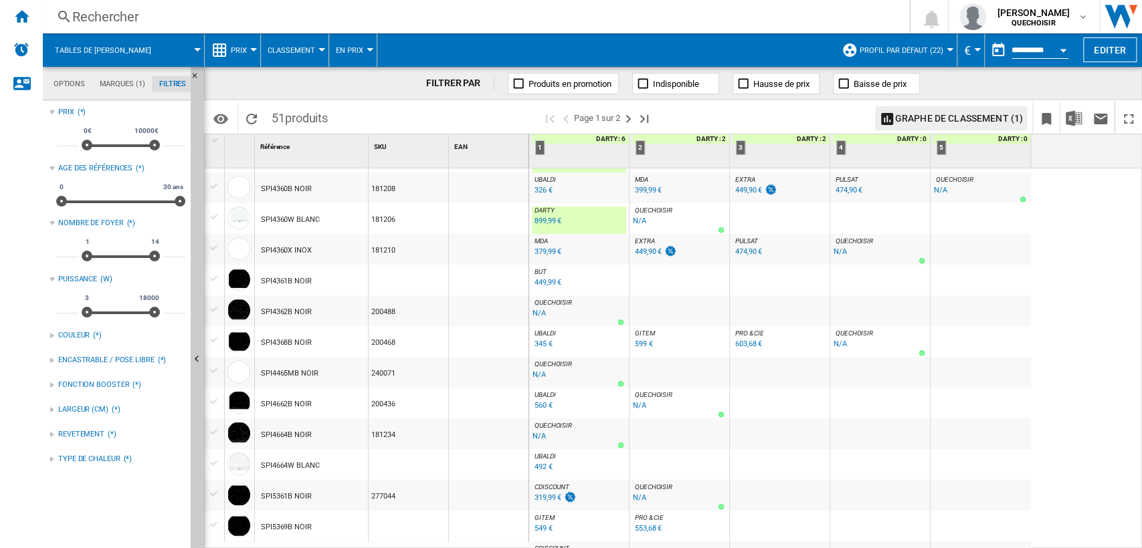
click at [549, 276] on div "449,99 €" at bounding box center [546, 282] width 29 height 13
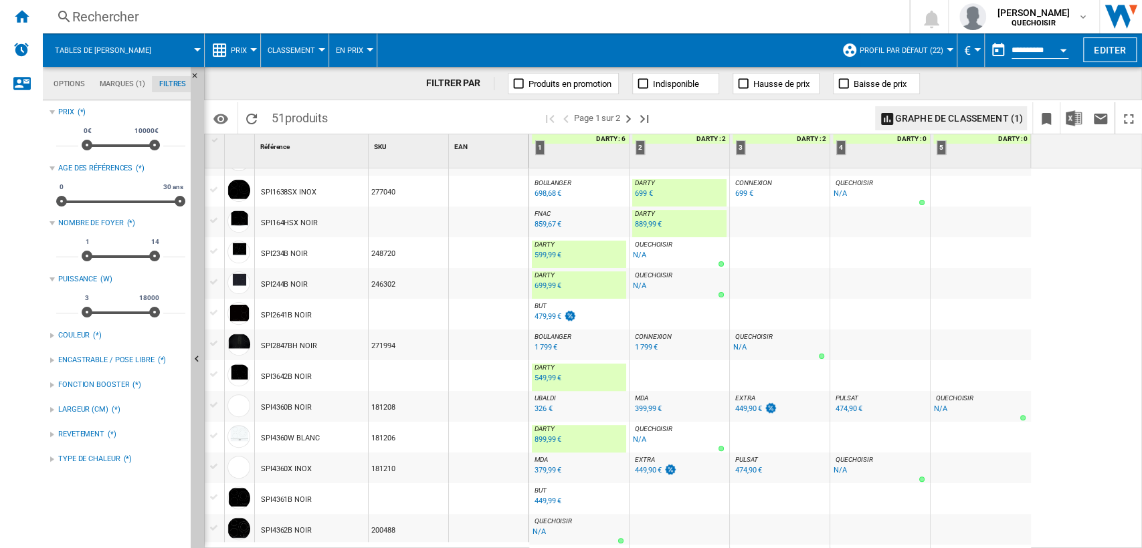
scroll to position [0, 0]
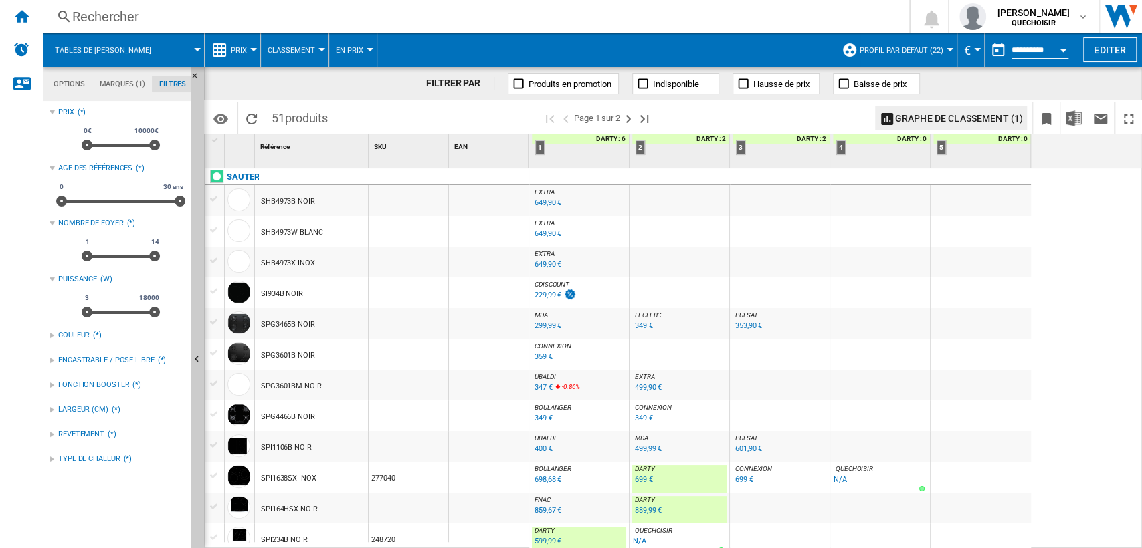
click at [556, 296] on div "229,99 €" at bounding box center [547, 295] width 27 height 9
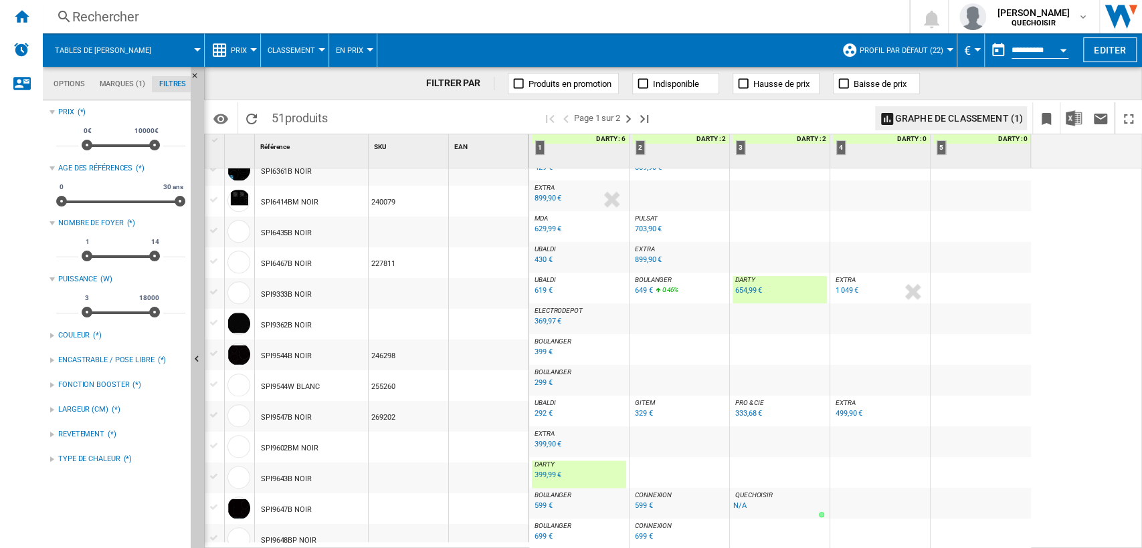
scroll to position [1178, 0]
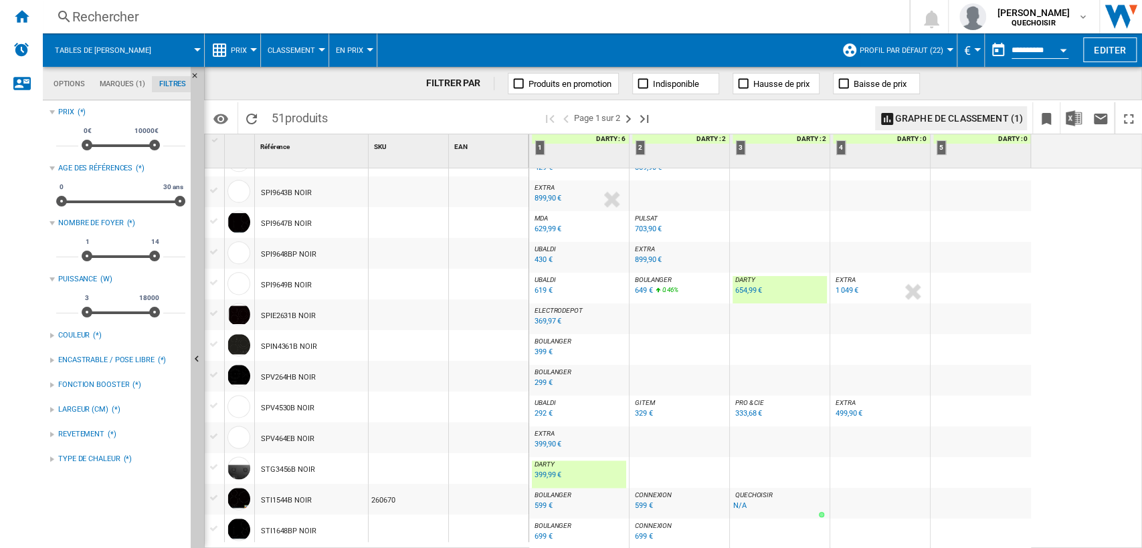
click at [540, 352] on div "399 €" at bounding box center [543, 352] width 18 height 9
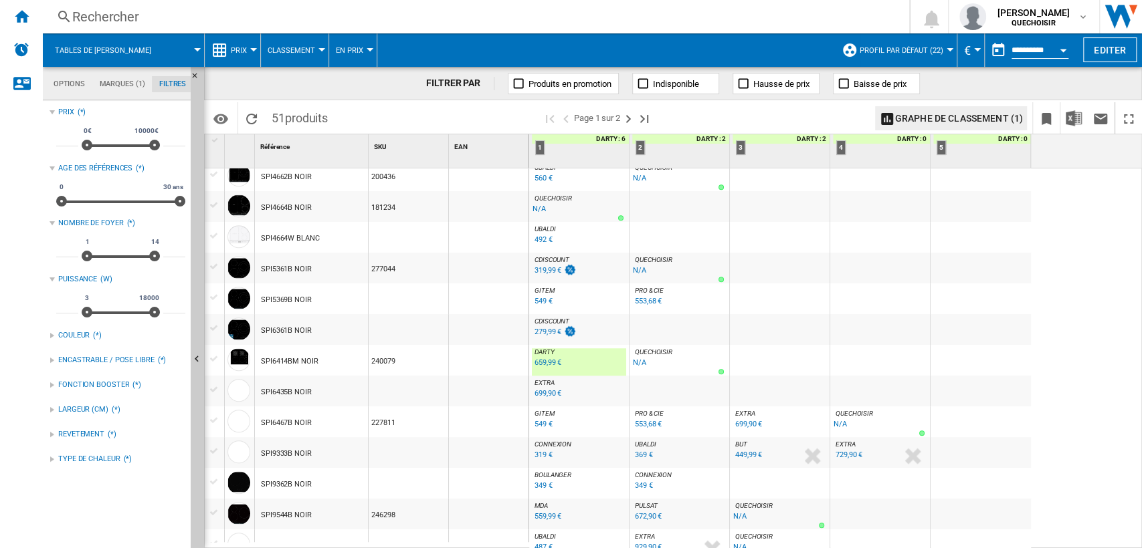
scroll to position [583, 0]
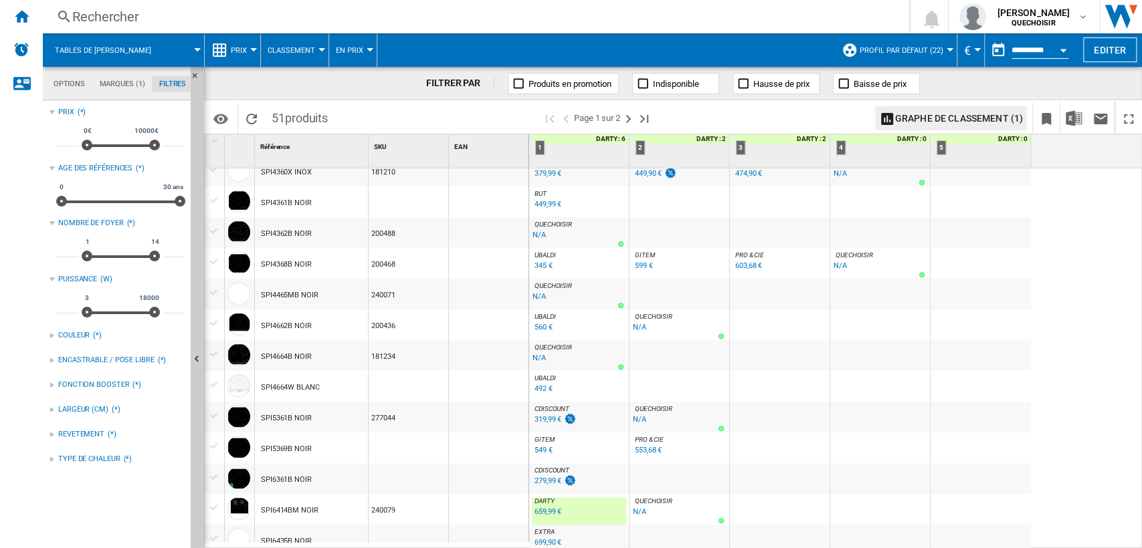
click at [540, 481] on div "279,99 €" at bounding box center [547, 481] width 27 height 9
click at [544, 449] on div "549 €" at bounding box center [543, 450] width 18 height 9
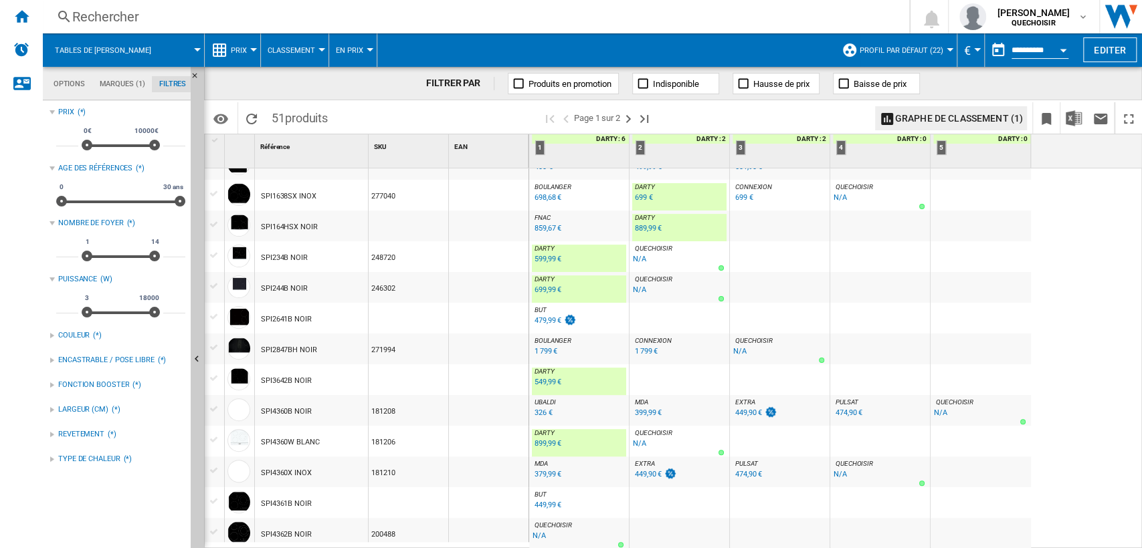
scroll to position [0, 0]
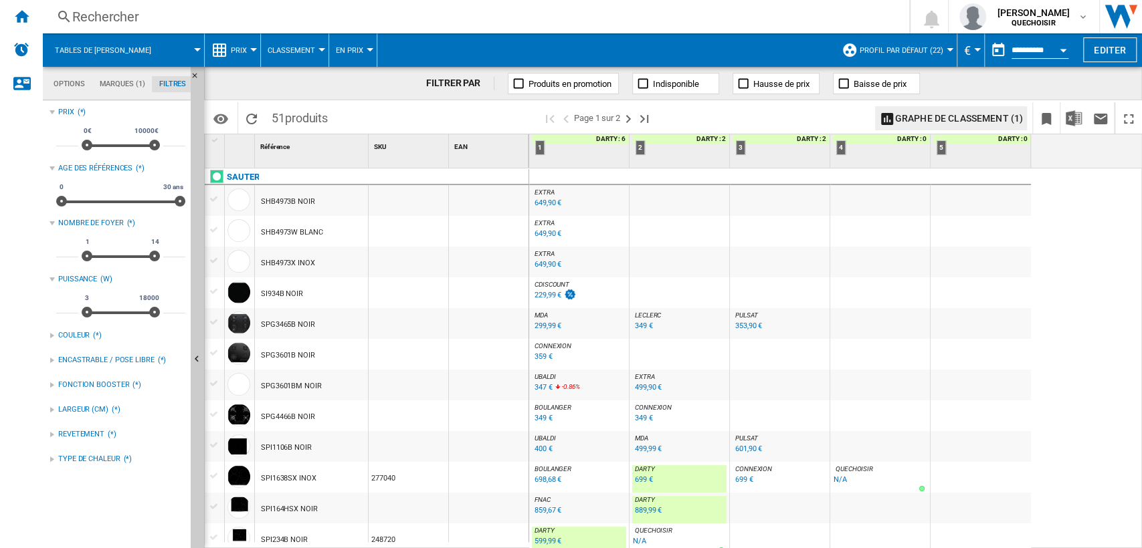
click at [537, 294] on div "229,99 €" at bounding box center [547, 295] width 27 height 9
click at [541, 294] on div "229,99 €" at bounding box center [547, 295] width 27 height 9
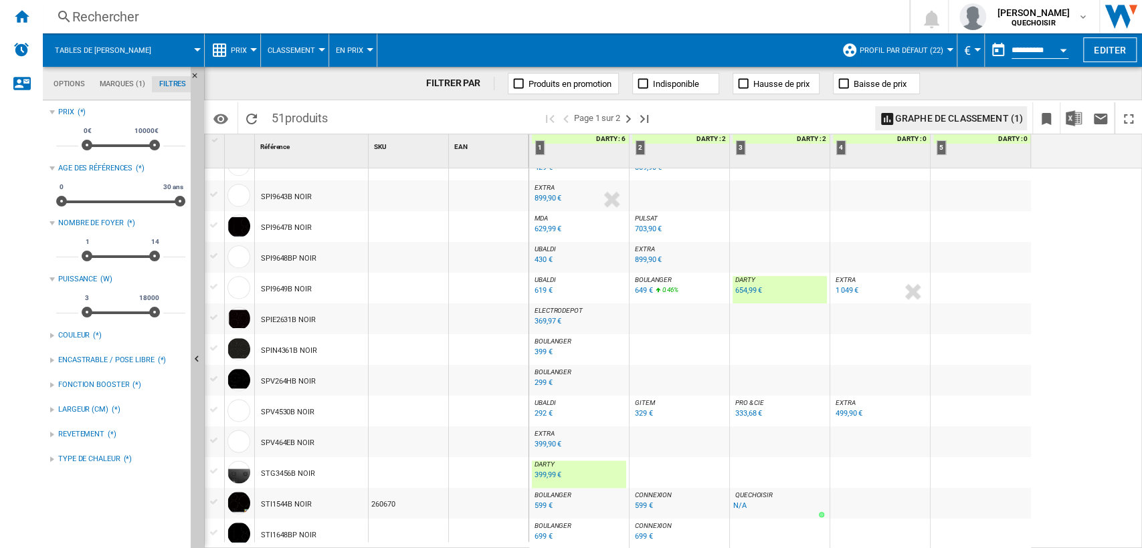
scroll to position [1178, 0]
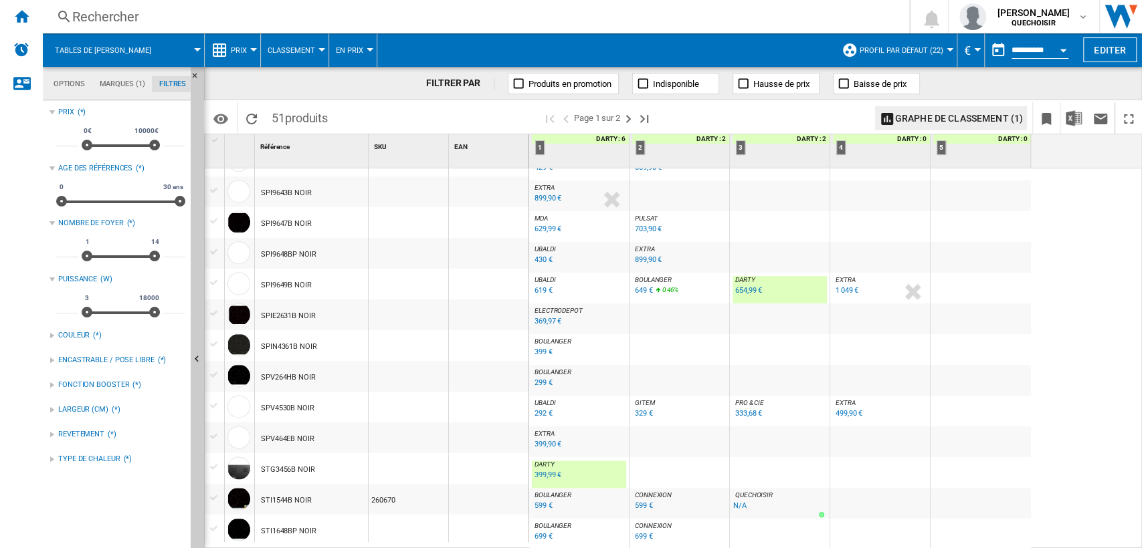
click at [542, 317] on div "369,97 €" at bounding box center [547, 321] width 27 height 9
click at [188, 17] on div "Rechercher" at bounding box center [473, 16] width 802 height 19
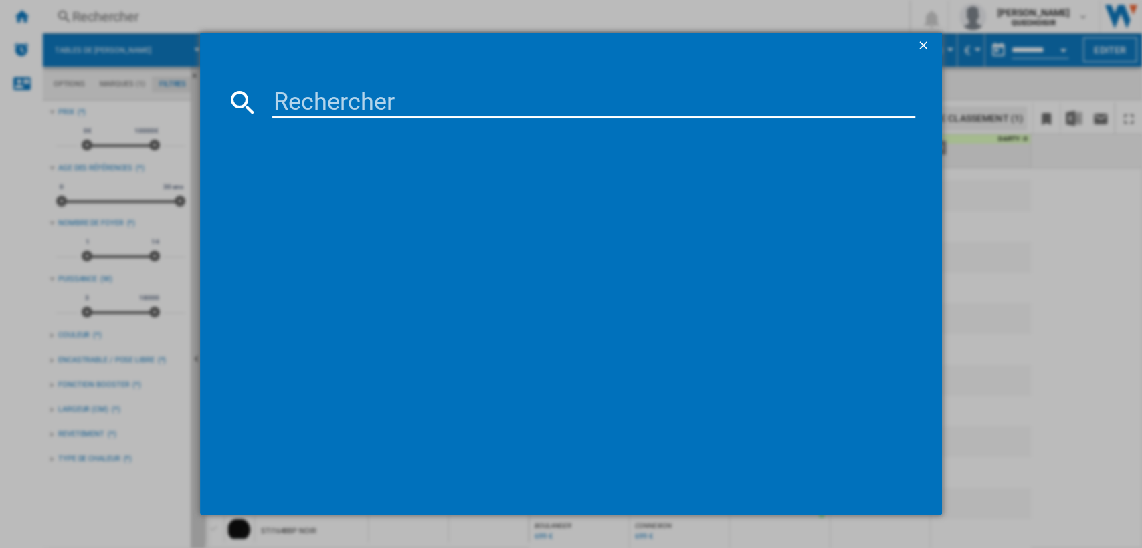
click at [923, 45] on ng-md-icon "getI18NText('BUTTONS.CLOSE_DIALOG')" at bounding box center [924, 47] width 16 height 16
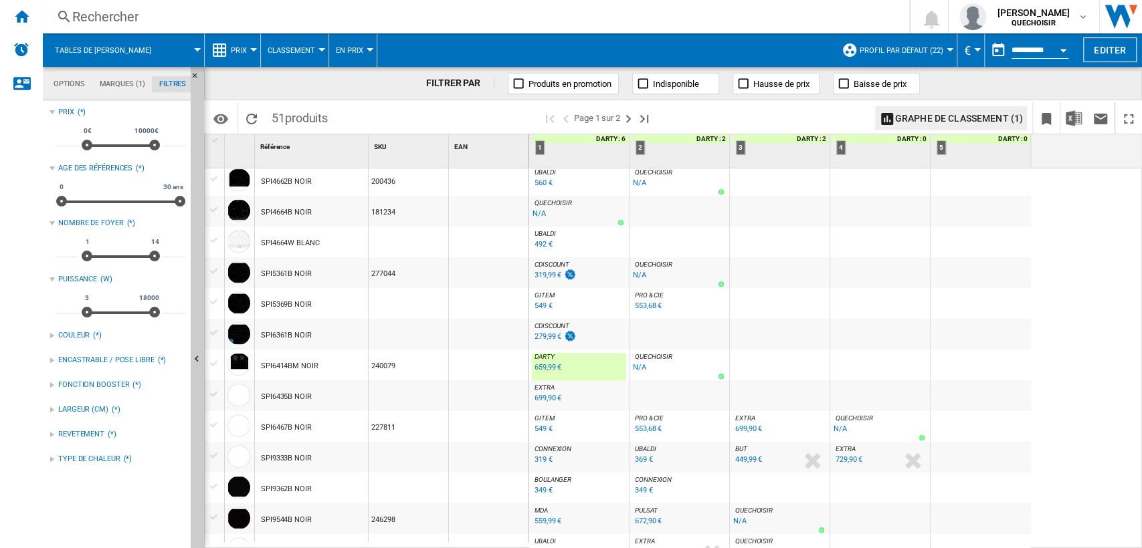
scroll to position [357, 0]
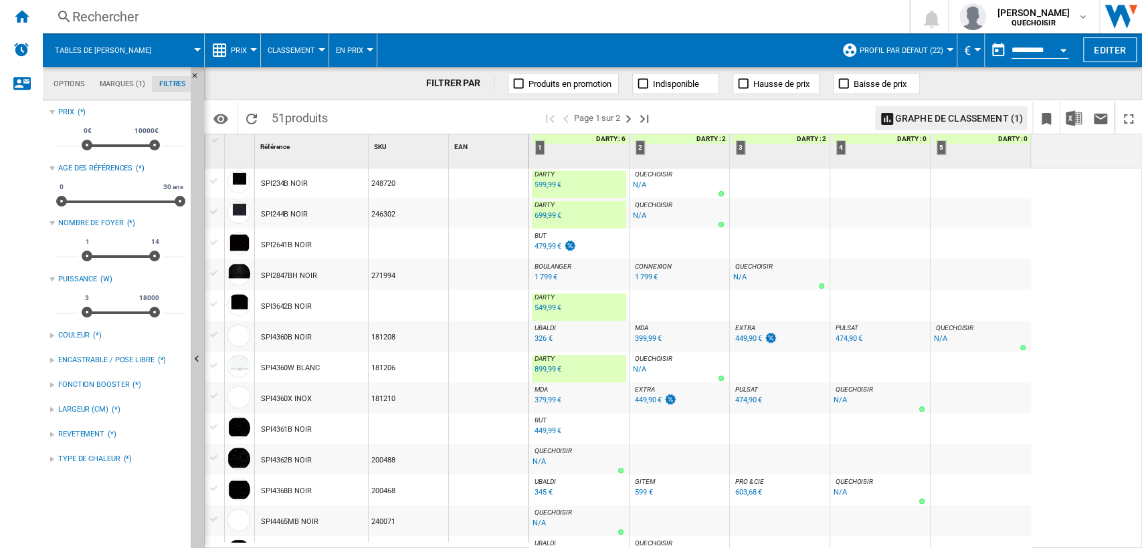
click at [556, 431] on div "449,99 €" at bounding box center [547, 431] width 27 height 9
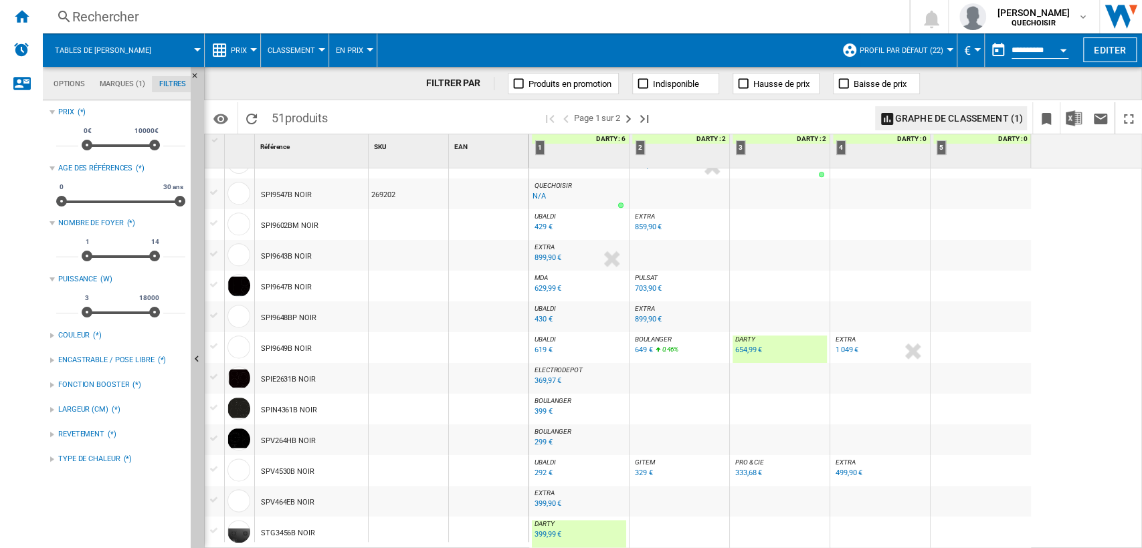
scroll to position [817, 0]
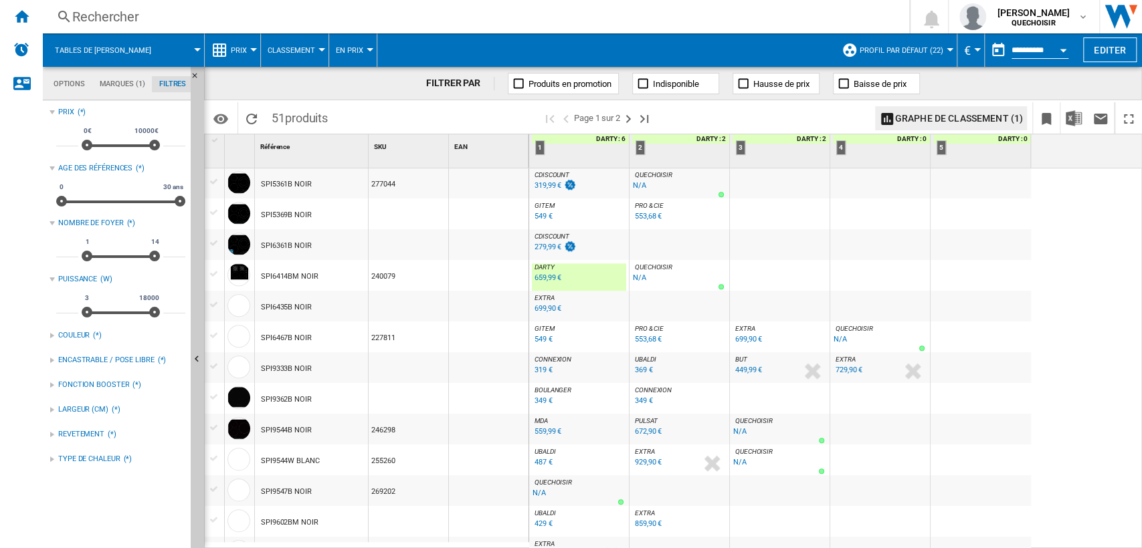
click at [280, 215] on div "SPI5369B NOIR" at bounding box center [286, 215] width 51 height 31
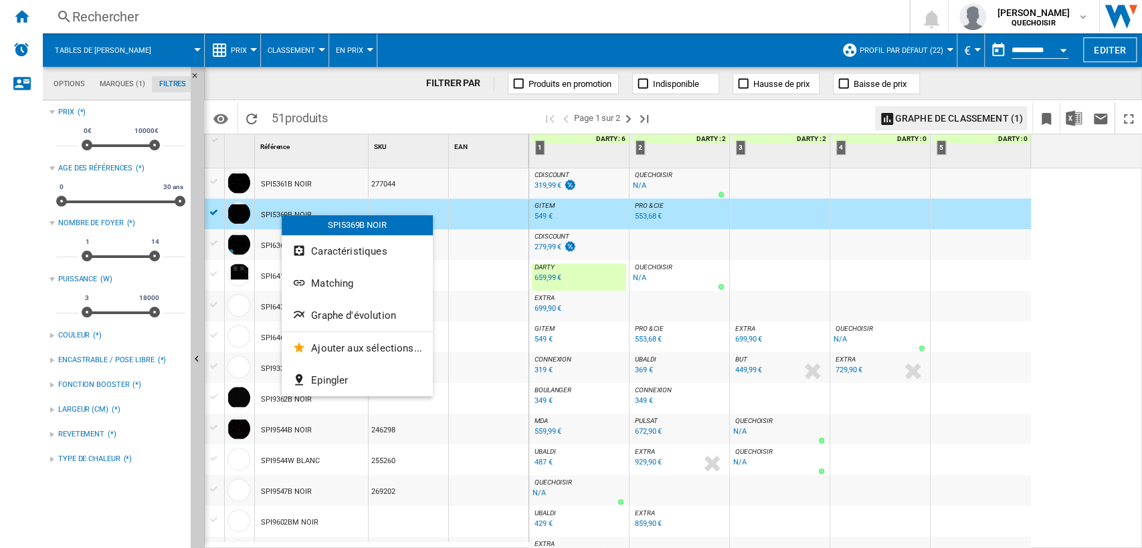
click at [302, 5] on div at bounding box center [571, 274] width 1142 height 548
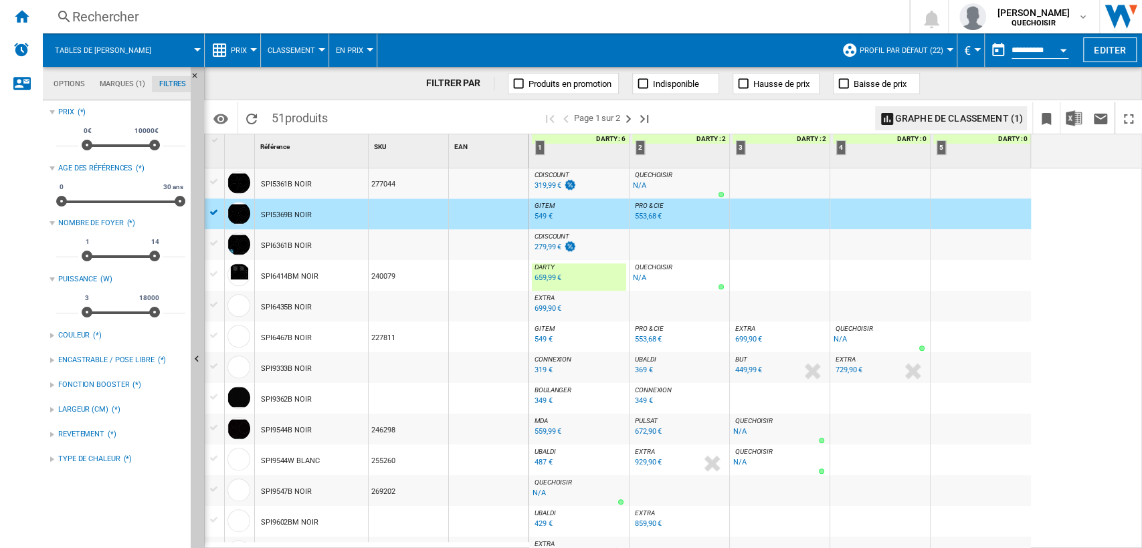
click at [304, 17] on div "Rechercher" at bounding box center [473, 16] width 802 height 19
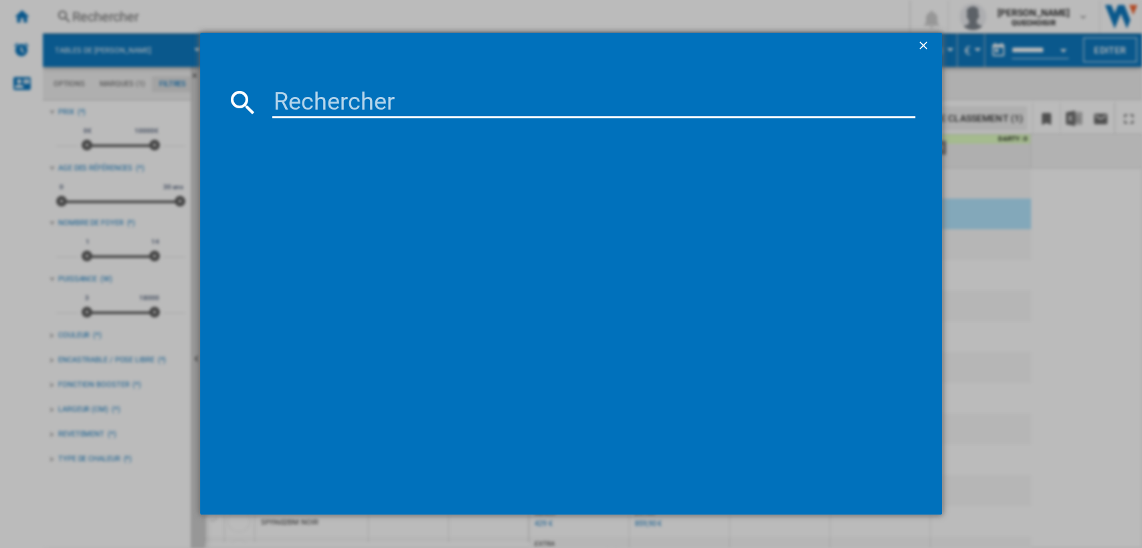
type input "SPI5369B"
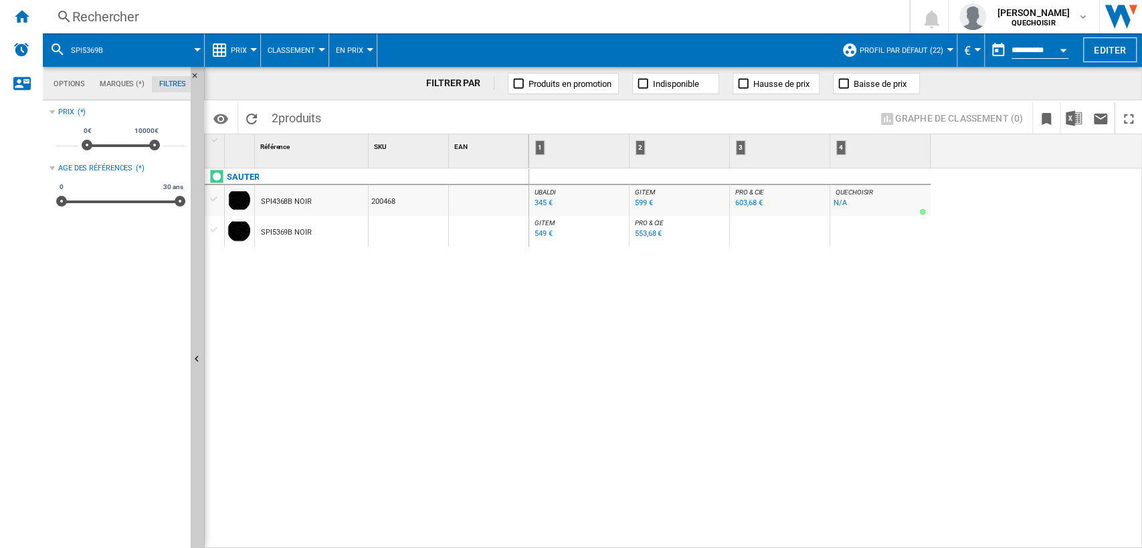
click at [298, 201] on div "SPI4368B NOIR" at bounding box center [286, 202] width 51 height 31
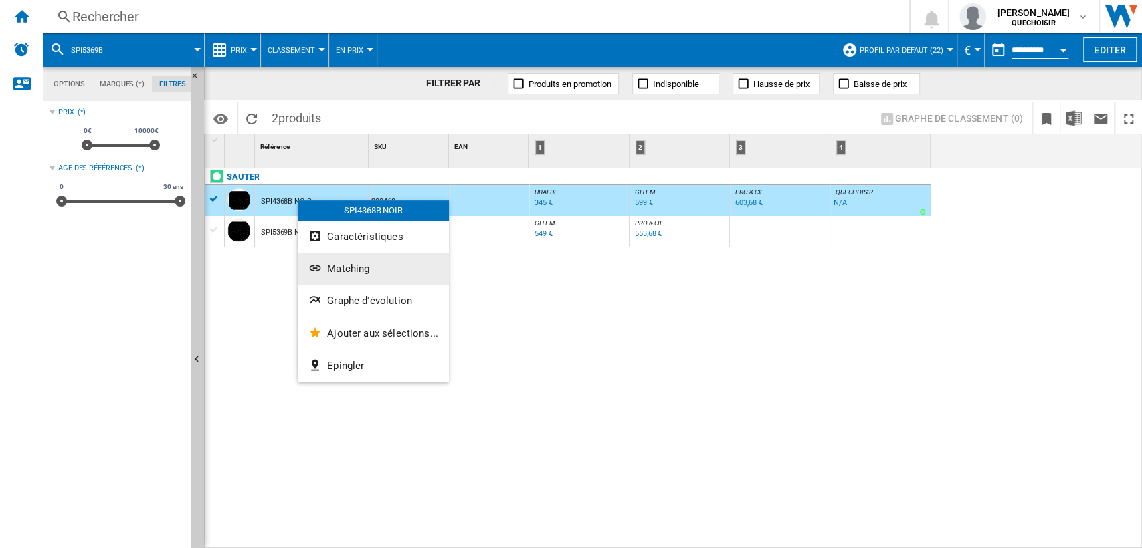
click at [347, 271] on span "Matching" at bounding box center [348, 269] width 42 height 12
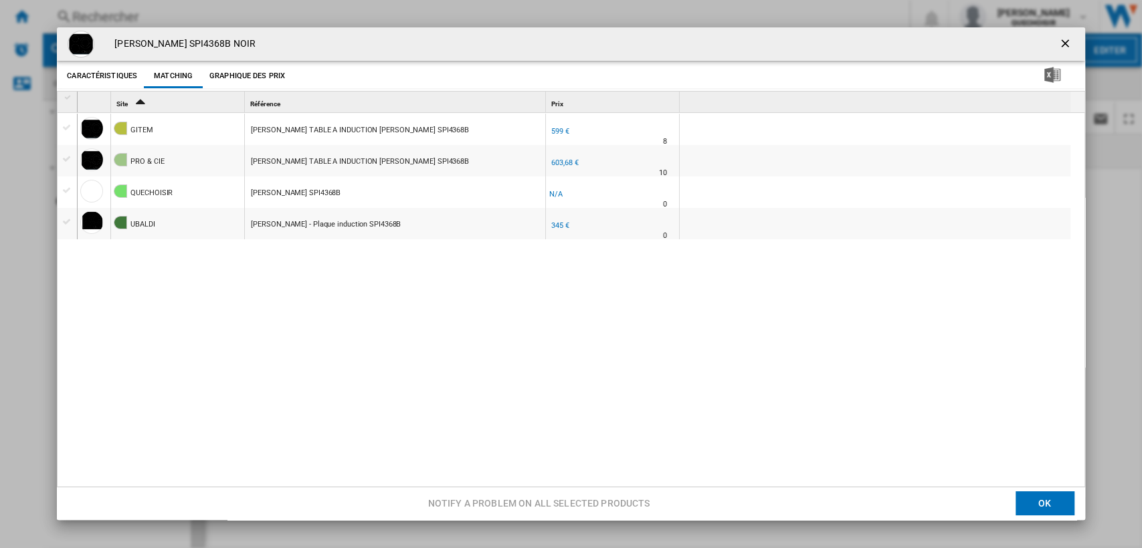
click at [1058, 42] on ng-md-icon "getI18NText('BUTTONS.CLOSE_DIALOG')" at bounding box center [1066, 45] width 16 height 16
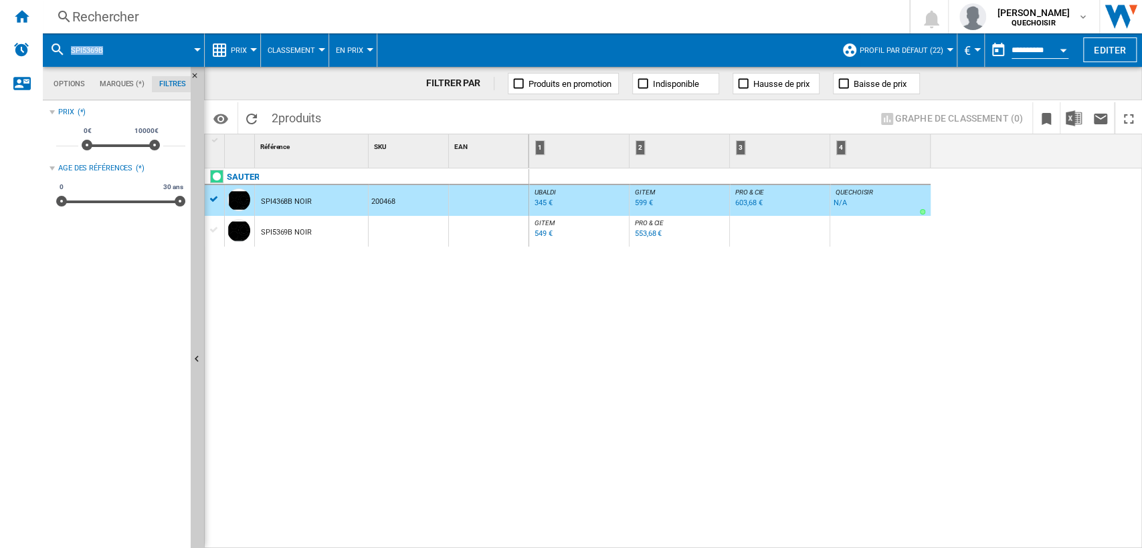
click at [272, 231] on div "SPI5369B NOIR" at bounding box center [286, 232] width 51 height 31
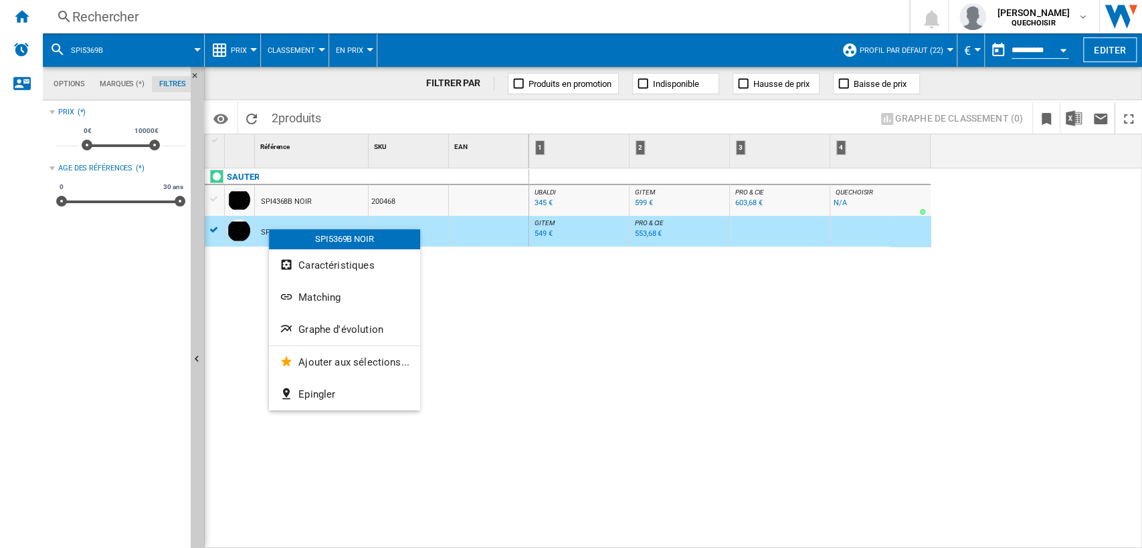
click at [233, 47] on div at bounding box center [571, 274] width 1142 height 548
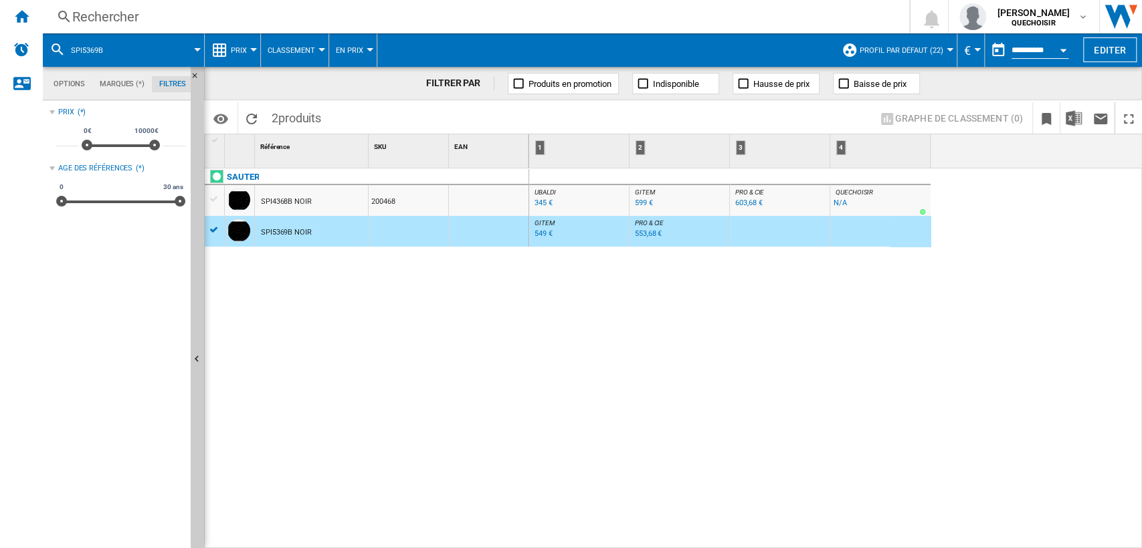
click at [233, 47] on span "Prix" at bounding box center [239, 50] width 16 height 9
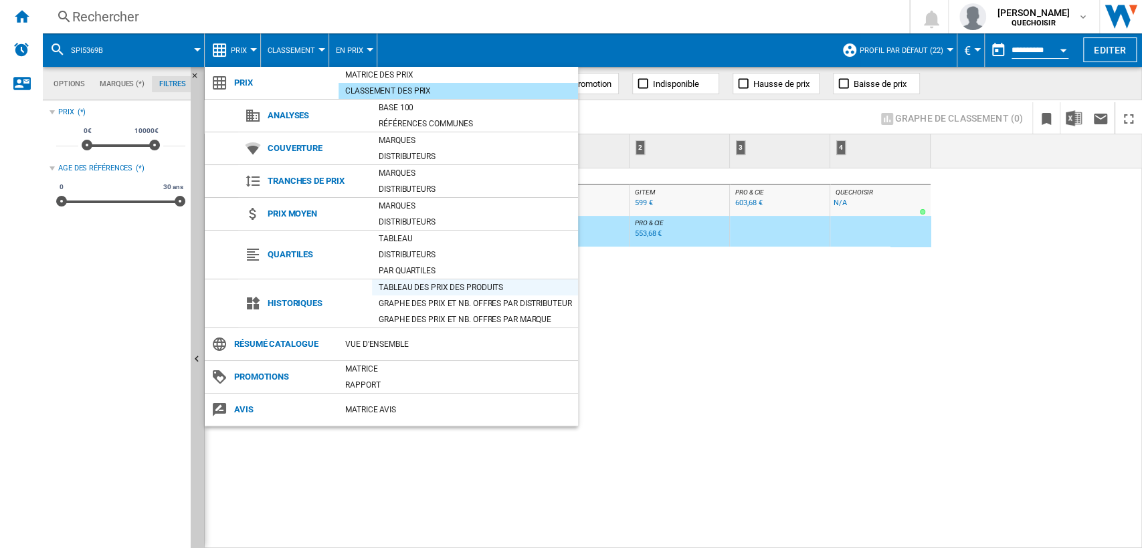
click at [400, 288] on div "Tableau des prix des produits" at bounding box center [475, 287] width 206 height 13
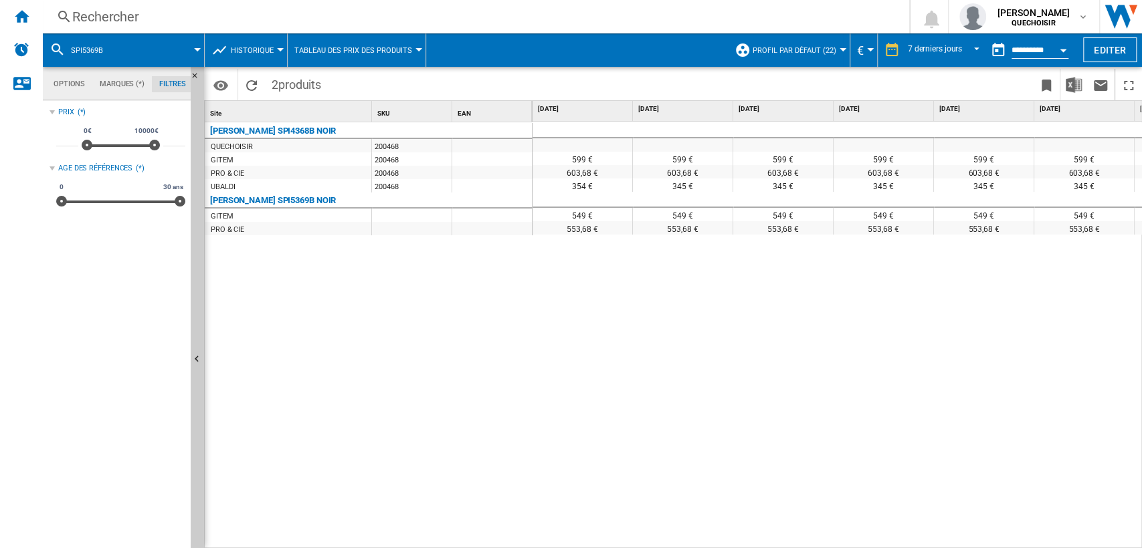
click at [320, 324] on div "[PERSON_NAME] SPI4368B NOIR QUECHOISIR 200468 GITEM 200468 PRO & CIE 200468 [PE…" at bounding box center [369, 332] width 328 height 421
click at [942, 55] on md-select-value "7 derniers jours" at bounding box center [945, 50] width 78 height 20
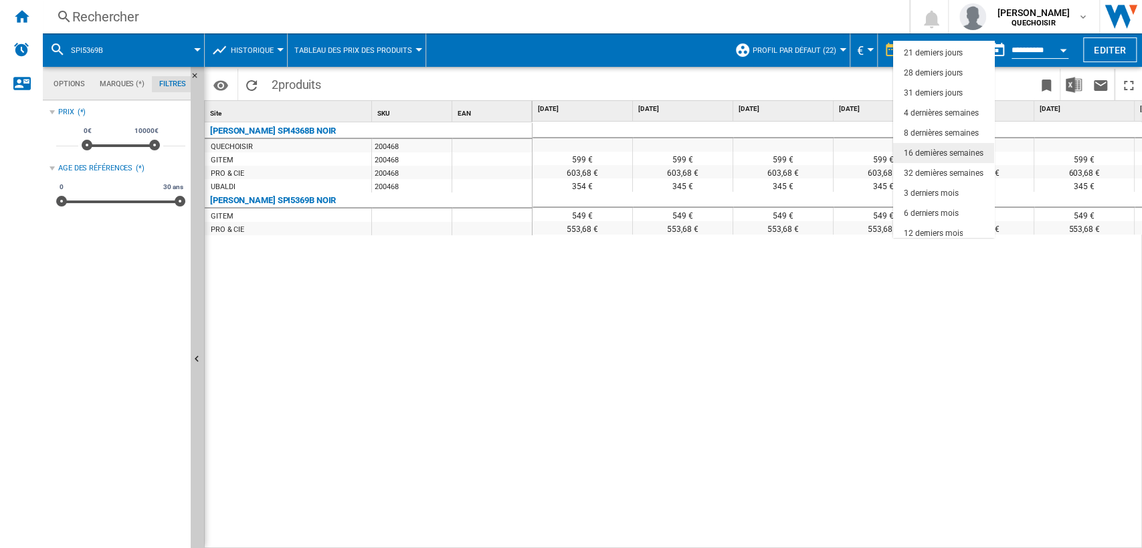
scroll to position [84, 0]
click at [940, 225] on div "18 derniers mois" at bounding box center [933, 228] width 59 height 11
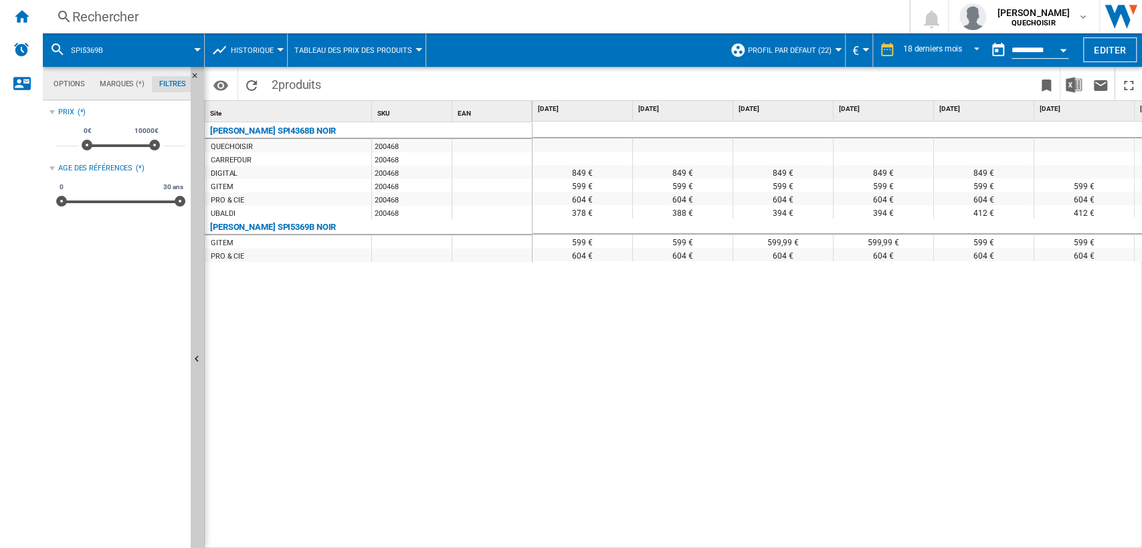
click at [1020, 47] on input "**********" at bounding box center [1039, 52] width 57 height 12
click at [1060, 45] on button "Open calendar" at bounding box center [1063, 48] width 24 height 24
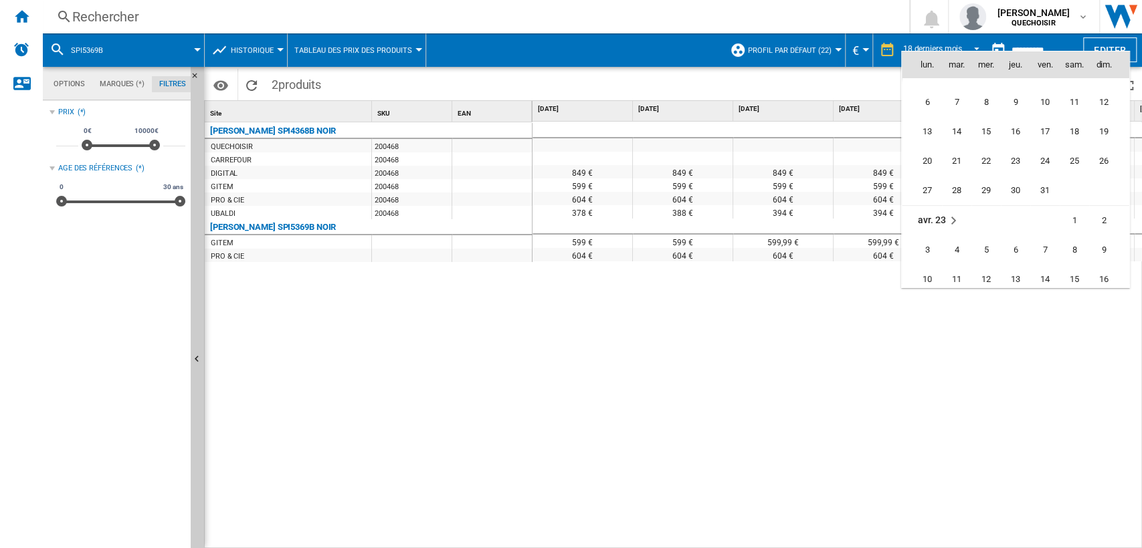
scroll to position [1104, 0]
click at [1098, 135] on span "19" at bounding box center [1103, 141] width 27 height 27
type input "**********"
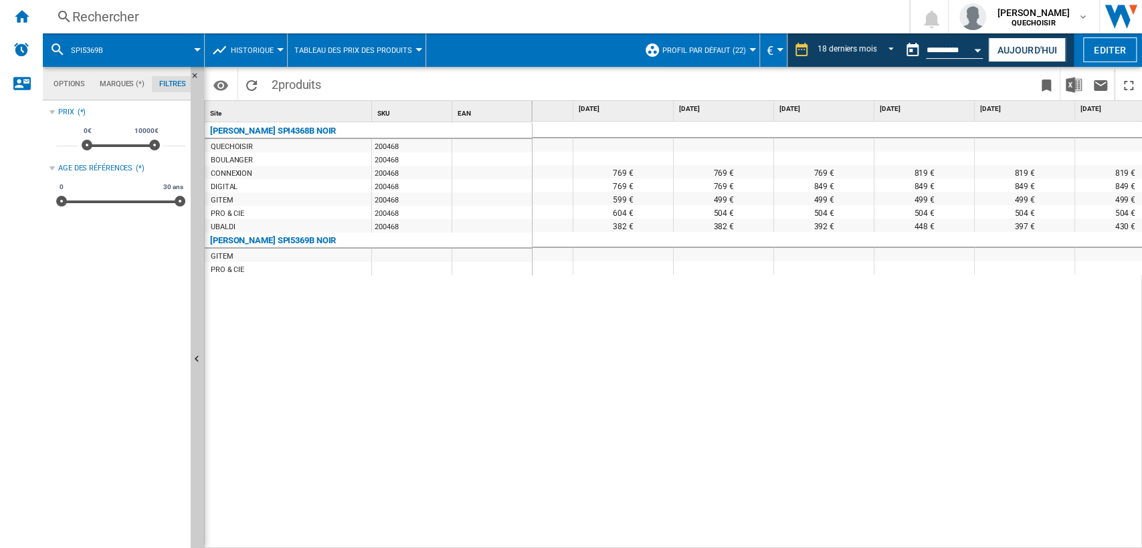
scroll to position [0, 229]
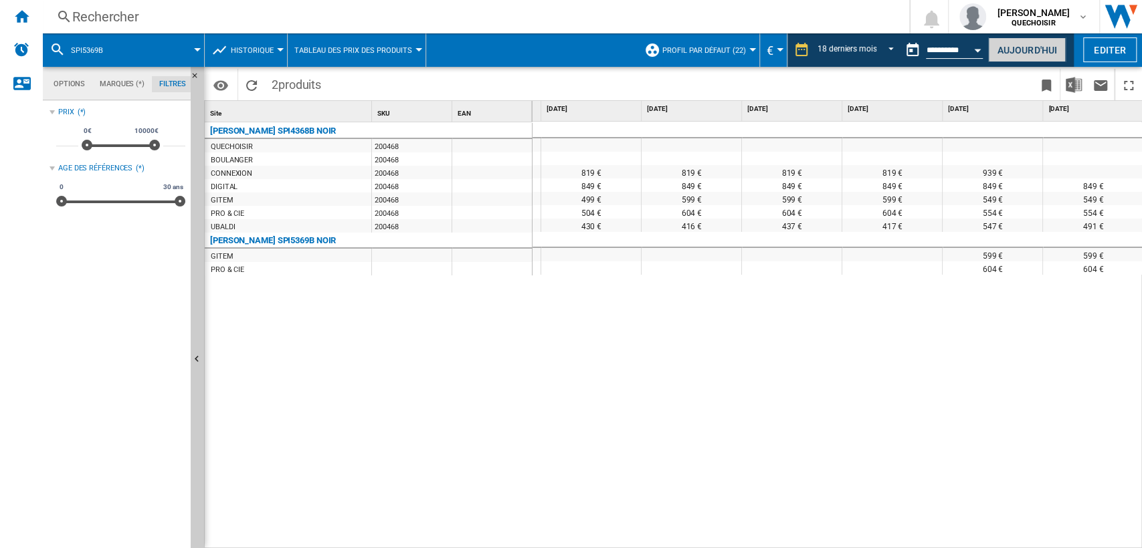
click at [1013, 48] on button "Aujourd'hui" at bounding box center [1027, 49] width 78 height 25
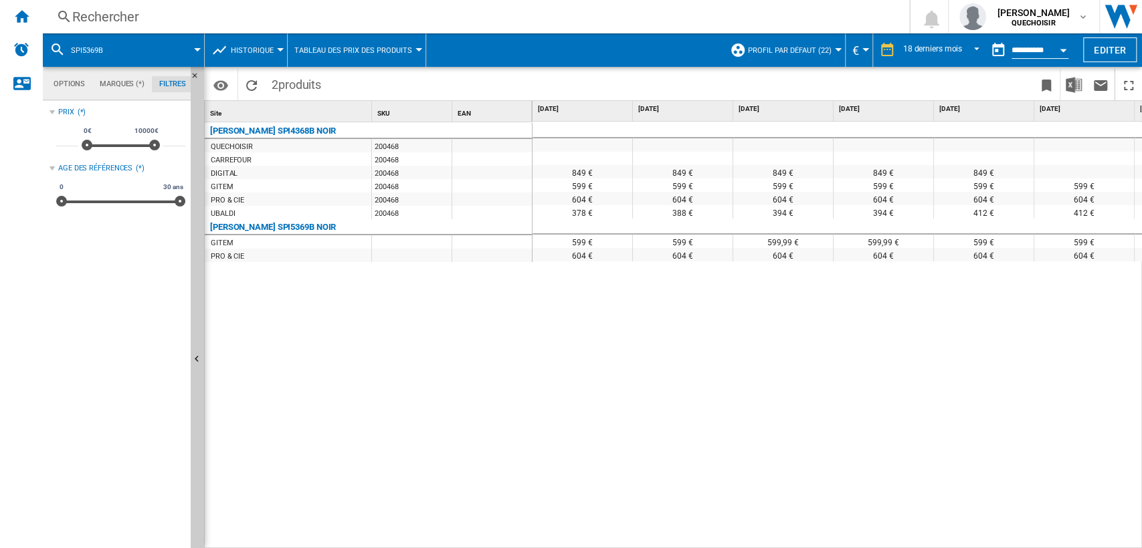
click at [1022, 538] on div "354,14 € 849 € 849 € 849 € 849 € 849 € 599 € 599 € 599 € 599 € 599 € 599 € 599 …" at bounding box center [837, 336] width 610 height 428
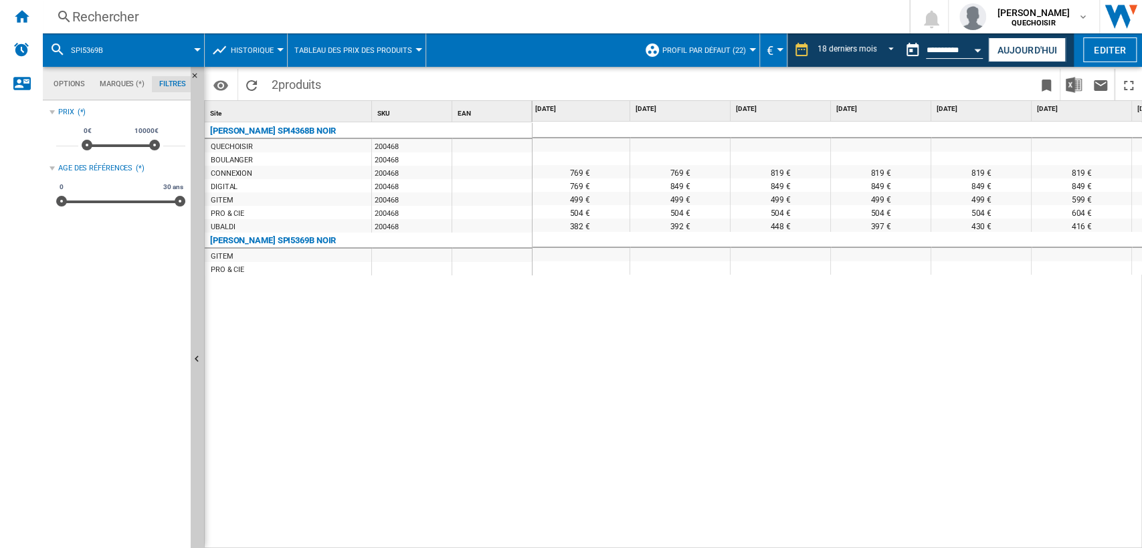
scroll to position [0, 944]
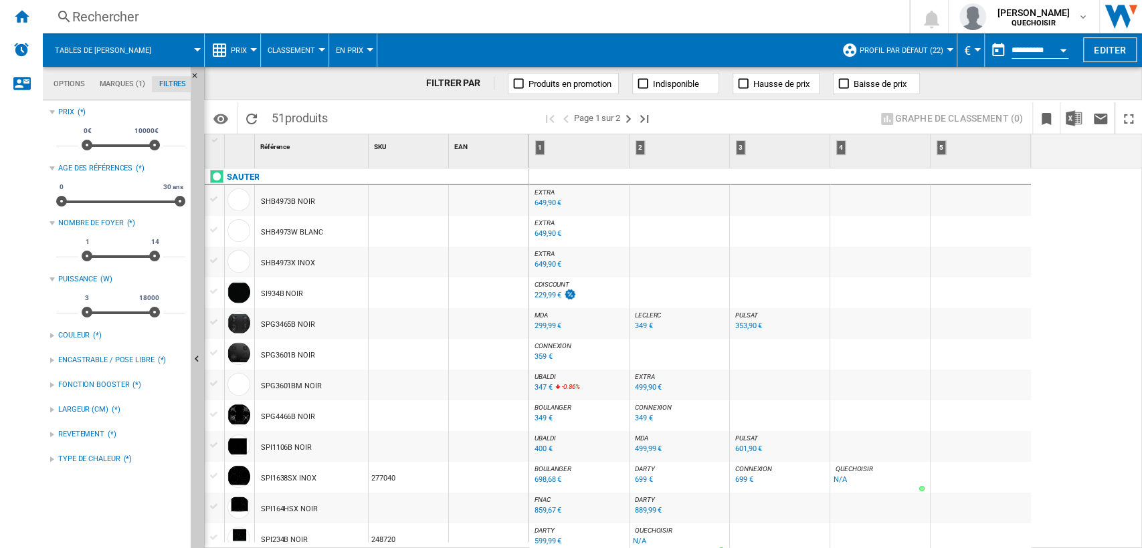
scroll to position [297, 0]
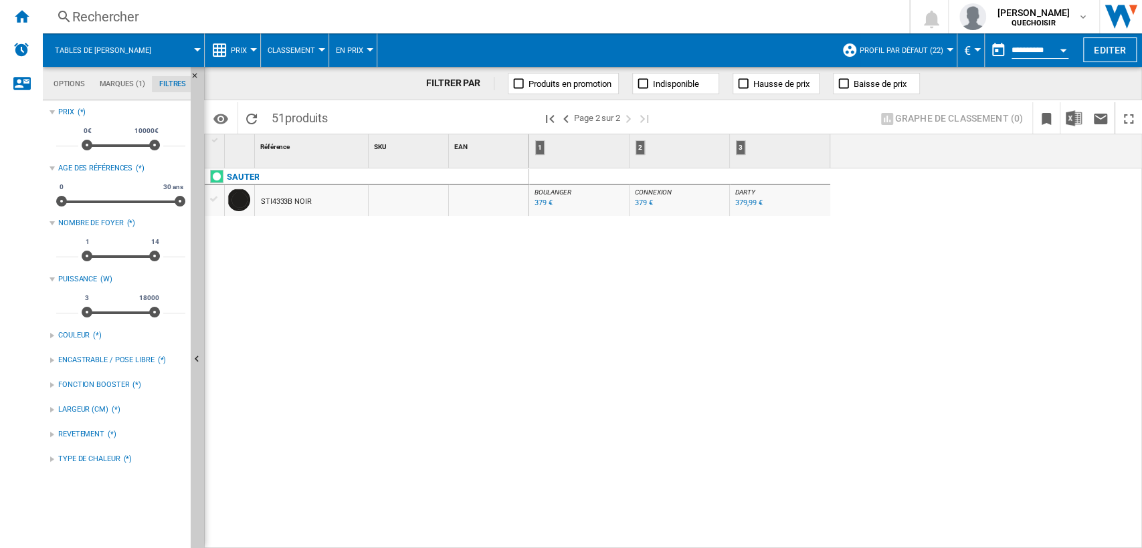
click at [270, 20] on div "Rechercher" at bounding box center [473, 16] width 802 height 19
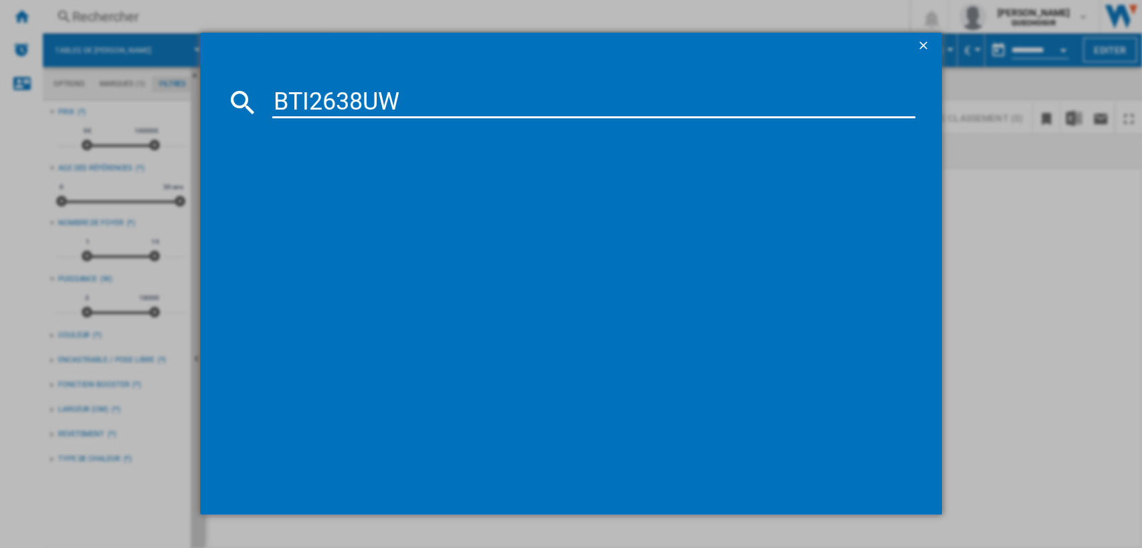
type input "BTI2638UW"
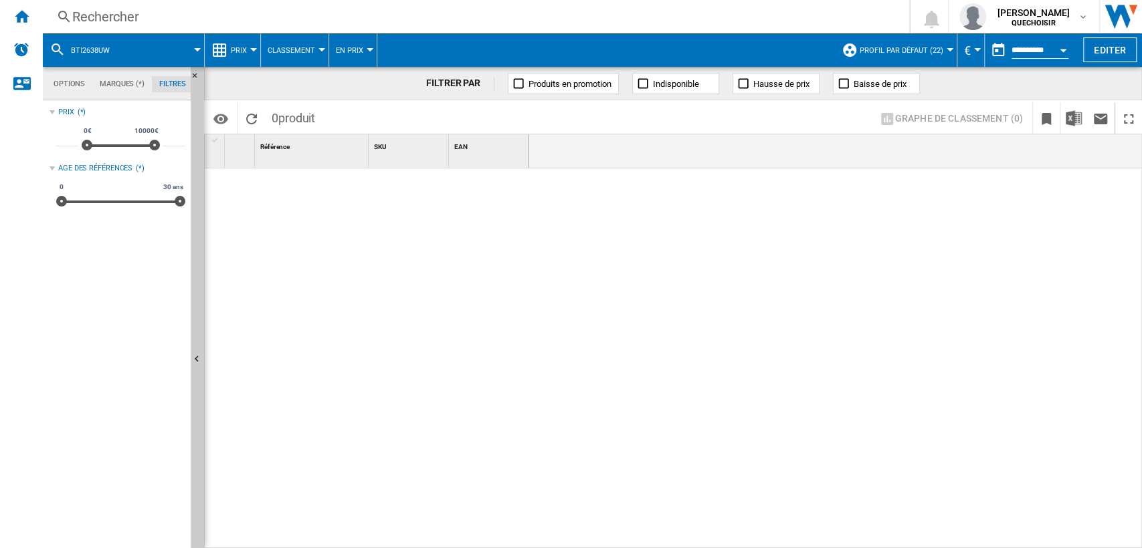
click at [193, 15] on div "Rechercher" at bounding box center [473, 16] width 802 height 19
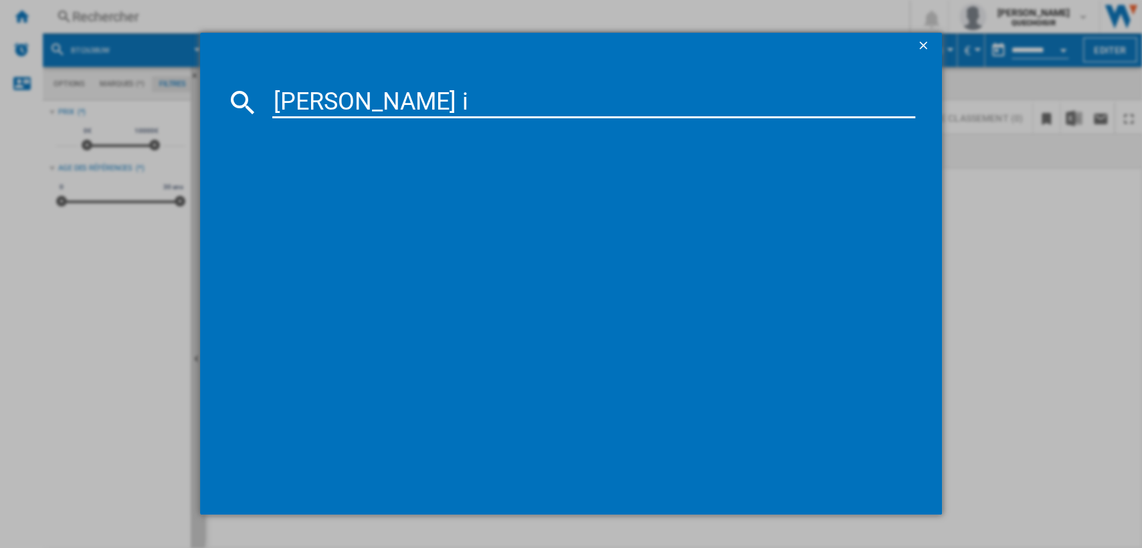
type input "[PERSON_NAME] i3"
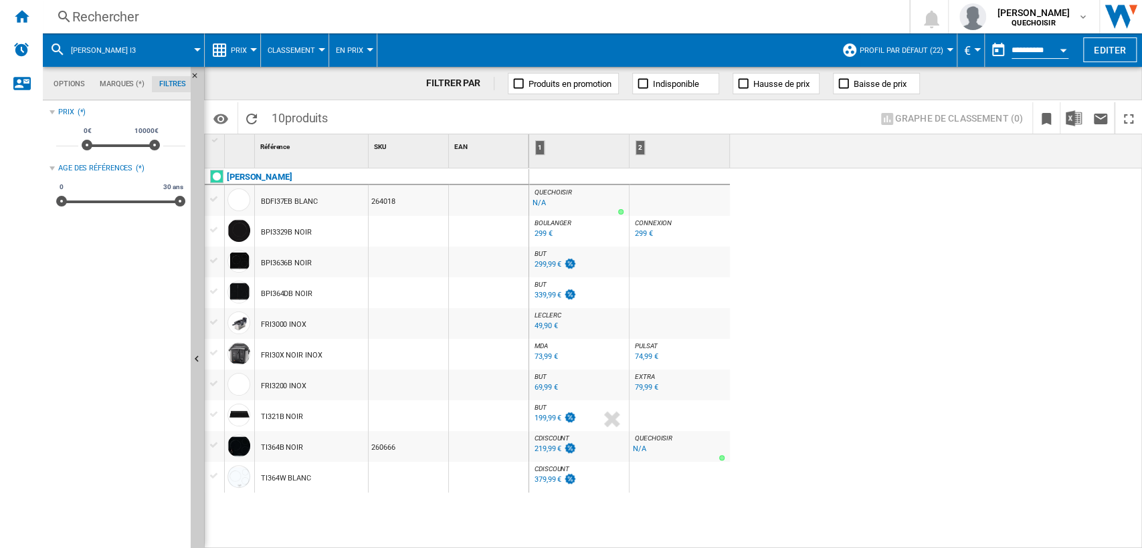
click at [551, 266] on div "299,99 €" at bounding box center [547, 264] width 27 height 9
click at [243, 10] on div "Rechercher" at bounding box center [473, 16] width 802 height 19
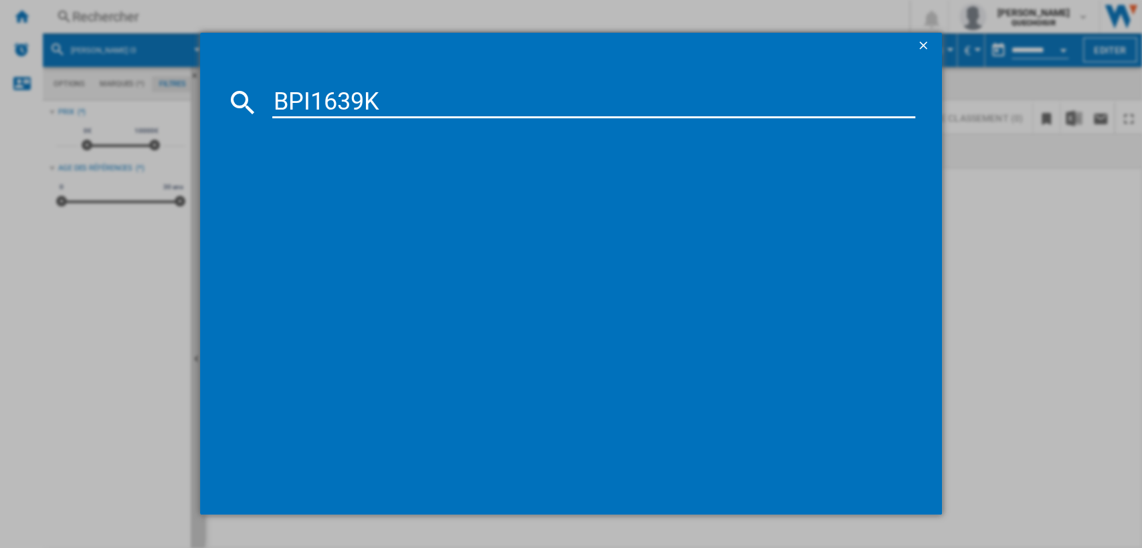
type input "BPI1639"
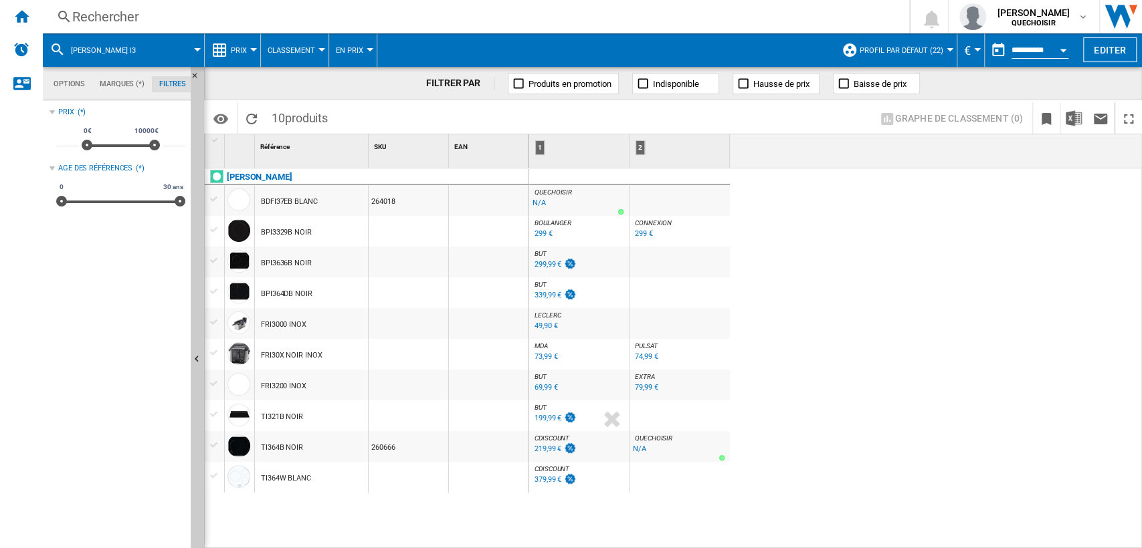
click at [895, 296] on div "QUECHOISIR : -1.0 % -1 € % N/A QUECHOISIR : [PERSON_NAME] : FR [PERSON_NAME] -1…" at bounding box center [835, 359] width 613 height 381
click at [443, 18] on div "Rechercher" at bounding box center [473, 16] width 802 height 19
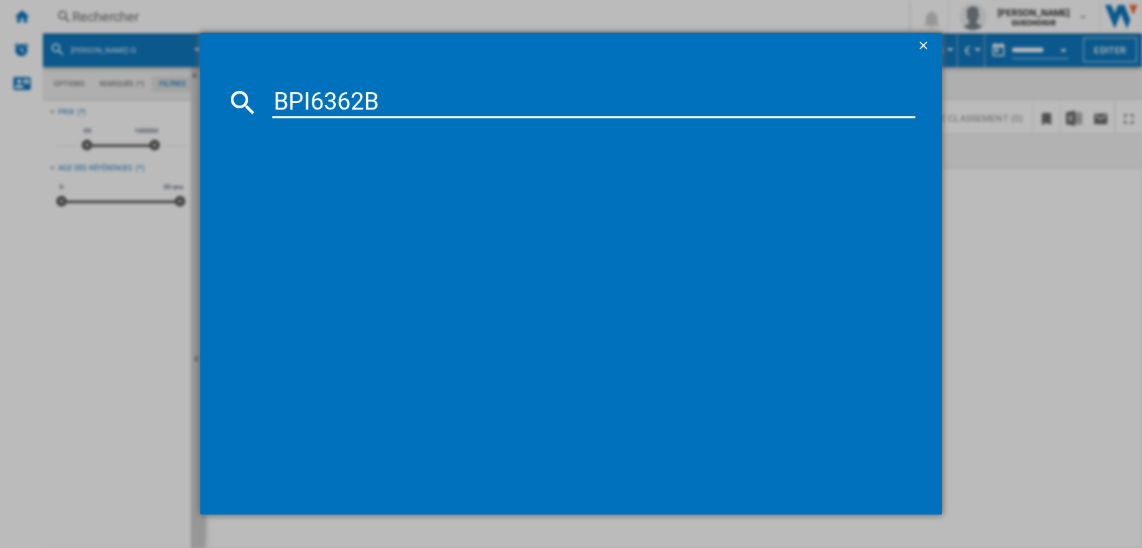
type input "BPI6362"
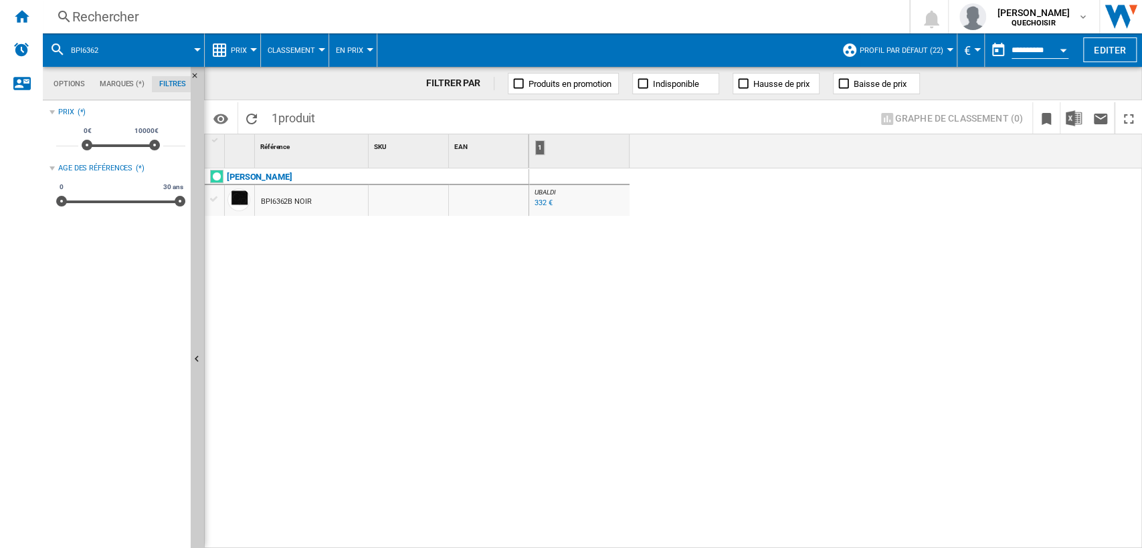
click at [559, 197] on div at bounding box center [555, 213] width 7 height 32
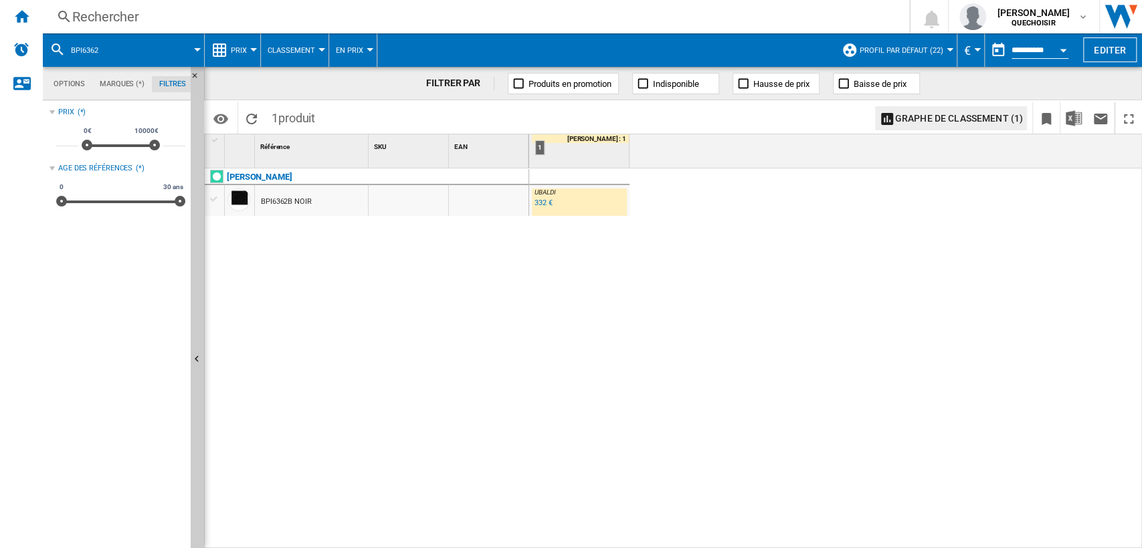
click at [542, 203] on div "332 €" at bounding box center [543, 203] width 18 height 9
click at [233, 17] on div "Rechercher" at bounding box center [473, 16] width 802 height 19
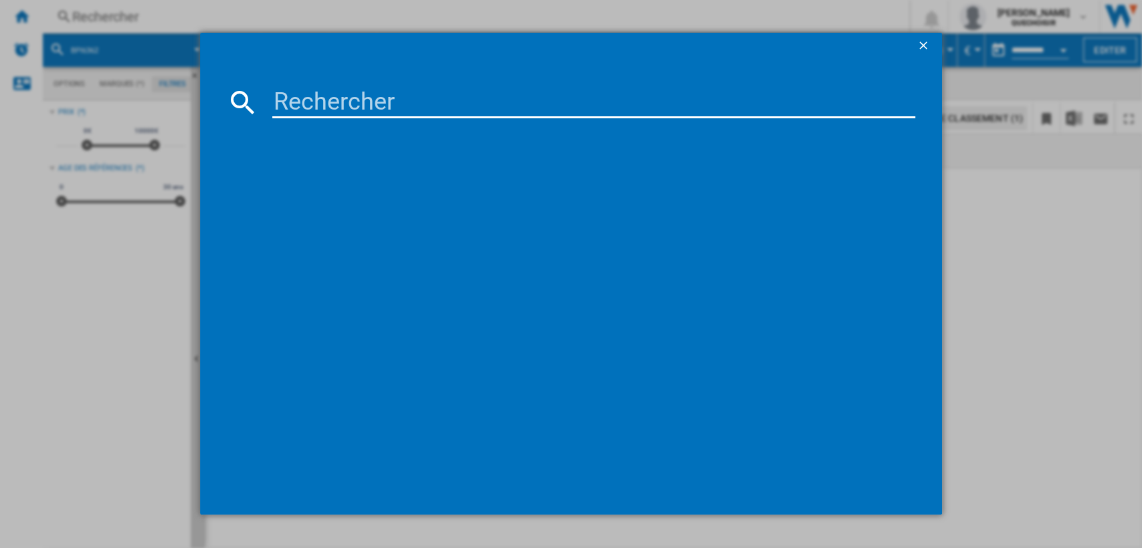
type input "TI321B"
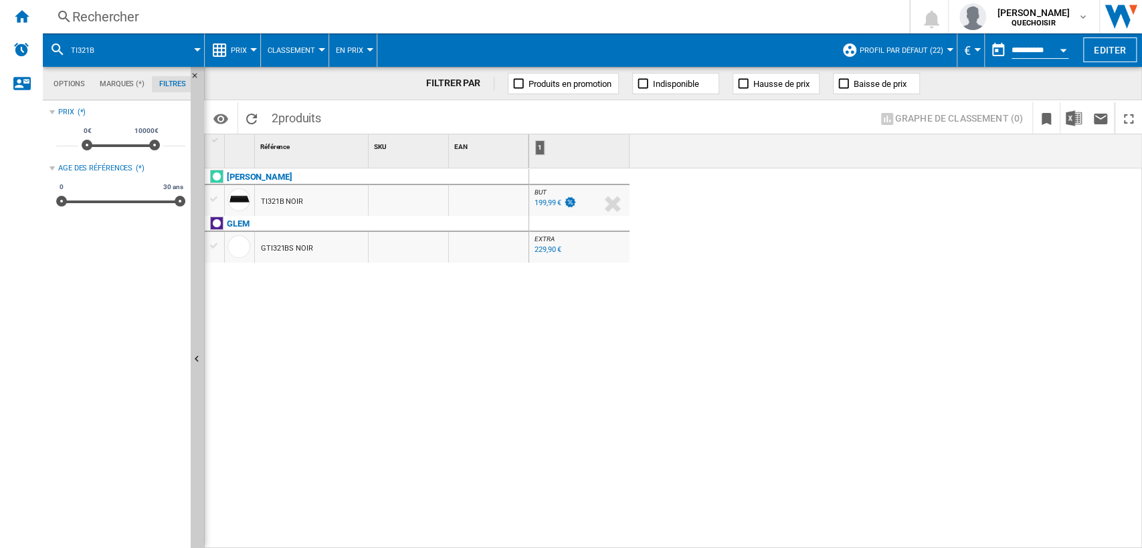
click at [545, 202] on div "199,99 €" at bounding box center [547, 203] width 27 height 9
click at [542, 203] on div "199,99 €" at bounding box center [547, 203] width 27 height 9
click at [326, 25] on div "Rechercher" at bounding box center [473, 16] width 802 height 19
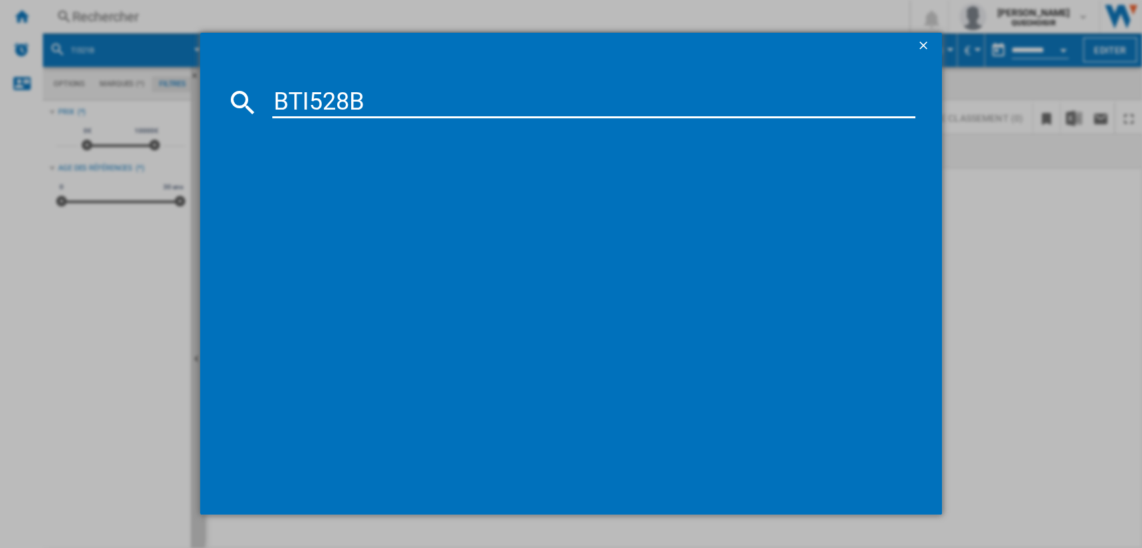
type input "BTI528B"
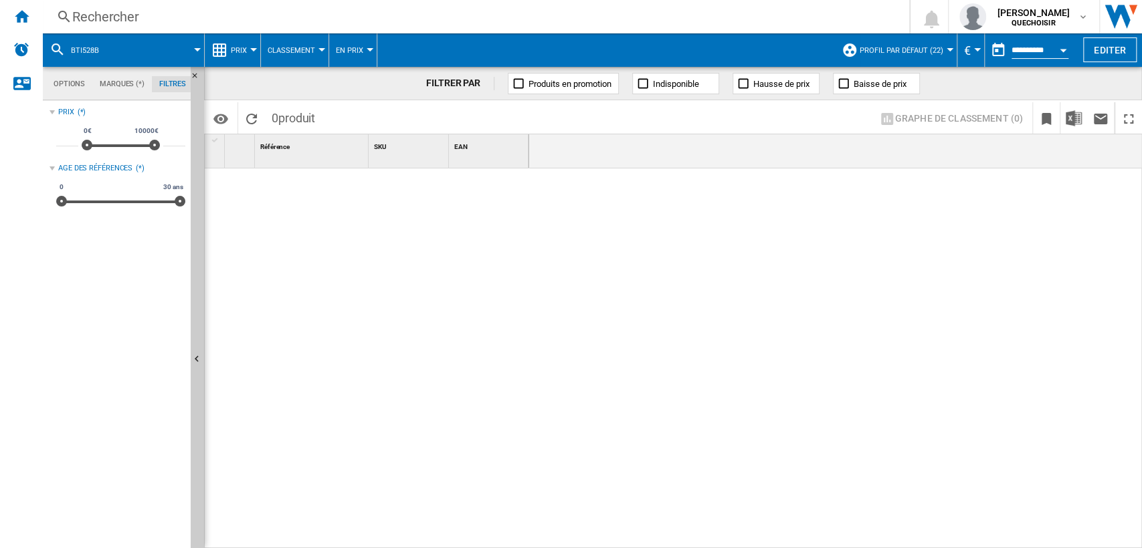
click at [360, 17] on div "Rechercher" at bounding box center [473, 16] width 802 height 19
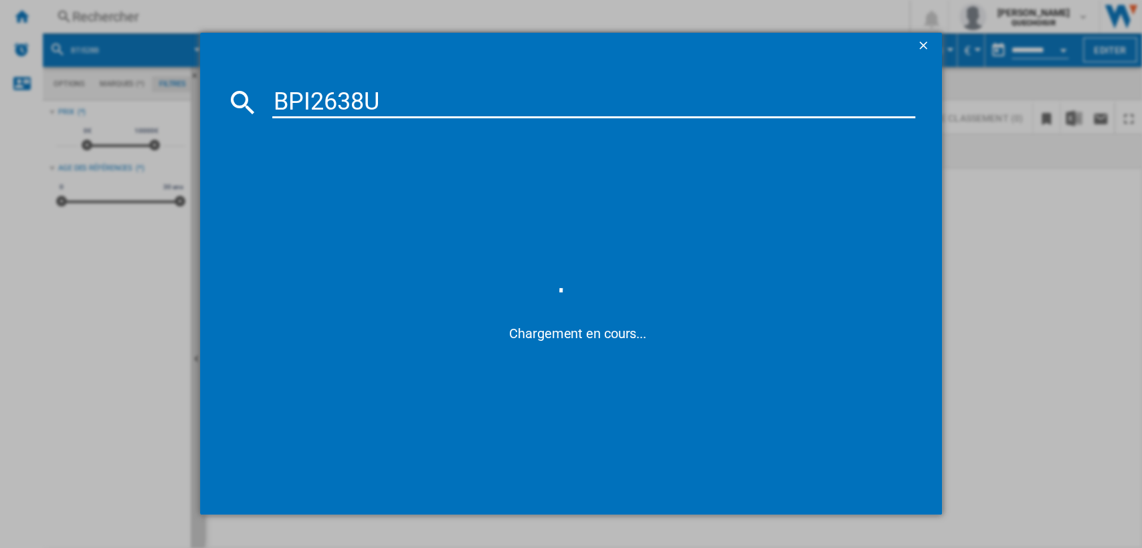
click at [313, 104] on input "BPI2638U" at bounding box center [593, 102] width 643 height 32
type input "BPI 638U"
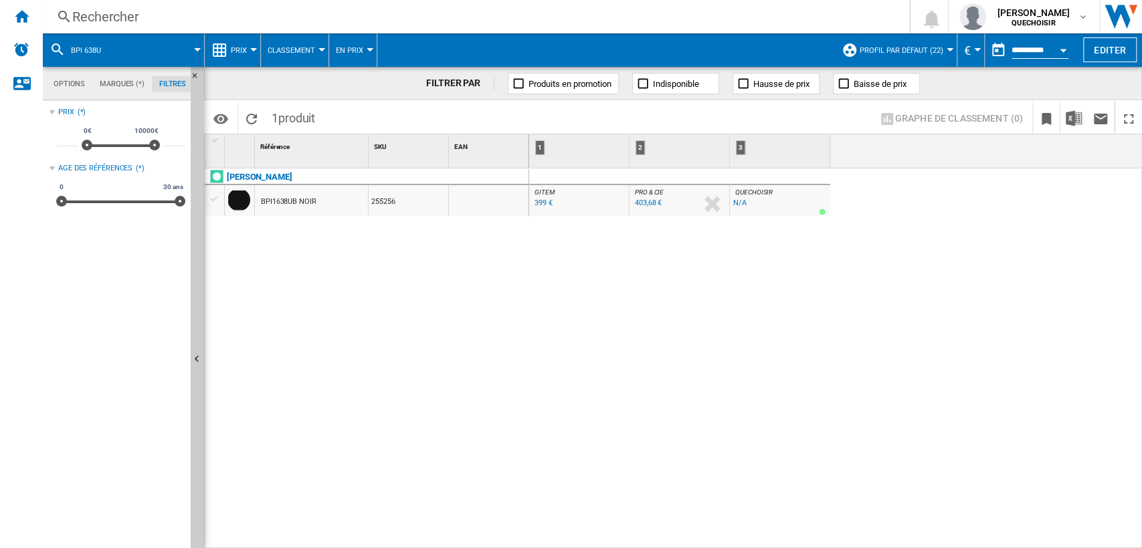
click at [370, 325] on div "[PERSON_NAME] BPI1638UB NOIR 255256" at bounding box center [367, 356] width 324 height 374
